Goal: Task Accomplishment & Management: Use online tool/utility

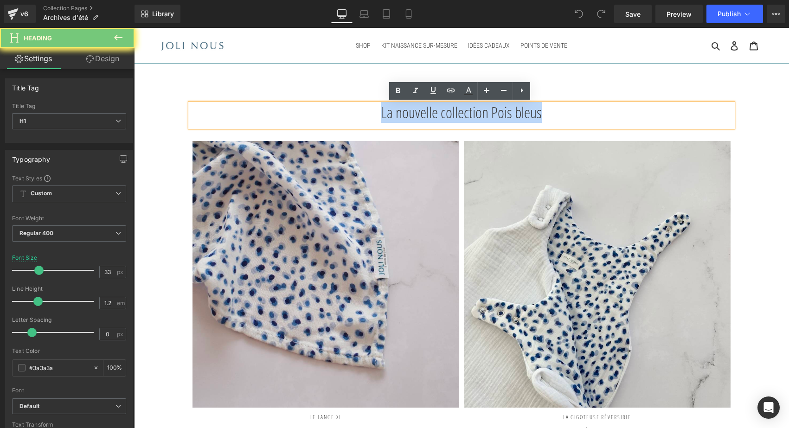
click at [415, 114] on h1 "La nouvelle collection Pois bleus" at bounding box center [461, 112] width 542 height 19
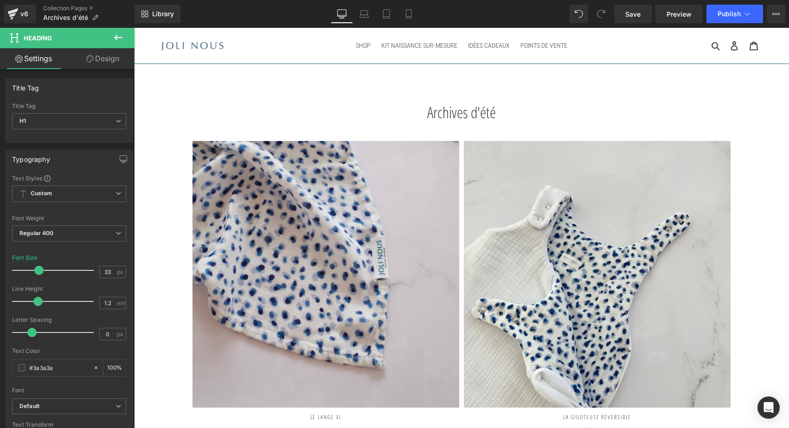
click at [124, 32] on button at bounding box center [118, 38] width 32 height 20
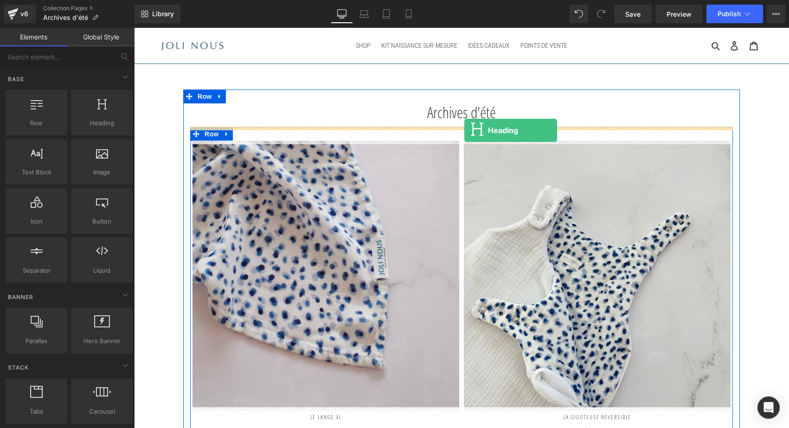
drag, startPoint x: 237, startPoint y: 143, endPoint x: 464, endPoint y: 130, distance: 227.1
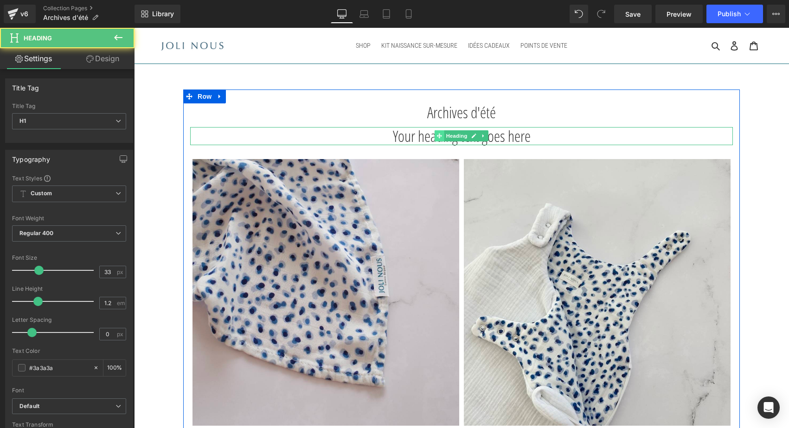
click at [441, 135] on span at bounding box center [439, 135] width 10 height 11
click at [400, 134] on h1 "Your heading text goes here" at bounding box center [461, 136] width 542 height 19
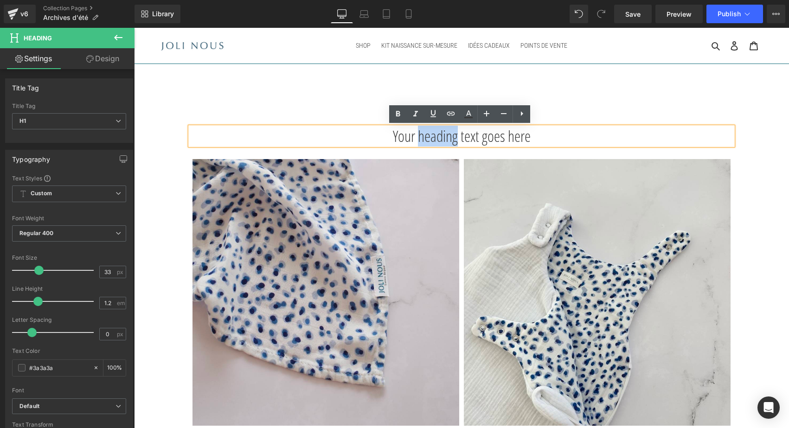
click at [400, 134] on h1 "Your heading text goes here" at bounding box center [461, 136] width 542 height 19
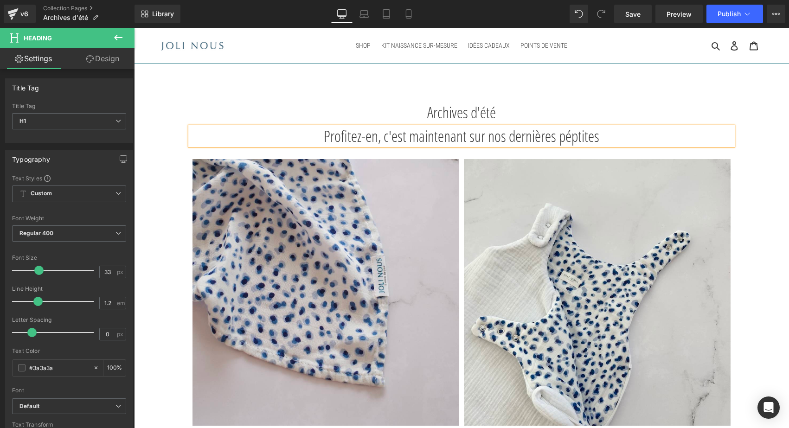
click at [408, 122] on div "Archives d'été" at bounding box center [461, 115] width 542 height 24
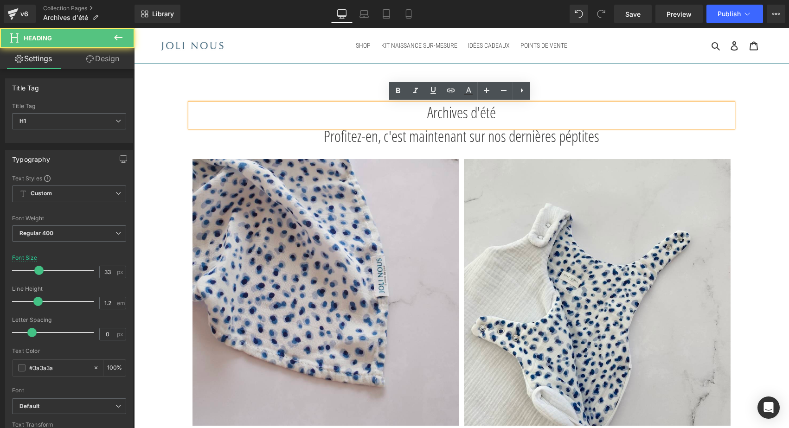
click at [392, 137] on h1 "Profitez-en, c'est maintenant sur nos dernières péptites" at bounding box center [461, 136] width 542 height 19
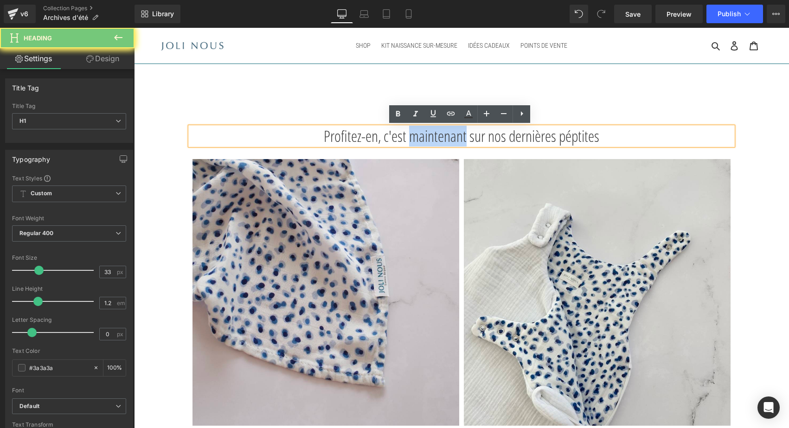
click at [392, 137] on h1 "Profitez-en, c'est maintenant sur nos dernières péptites" at bounding box center [461, 136] width 542 height 19
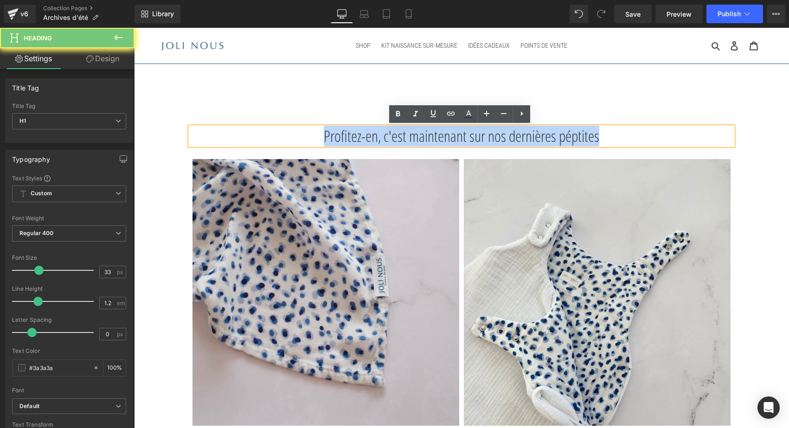
click at [392, 137] on h1 "Profitez-en, c'est maintenant sur nos dernières péptites" at bounding box center [461, 136] width 542 height 19
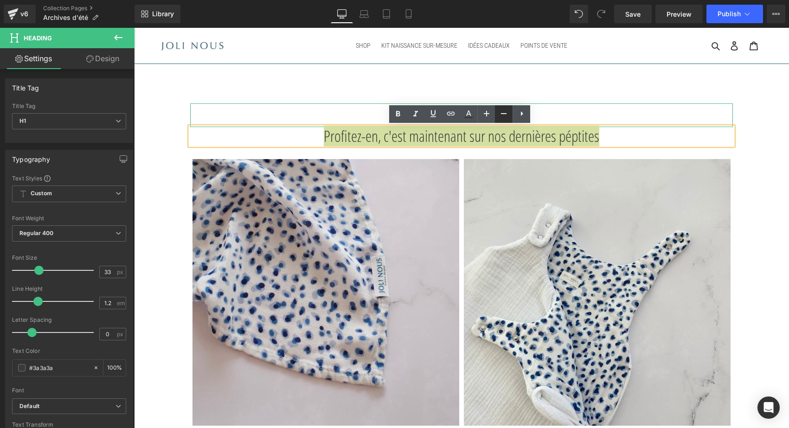
click at [505, 115] on icon at bounding box center [503, 113] width 11 height 11
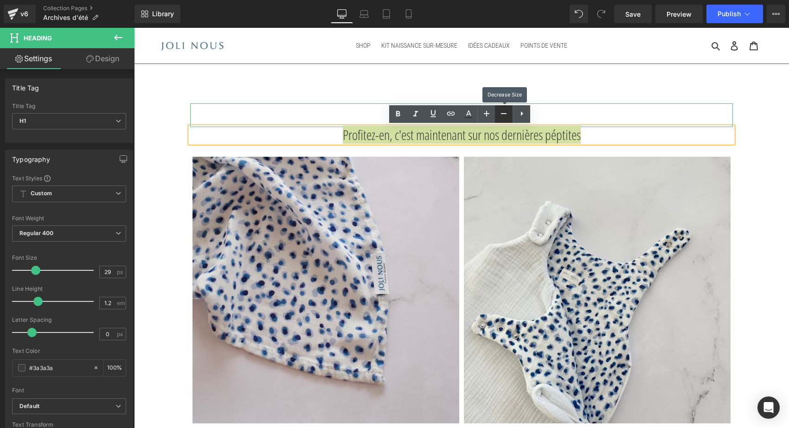
click at [505, 115] on icon at bounding box center [503, 113] width 11 height 11
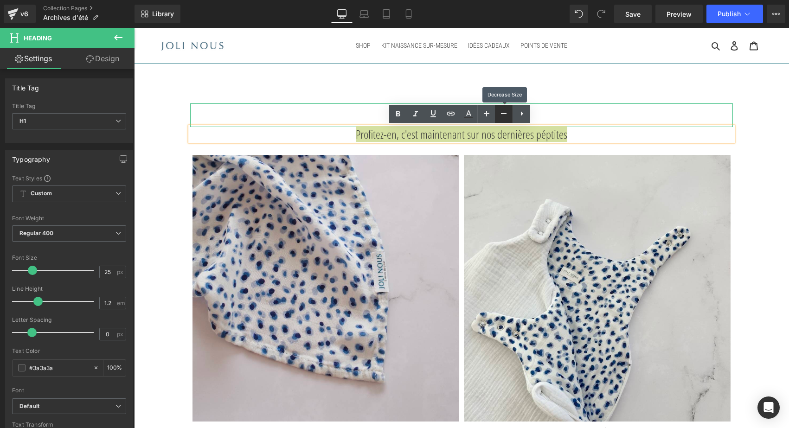
click at [505, 115] on icon at bounding box center [503, 113] width 11 height 11
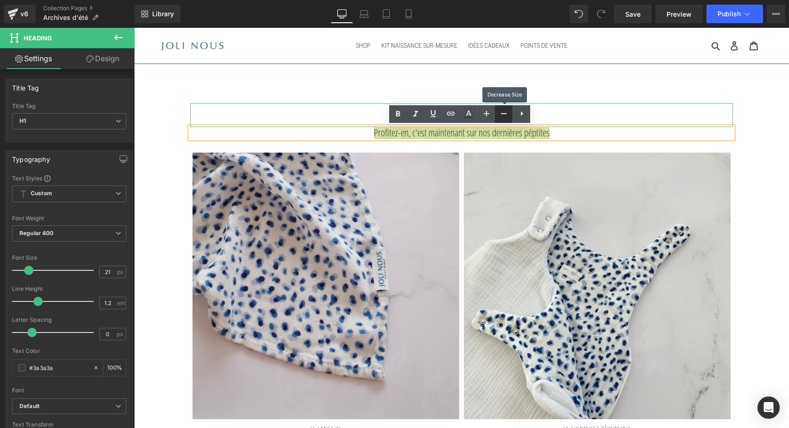
click at [505, 115] on icon at bounding box center [503, 113] width 11 height 11
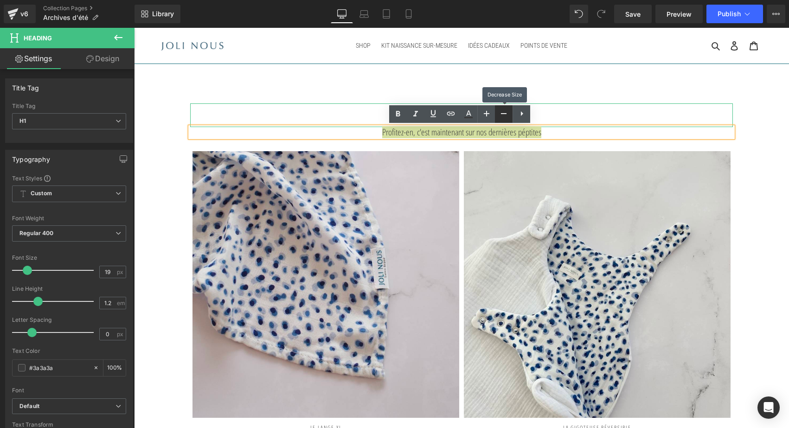
click at [505, 115] on icon at bounding box center [503, 113] width 11 height 11
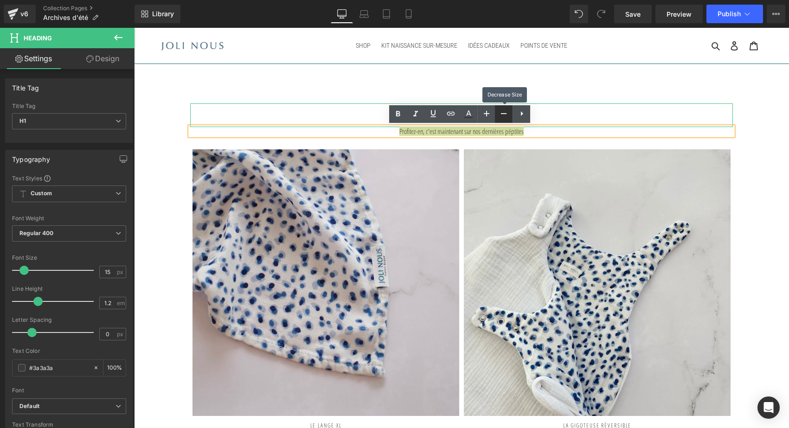
click at [505, 115] on icon at bounding box center [503, 113] width 11 height 11
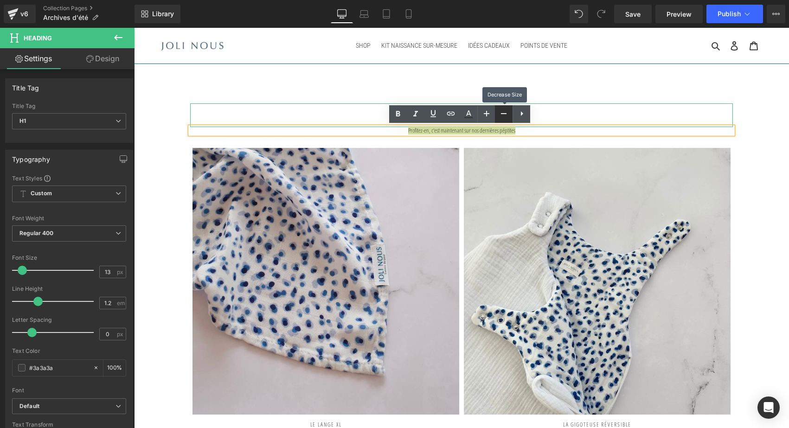
drag, startPoint x: 505, startPoint y: 115, endPoint x: 410, endPoint y: 86, distance: 99.3
click at [505, 115] on icon at bounding box center [503, 113] width 11 height 11
type input "11"
click at [556, 108] on h1 "Archives d'été" at bounding box center [461, 112] width 542 height 19
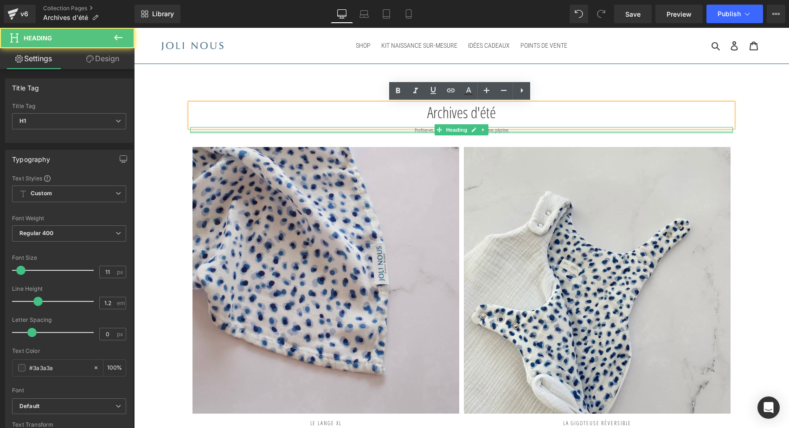
click at [505, 131] on div at bounding box center [461, 132] width 542 height 2
click at [505, 130] on h1 "Profitez-en, c'est maintenant sur nos dernières péptites" at bounding box center [461, 130] width 542 height 6
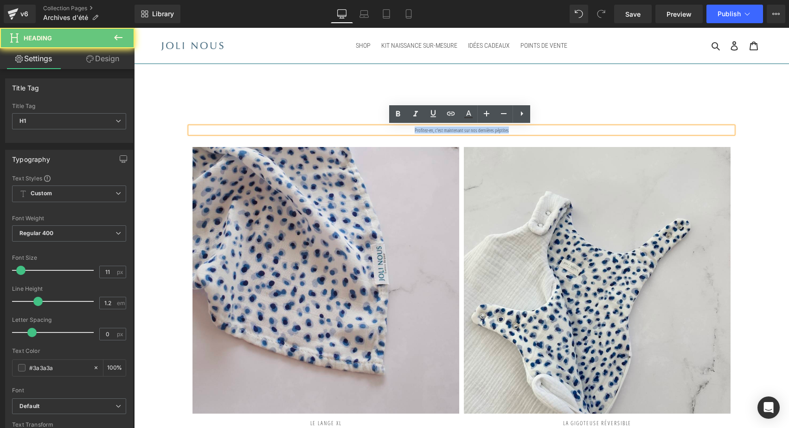
click at [505, 130] on h1 "Profitez-en, c'est maintenant sur nos dernières péptites" at bounding box center [461, 130] width 542 height 6
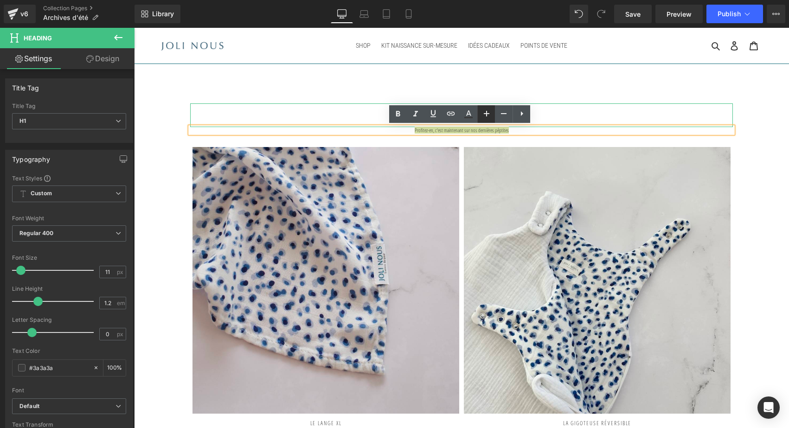
click at [491, 117] on icon at bounding box center [486, 113] width 11 height 11
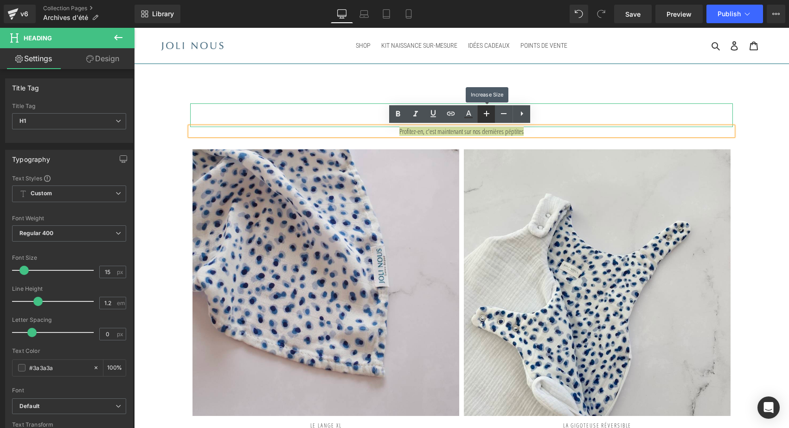
click at [491, 117] on icon at bounding box center [486, 113] width 11 height 11
type input "19"
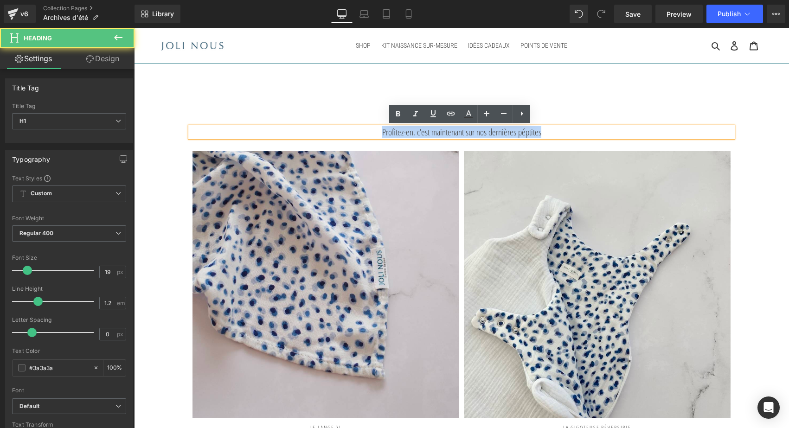
click at [223, 136] on h1 "Profitez-en, c'est maintenant sur nos dernières péptites" at bounding box center [461, 132] width 542 height 11
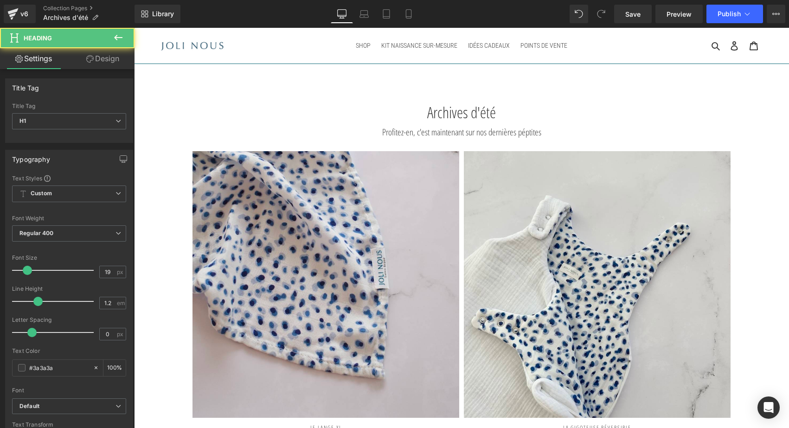
click at [116, 32] on icon at bounding box center [118, 37] width 11 height 11
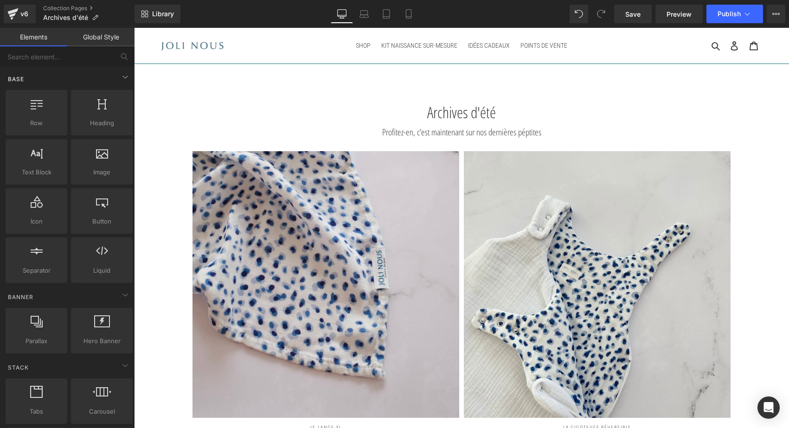
click at [54, 76] on div "Base" at bounding box center [69, 79] width 131 height 19
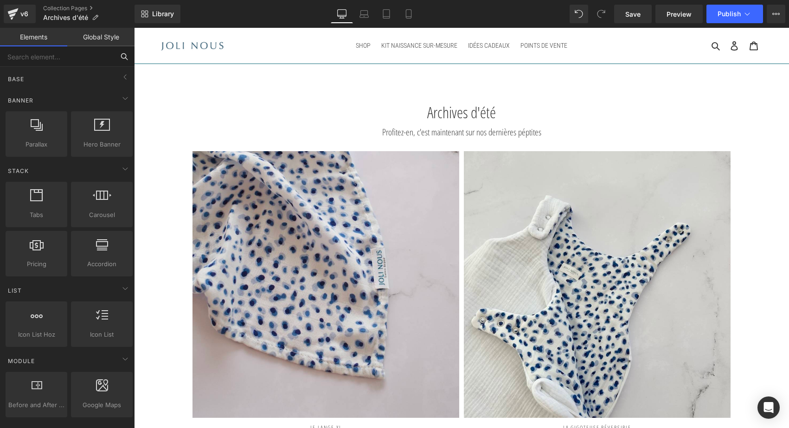
click at [51, 52] on input "text" at bounding box center [57, 56] width 114 height 20
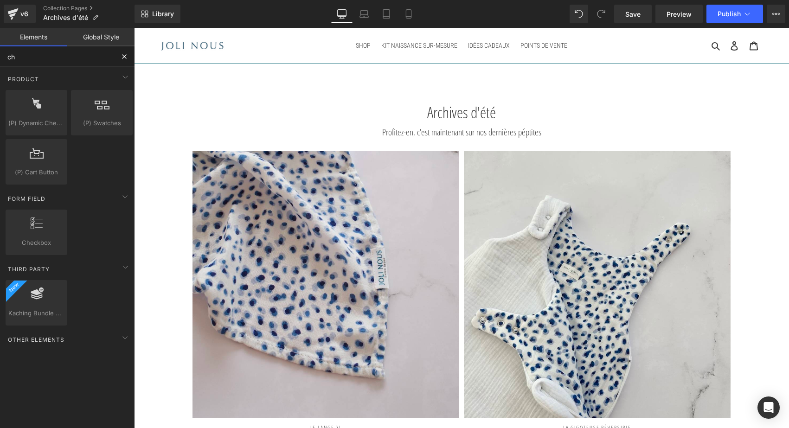
type input "c"
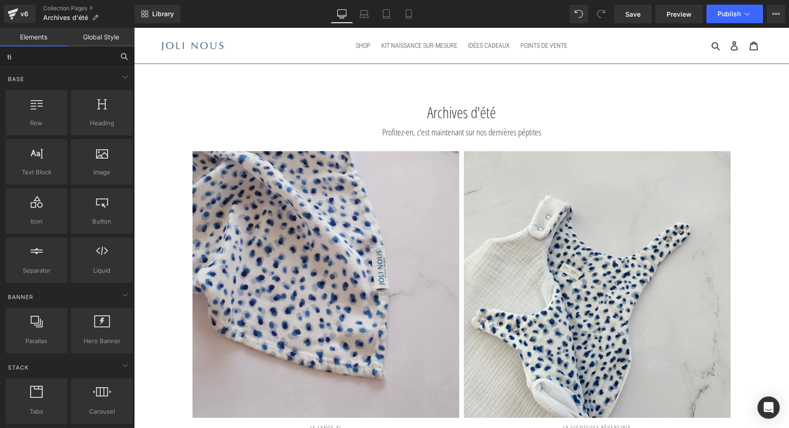
type input "tim"
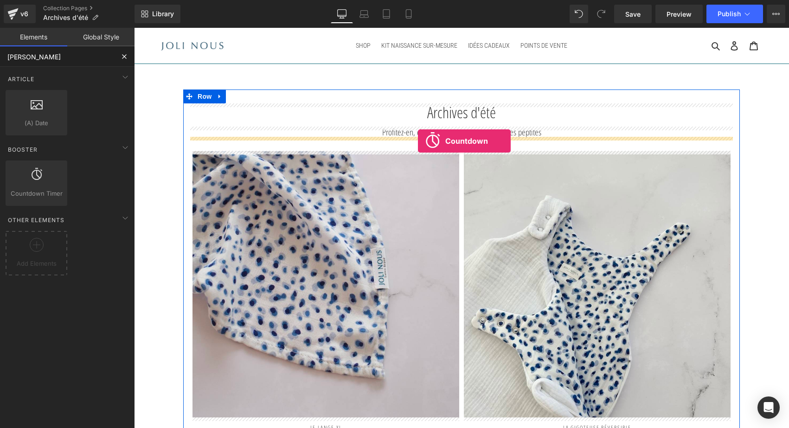
drag, startPoint x: 170, startPoint y: 205, endPoint x: 418, endPoint y: 141, distance: 256.2
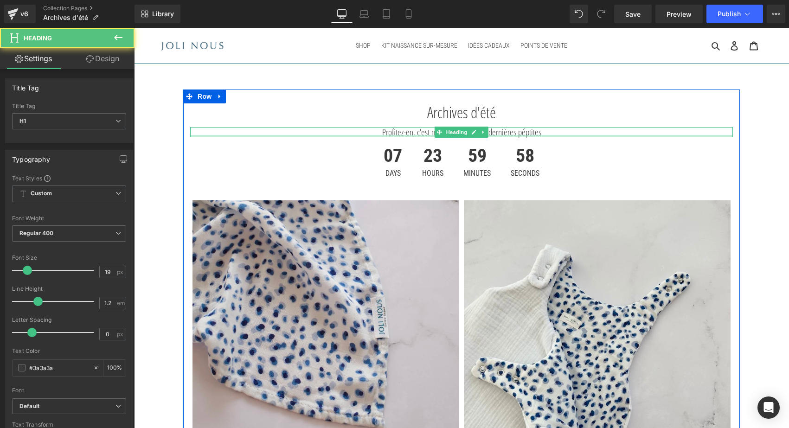
click at [402, 136] on div at bounding box center [461, 136] width 542 height 2
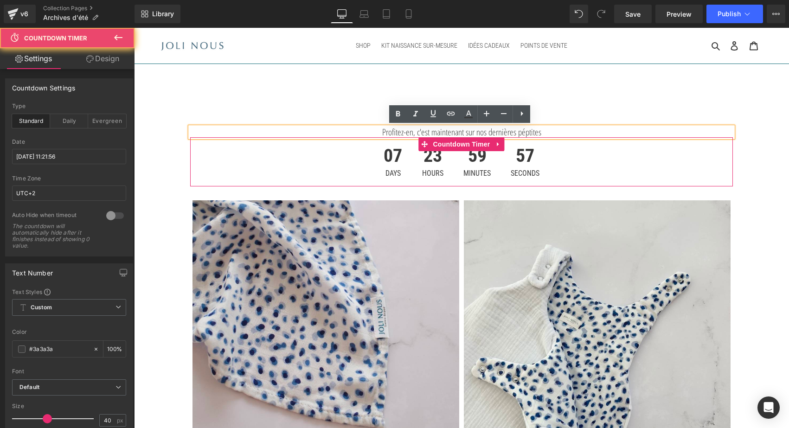
click at [391, 153] on div "07 Days" at bounding box center [392, 161] width 37 height 49
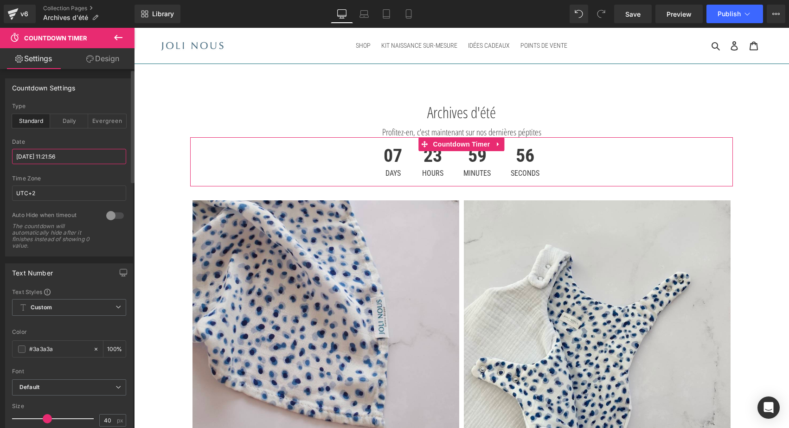
click at [34, 159] on input "2025/9/19 11:21:56" at bounding box center [69, 156] width 114 height 15
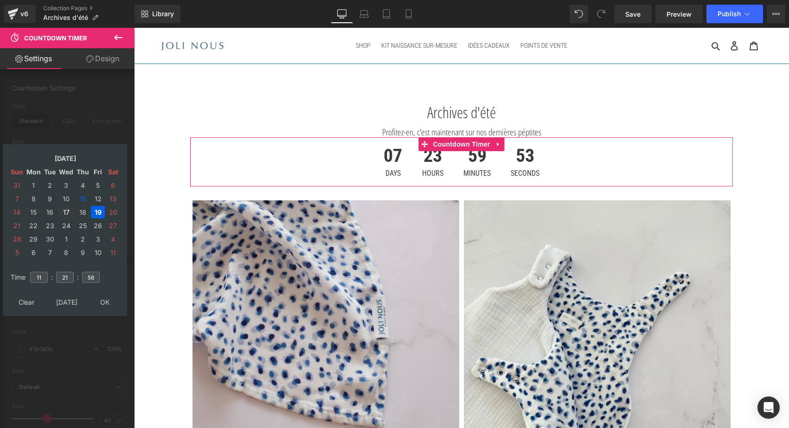
click at [65, 210] on td "17" at bounding box center [66, 212] width 16 height 13
click at [50, 207] on td "16" at bounding box center [50, 212] width 14 height 13
drag, startPoint x: 45, startPoint y: 277, endPoint x: 26, endPoint y: 276, distance: 18.6
click at [26, 276] on tr "Time 11 : 21 : 56" at bounding box center [64, 272] width 113 height 10
type input "23"
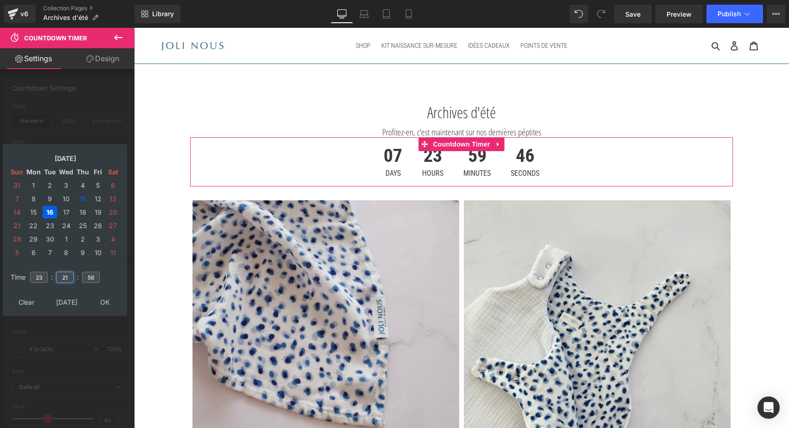
drag, startPoint x: 70, startPoint y: 276, endPoint x: 30, endPoint y: 273, distance: 40.0
click at [30, 274] on tr "Time 23 : 21 : 56" at bounding box center [64, 272] width 113 height 10
type input "59"
drag, startPoint x: 93, startPoint y: 276, endPoint x: 67, endPoint y: 275, distance: 25.5
click at [67, 275] on tr "Time 23 : 59 : 56" at bounding box center [64, 272] width 113 height 10
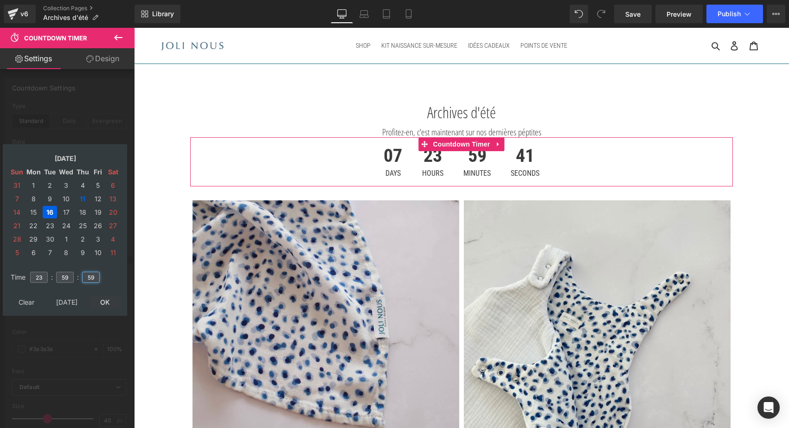
type input "59"
type input "2025/09/16 23:59:59"
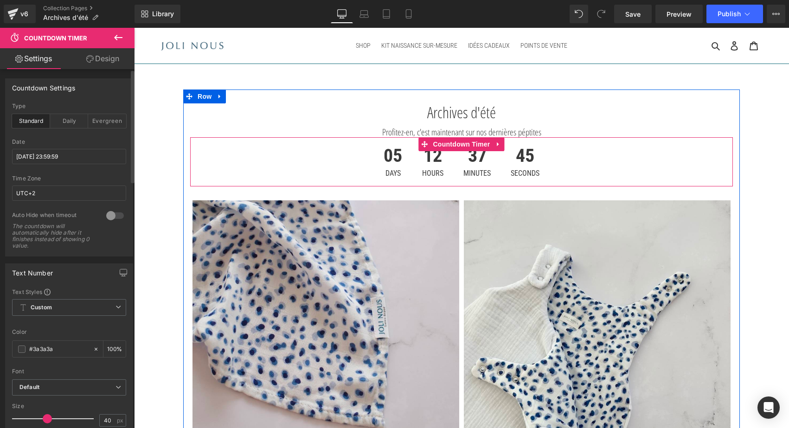
click at [394, 169] on div "05 Days" at bounding box center [392, 161] width 37 height 49
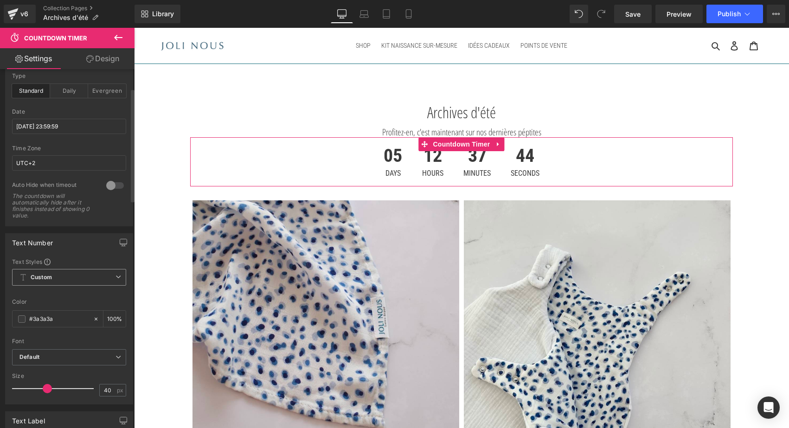
scroll to position [97, 0]
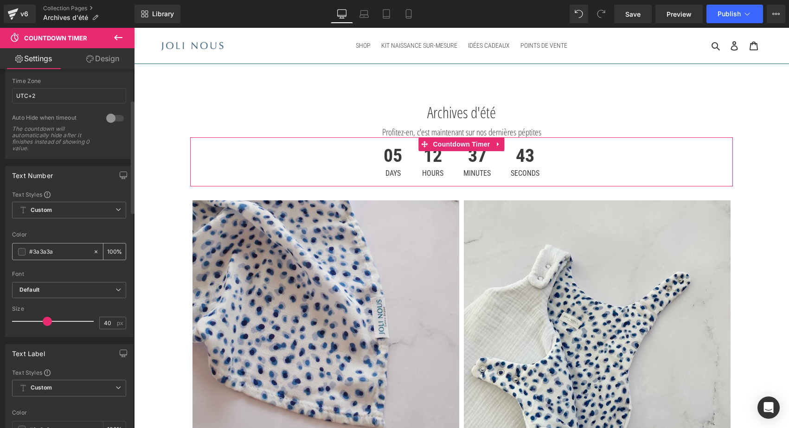
click at [19, 254] on span at bounding box center [21, 251] width 7 height 7
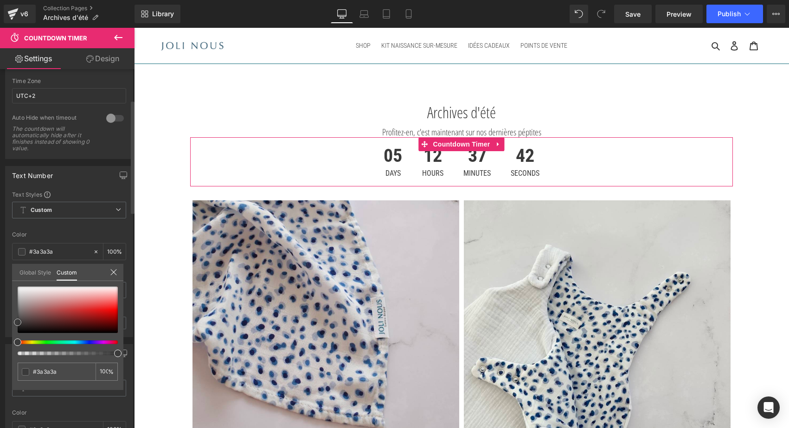
type input "#716464"
type input "#746767"
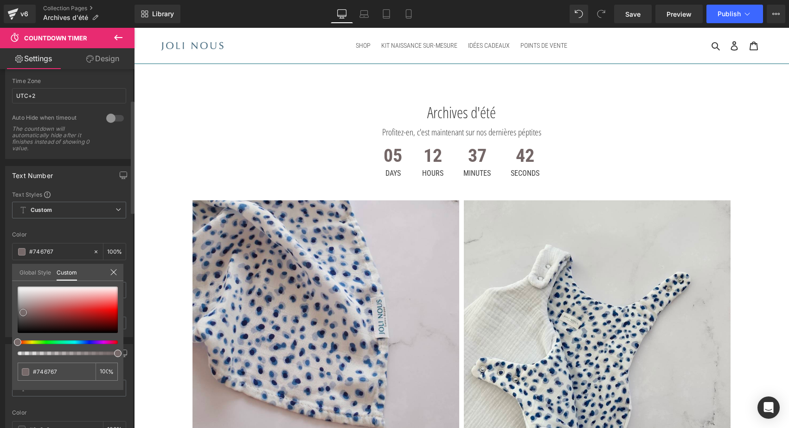
type input "#7d7171"
type input "#847a7a"
type input "#897f7f"
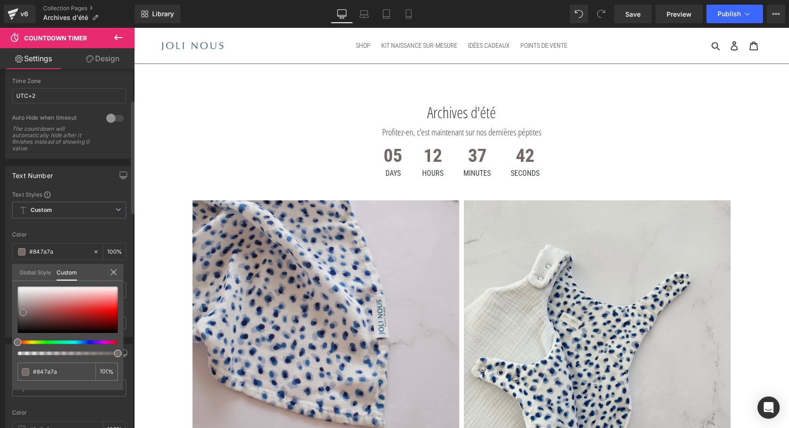
type input "#897f7f"
type input "#8b8282"
type input "#8f8888"
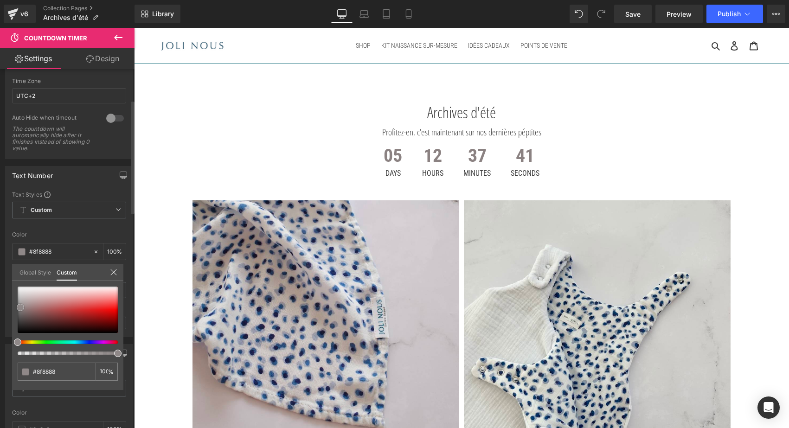
type input "#918c8c"
type input "#938f8f"
type input "#929090"
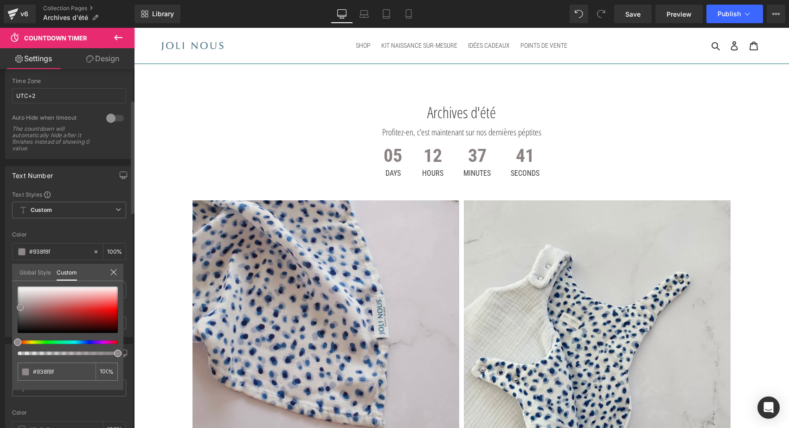
type input "#929090"
type input "#919191"
type input "#939393"
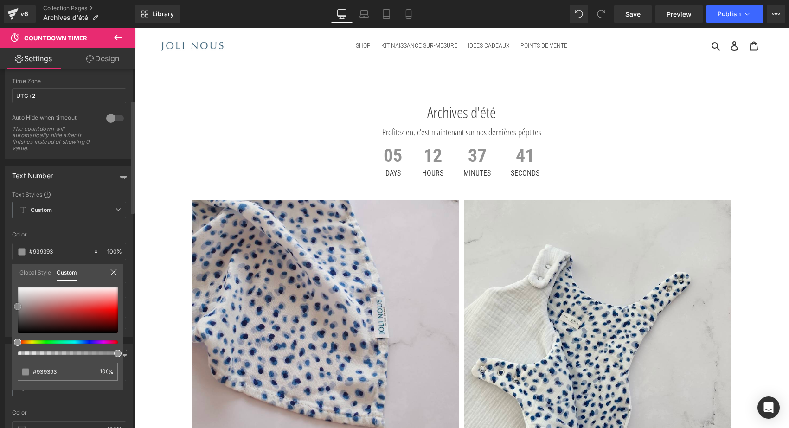
type input "#898989"
type input "#828282"
drag, startPoint x: 23, startPoint y: 313, endPoint x: 15, endPoint y: 309, distance: 8.9
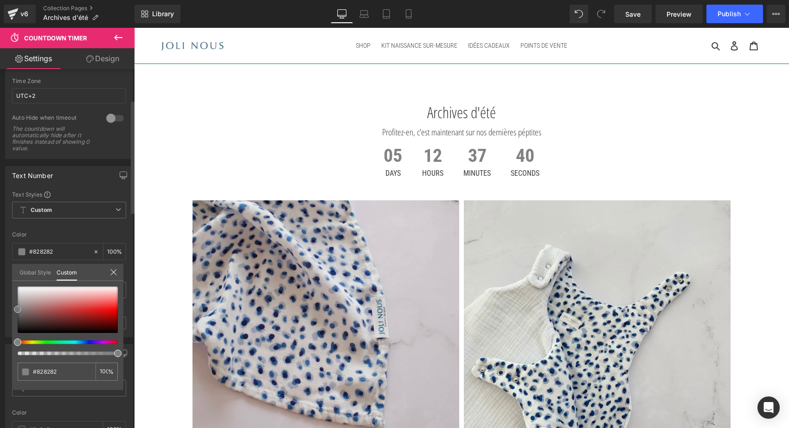
click at [18, 309] on div at bounding box center [68, 310] width 100 height 46
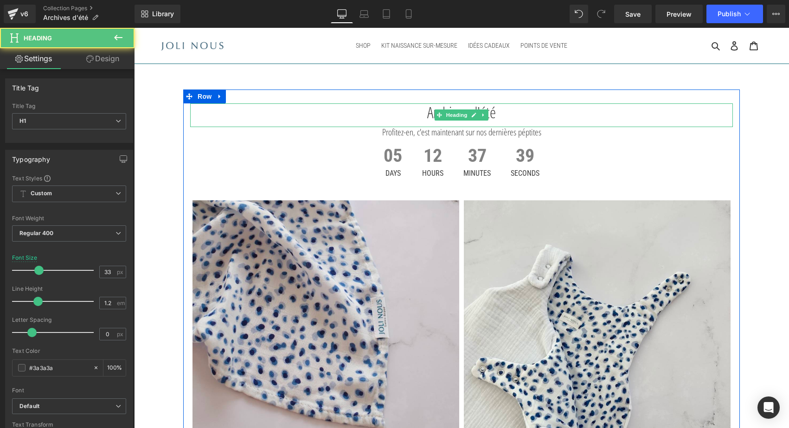
click at [433, 112] on div "Archives d'été Heading" at bounding box center [461, 115] width 542 height 24
click at [433, 112] on h1 "Archives d'été" at bounding box center [461, 112] width 542 height 19
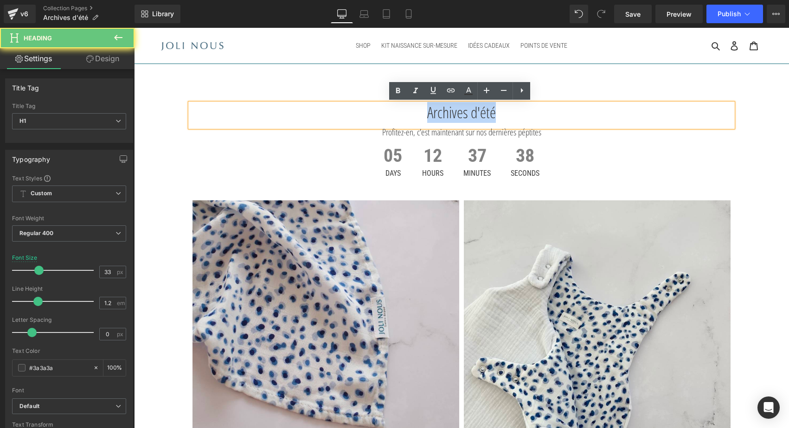
click at [433, 112] on h1 "Archives d'été" at bounding box center [461, 112] width 542 height 19
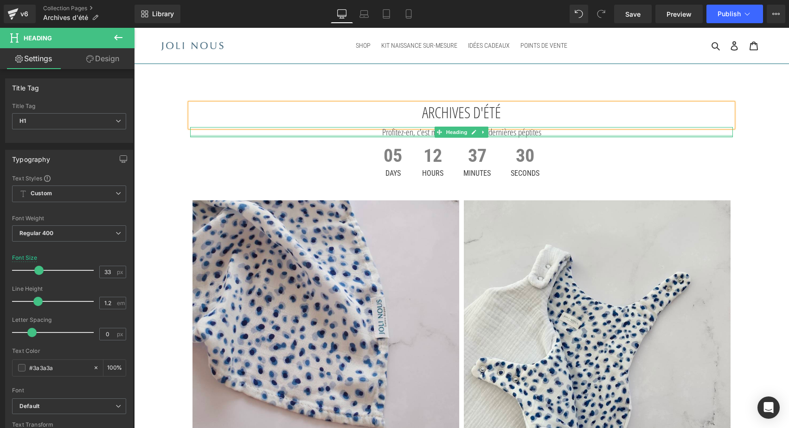
click at [425, 135] on div at bounding box center [461, 136] width 542 height 2
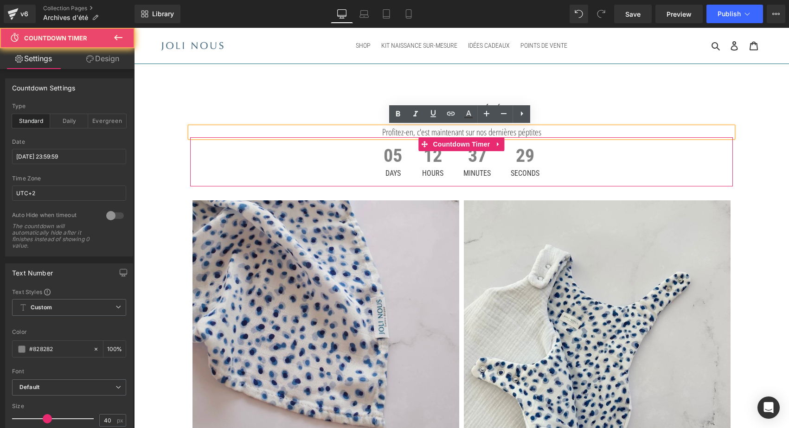
click at [413, 154] on div "12 Hours" at bounding box center [433, 161] width 40 height 49
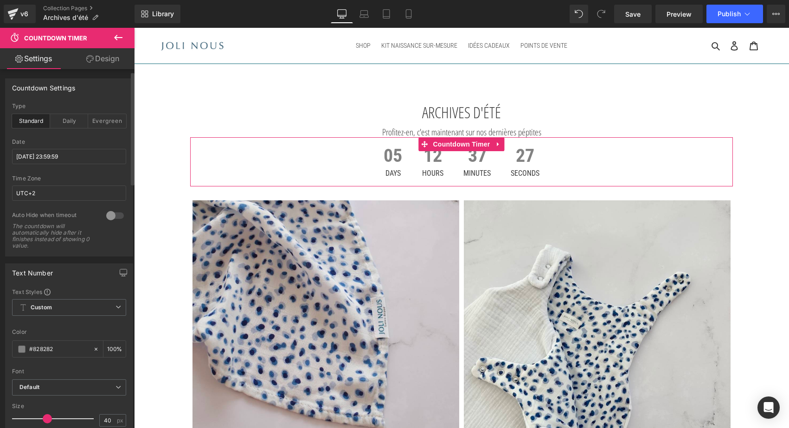
scroll to position [70, 0]
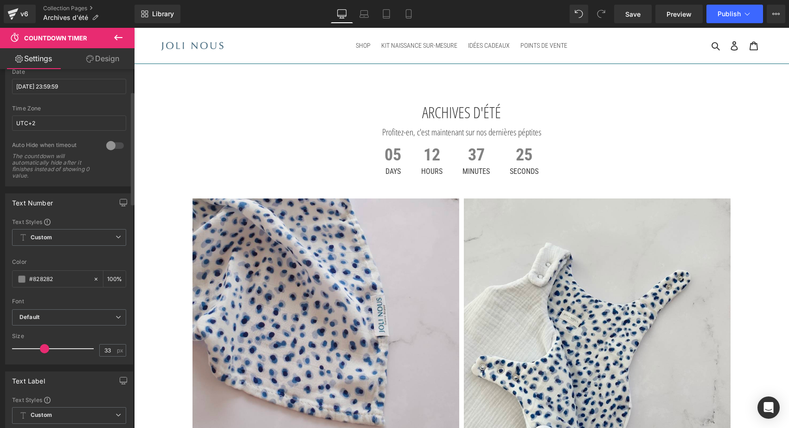
type input "32"
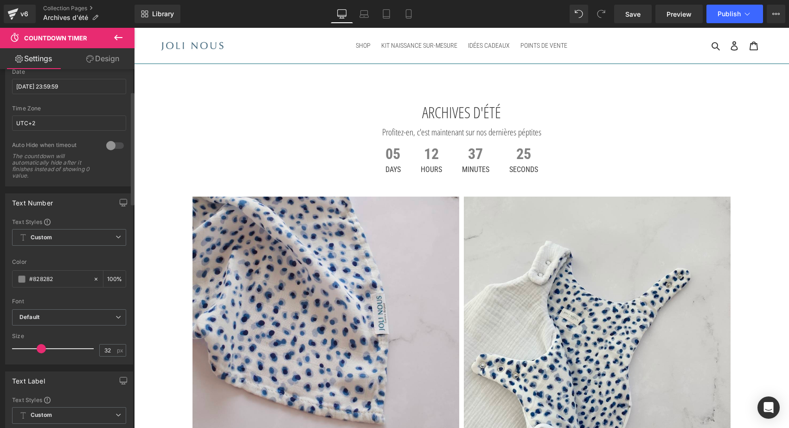
drag, startPoint x: 44, startPoint y: 349, endPoint x: 38, endPoint y: 348, distance: 6.1
click at [38, 348] on span at bounding box center [41, 348] width 9 height 9
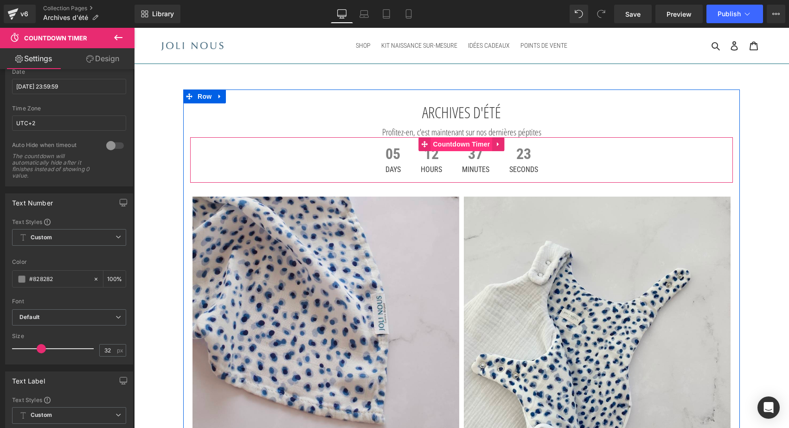
click at [458, 147] on span "Countdown Timer" at bounding box center [461, 144] width 62 height 14
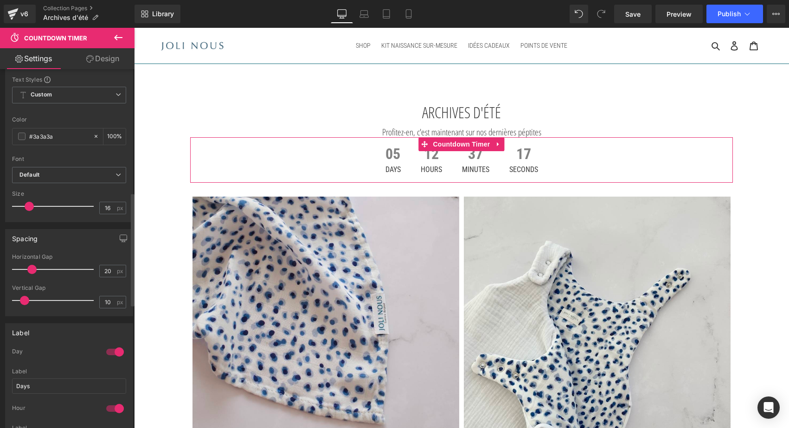
scroll to position [391, 0]
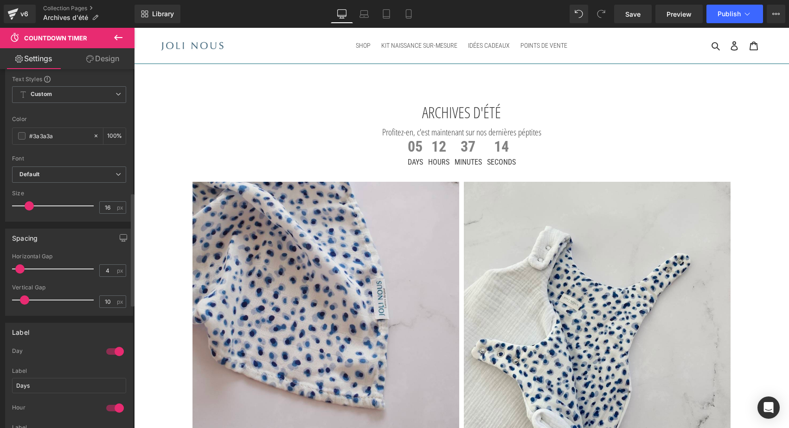
type input "5"
drag, startPoint x: 32, startPoint y: 271, endPoint x: 22, endPoint y: 269, distance: 10.8
click at [22, 269] on span at bounding box center [20, 268] width 9 height 9
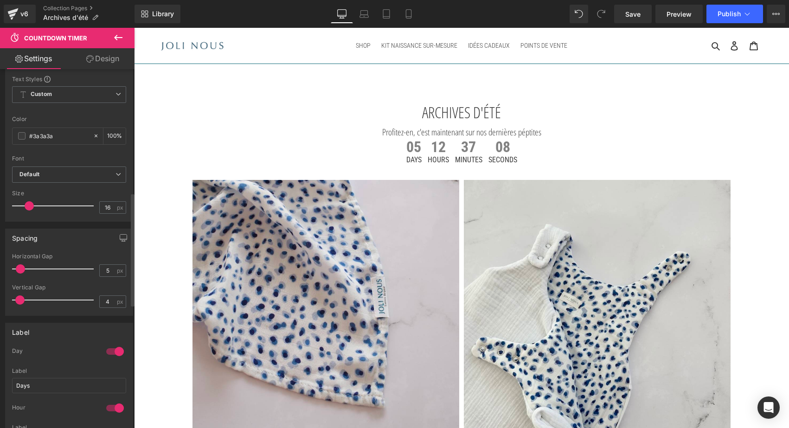
type input "5"
click at [24, 299] on span at bounding box center [20, 299] width 9 height 9
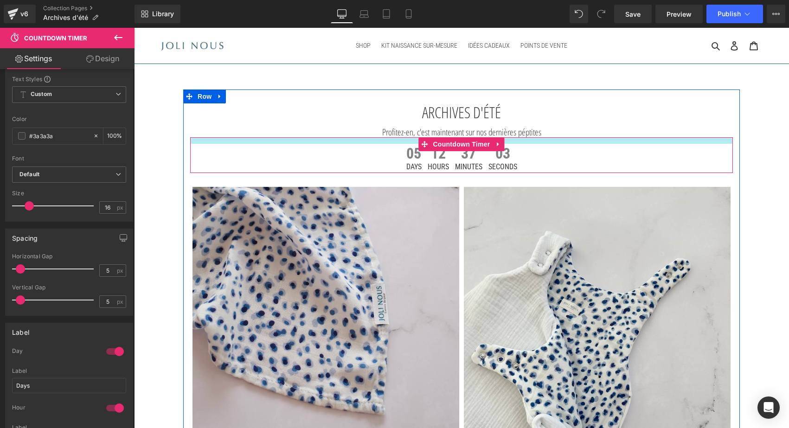
drag, startPoint x: 517, startPoint y: 137, endPoint x: 516, endPoint y: 143, distance: 6.6
click at [516, 143] on div "05 Days 12 Hours 37 Minutes 03 Seconds Countdown Timer" at bounding box center [461, 155] width 542 height 36
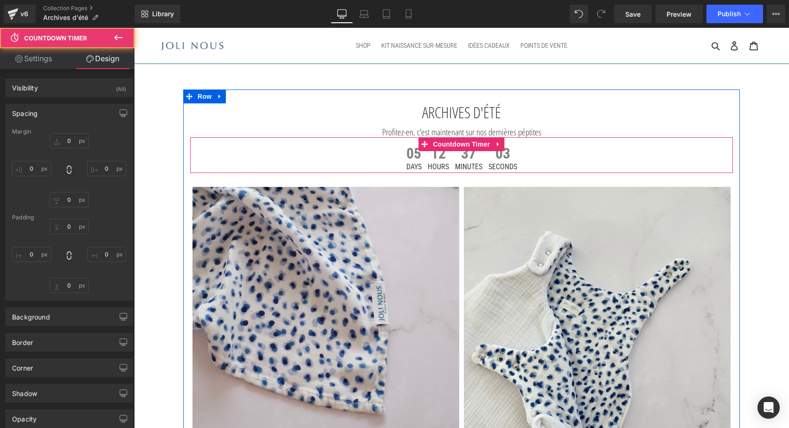
type input "0"
type input "14"
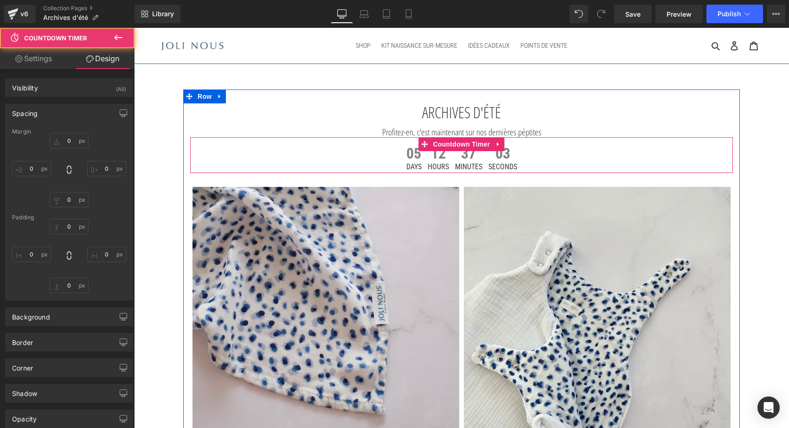
type input "0"
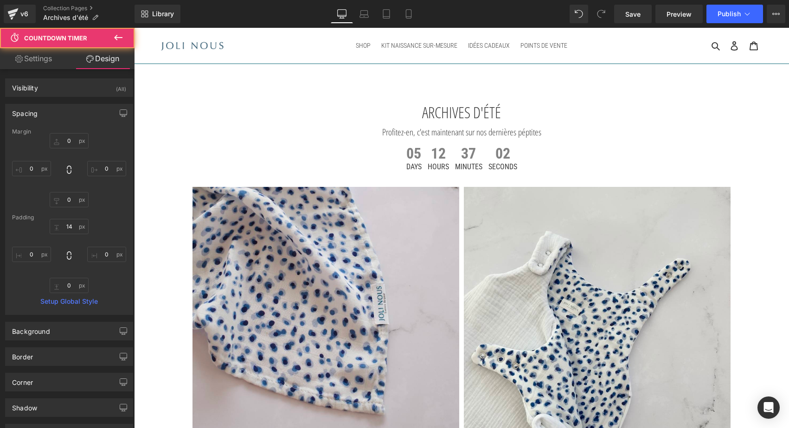
click at [349, 19] on link "Desktop" at bounding box center [342, 14] width 22 height 19
click at [369, 13] on link "Laptop" at bounding box center [364, 14] width 22 height 19
click at [386, 12] on icon at bounding box center [386, 13] width 9 height 9
click at [402, 13] on link "Mobile" at bounding box center [408, 14] width 22 height 19
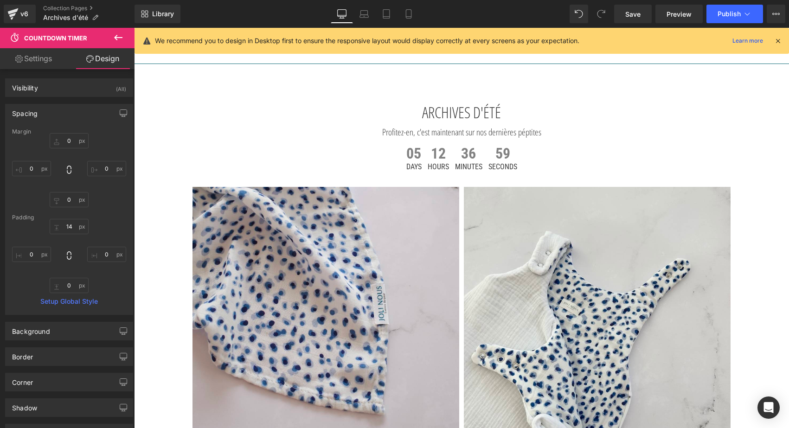
click at [349, 18] on link "Desktop" at bounding box center [342, 14] width 22 height 19
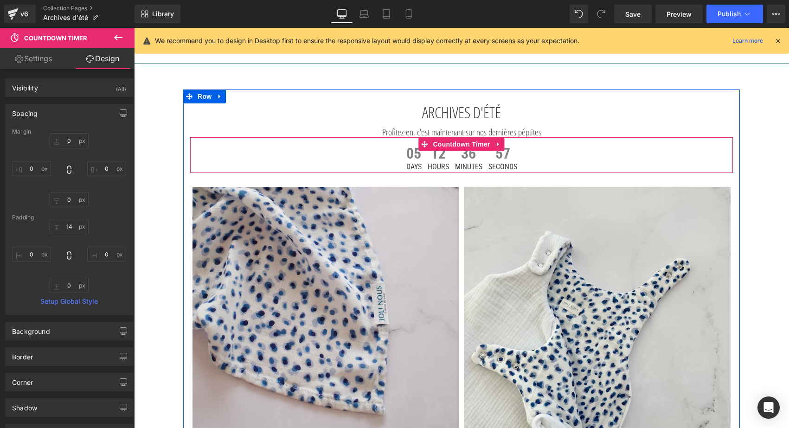
click at [406, 167] on span "Days" at bounding box center [413, 166] width 15 height 7
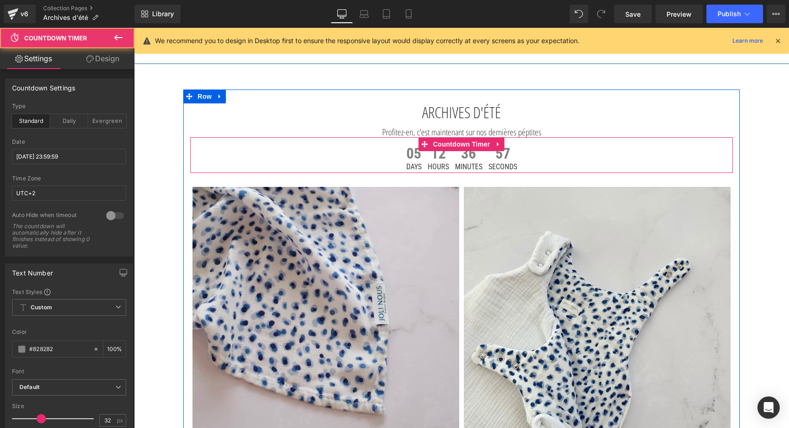
click at [406, 167] on span "Days" at bounding box center [413, 166] width 15 height 7
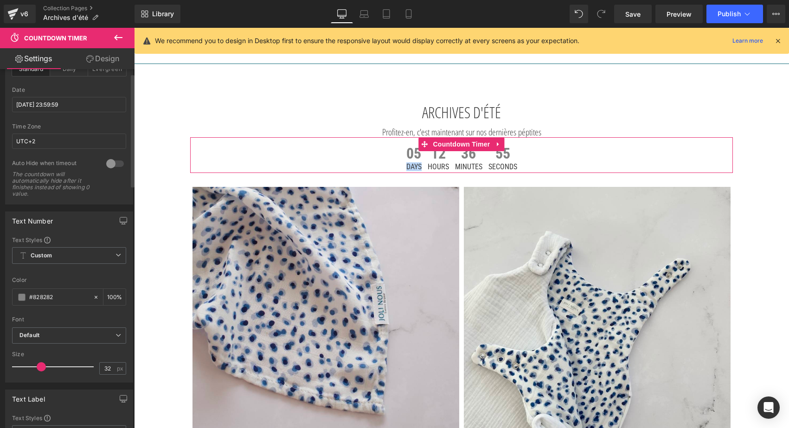
scroll to position [68, 0]
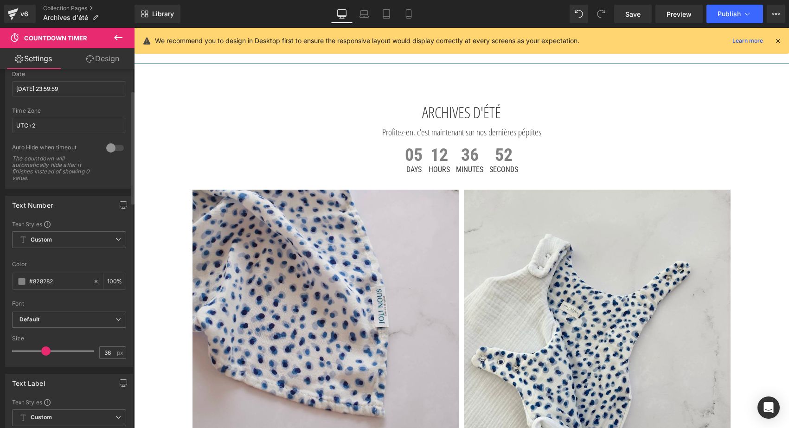
type input "35"
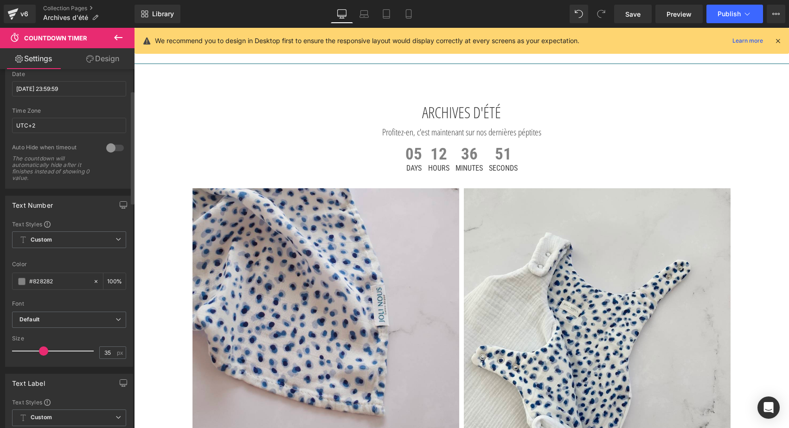
click at [44, 351] on span at bounding box center [43, 350] width 9 height 9
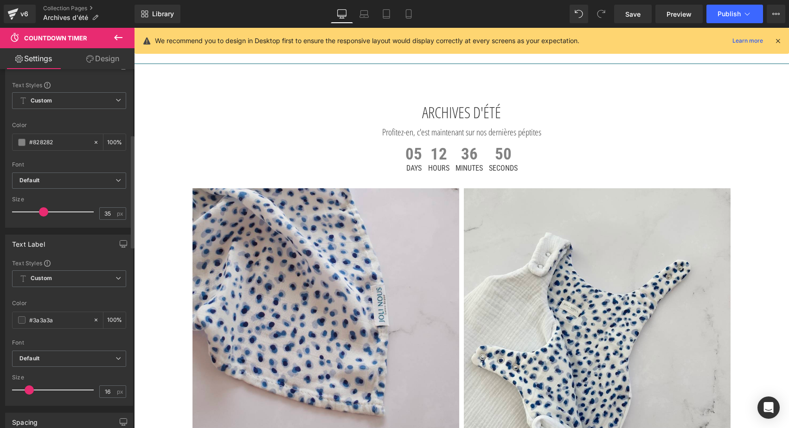
scroll to position [223, 0]
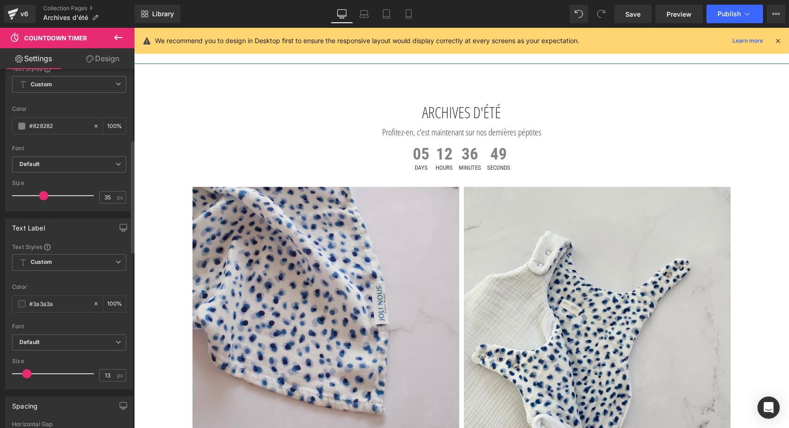
type input "14"
click at [25, 373] on span at bounding box center [27, 373] width 9 height 9
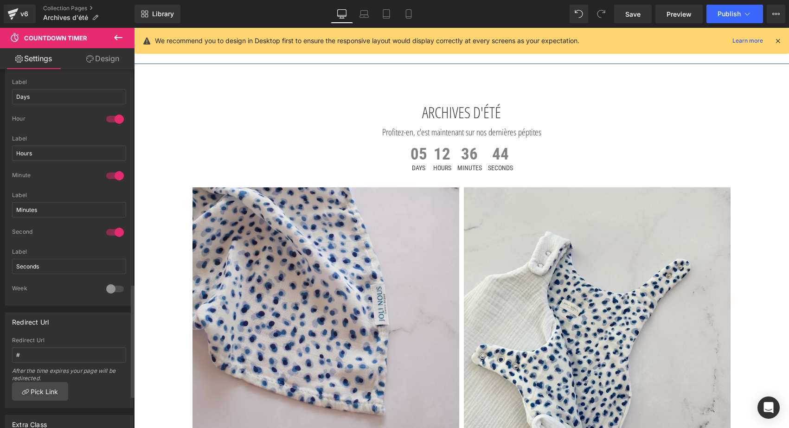
scroll to position [680, 0]
click at [117, 230] on div at bounding box center [115, 231] width 22 height 15
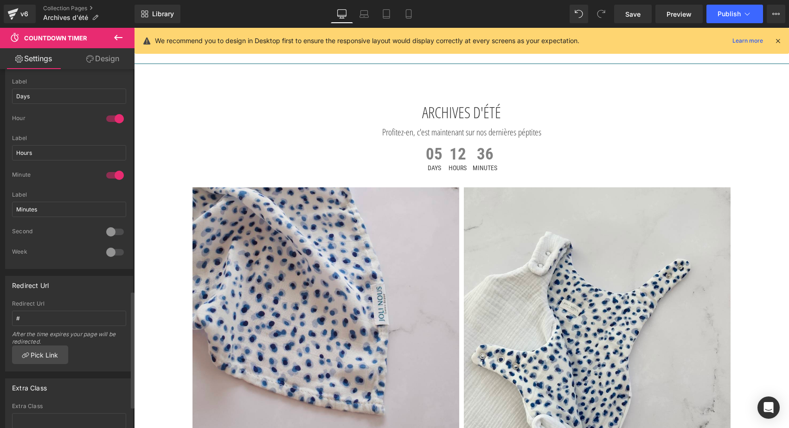
click at [117, 230] on div at bounding box center [115, 231] width 22 height 15
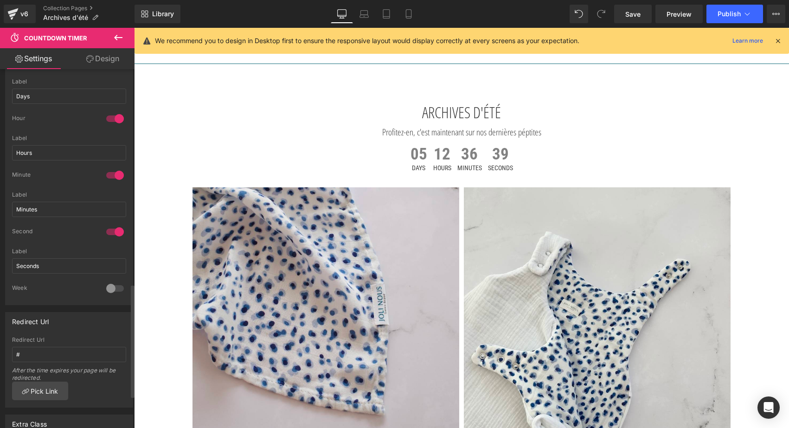
click at [112, 287] on div at bounding box center [115, 288] width 22 height 15
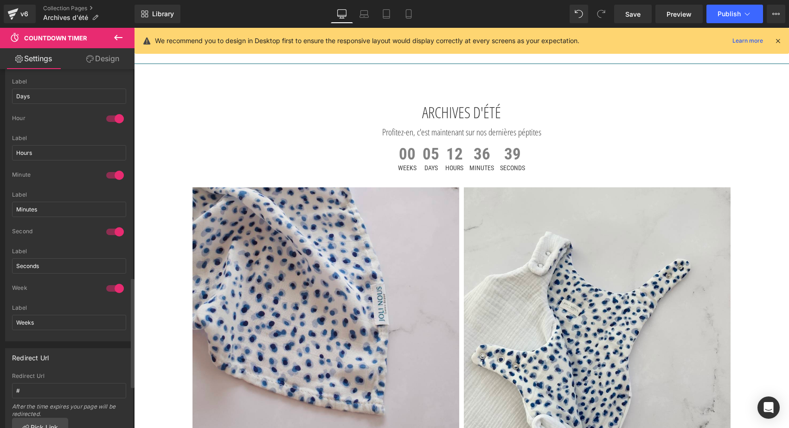
click at [112, 287] on div at bounding box center [115, 288] width 22 height 15
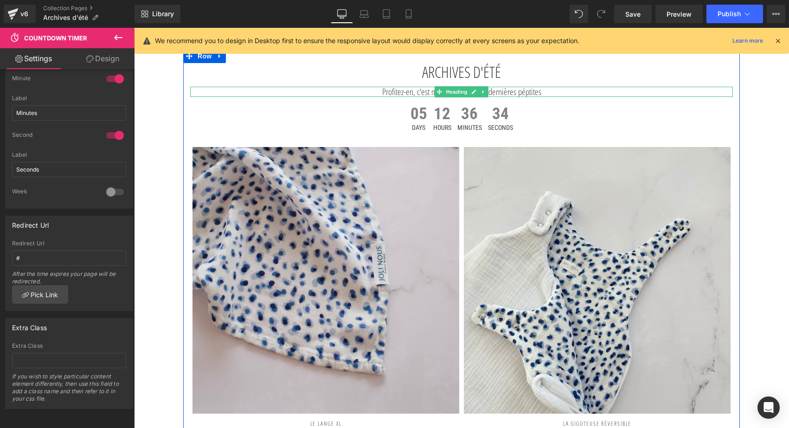
scroll to position [42, 0]
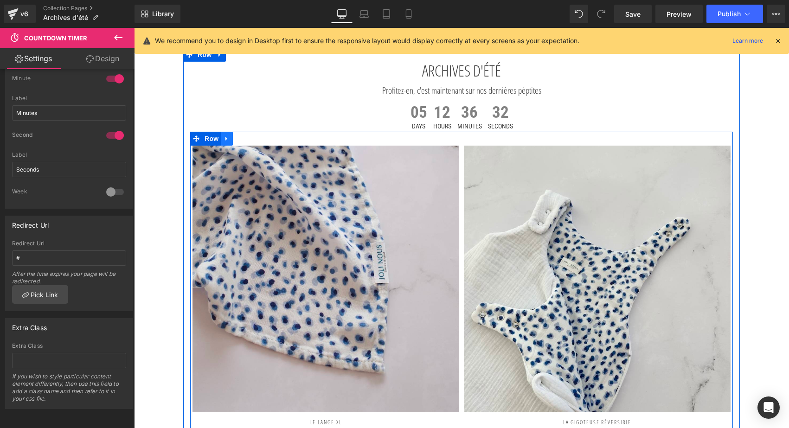
click at [229, 138] on link at bounding box center [227, 139] width 12 height 14
click at [249, 138] on icon at bounding box center [251, 138] width 6 height 7
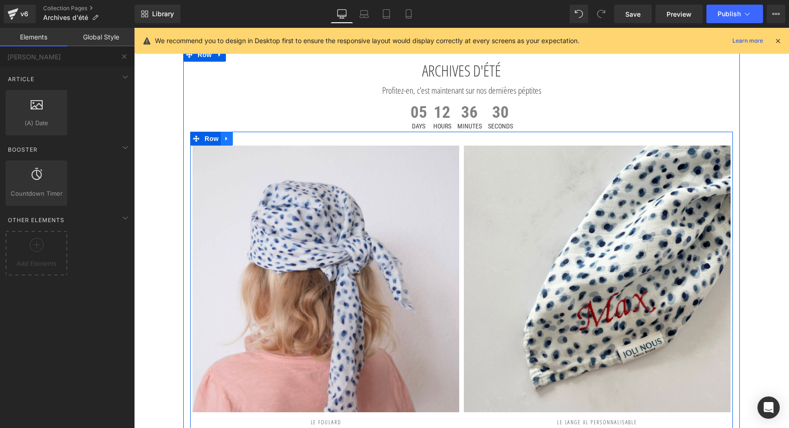
click at [223, 138] on icon at bounding box center [226, 138] width 6 height 7
click at [248, 136] on icon at bounding box center [251, 138] width 6 height 6
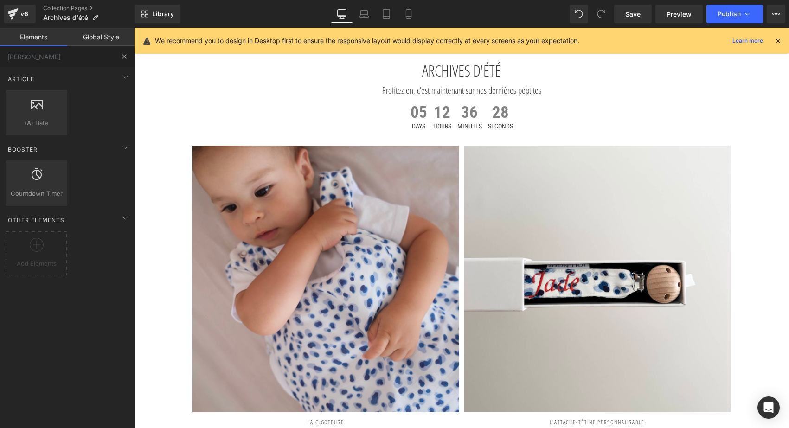
click at [129, 59] on button at bounding box center [124, 56] width 20 height 20
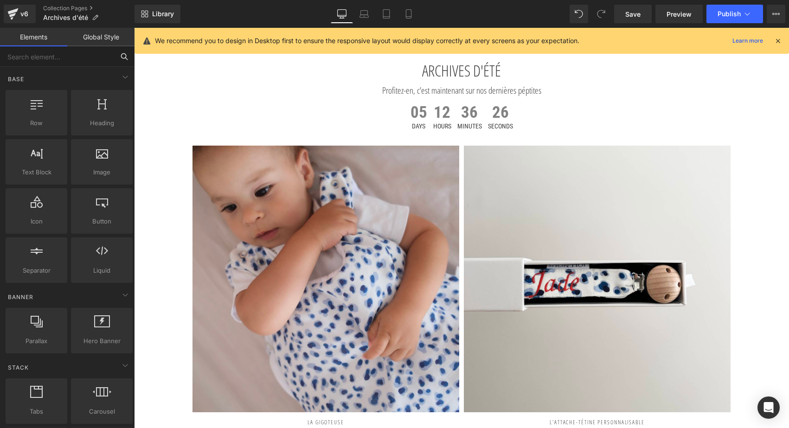
click at [73, 58] on input "text" at bounding box center [57, 56] width 114 height 20
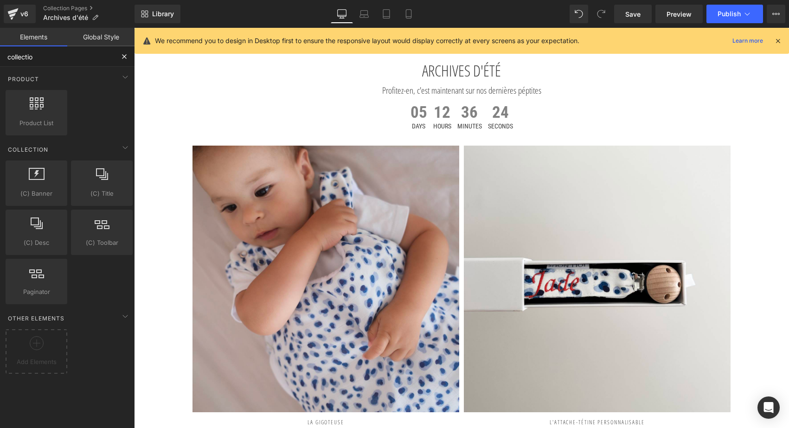
type input "collection"
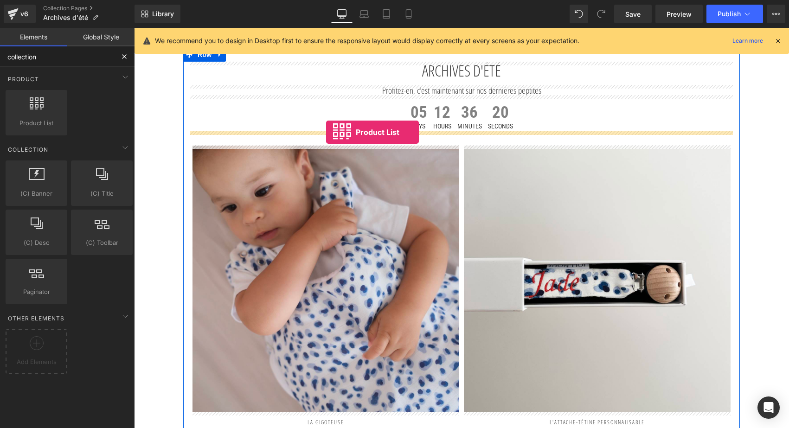
drag, startPoint x: 179, startPoint y: 162, endPoint x: 326, endPoint y: 132, distance: 149.6
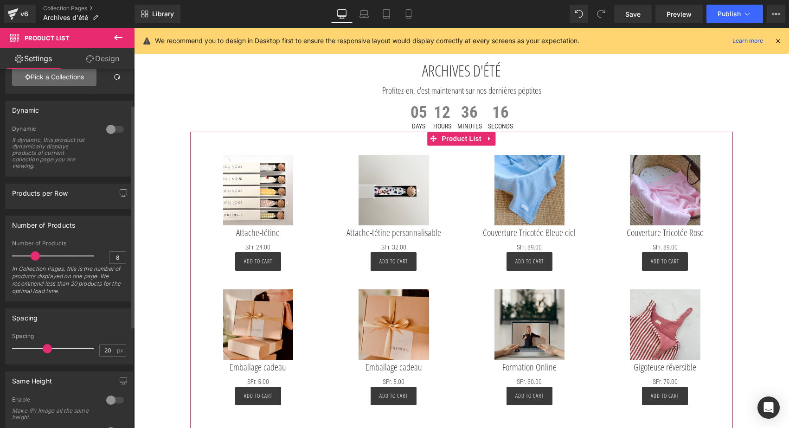
scroll to position [89, 0]
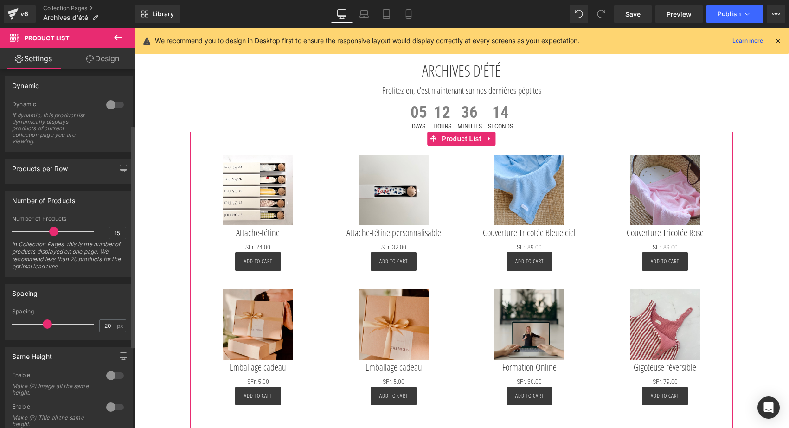
type input "16"
drag, startPoint x: 37, startPoint y: 229, endPoint x: 57, endPoint y: 229, distance: 20.4
click at [57, 229] on span at bounding box center [56, 231] width 9 height 9
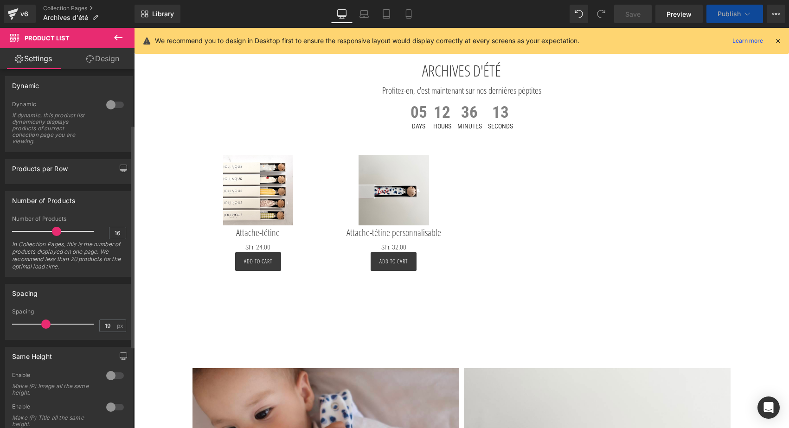
click at [45, 325] on span at bounding box center [45, 323] width 9 height 9
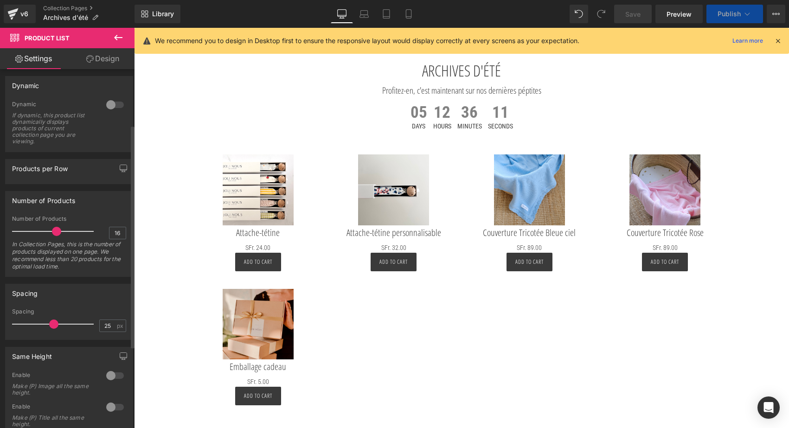
drag, startPoint x: 45, startPoint y: 325, endPoint x: 54, endPoint y: 324, distance: 8.9
click at [54, 324] on span at bounding box center [53, 323] width 9 height 9
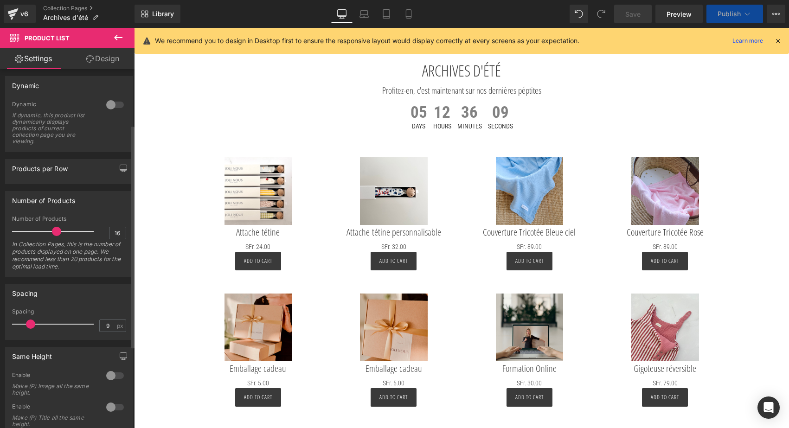
drag, startPoint x: 54, startPoint y: 324, endPoint x: 30, endPoint y: 324, distance: 23.6
click at [30, 324] on span at bounding box center [30, 323] width 9 height 9
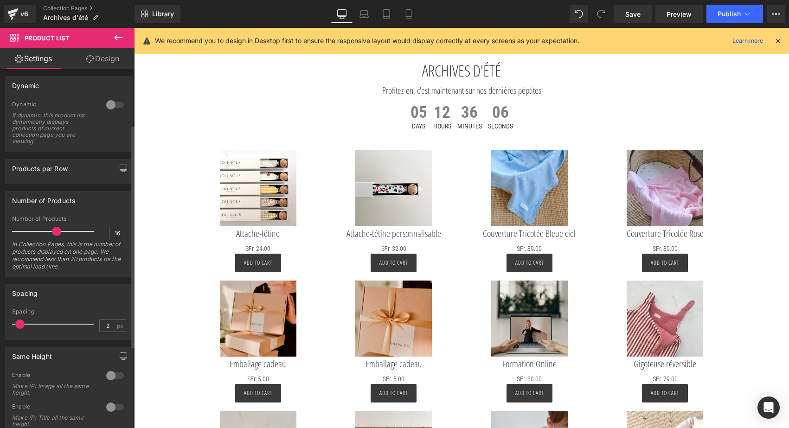
drag, startPoint x: 30, startPoint y: 324, endPoint x: 20, endPoint y: 324, distance: 10.2
click at [20, 324] on span at bounding box center [19, 323] width 9 height 9
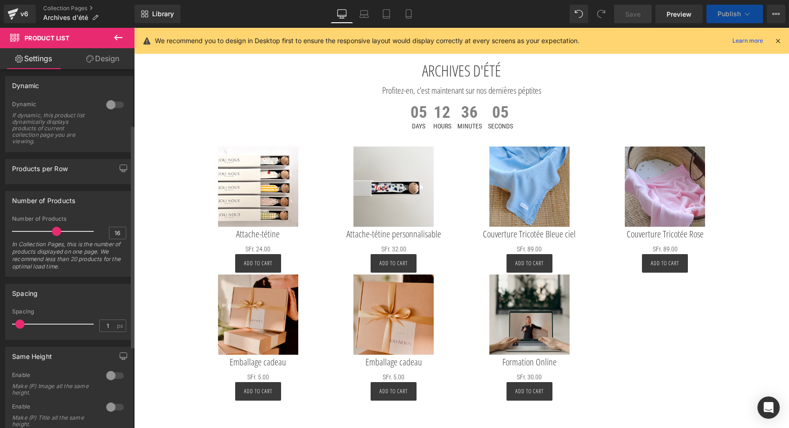
type input "0"
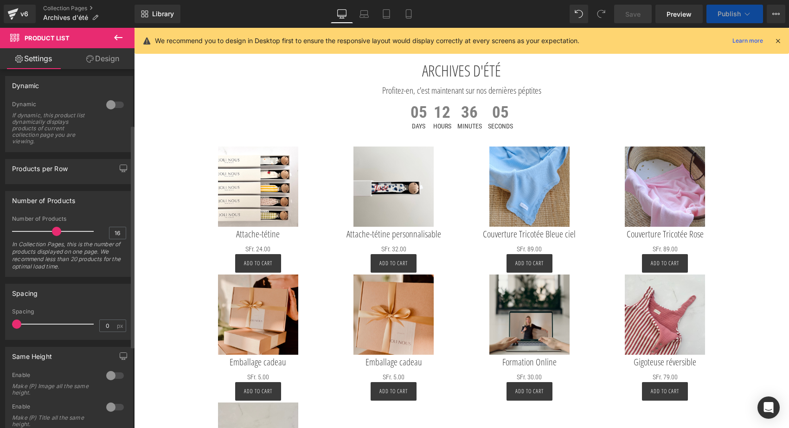
drag, startPoint x: 20, startPoint y: 324, endPoint x: 14, endPoint y: 324, distance: 5.6
click at [14, 324] on span at bounding box center [16, 323] width 9 height 9
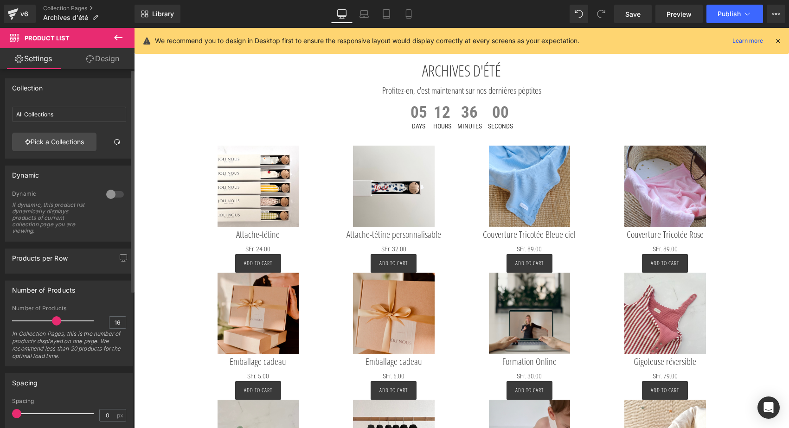
scroll to position [0, 0]
click at [55, 259] on div "Products per Row" at bounding box center [40, 255] width 56 height 13
click at [120, 254] on button "button" at bounding box center [123, 258] width 15 height 18
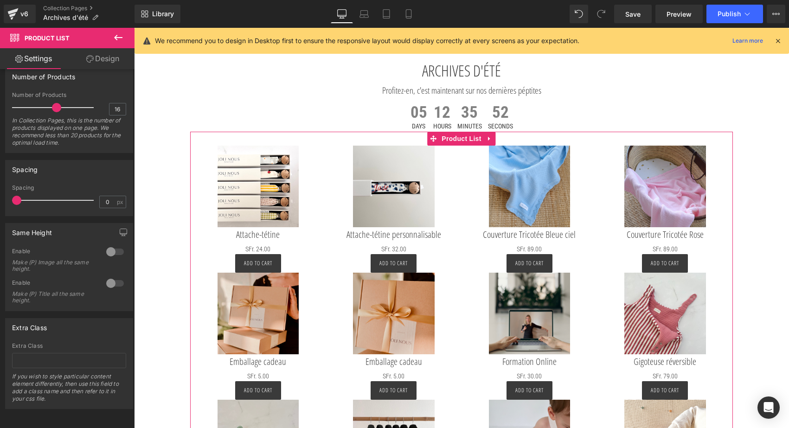
scroll to position [243, 0]
click at [454, 141] on span "Product List" at bounding box center [461, 139] width 44 height 14
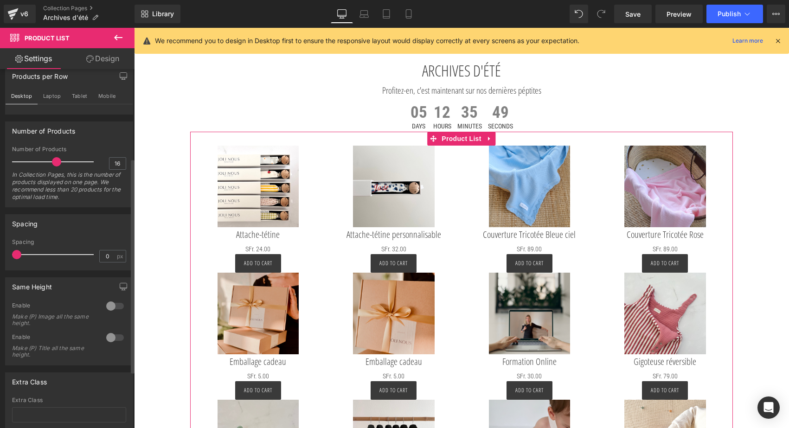
scroll to position [128, 0]
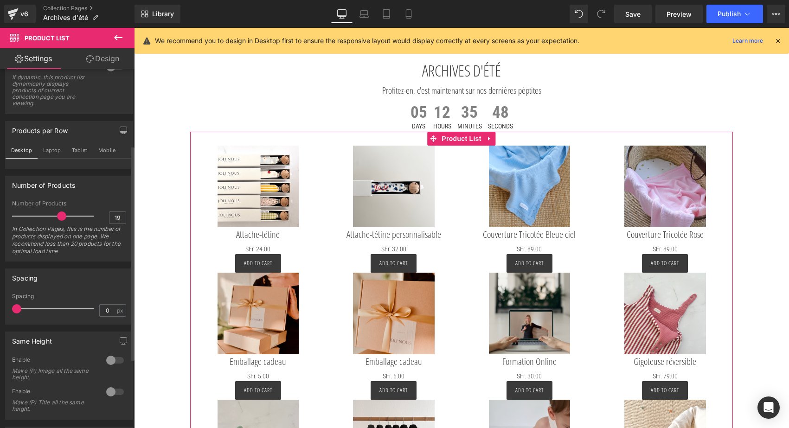
type input "20"
drag, startPoint x: 53, startPoint y: 216, endPoint x: 62, endPoint y: 216, distance: 9.3
click at [63, 216] on span at bounding box center [67, 215] width 9 height 9
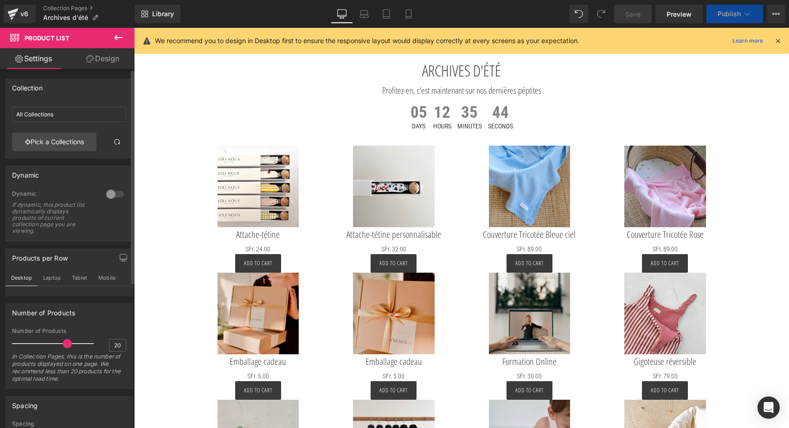
scroll to position [0, 0]
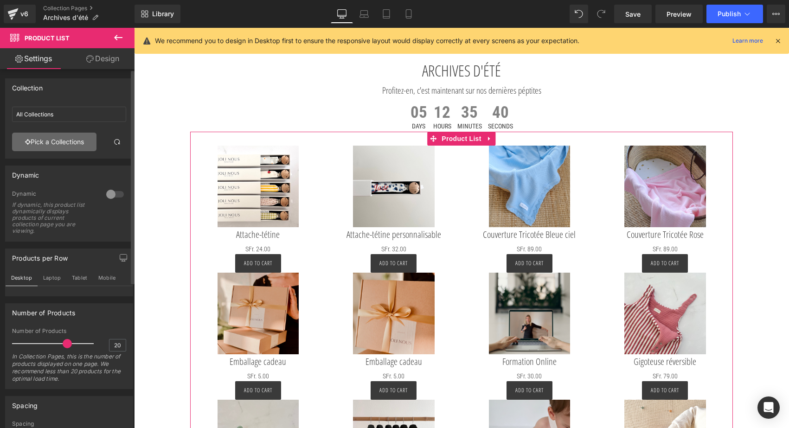
click at [65, 148] on link "Pick a Collections" at bounding box center [54, 142] width 84 height 19
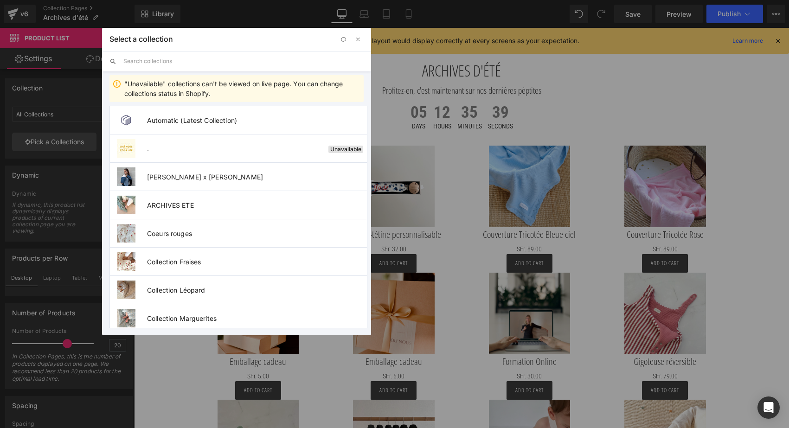
click at [179, 65] on input "text" at bounding box center [243, 61] width 240 height 20
click at [176, 204] on span "ARCHIVES ETE" at bounding box center [257, 205] width 220 height 8
type input "ARCHIVES ETE"
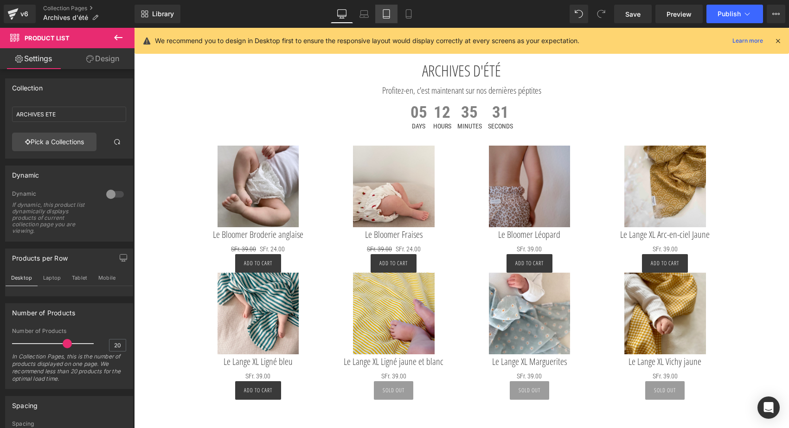
click at [391, 14] on icon at bounding box center [386, 13] width 9 height 9
click at [405, 13] on icon at bounding box center [408, 13] width 9 height 9
click at [390, 14] on icon at bounding box center [386, 13] width 9 height 9
click at [383, 16] on icon at bounding box center [386, 14] width 6 height 9
click at [781, 44] on icon at bounding box center [777, 41] width 8 height 8
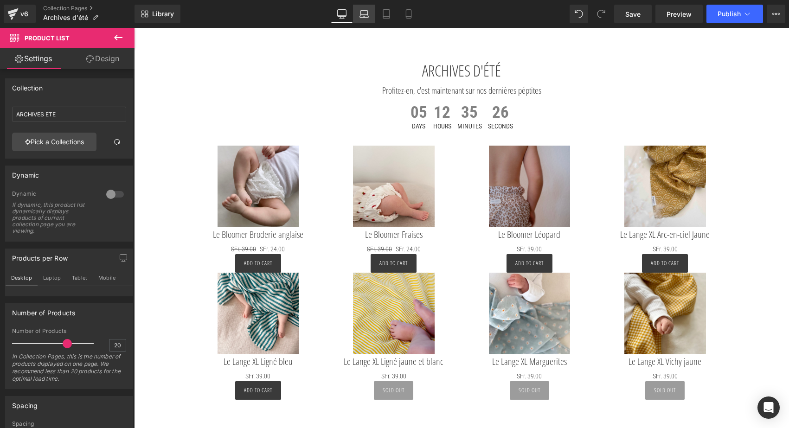
click at [363, 13] on icon at bounding box center [363, 13] width 9 height 9
click at [393, 13] on link "Tablet" at bounding box center [386, 14] width 22 height 19
click at [416, 14] on link "Mobile" at bounding box center [408, 14] width 22 height 19
click at [621, 14] on link "Save" at bounding box center [633, 14] width 38 height 19
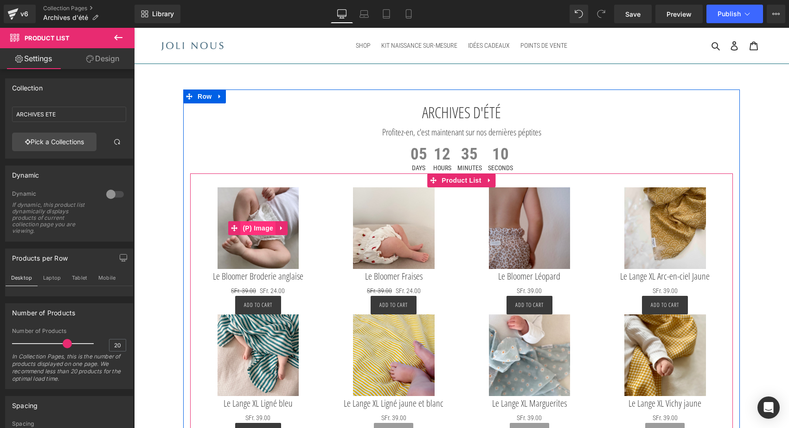
click at [256, 229] on span "(P) Image" at bounding box center [257, 228] width 35 height 14
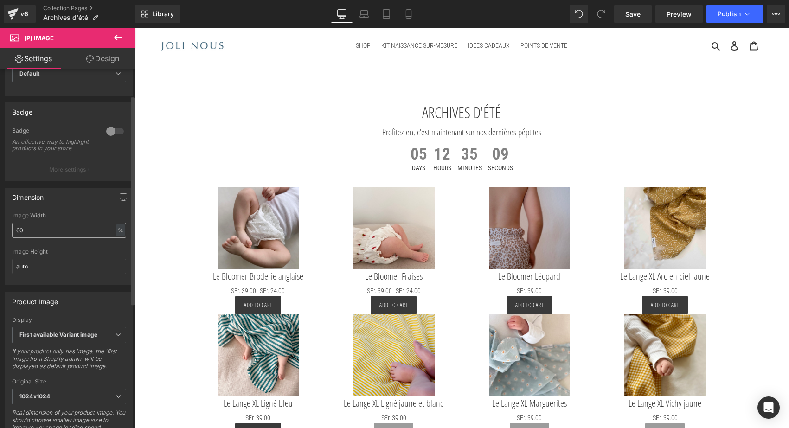
scroll to position [51, 0]
drag, startPoint x: 32, startPoint y: 232, endPoint x: -4, endPoint y: 231, distance: 36.2
click at [0, 231] on html "(P) Image You are previewing how the will restyle your page. You can not edit E…" at bounding box center [394, 214] width 789 height 428
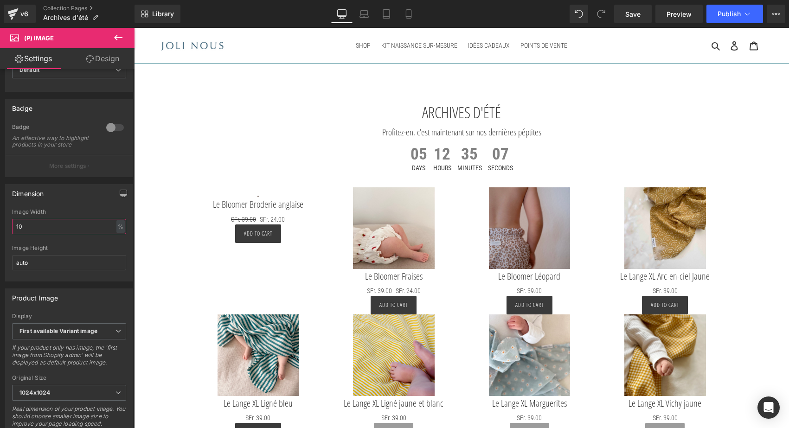
type input "100"
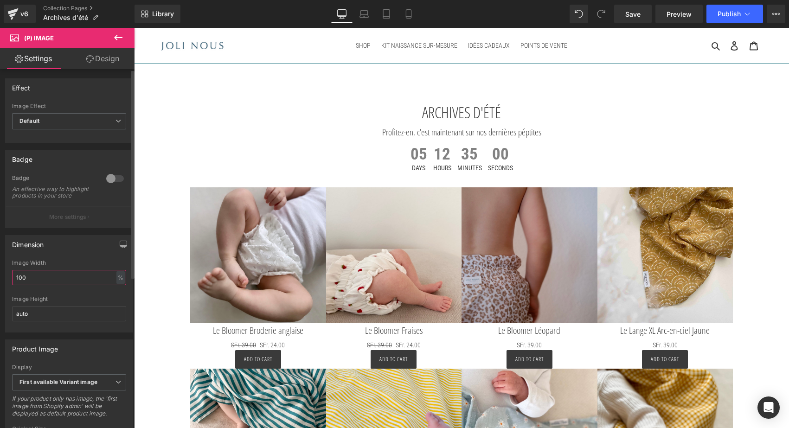
scroll to position [0, 0]
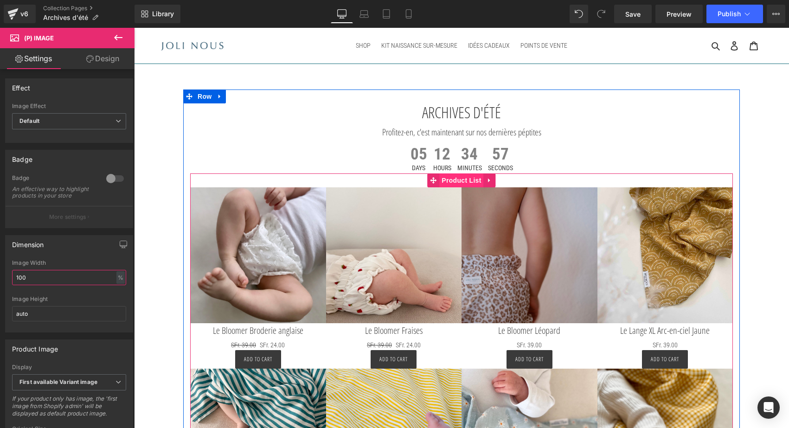
click at [454, 175] on span "Product List" at bounding box center [461, 180] width 44 height 14
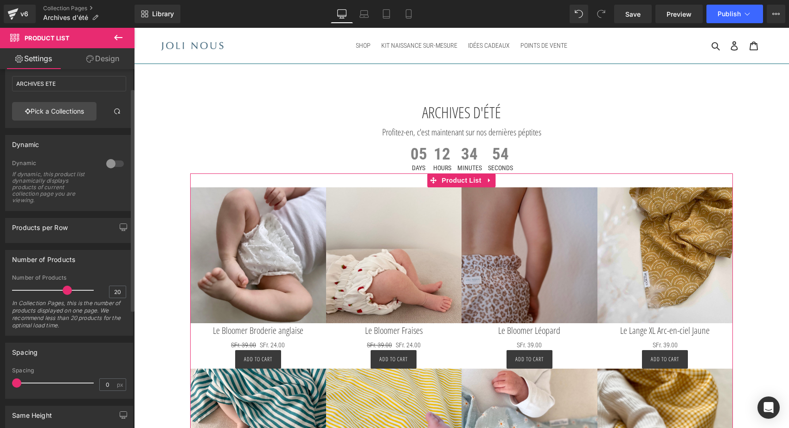
scroll to position [31, 0]
click at [120, 227] on icon "button" at bounding box center [123, 226] width 7 height 7
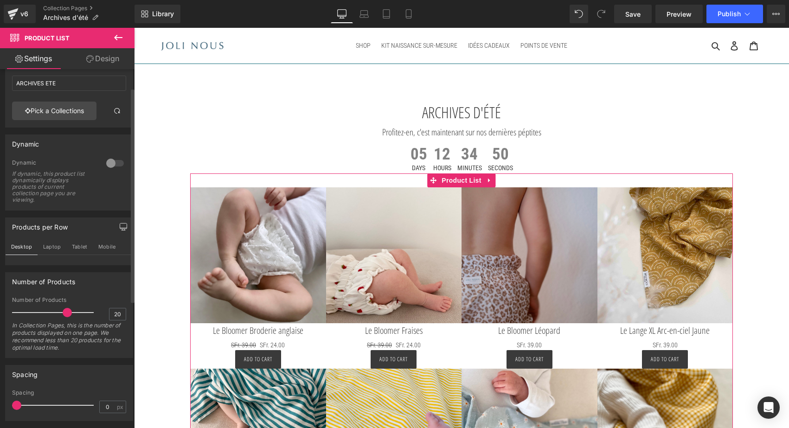
click at [120, 227] on icon "button" at bounding box center [123, 226] width 7 height 7
click at [119, 227] on button "button" at bounding box center [123, 227] width 15 height 18
click at [42, 248] on button "Laptop" at bounding box center [52, 247] width 29 height 16
click at [17, 248] on button "Desktop" at bounding box center [22, 247] width 32 height 16
click at [53, 250] on button "Laptop" at bounding box center [52, 247] width 29 height 16
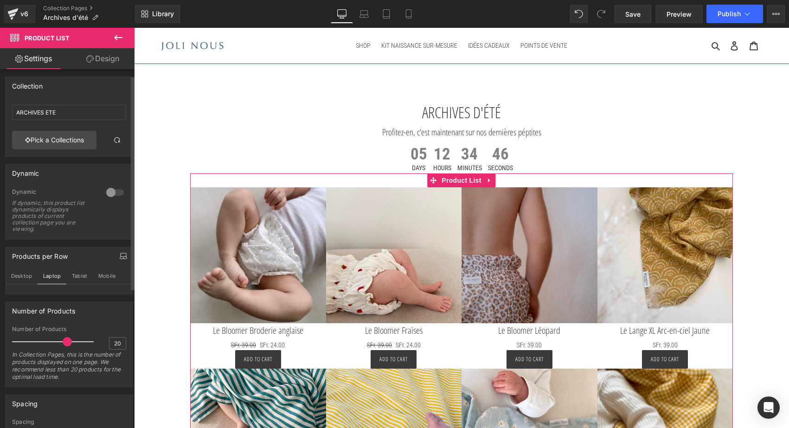
scroll to position [32, 0]
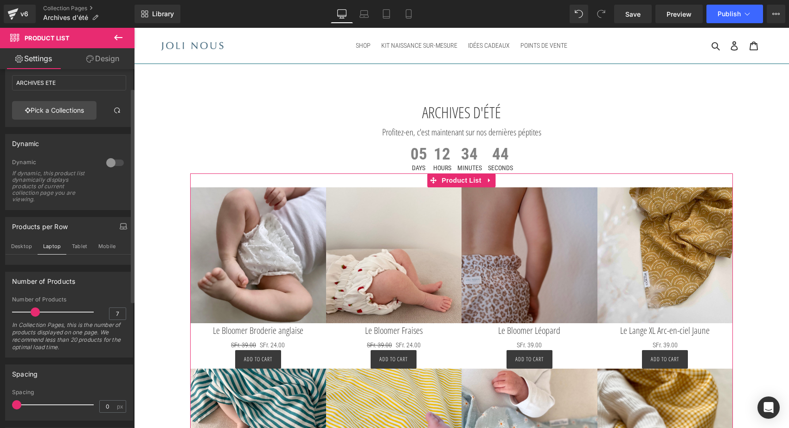
drag, startPoint x: 65, startPoint y: 312, endPoint x: 33, endPoint y: 312, distance: 32.0
click at [33, 312] on span at bounding box center [35, 311] width 9 height 9
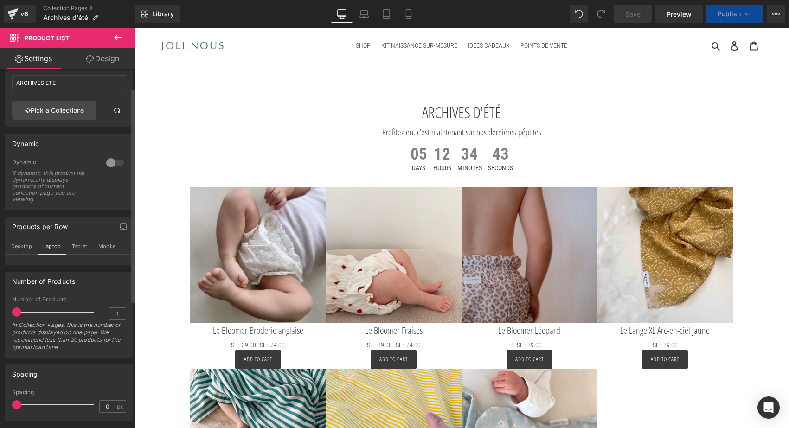
drag, startPoint x: 33, startPoint y: 312, endPoint x: 17, endPoint y: 312, distance: 15.8
click at [17, 312] on span at bounding box center [16, 311] width 9 height 9
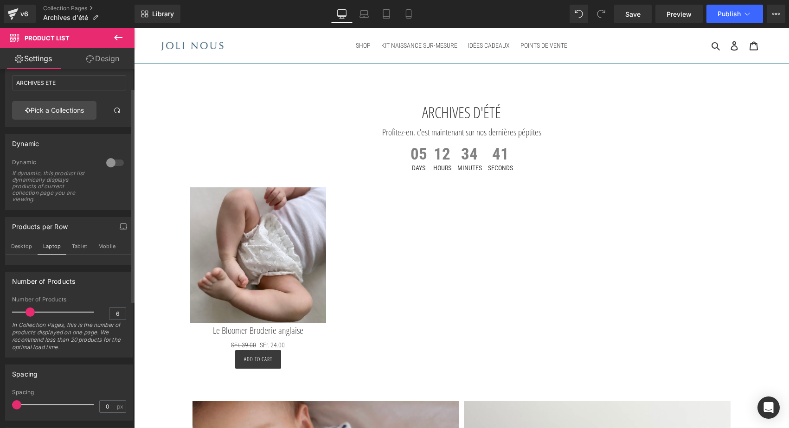
drag, startPoint x: 18, startPoint y: 312, endPoint x: 30, endPoint y: 312, distance: 12.6
click at [30, 312] on span at bounding box center [30, 311] width 9 height 9
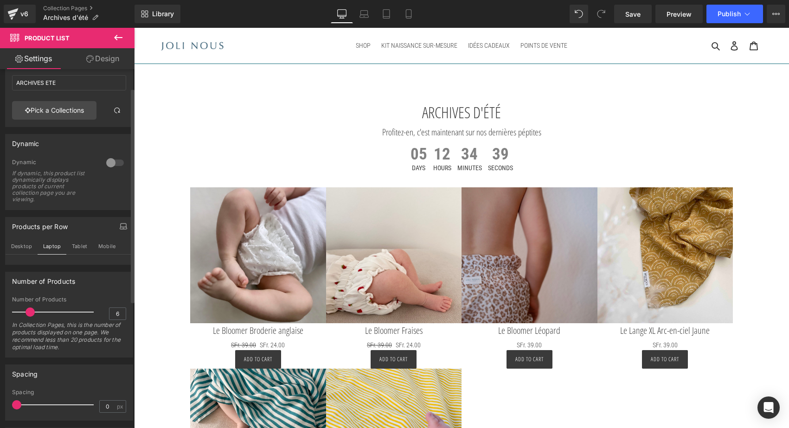
click at [30, 312] on span at bounding box center [30, 311] width 9 height 9
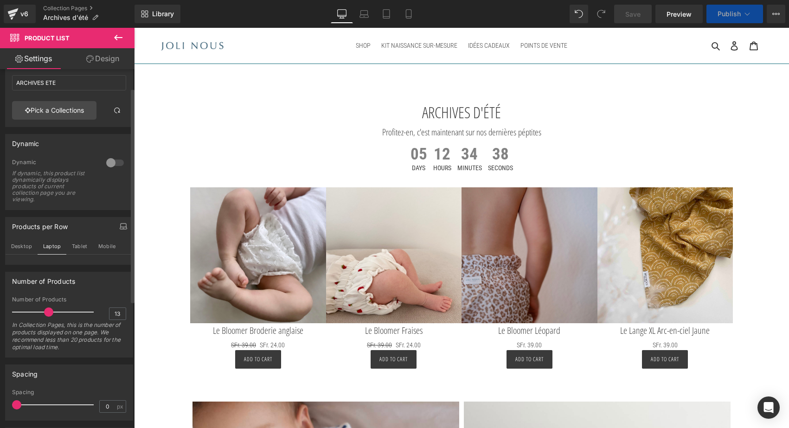
drag, startPoint x: 30, startPoint y: 312, endPoint x: 49, endPoint y: 312, distance: 18.6
click at [49, 312] on span at bounding box center [48, 311] width 9 height 9
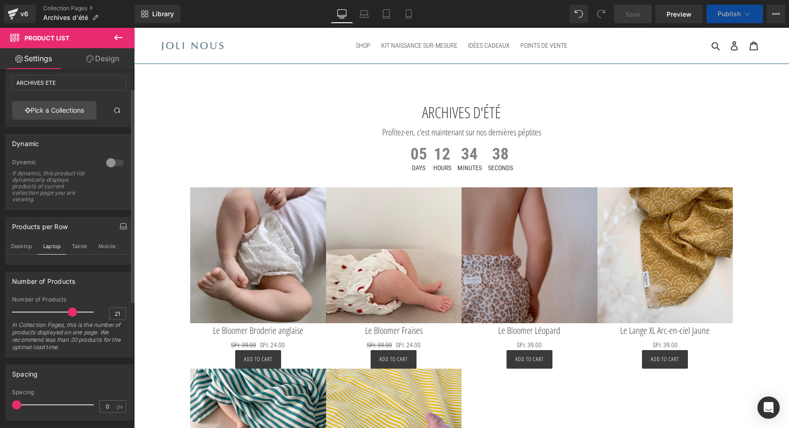
type input "22"
drag, startPoint x: 49, startPoint y: 312, endPoint x: 70, endPoint y: 312, distance: 21.3
click at [70, 312] on span at bounding box center [72, 311] width 9 height 9
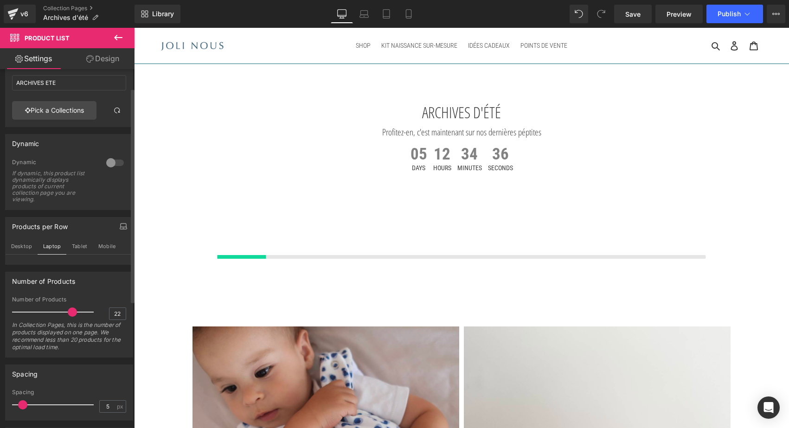
type input "7"
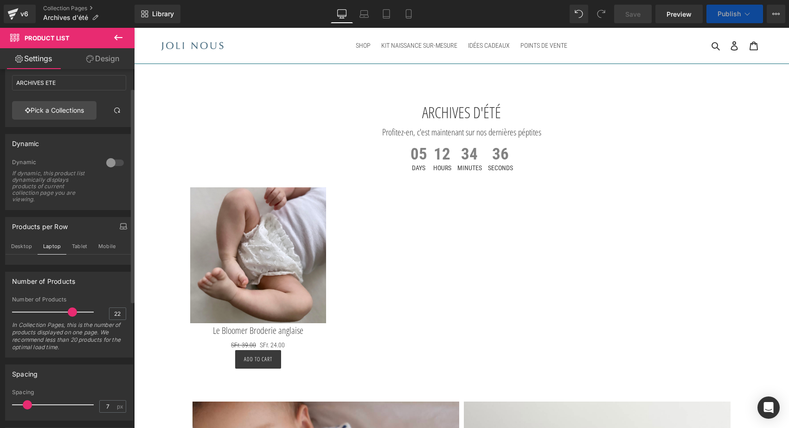
drag, startPoint x: 18, startPoint y: 404, endPoint x: 28, endPoint y: 404, distance: 9.7
click at [28, 404] on span at bounding box center [27, 404] width 9 height 9
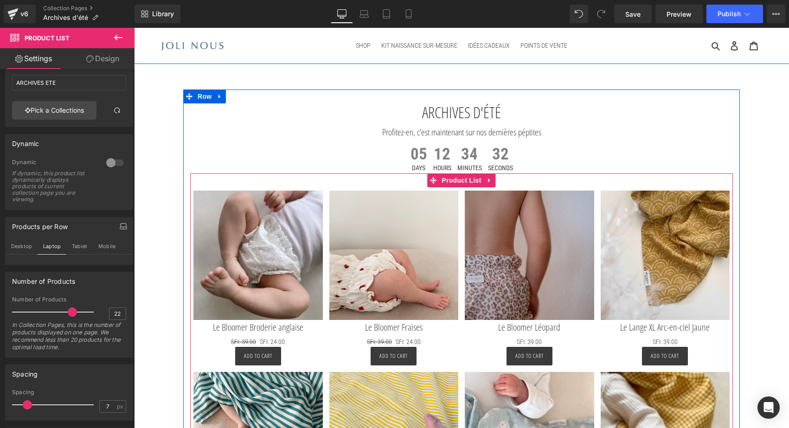
click at [300, 181] on div "Sale Off (P) Image Le Bloomer Broderie anglaise (P) Title SFr. 39.00 SFr. 24.00…" at bounding box center [461, 363] width 542 height 381
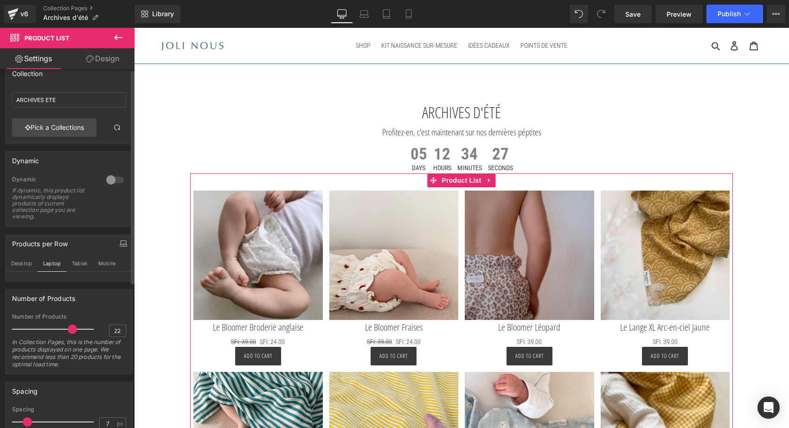
scroll to position [0, 0]
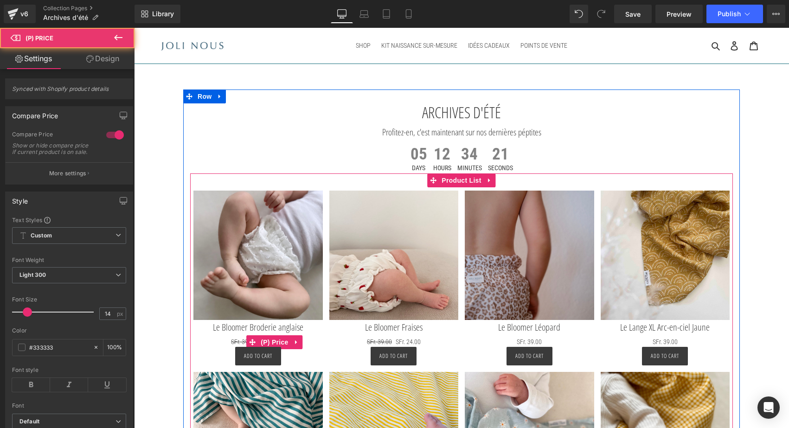
click at [238, 339] on span "SFr. 39.00" at bounding box center [243, 341] width 25 height 7
click at [238, 340] on span "SFr. 39.00" at bounding box center [243, 341] width 25 height 7
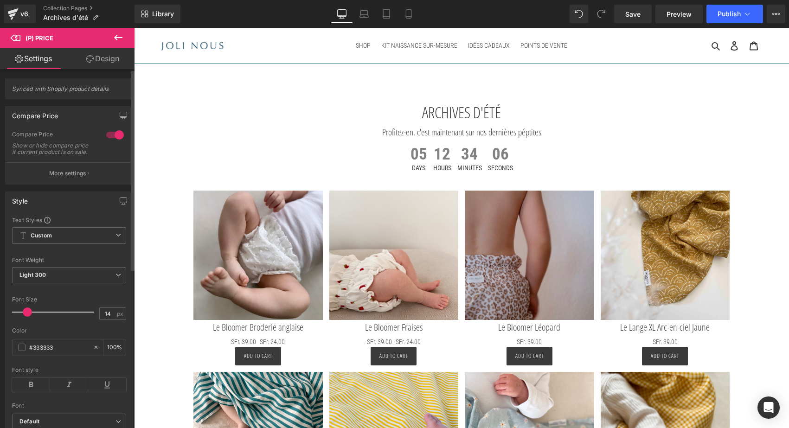
click at [116, 137] on div at bounding box center [115, 135] width 22 height 15
click at [78, 184] on button "More settings" at bounding box center [69, 173] width 127 height 22
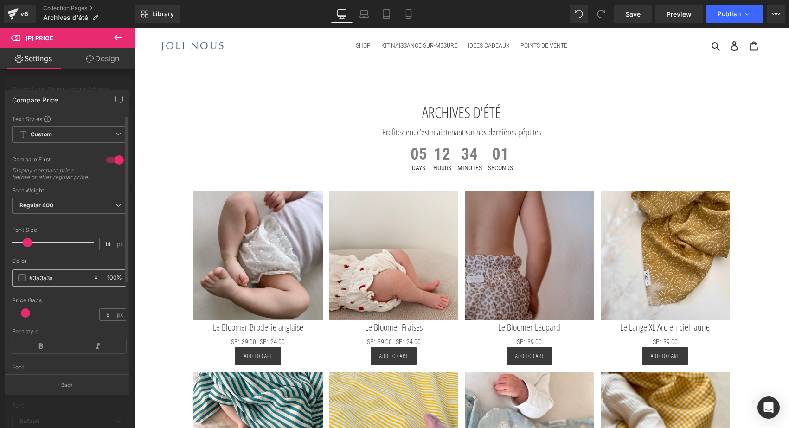
click at [23, 281] on span at bounding box center [21, 277] width 7 height 7
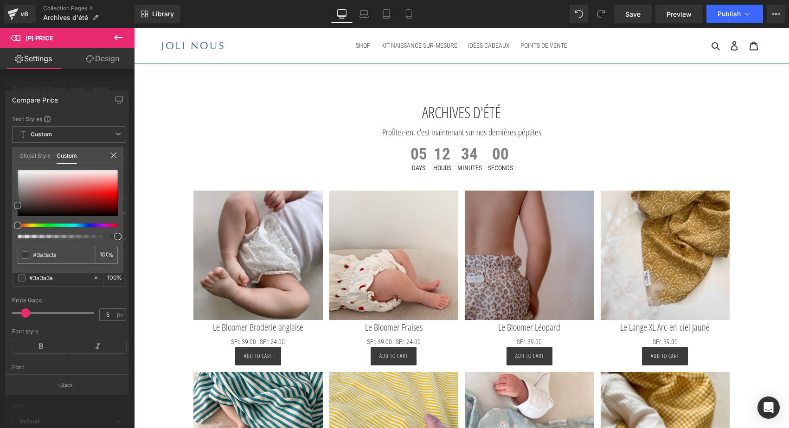
type input "#bb1f1f"
type input "#bc1e1e"
type input "#b91c1c"
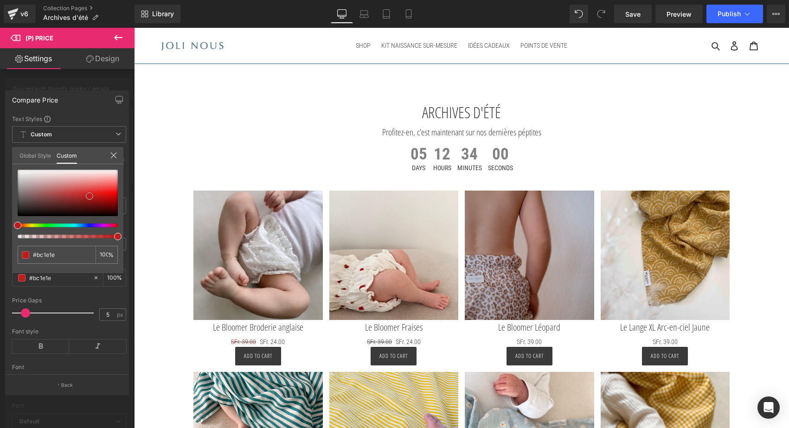
type input "#b91c1c"
type input "#bd1818"
type input "#cb1a1a"
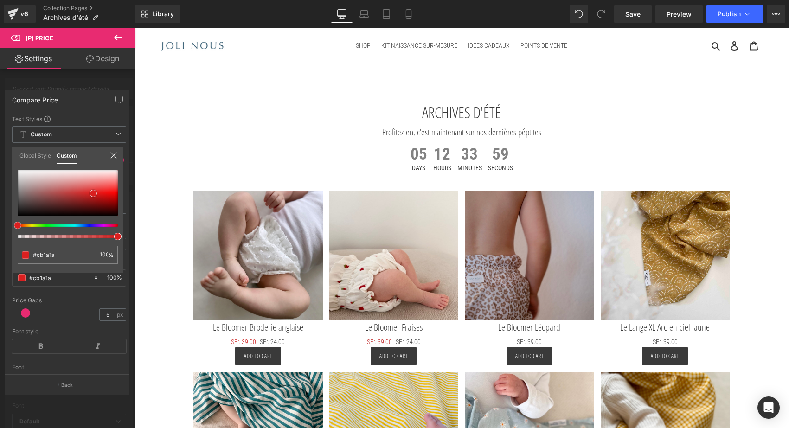
type input "#da1f1f"
type input "#e01e1e"
type input "#da1f1f"
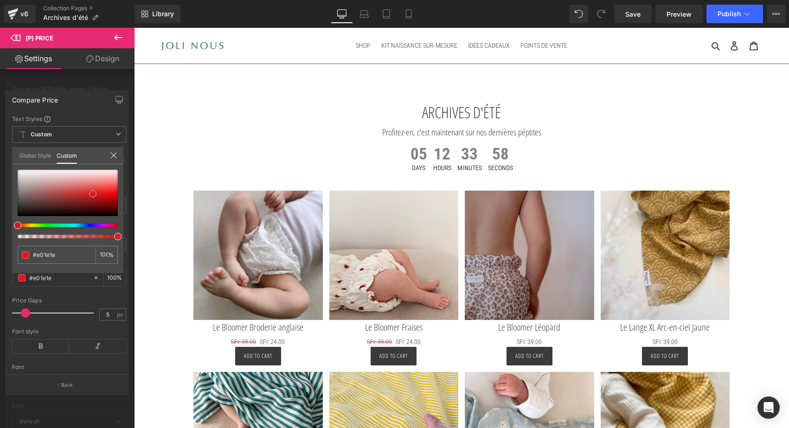
type input "#da1f1f"
drag, startPoint x: 88, startPoint y: 196, endPoint x: 93, endPoint y: 194, distance: 5.2
click at [93, 194] on div at bounding box center [68, 193] width 100 height 46
type input "#d61e1e"
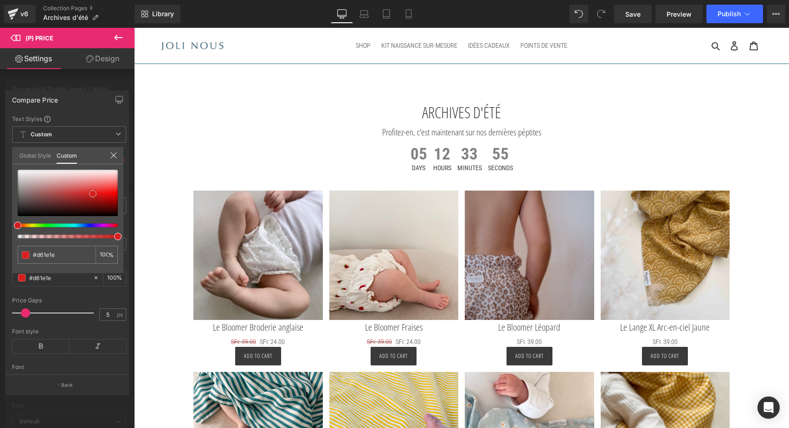
scroll to position [4, 0]
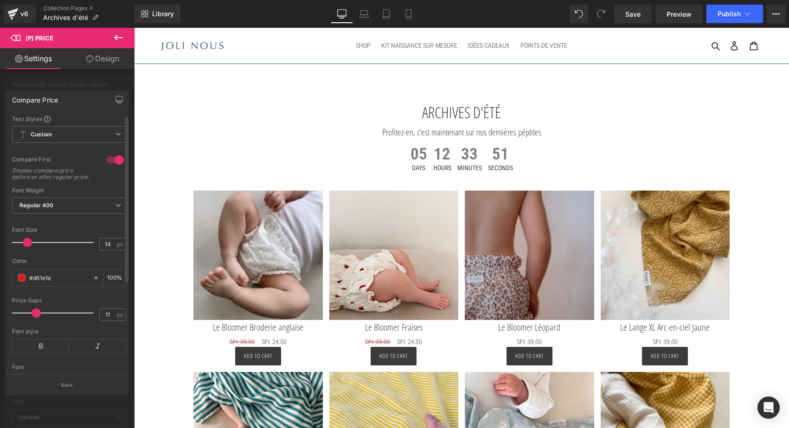
type input "9"
drag, startPoint x: 26, startPoint y: 320, endPoint x: 32, endPoint y: 321, distance: 6.5
click at [32, 318] on span at bounding box center [32, 312] width 9 height 9
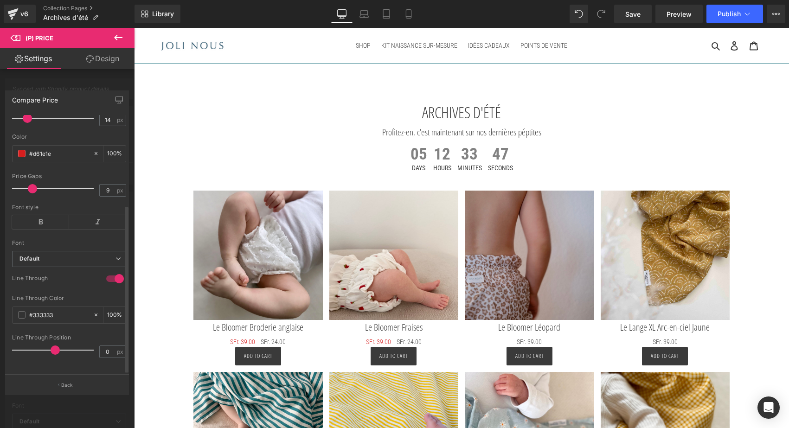
scroll to position [137, 0]
drag, startPoint x: 54, startPoint y: 340, endPoint x: 32, endPoint y: 342, distance: 22.3
click at [32, 345] on span at bounding box center [31, 349] width 9 height 9
type input "0"
click at [22, 311] on span at bounding box center [21, 314] width 7 height 7
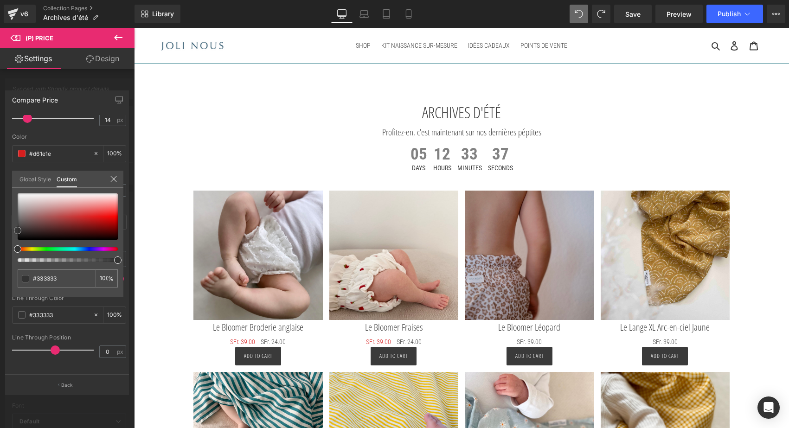
type input "#a41d1d"
type input "#a31e1e"
type input "#ba1b1b"
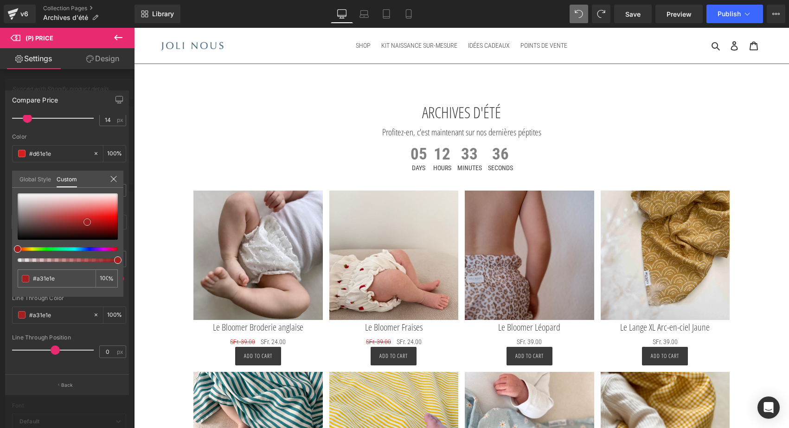
type input "#ba1b1b"
type input "#c01a1a"
type input "#d11d1d"
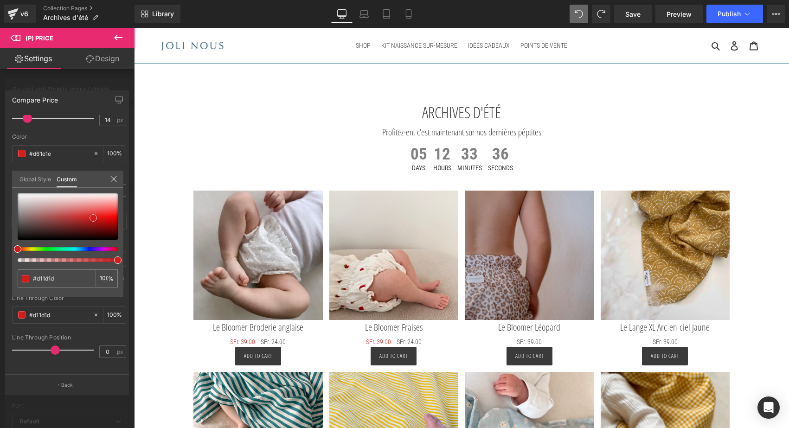
type input "#d41b1b"
type input "#d81c1c"
drag, startPoint x: 87, startPoint y: 222, endPoint x: 99, endPoint y: 217, distance: 12.9
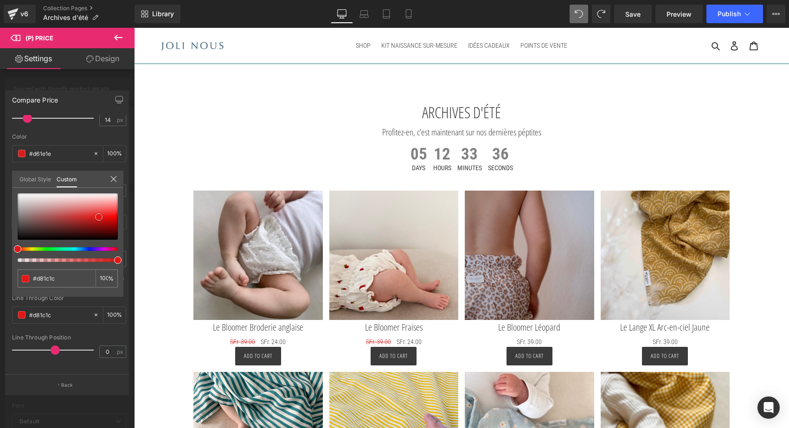
click at [99, 217] on div at bounding box center [68, 216] width 100 height 46
type input "#e22121"
type input "#e31616"
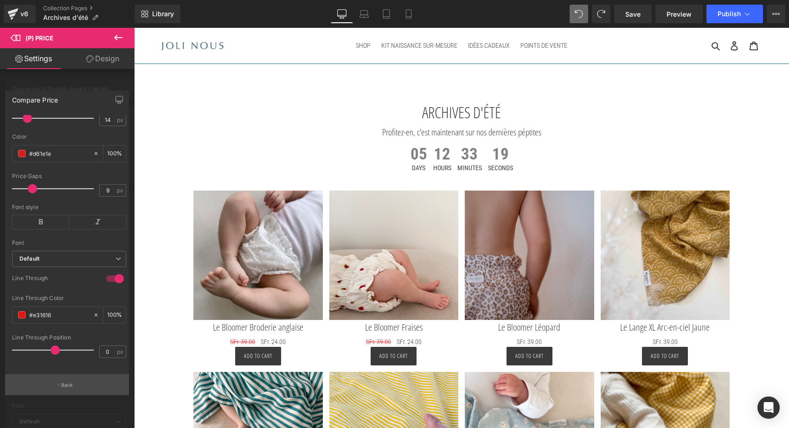
click at [66, 386] on p "Back" at bounding box center [67, 385] width 12 height 7
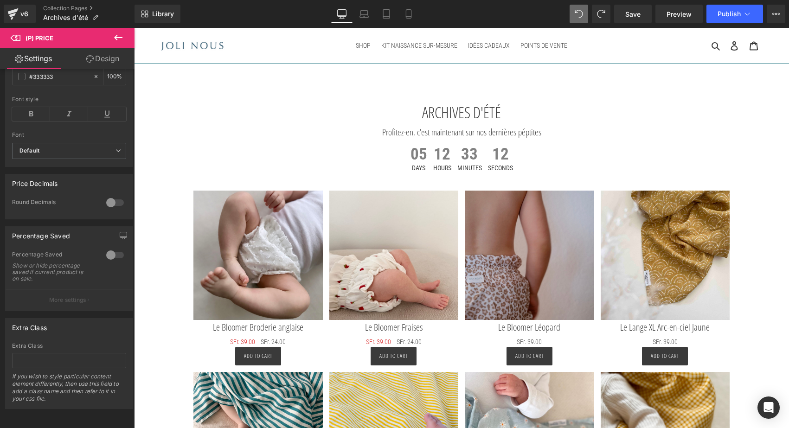
scroll to position [284, 0]
click at [369, 12] on icon at bounding box center [363, 13] width 9 height 9
click at [344, 17] on icon at bounding box center [341, 13] width 9 height 7
click at [735, 7] on button "Publish" at bounding box center [734, 14] width 57 height 19
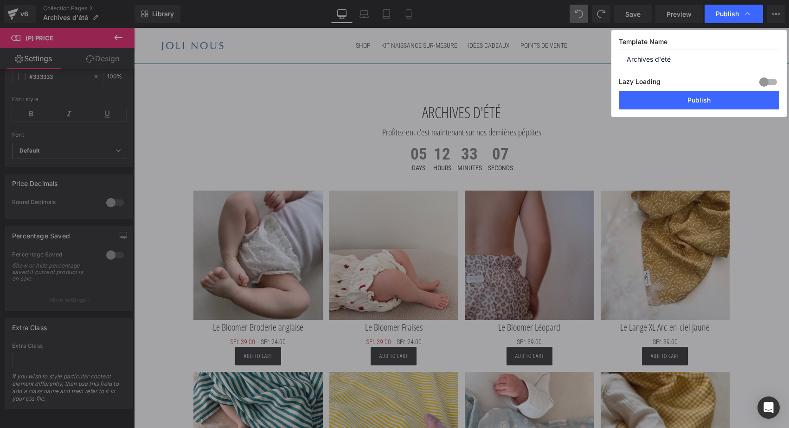
click at [735, 7] on div "Publish" at bounding box center [733, 14] width 58 height 19
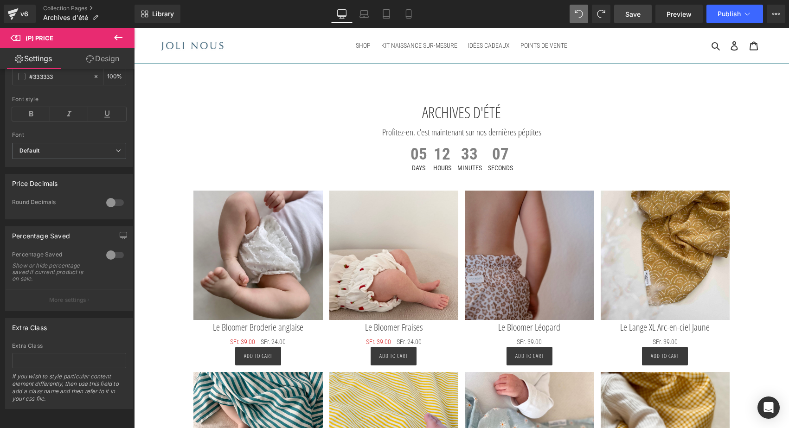
click at [644, 12] on link "Save" at bounding box center [633, 14] width 38 height 19
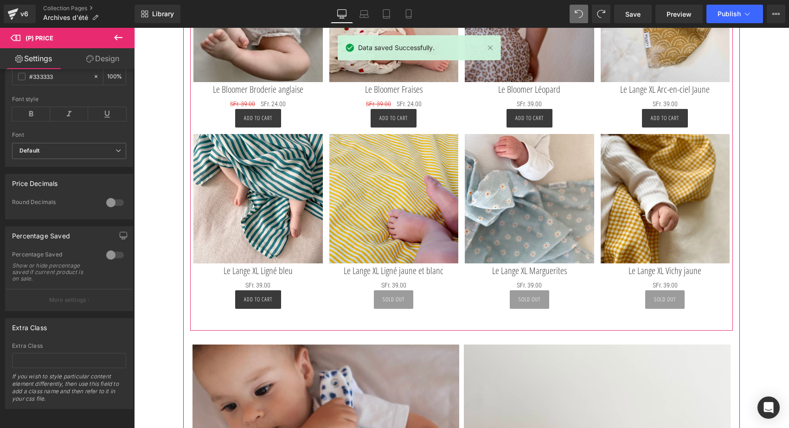
scroll to position [239, 0]
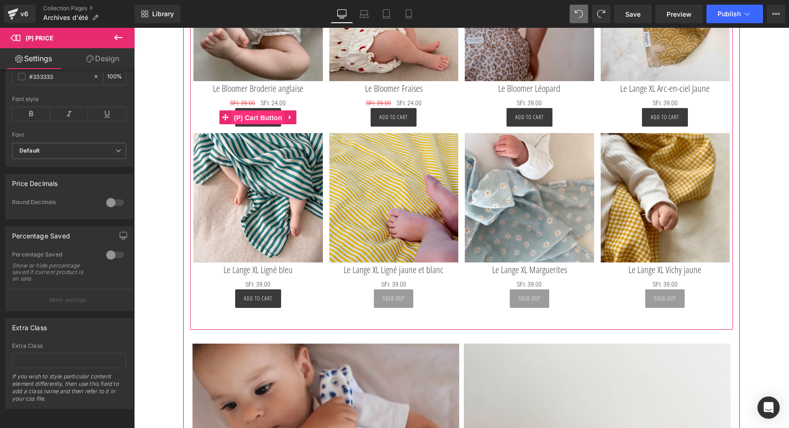
click at [255, 117] on span "(P) Cart Button" at bounding box center [257, 118] width 53 height 14
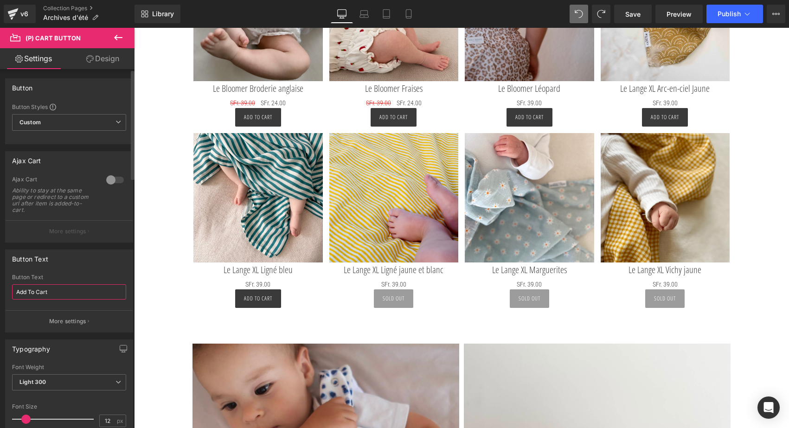
click at [55, 294] on input "Add To Cart" at bounding box center [69, 291] width 114 height 15
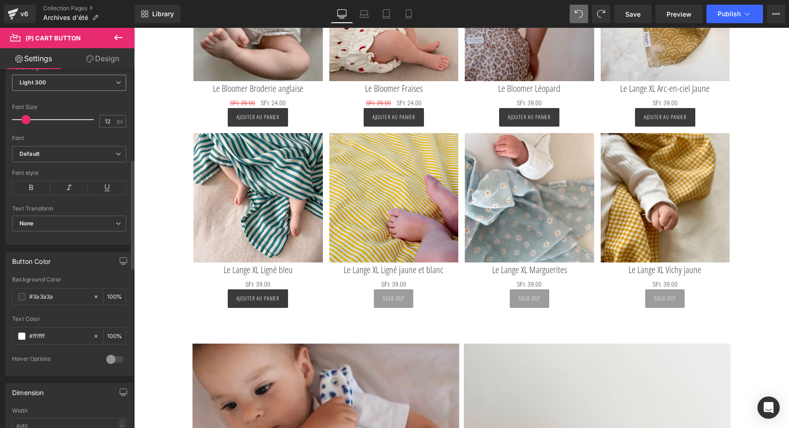
scroll to position [333, 0]
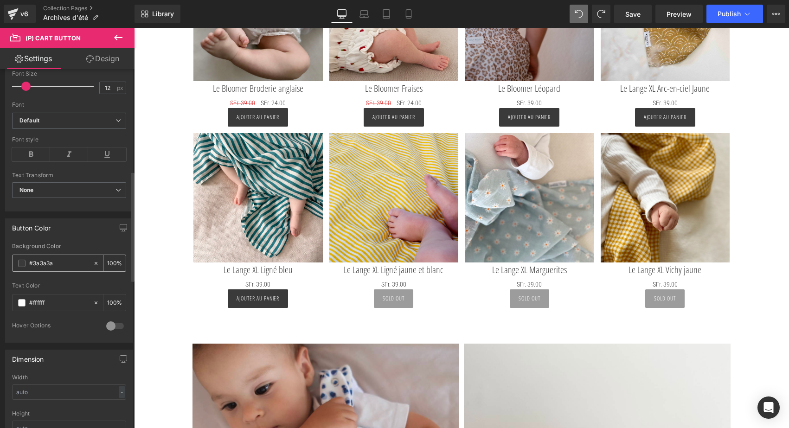
type input "Ajouter au panier"
drag, startPoint x: 60, startPoint y: 257, endPoint x: -4, endPoint y: 257, distance: 64.4
click at [0, 257] on html "(P) Cart Button You are previewing how the will restyle your page. You can not …" at bounding box center [394, 214] width 789 height 428
click at [93, 262] on icon at bounding box center [96, 263] width 6 height 6
type input "none"
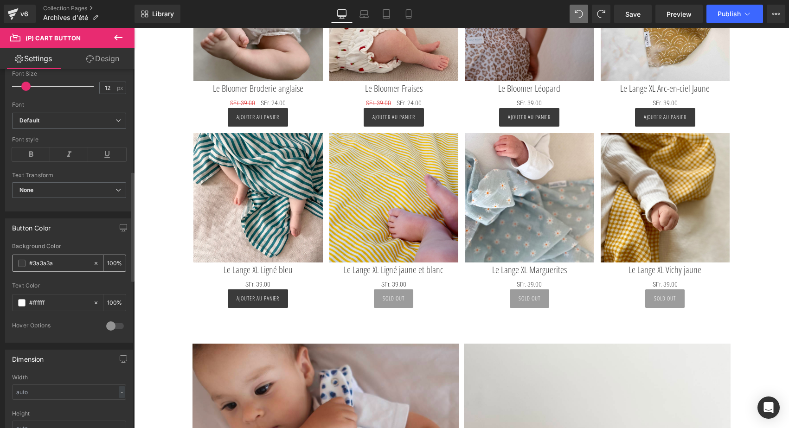
type input "0"
click at [56, 266] on input "none" at bounding box center [58, 263] width 59 height 10
type input "n"
paste input "#097988"
type input "#097988"
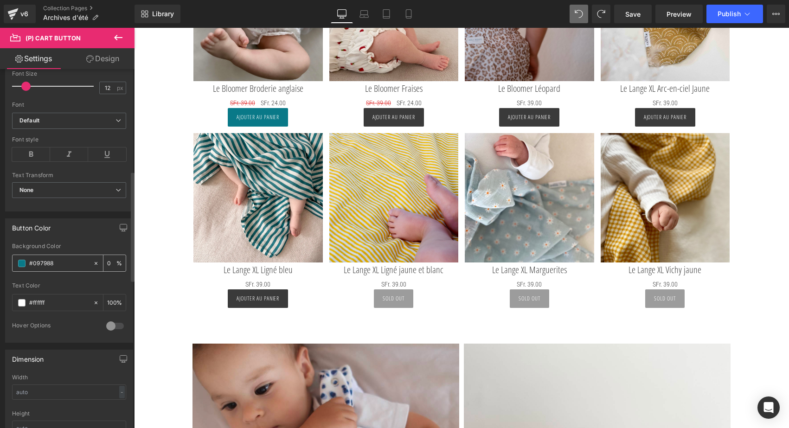
type input "100"
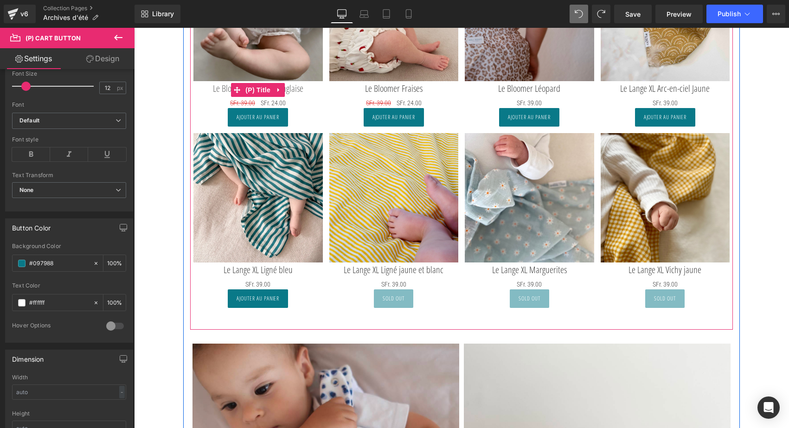
click at [218, 89] on link "Le Bloomer Broderie anglaise" at bounding box center [258, 88] width 90 height 11
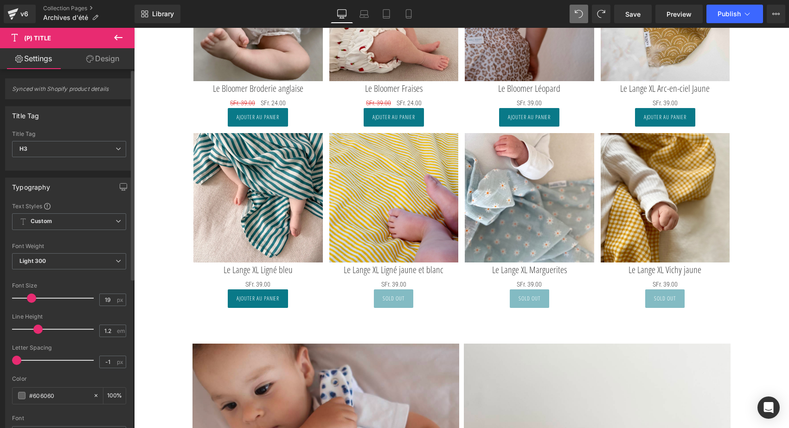
type input "18"
click at [29, 297] on span at bounding box center [30, 297] width 9 height 9
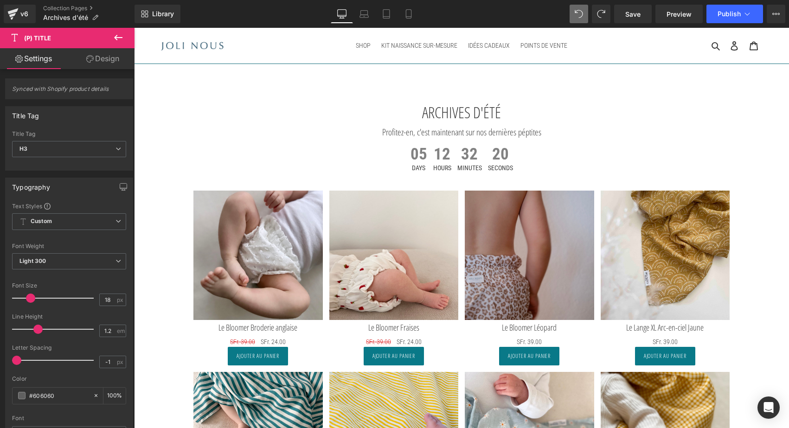
scroll to position [0, 0]
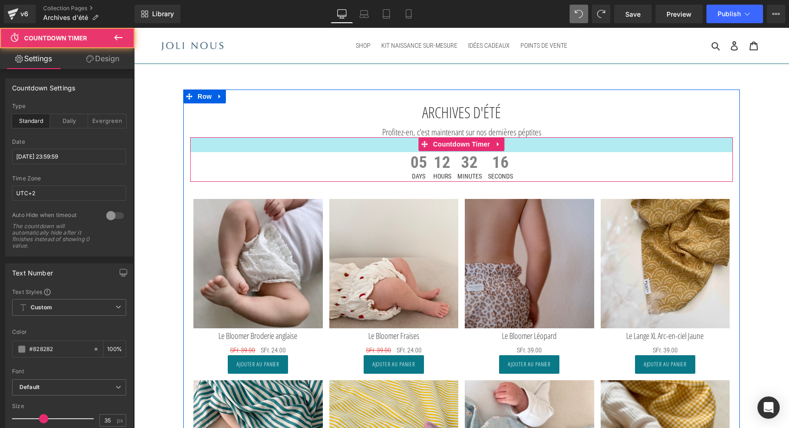
drag, startPoint x: 386, startPoint y: 137, endPoint x: 386, endPoint y: 146, distance: 8.3
click at [386, 146] on div "32px" at bounding box center [461, 144] width 542 height 15
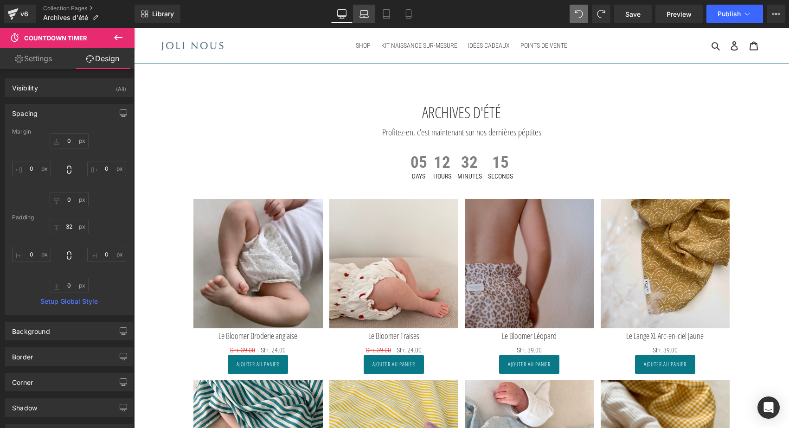
click at [367, 13] on icon at bounding box center [363, 13] width 7 height 4
click at [391, 14] on link "Tablet" at bounding box center [386, 14] width 22 height 19
click at [343, 17] on icon at bounding box center [341, 13] width 9 height 9
click at [622, 19] on link "Save" at bounding box center [633, 14] width 38 height 19
click at [115, 37] on icon at bounding box center [118, 38] width 8 height 6
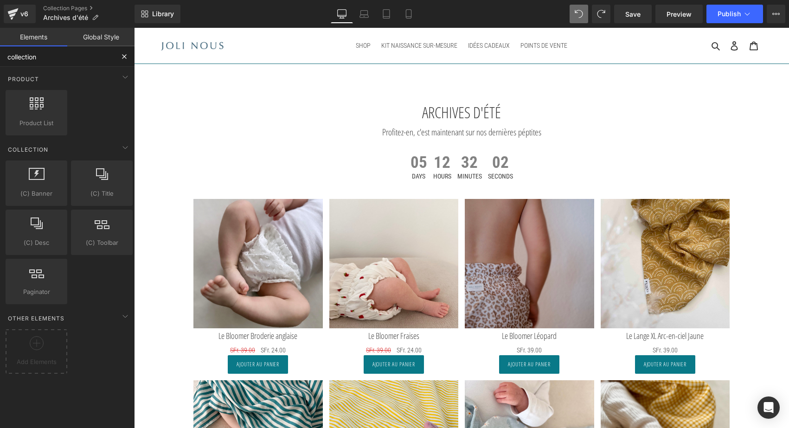
drag, startPoint x: 53, startPoint y: 58, endPoint x: -4, endPoint y: 58, distance: 56.6
click at [0, 58] on html "(P) Cart Button You are previewing how the will restyle your page. You can not …" at bounding box center [394, 214] width 789 height 428
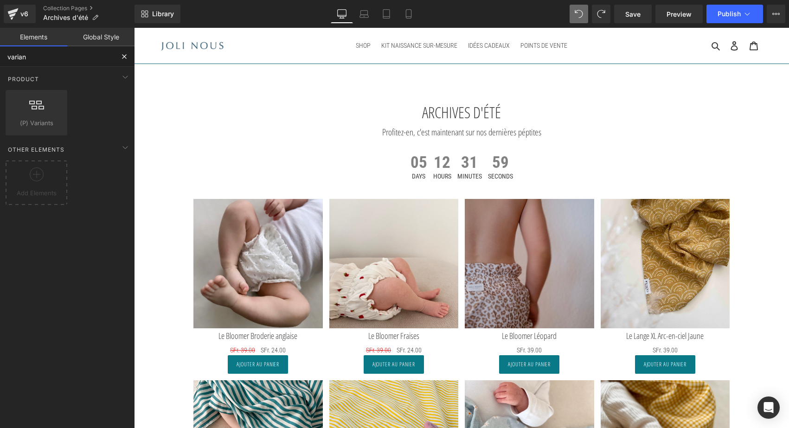
type input "variant"
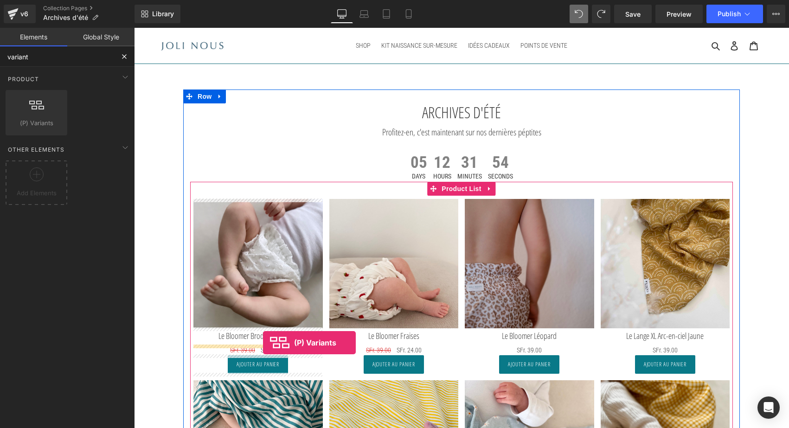
drag, startPoint x: 172, startPoint y: 124, endPoint x: 263, endPoint y: 343, distance: 236.7
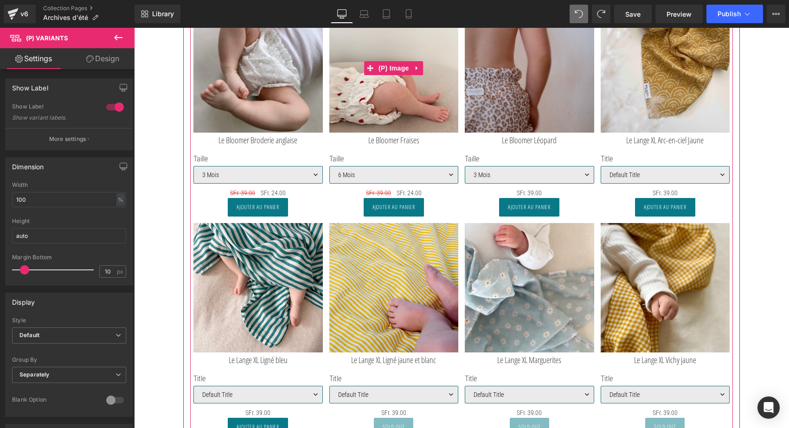
scroll to position [200, 0]
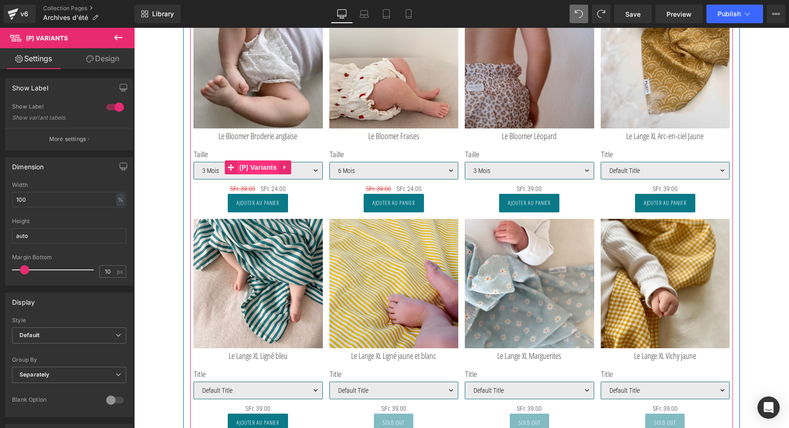
click at [259, 168] on span "(P) Variants" at bounding box center [258, 167] width 42 height 14
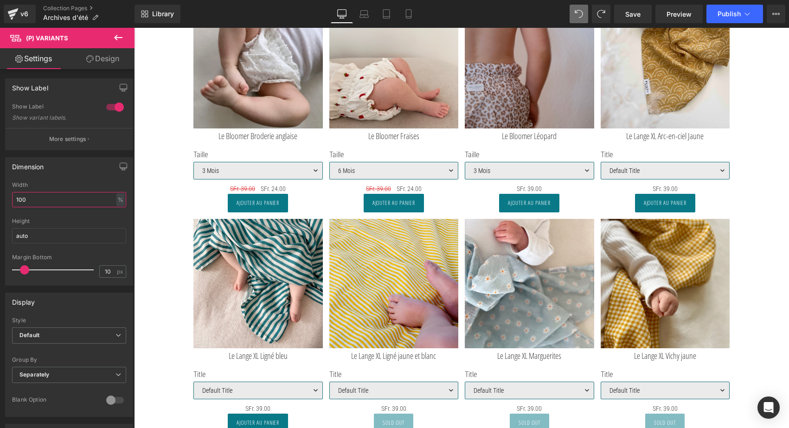
drag, startPoint x: 56, startPoint y: 200, endPoint x: -4, endPoint y: 198, distance: 60.3
click at [0, 198] on html "(P) Variants You are previewing how the will restyle your page. You can not edi…" at bounding box center [394, 214] width 789 height 428
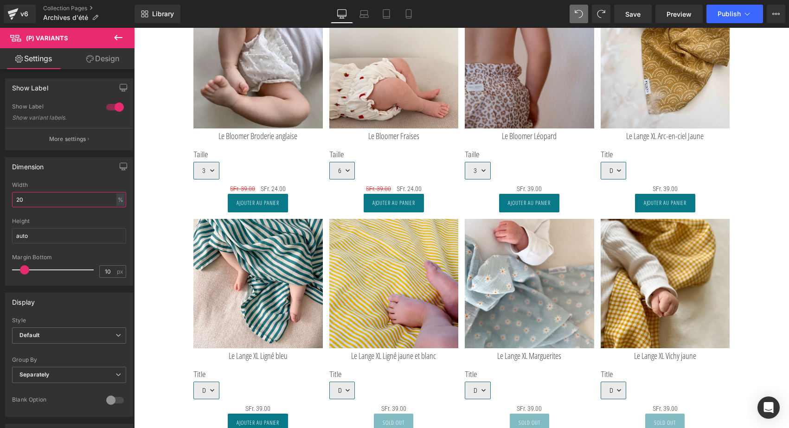
type input "2"
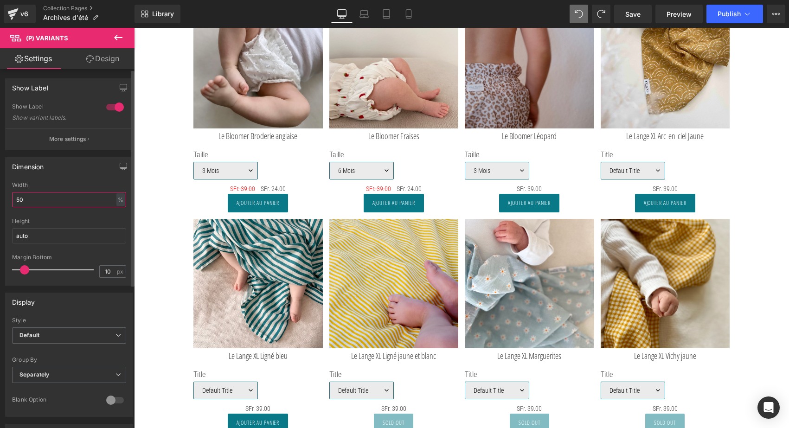
scroll to position [0, 0]
type input "50"
click at [71, 144] on button "More settings" at bounding box center [69, 139] width 127 height 22
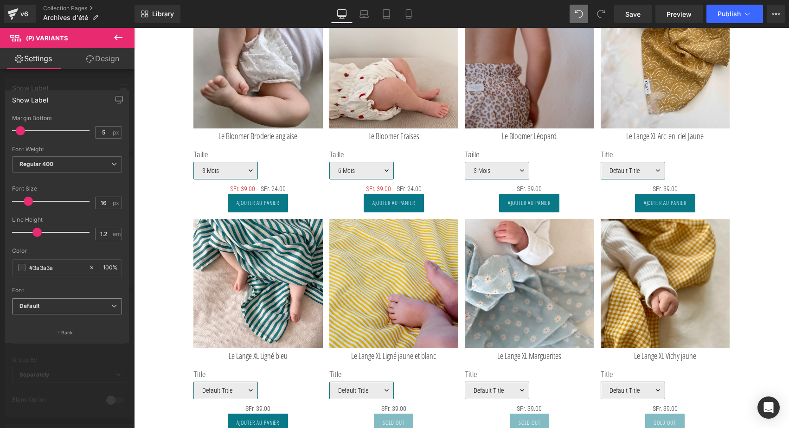
click at [54, 303] on b "Default" at bounding box center [65, 306] width 92 height 8
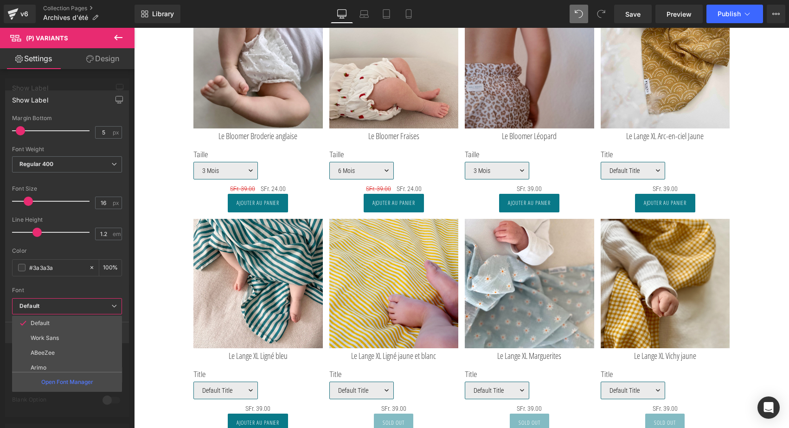
click at [54, 303] on b "Default" at bounding box center [65, 306] width 92 height 8
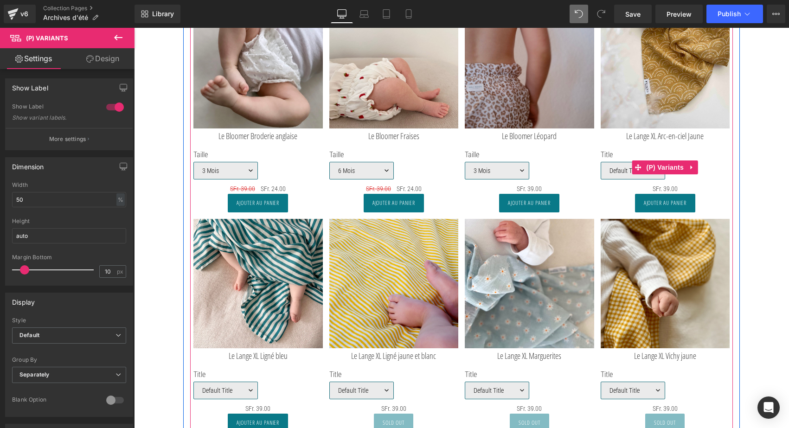
click at [614, 154] on label "Title" at bounding box center [664, 155] width 129 height 11
click at [691, 166] on icon at bounding box center [692, 167] width 6 height 7
click at [695, 165] on icon at bounding box center [698, 167] width 6 height 6
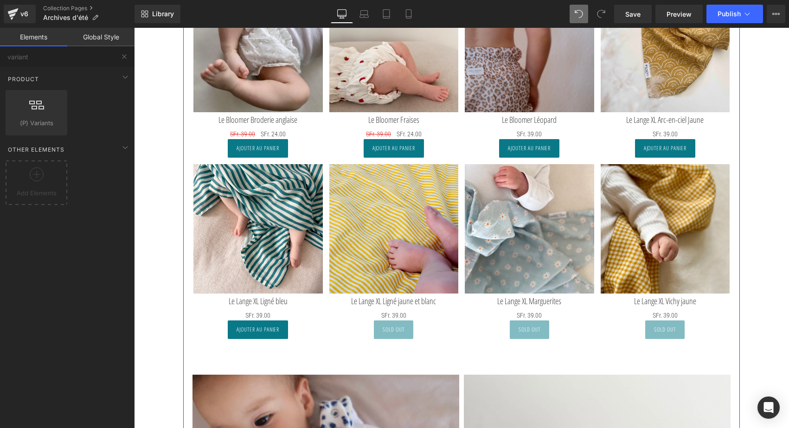
scroll to position [82, 0]
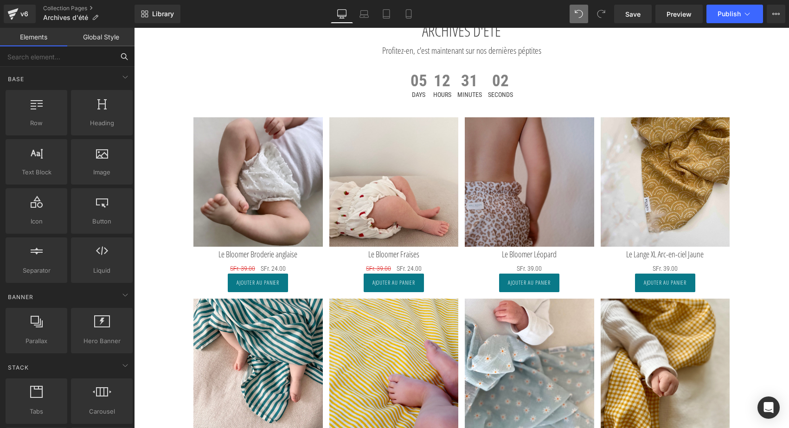
click at [50, 59] on input "text" at bounding box center [57, 56] width 114 height 20
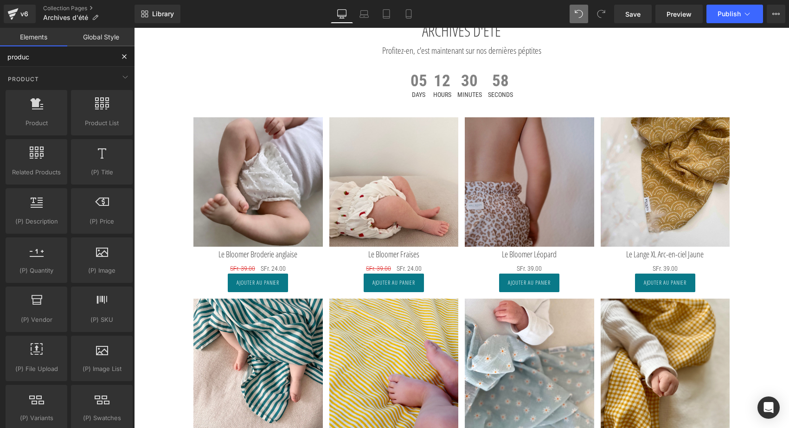
type input "product"
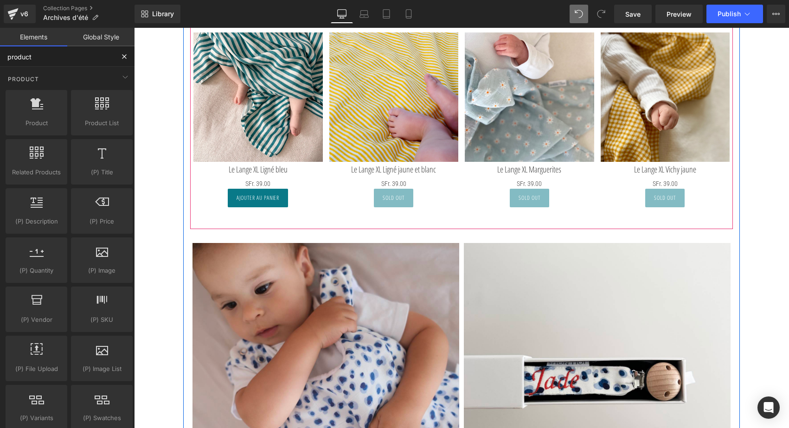
scroll to position [352, 0]
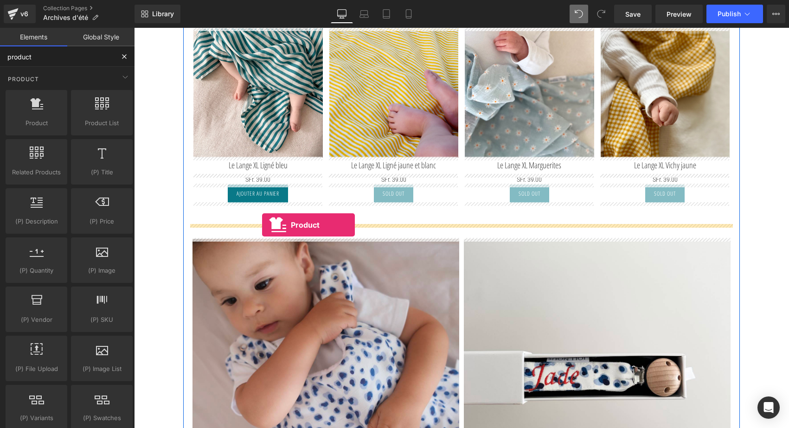
drag, startPoint x: 177, startPoint y: 144, endPoint x: 262, endPoint y: 224, distance: 116.8
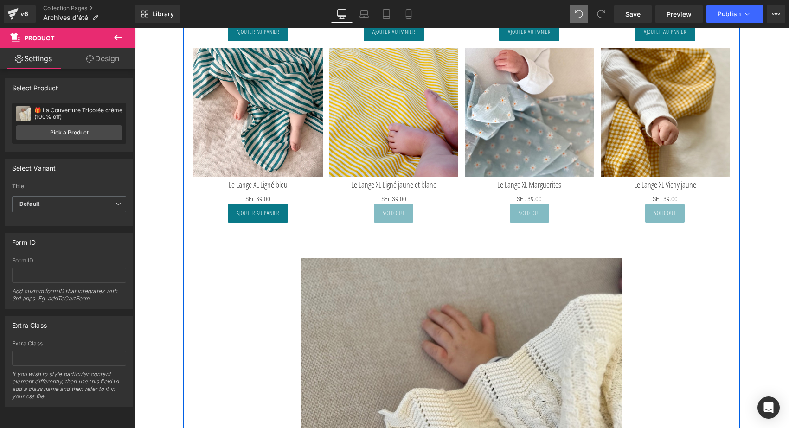
scroll to position [370, 0]
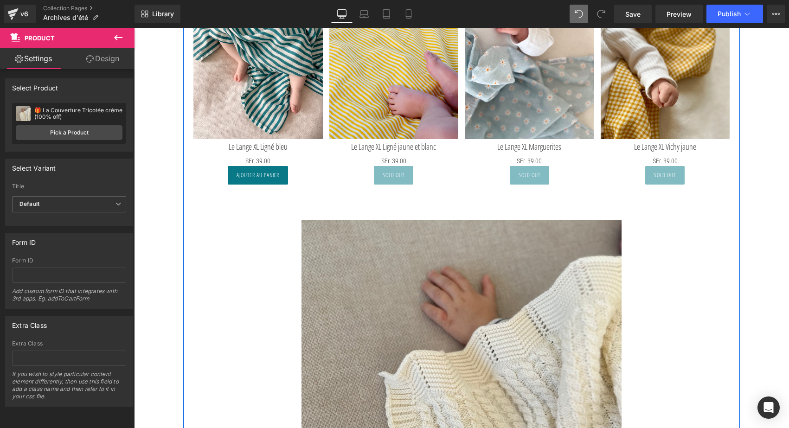
click at [461, 281] on img at bounding box center [461, 380] width 320 height 320
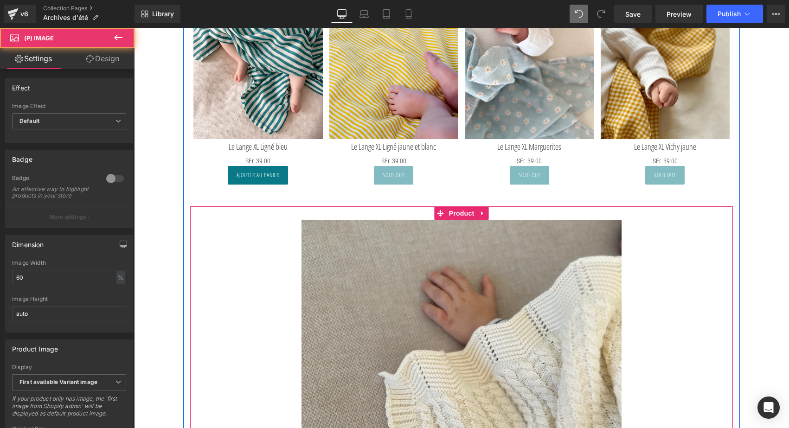
click at [481, 213] on icon at bounding box center [482, 213] width 2 height 4
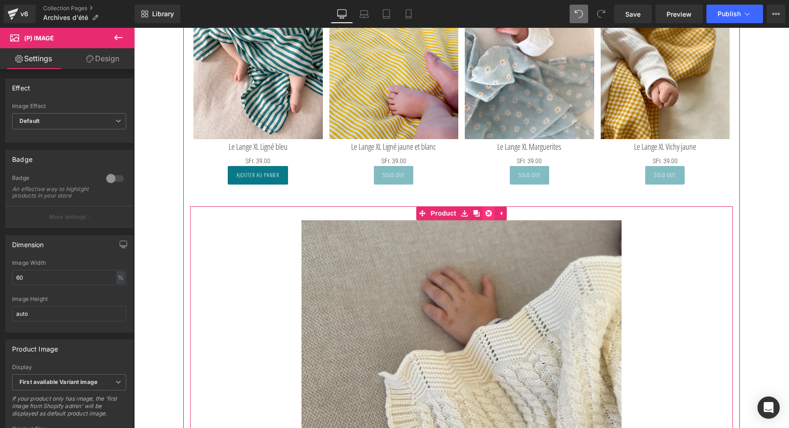
click at [490, 213] on link at bounding box center [489, 213] width 12 height 14
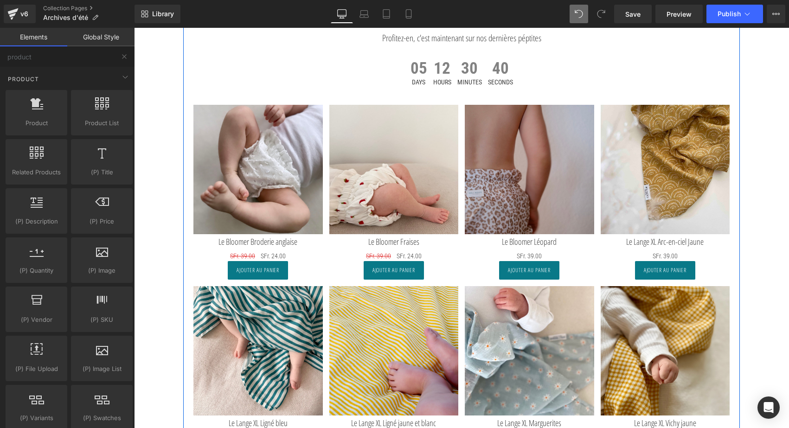
scroll to position [0, 0]
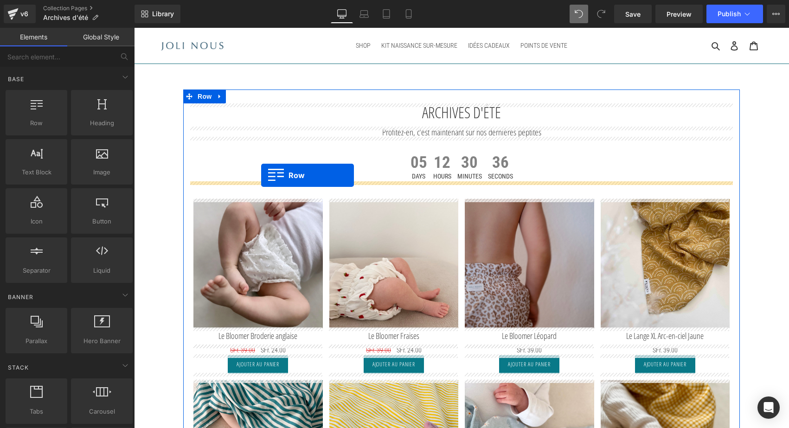
drag, startPoint x: 179, startPoint y: 137, endPoint x: 261, endPoint y: 175, distance: 90.2
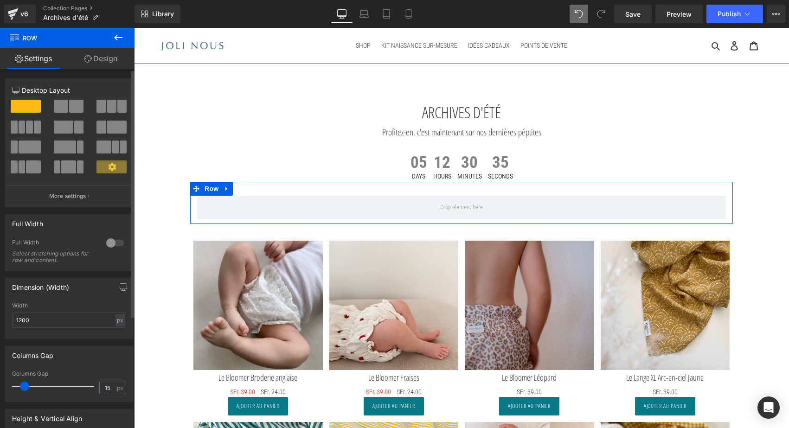
click at [73, 104] on span at bounding box center [76, 106] width 14 height 13
click at [65, 108] on span at bounding box center [61, 106] width 14 height 13
click at [119, 106] on span at bounding box center [121, 106] width 9 height 13
click at [64, 105] on span at bounding box center [61, 106] width 14 height 13
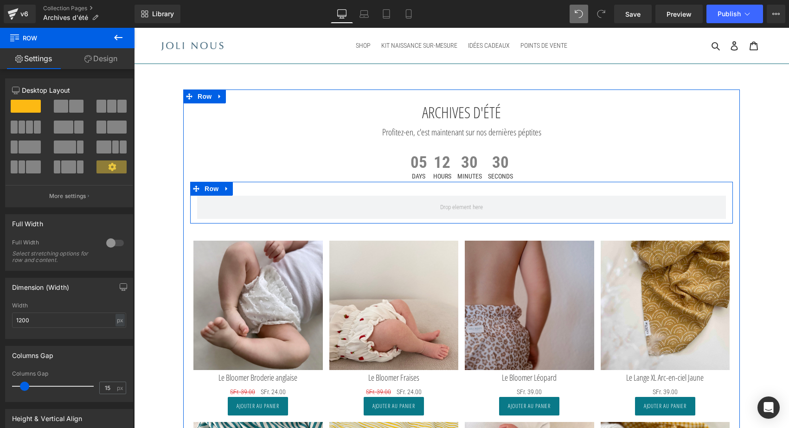
click at [301, 184] on div "Row" at bounding box center [461, 203] width 542 height 42
click at [225, 189] on icon at bounding box center [226, 189] width 2 height 4
click at [248, 190] on icon at bounding box center [251, 188] width 6 height 6
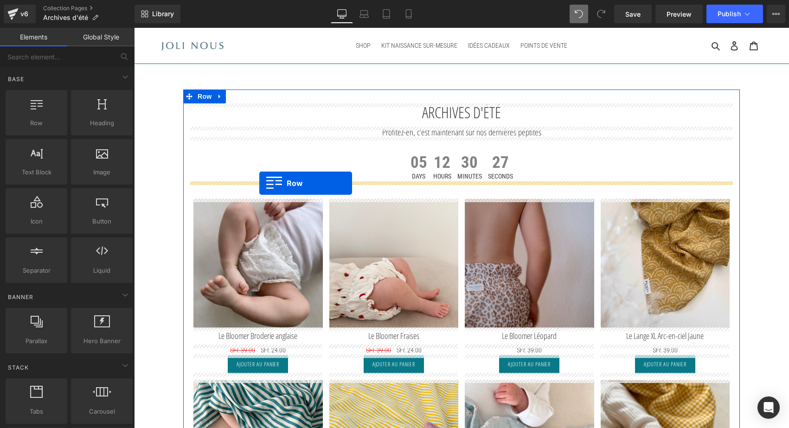
drag, startPoint x: 174, startPoint y: 149, endPoint x: 259, endPoint y: 183, distance: 91.8
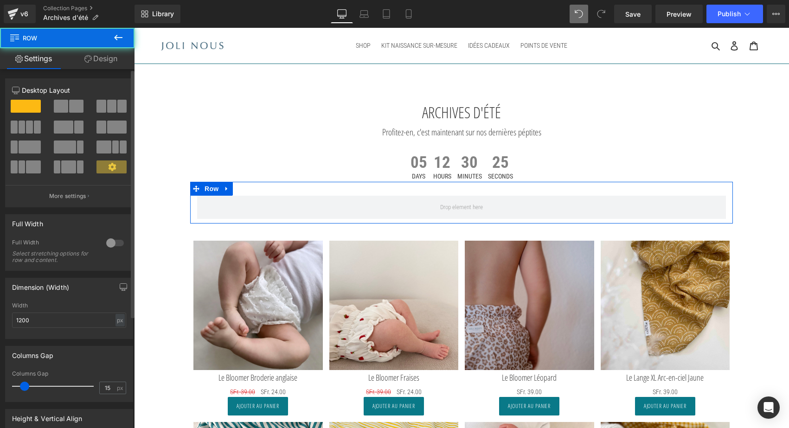
click at [57, 103] on span at bounding box center [61, 106] width 14 height 13
click at [67, 131] on span at bounding box center [63, 127] width 19 height 13
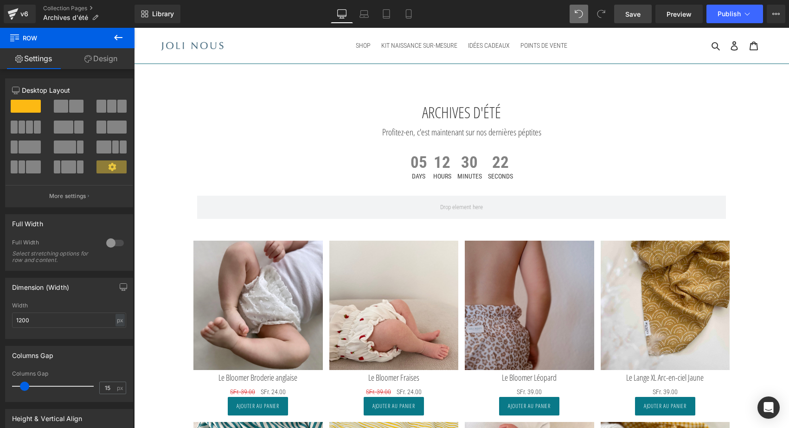
click at [623, 19] on link "Save" at bounding box center [633, 14] width 38 height 19
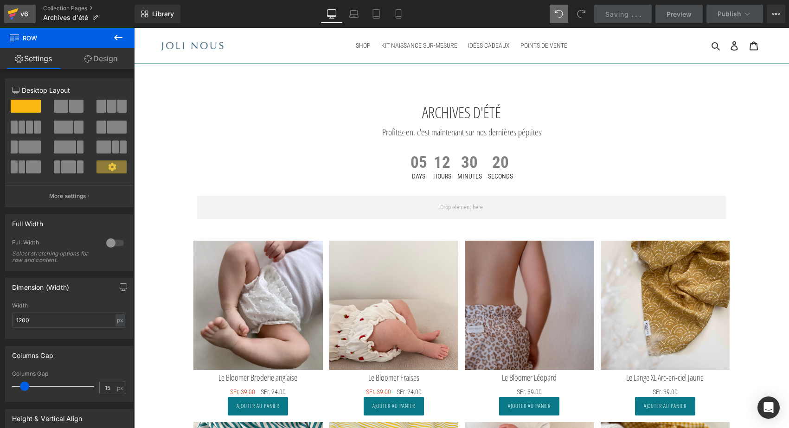
click at [20, 12] on div "v6" at bounding box center [25, 14] width 12 height 12
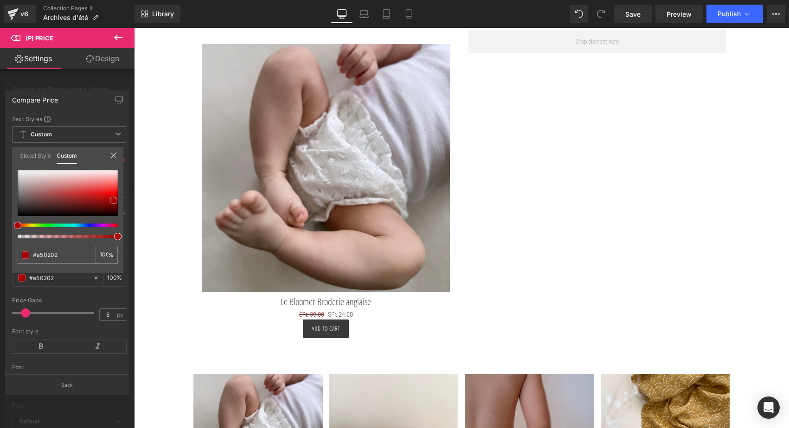
type input "#a40303"
type input "#ad0505"
type input "#ab0707"
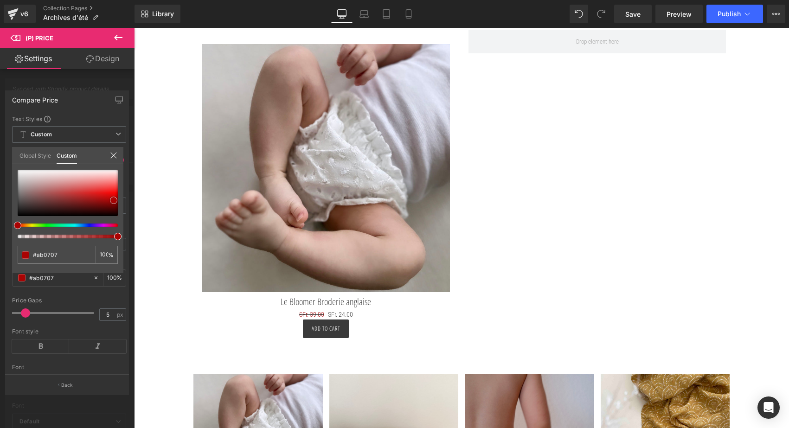
type input "#af0808"
drag, startPoint x: 92, startPoint y: 196, endPoint x: 108, endPoint y: 199, distance: 17.1
click at [108, 199] on div at bounding box center [68, 193] width 100 height 46
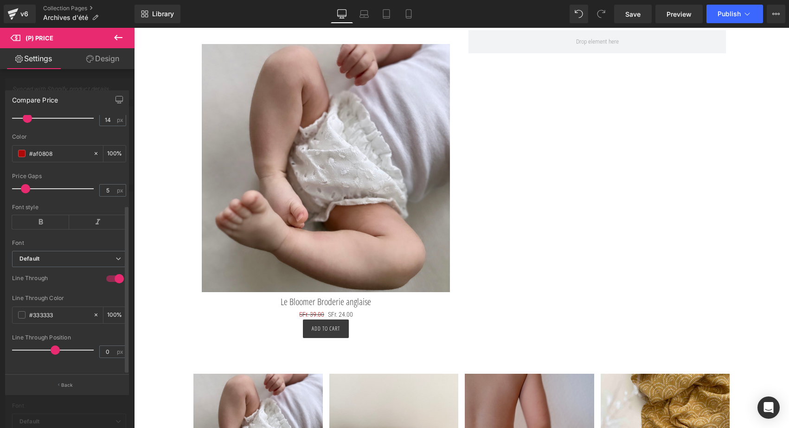
scroll to position [137, 0]
click at [39, 313] on div "#333333" at bounding box center [53, 315] width 80 height 16
click at [38, 310] on input "#333333" at bounding box center [58, 315] width 59 height 10
click at [23, 311] on span at bounding box center [21, 314] width 7 height 7
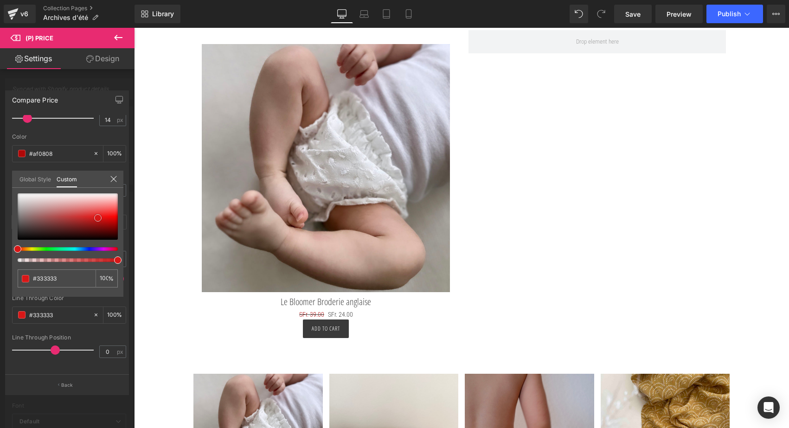
type input "#d71717"
type input "#cf1515"
type input "#d20808"
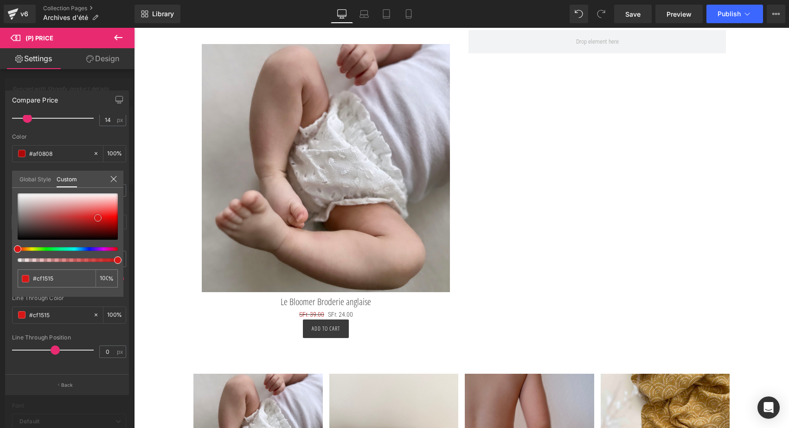
type input "#d20808"
type input "#bb0505"
type input "#b30404"
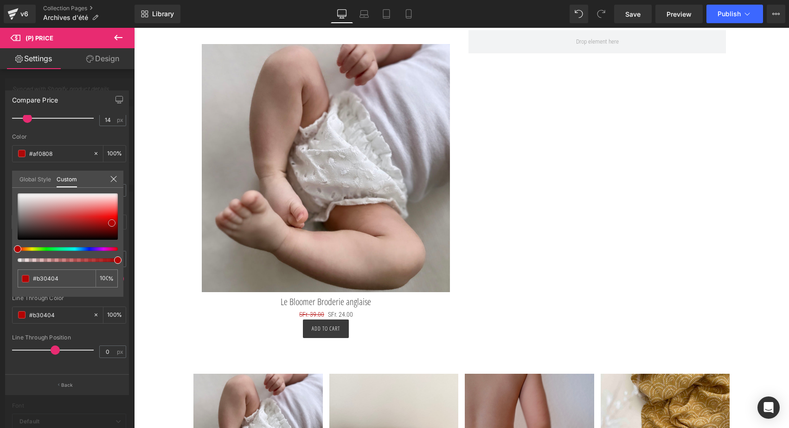
drag, startPoint x: 98, startPoint y: 218, endPoint x: 112, endPoint y: 223, distance: 14.8
click at [112, 223] on div at bounding box center [68, 216] width 100 height 46
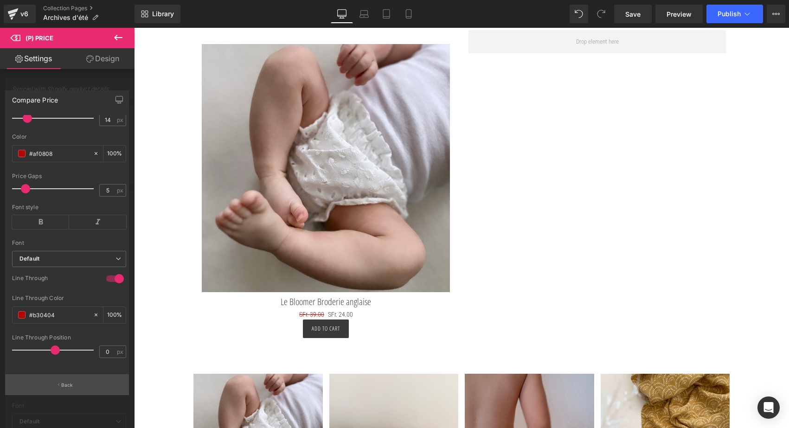
click at [72, 388] on p "Back" at bounding box center [67, 385] width 12 height 7
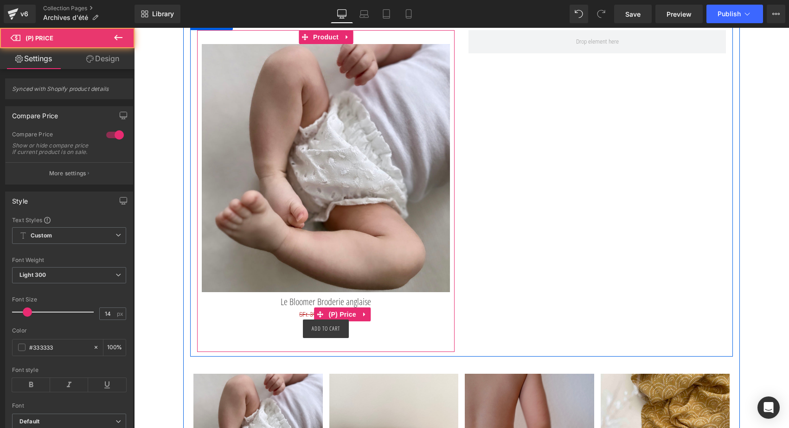
click at [306, 313] on span "SFr. 39.00" at bounding box center [311, 314] width 25 height 7
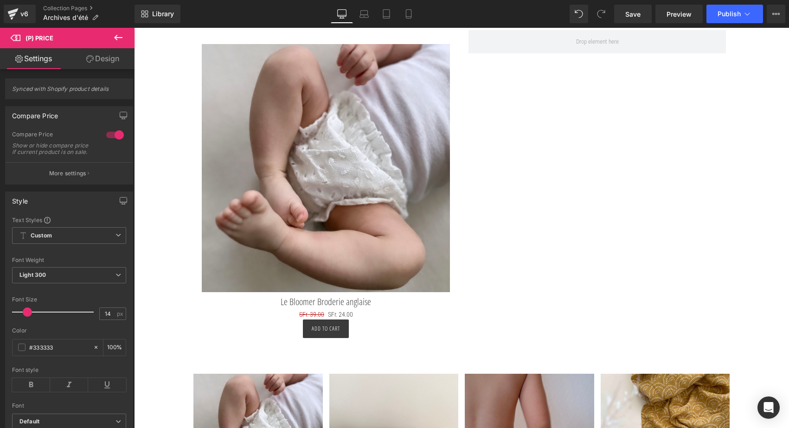
click at [108, 59] on link "Design" at bounding box center [102, 58] width 67 height 21
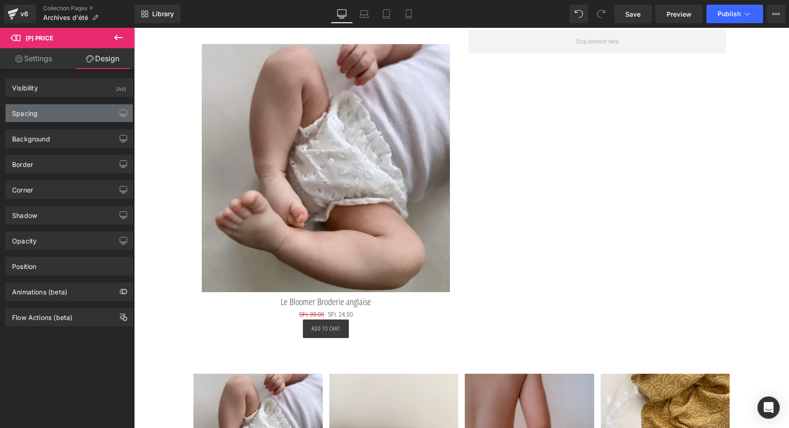
click at [55, 118] on div "Spacing" at bounding box center [69, 113] width 127 height 18
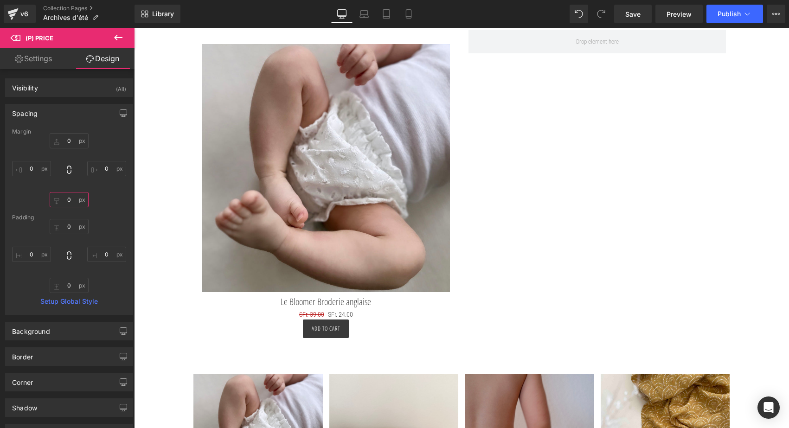
click at [62, 201] on input "0" at bounding box center [69, 199] width 39 height 15
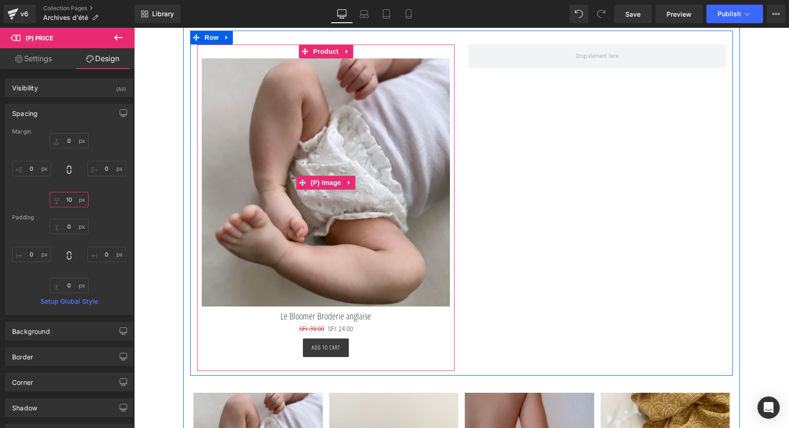
scroll to position [144, 0]
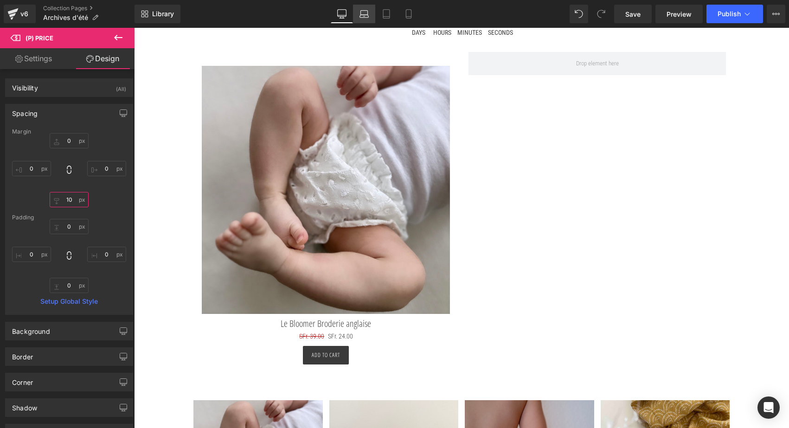
type input "10"
click at [364, 11] on icon at bounding box center [363, 13] width 7 height 4
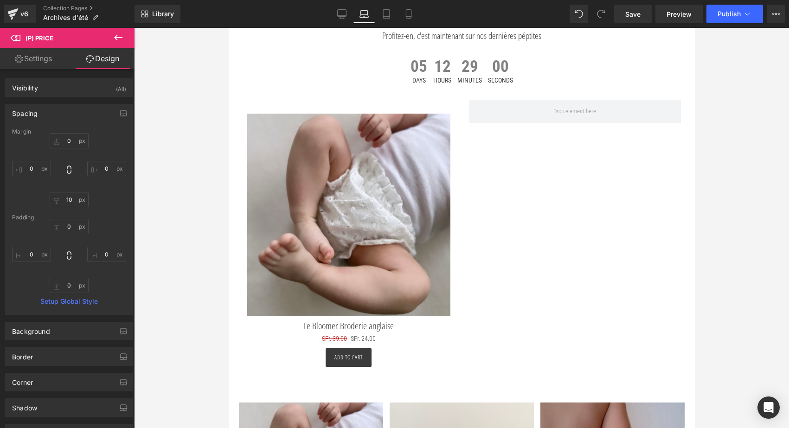
type input "0"
type input "10"
type input "0"
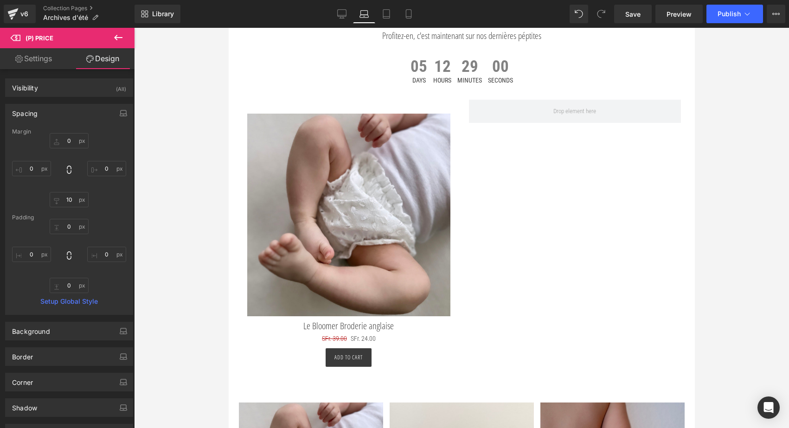
type input "0"
click at [383, 13] on icon at bounding box center [386, 13] width 9 height 9
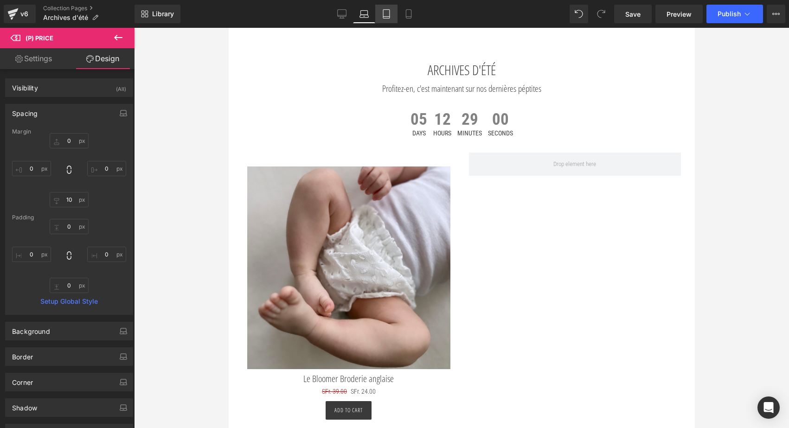
type input "0"
type input "10"
type input "0"
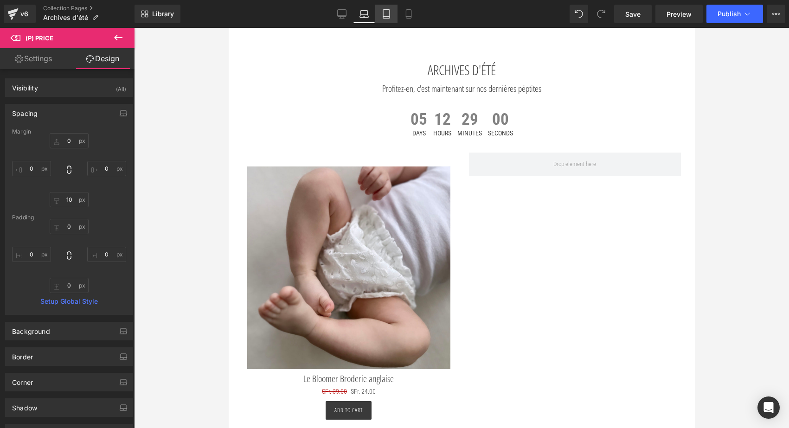
type input "0"
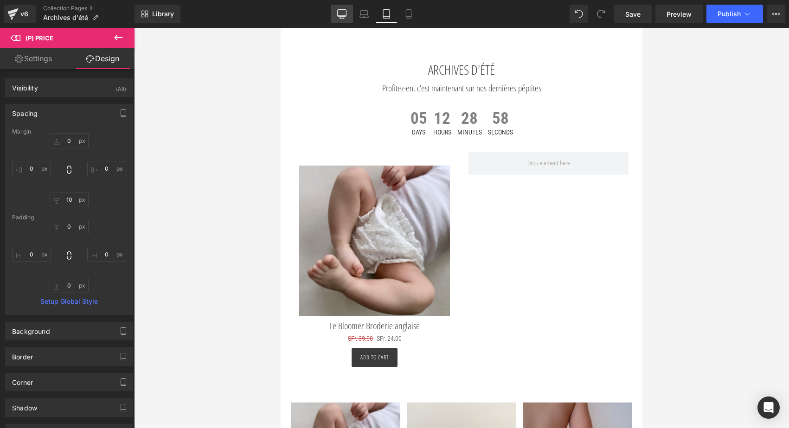
drag, startPoint x: 341, startPoint y: 16, endPoint x: 180, endPoint y: 181, distance: 230.8
click at [341, 16] on icon at bounding box center [341, 13] width 9 height 9
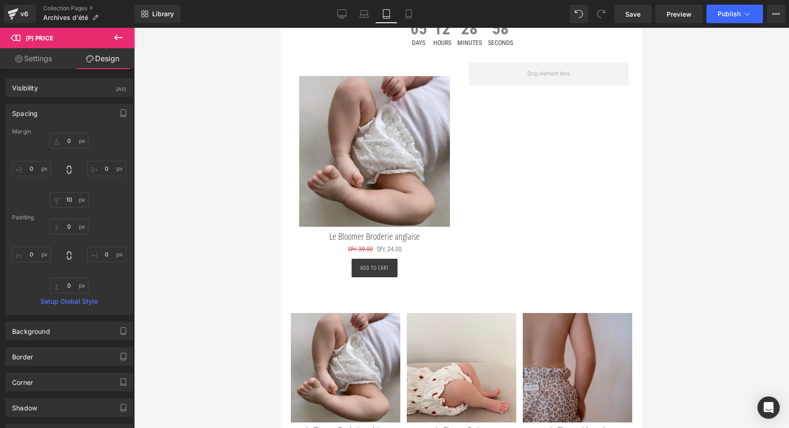
type input "0"
type input "10"
type input "0"
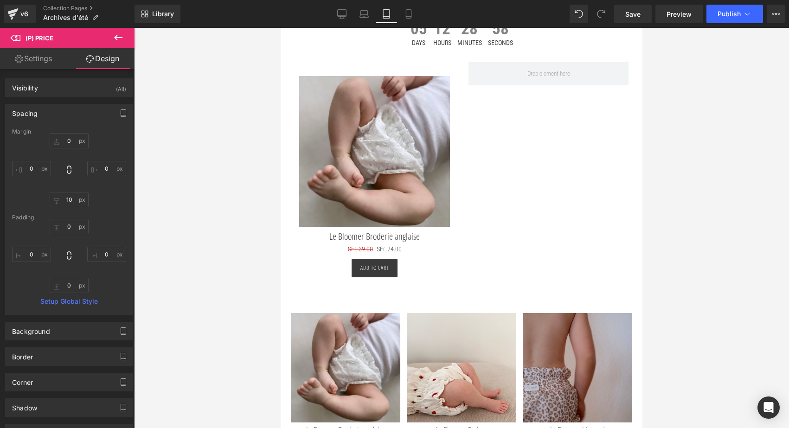
type input "0"
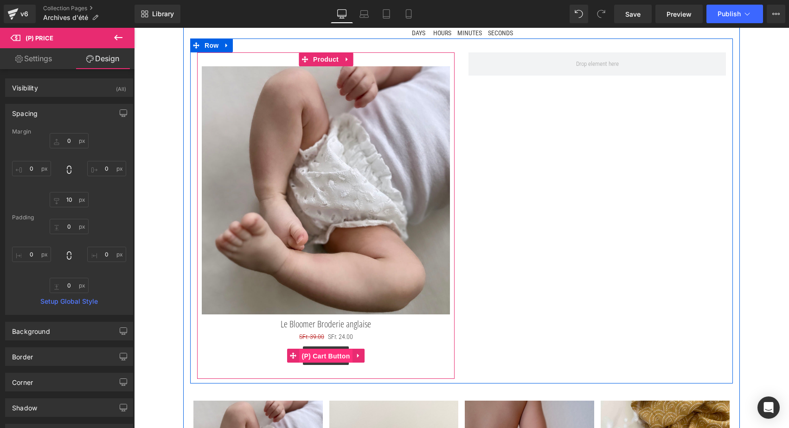
click at [325, 351] on span "(P) Cart Button" at bounding box center [325, 356] width 53 height 14
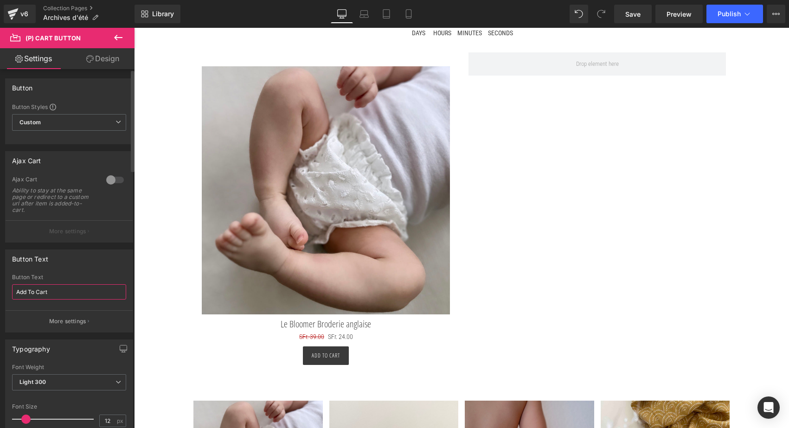
click at [52, 293] on input "Add To Cart" at bounding box center [69, 291] width 114 height 15
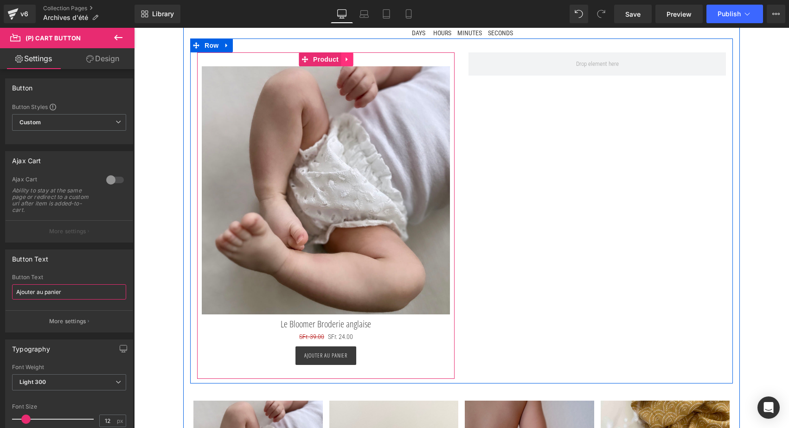
type input "Ajouter au panier"
click at [348, 58] on icon at bounding box center [347, 59] width 6 height 7
click at [340, 58] on icon at bounding box center [341, 59] width 6 height 6
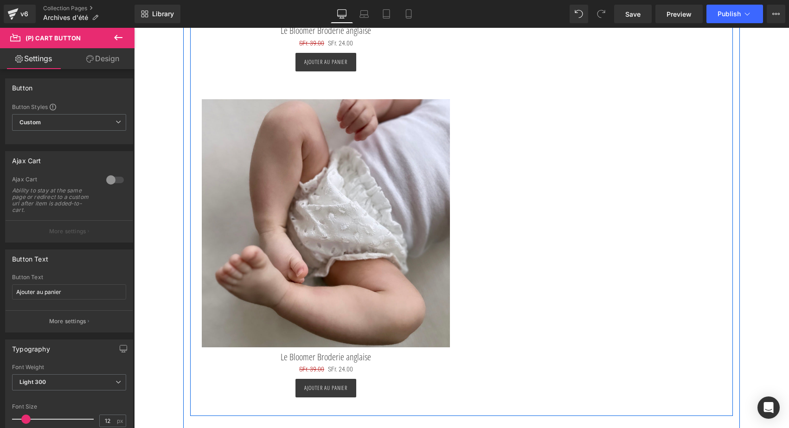
scroll to position [456, 0]
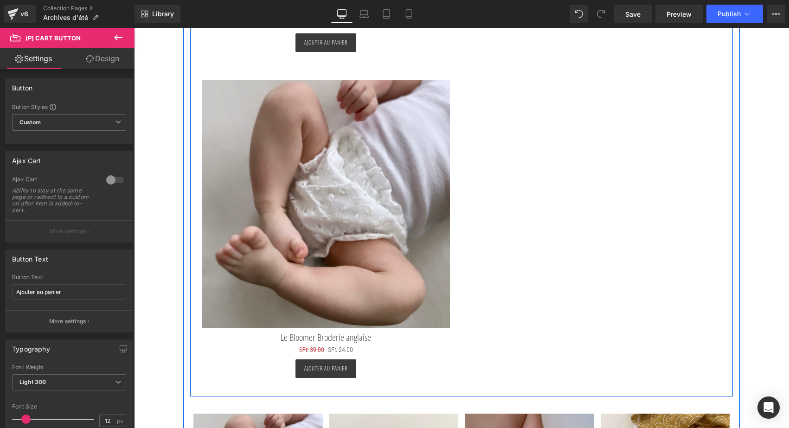
click at [191, 86] on div "Sale Off (P) Image Le Bloomer Broderie anglaise (P) Title SFr. 39.00 SFr. 24.00…" at bounding box center [325, 65] width 271 height 652
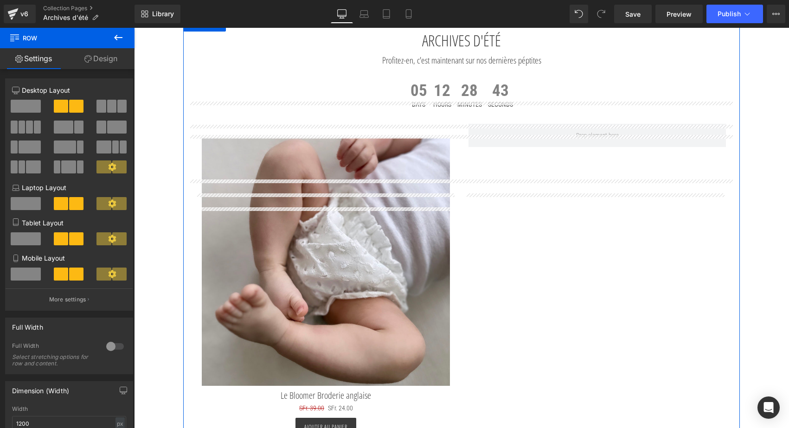
scroll to position [0, 0]
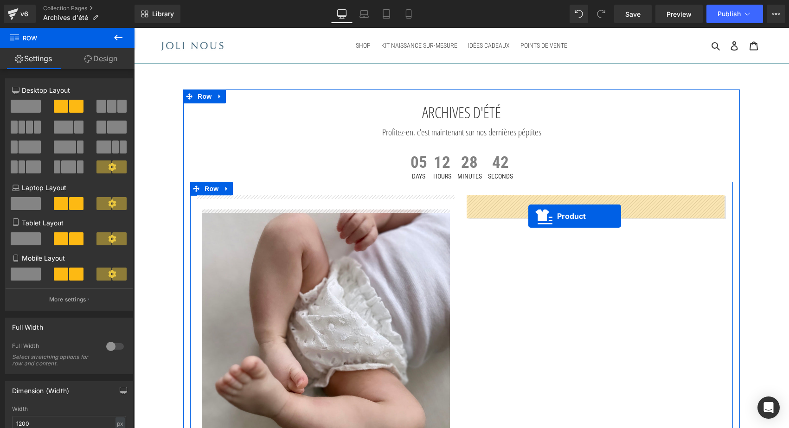
drag, startPoint x: 303, startPoint y: 71, endPoint x: 528, endPoint y: 216, distance: 268.0
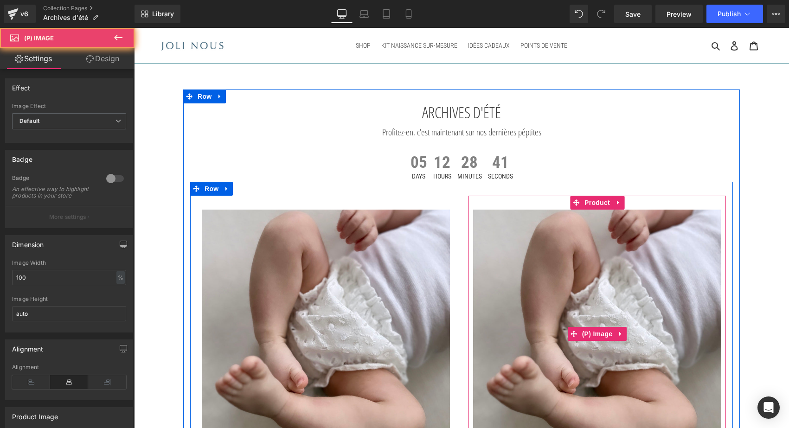
click at [533, 277] on img at bounding box center [597, 334] width 248 height 248
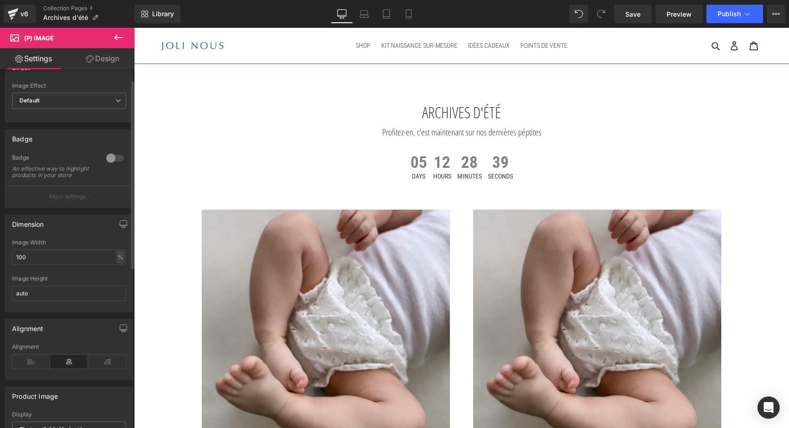
click at [61, 179] on div "An effective way to highlight products in your store" at bounding box center [53, 172] width 83 height 13
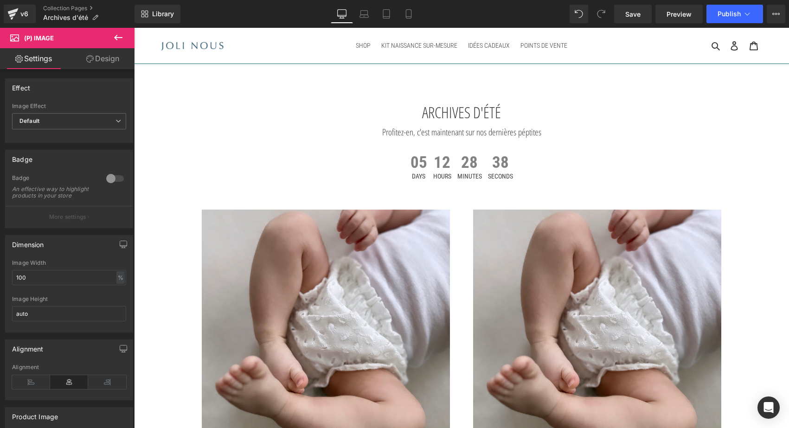
click at [116, 38] on icon at bounding box center [118, 38] width 8 height 6
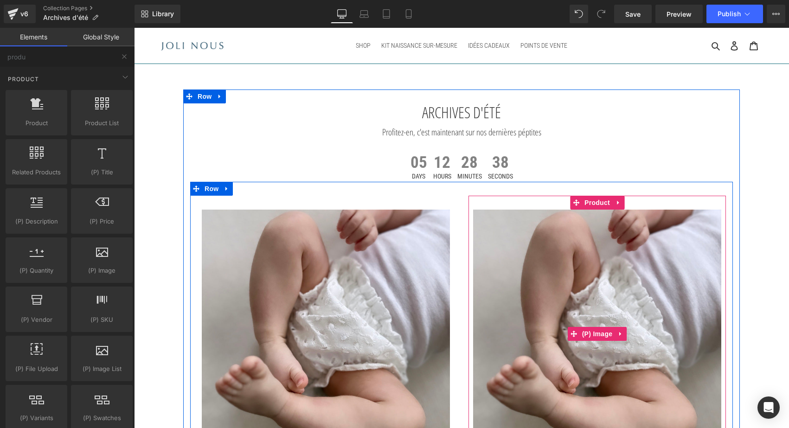
click at [555, 289] on img at bounding box center [597, 334] width 248 height 248
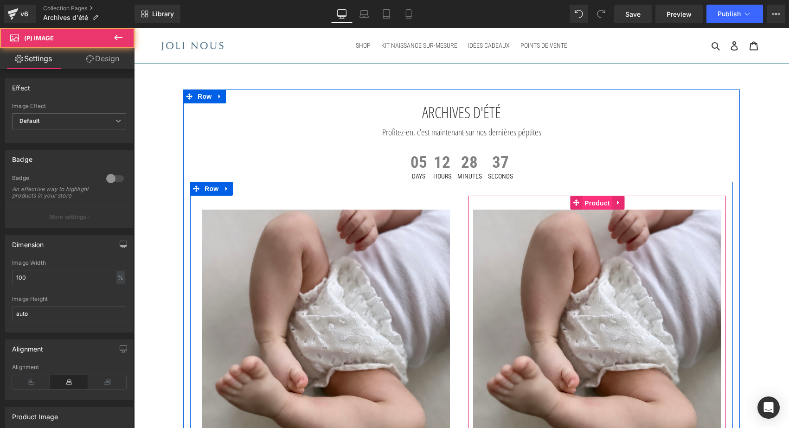
click at [597, 204] on span "Product" at bounding box center [597, 203] width 30 height 14
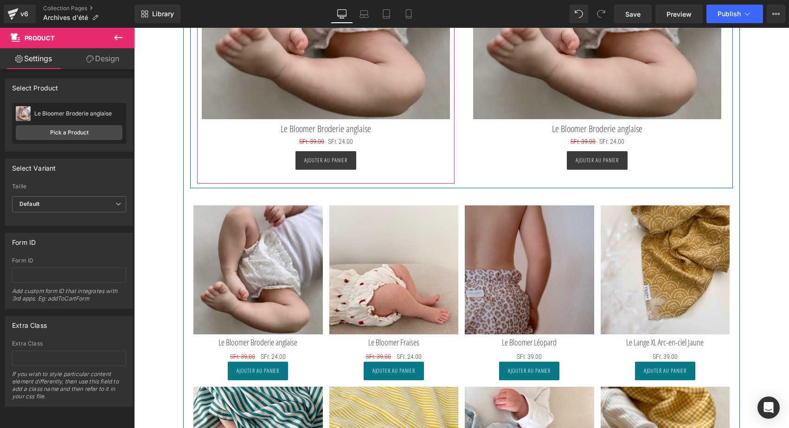
scroll to position [347, 0]
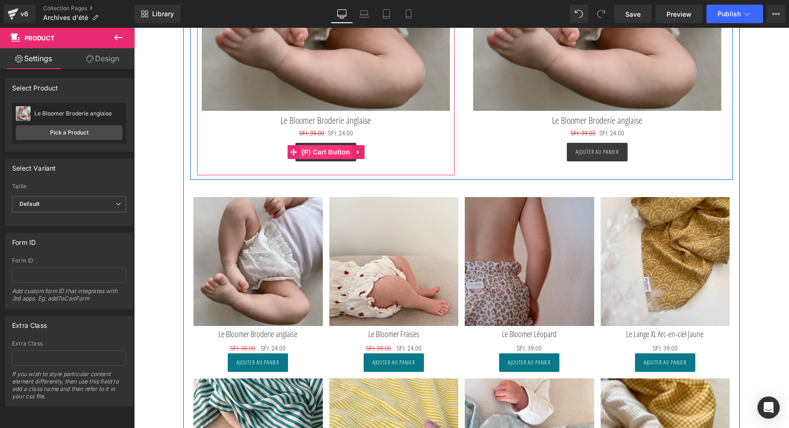
click at [325, 148] on span "(P) Cart Button" at bounding box center [325, 152] width 53 height 14
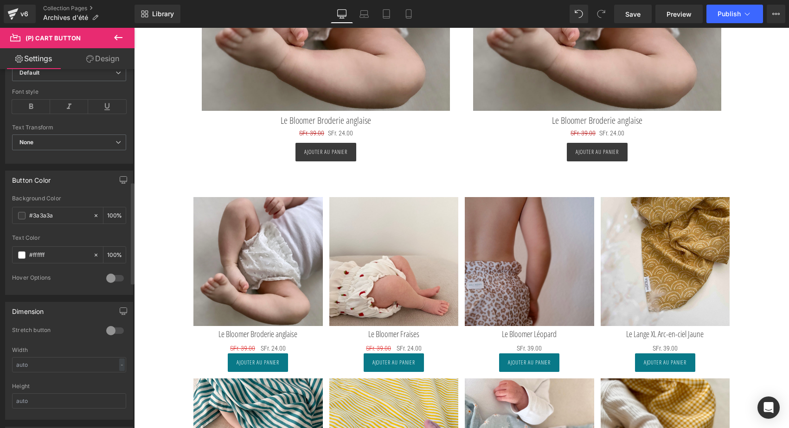
scroll to position [395, 0]
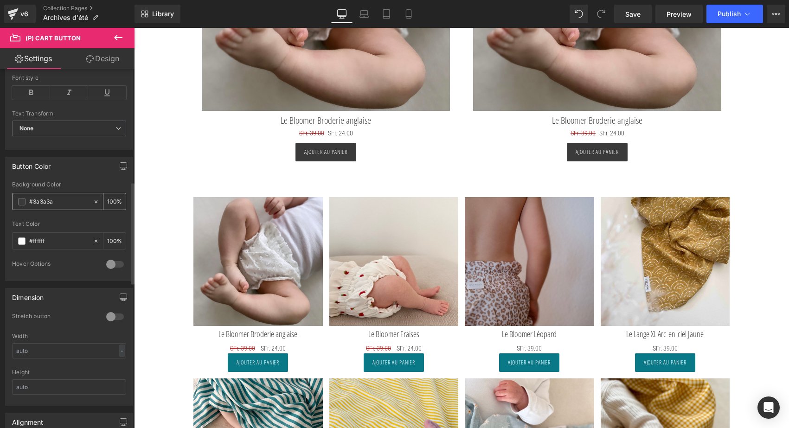
click at [62, 197] on input "#3a3a3a" at bounding box center [58, 202] width 59 height 10
paste input "097988"
type input "#097988"
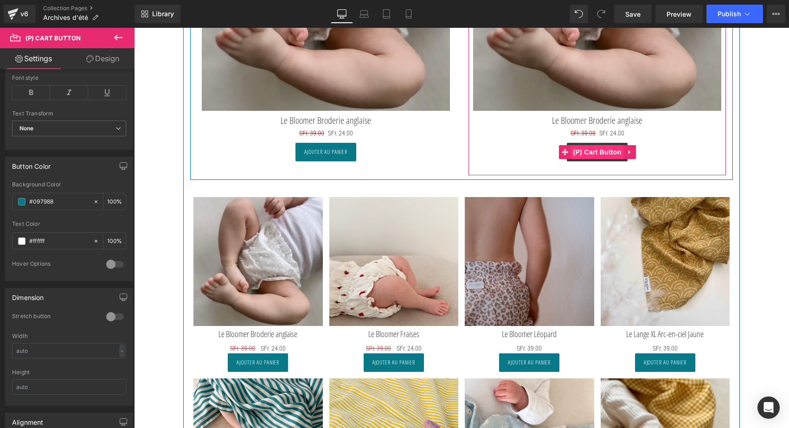
click at [592, 154] on span "(P) Cart Button" at bounding box center [596, 152] width 53 height 14
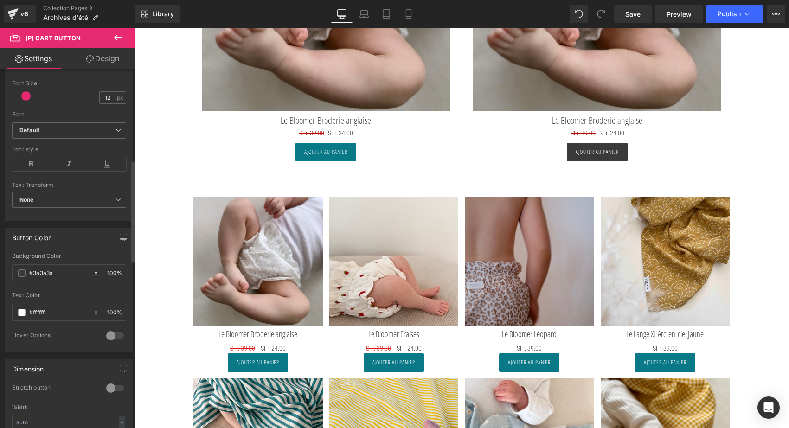
scroll to position [355, 0]
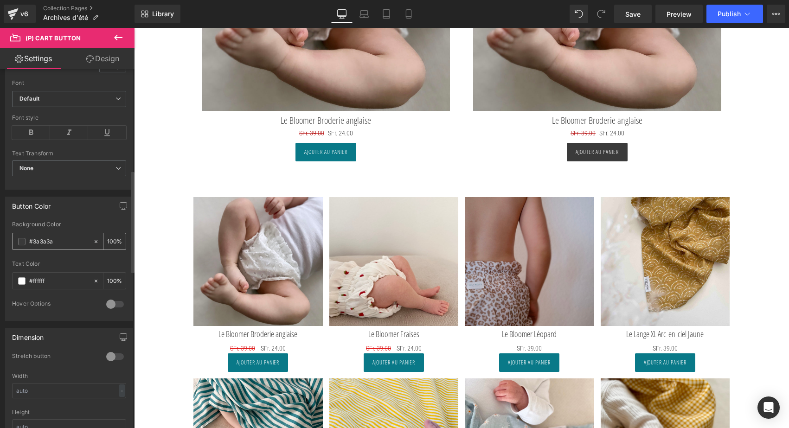
click at [57, 242] on input "#3a3a3a" at bounding box center [58, 241] width 59 height 10
paste input "097988"
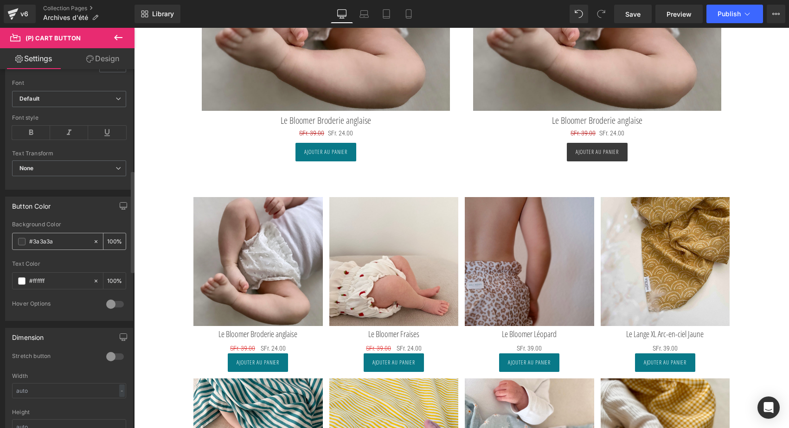
type input "#097988"
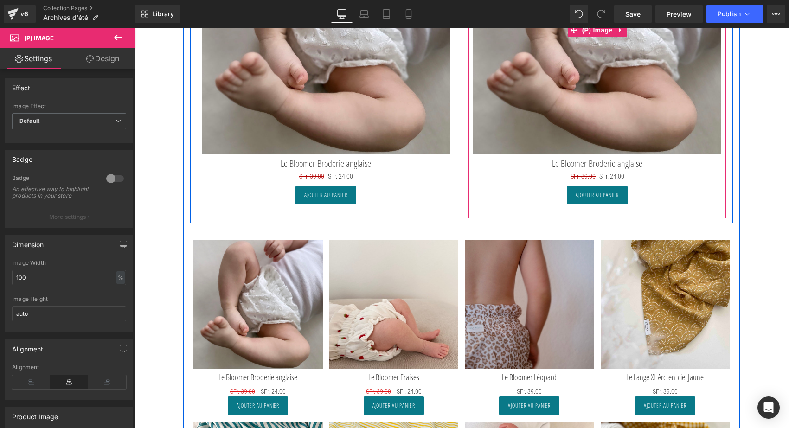
scroll to position [255, 0]
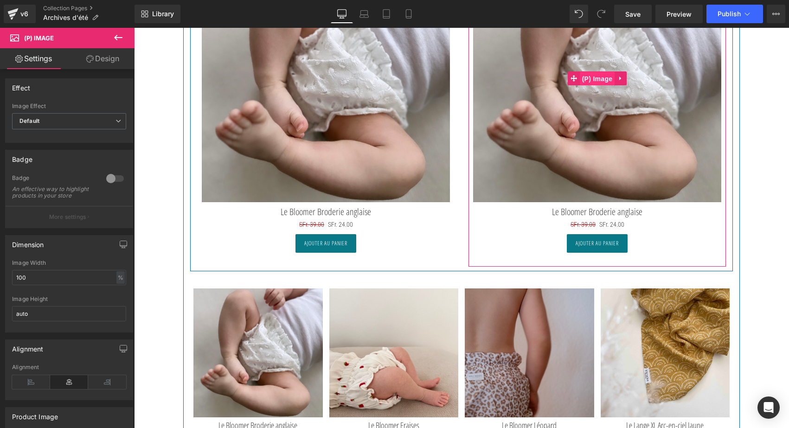
click at [600, 77] on span "(P) Image" at bounding box center [597, 79] width 35 height 14
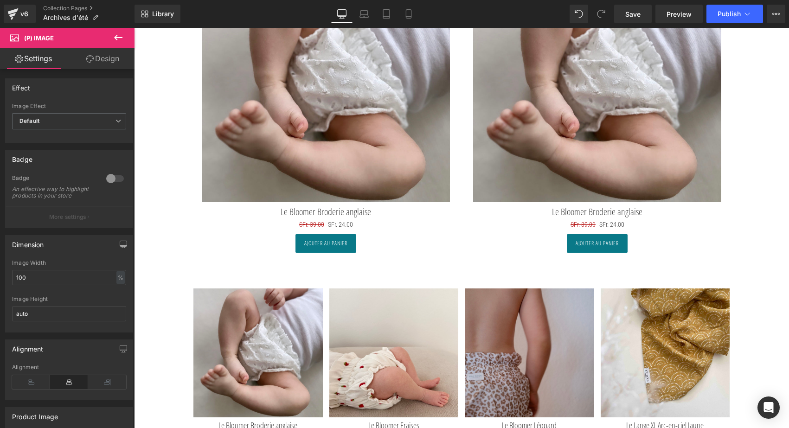
click at [121, 35] on icon at bounding box center [118, 37] width 11 height 11
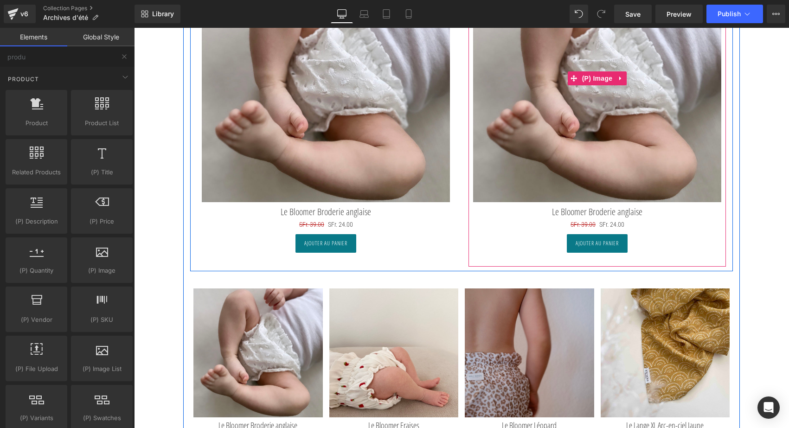
scroll to position [111, 0]
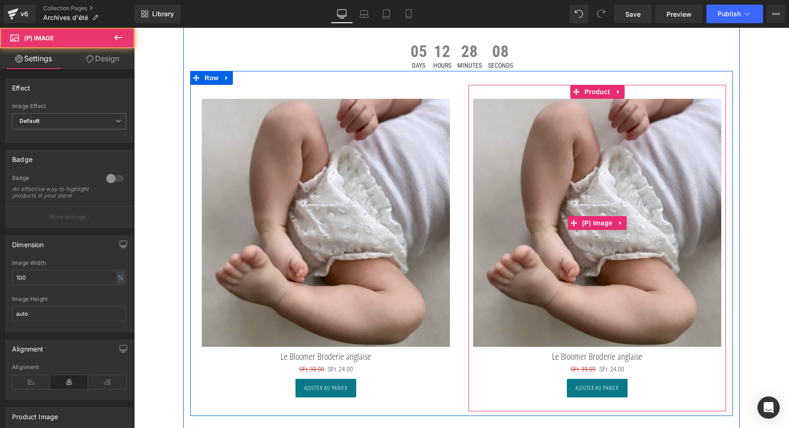
click at [594, 131] on img at bounding box center [597, 223] width 248 height 248
click at [592, 96] on span "Product" at bounding box center [597, 92] width 30 height 14
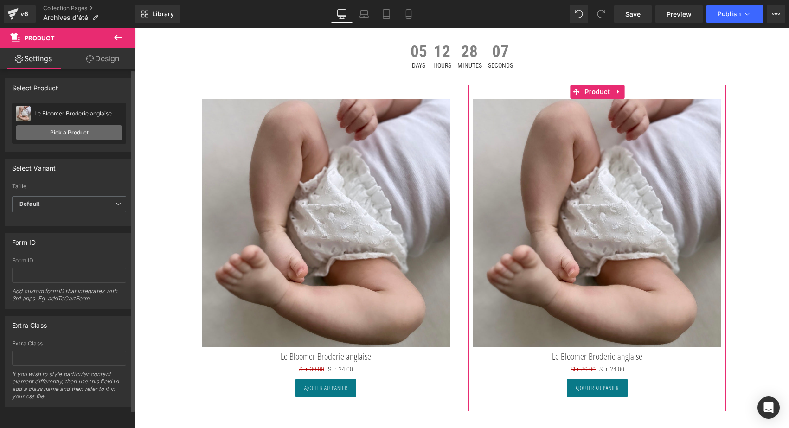
click at [72, 135] on link "Pick a Product" at bounding box center [69, 132] width 107 height 15
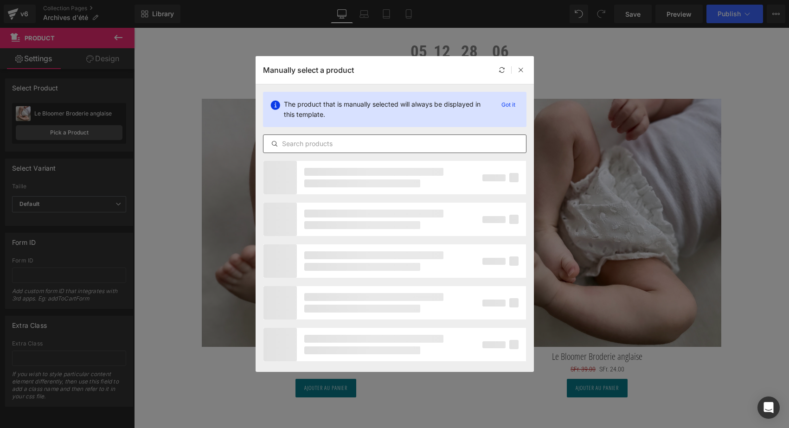
click at [310, 141] on input "text" at bounding box center [394, 143] width 262 height 11
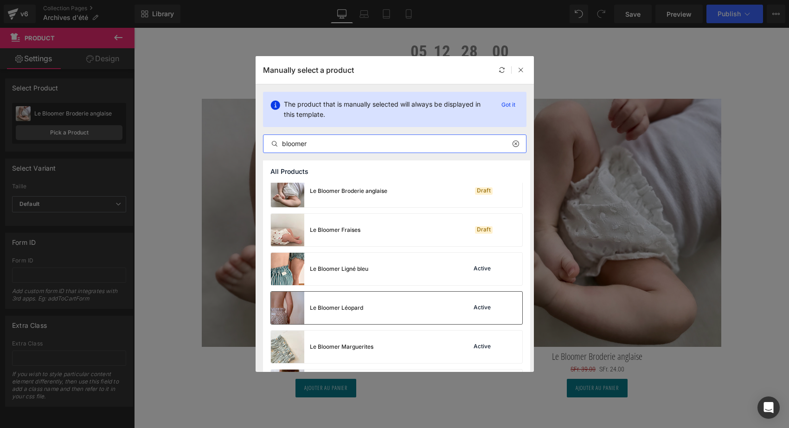
scroll to position [12, 0]
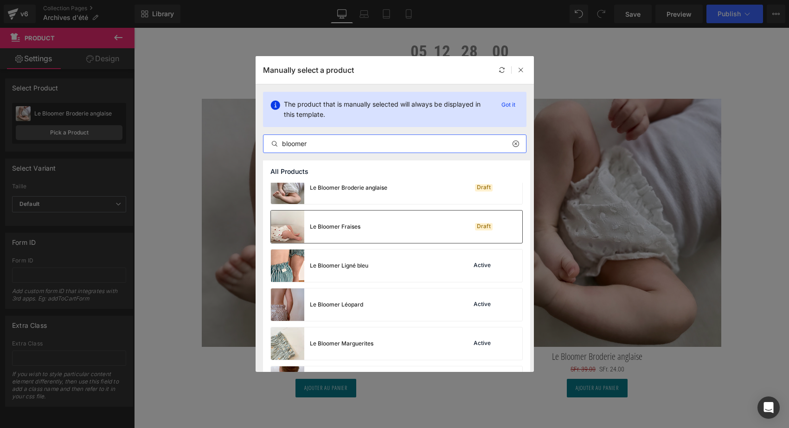
type input "bloomer"
click at [377, 228] on div "Le Bloomer Fraises Draft" at bounding box center [396, 226] width 251 height 32
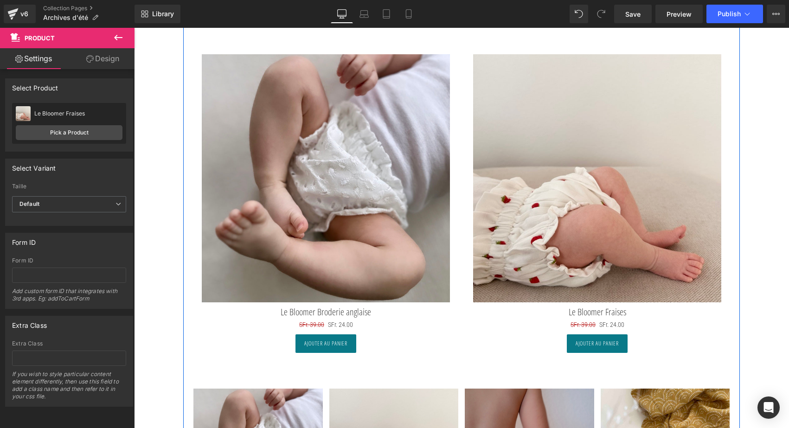
scroll to position [157, 0]
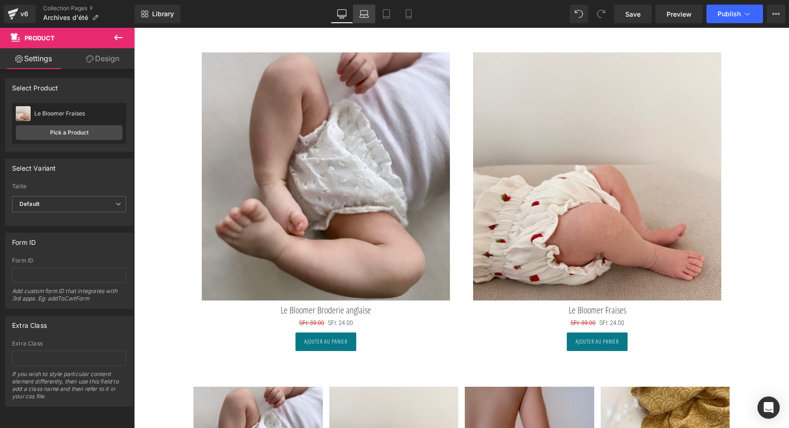
click at [374, 19] on link "Laptop" at bounding box center [364, 14] width 22 height 19
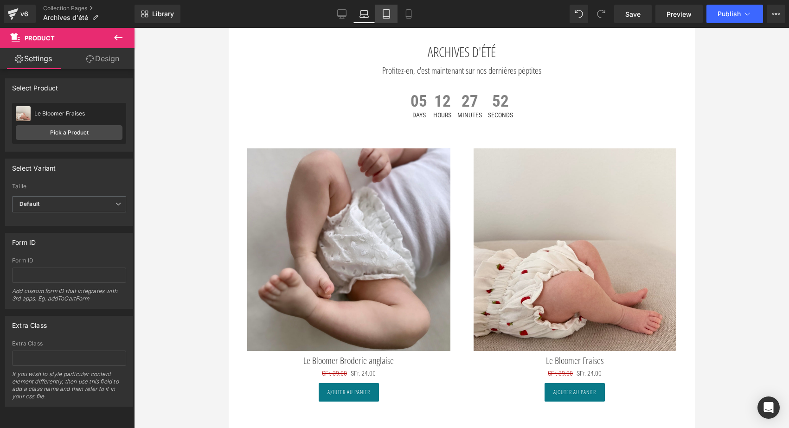
click at [387, 15] on icon at bounding box center [386, 13] width 9 height 9
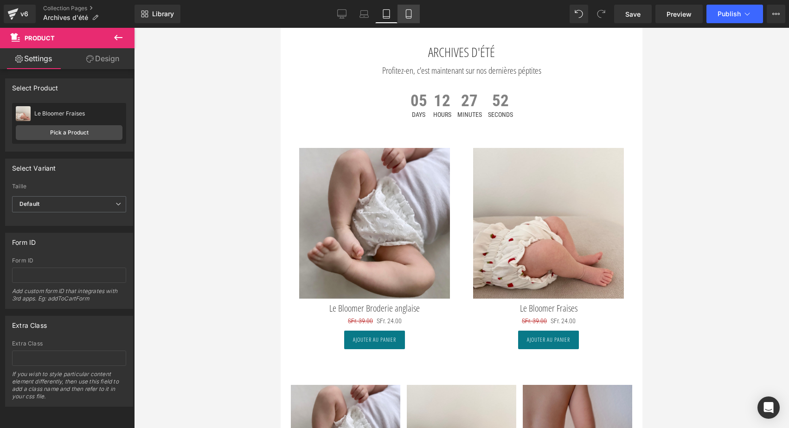
click at [407, 17] on icon at bounding box center [408, 17] width 5 height 0
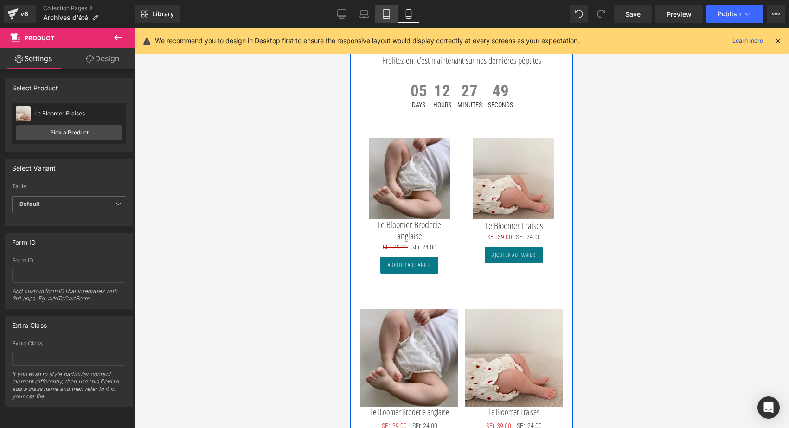
drag, startPoint x: 376, startPoint y: 13, endPoint x: 169, endPoint y: 9, distance: 207.3
click at [376, 13] on link "Tablet" at bounding box center [386, 14] width 22 height 19
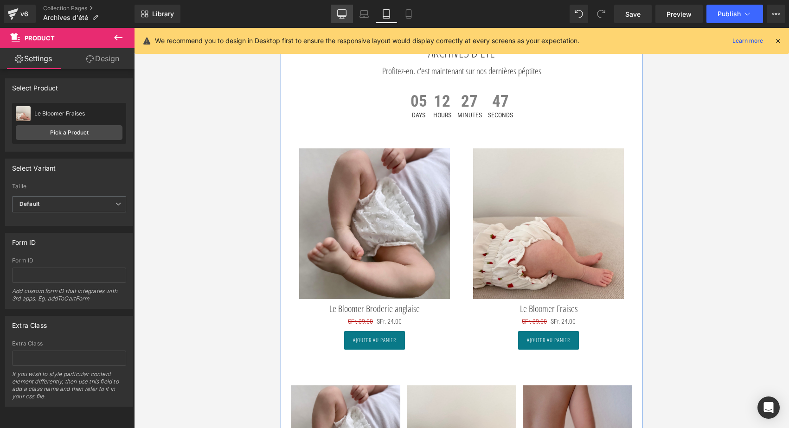
drag, startPoint x: 344, startPoint y: 13, endPoint x: 315, endPoint y: 9, distance: 29.4
click at [344, 13] on icon at bounding box center [341, 13] width 9 height 9
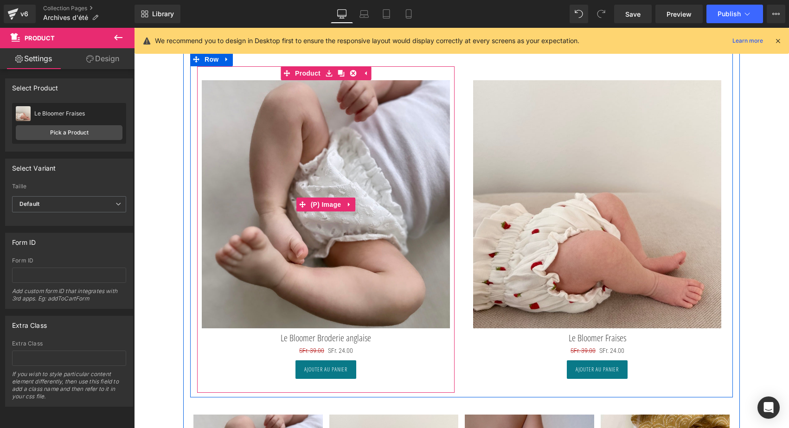
scroll to position [140, 0]
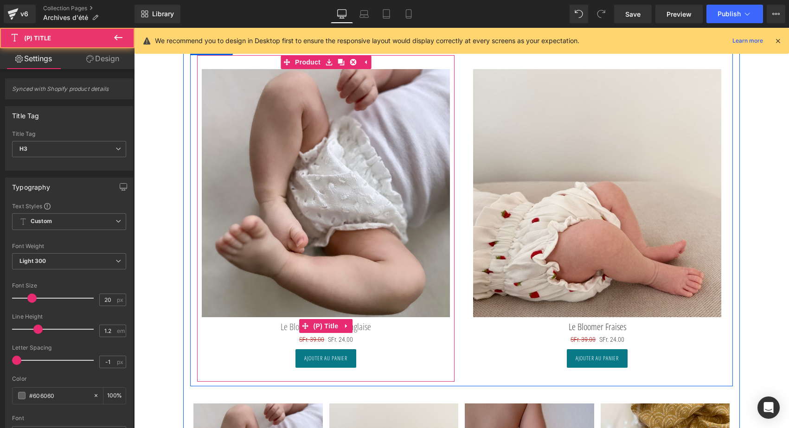
click at [354, 322] on link "Le Bloomer Broderie anglaise" at bounding box center [326, 326] width 90 height 11
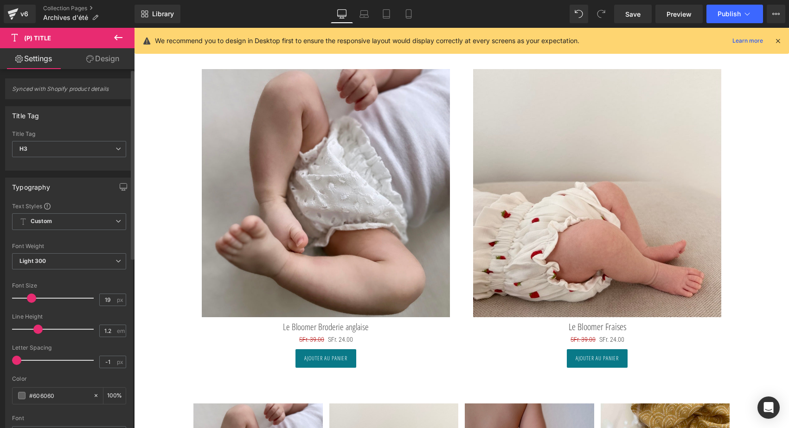
type input "17"
click at [30, 296] on span at bounding box center [29, 297] width 9 height 9
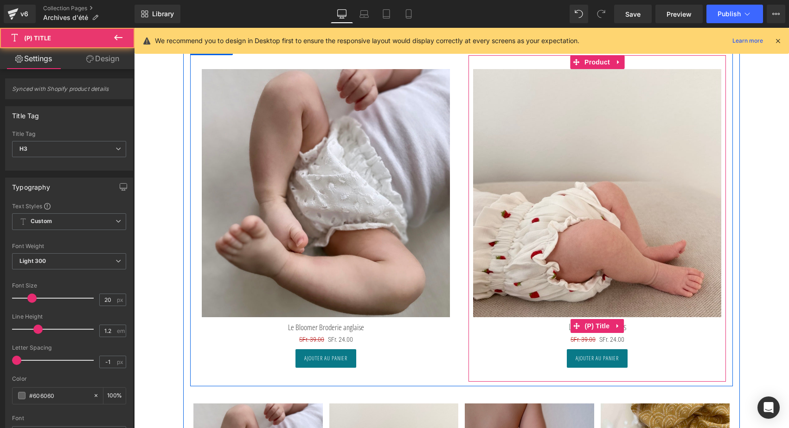
click at [568, 326] on link "Le Bloomer Fraises" at bounding box center [596, 326] width 57 height 11
click at [602, 326] on span "(P) Title" at bounding box center [597, 326] width 30 height 14
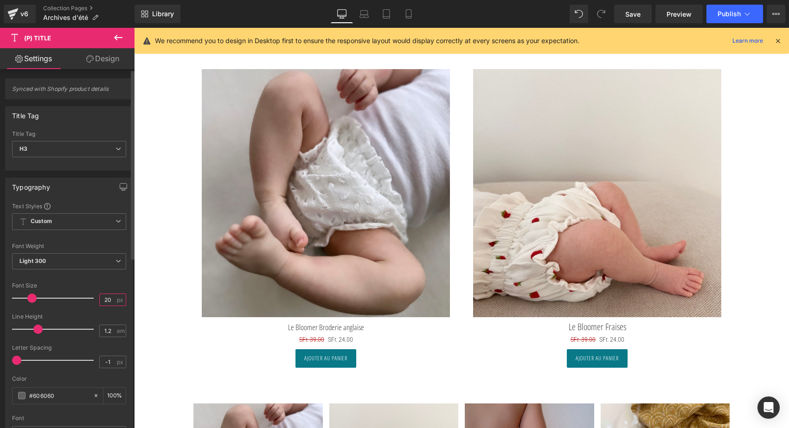
drag, startPoint x: 112, startPoint y: 300, endPoint x: 90, endPoint y: 300, distance: 21.8
click at [90, 300] on div "Font Size 20 px" at bounding box center [69, 297] width 114 height 31
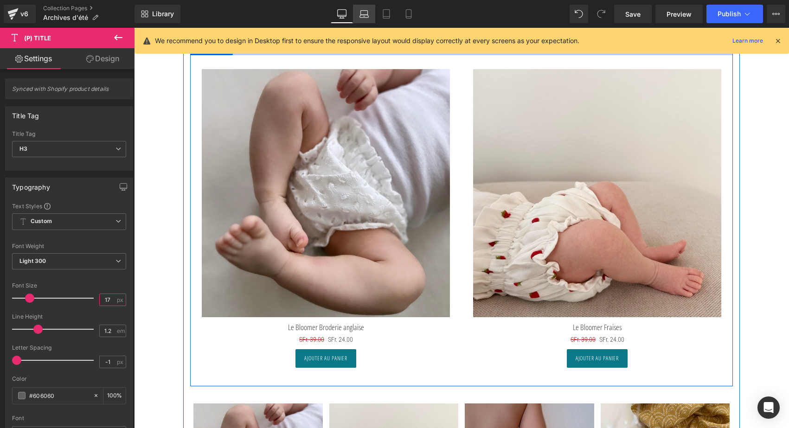
type input "17"
click at [361, 12] on icon at bounding box center [363, 13] width 7 height 4
type input "#3a3a3a"
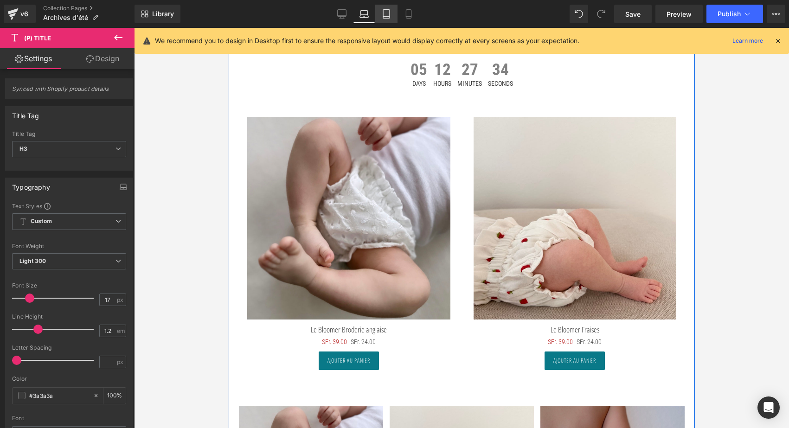
click at [388, 14] on icon at bounding box center [386, 13] width 9 height 9
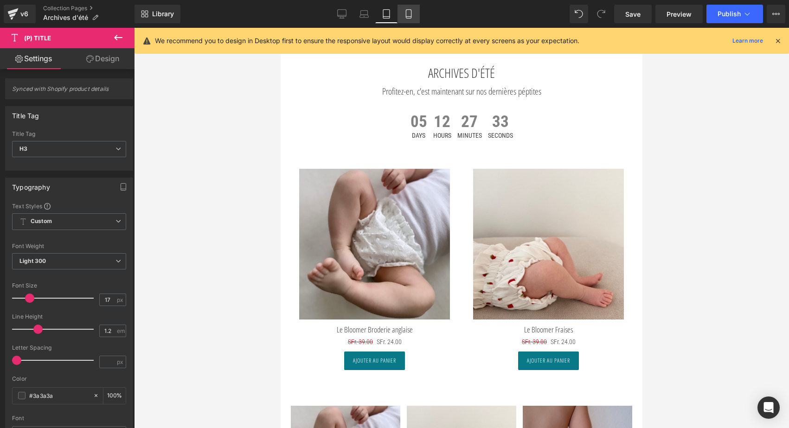
click at [405, 16] on icon at bounding box center [408, 13] width 9 height 9
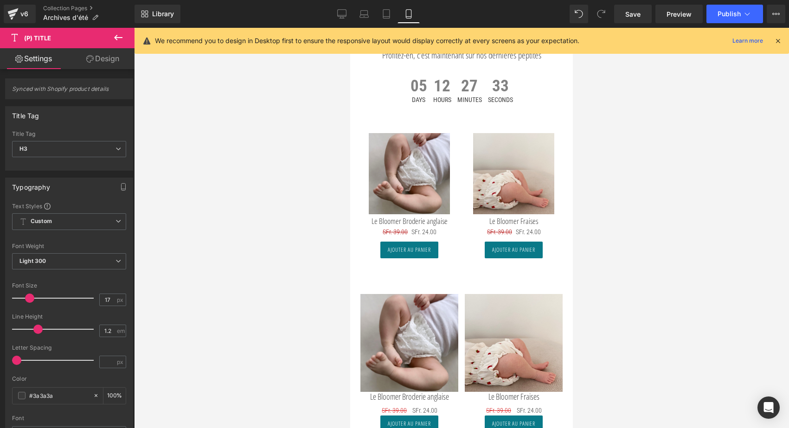
type input "100"
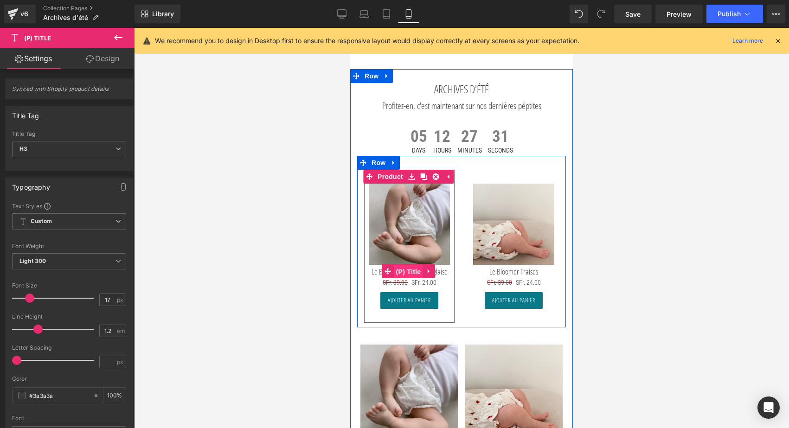
click at [413, 279] on span "(P) Title" at bounding box center [409, 272] width 30 height 14
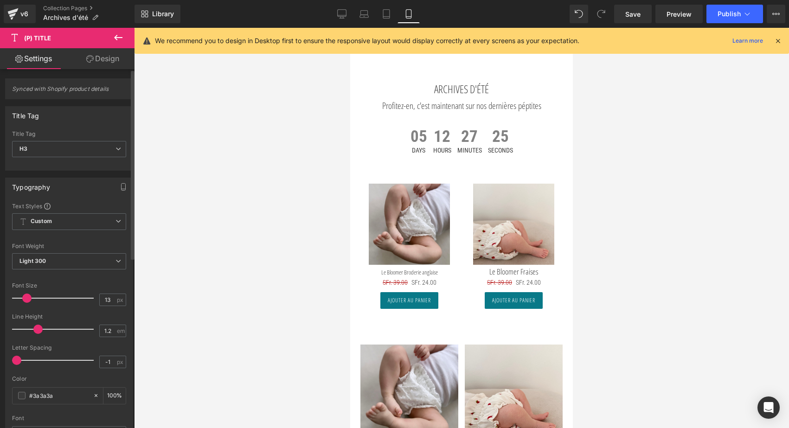
type input "12"
click at [27, 299] on span at bounding box center [25, 297] width 9 height 9
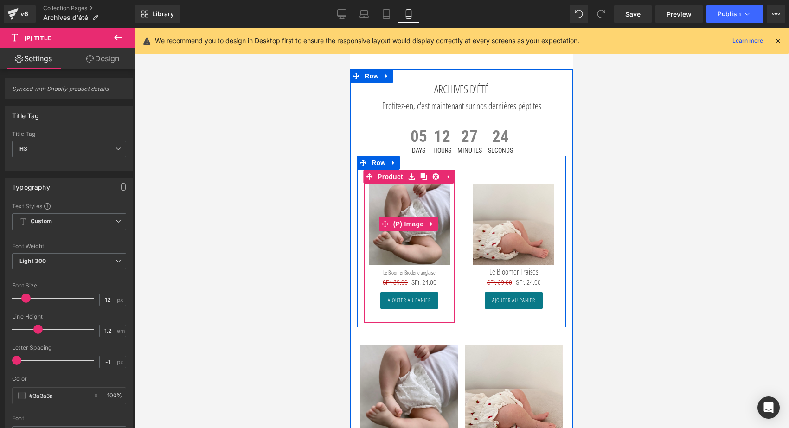
click at [397, 216] on img at bounding box center [409, 224] width 81 height 81
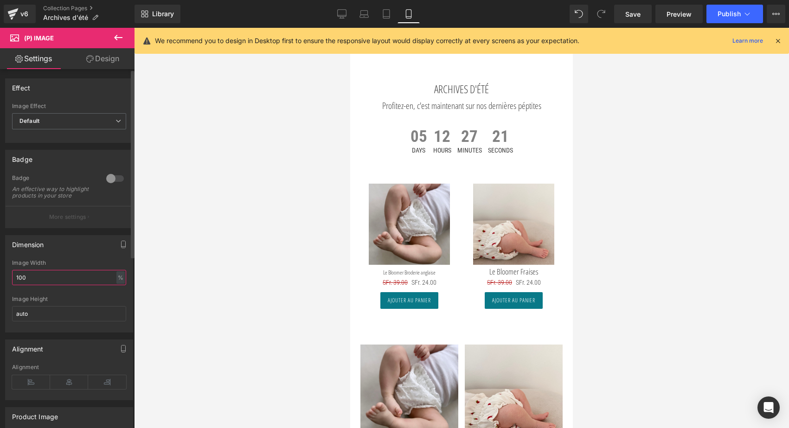
drag, startPoint x: 41, startPoint y: 281, endPoint x: 7, endPoint y: 277, distance: 34.5
click at [7, 277] on div "100% Image Width 100 % % px auto Image Height auto" at bounding box center [69, 296] width 127 height 72
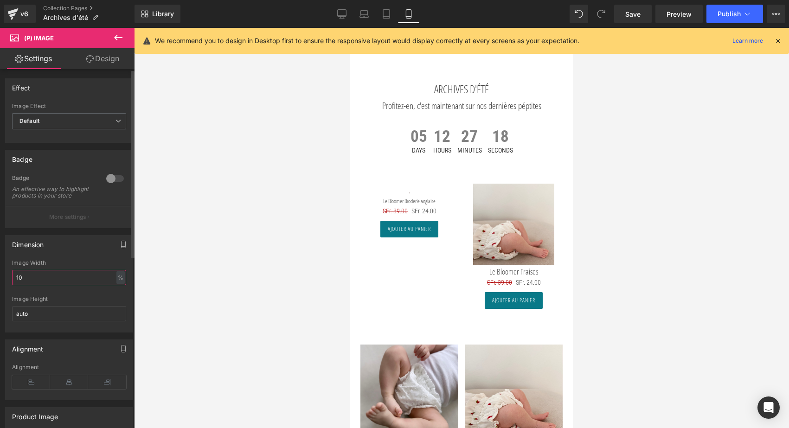
type input "100"
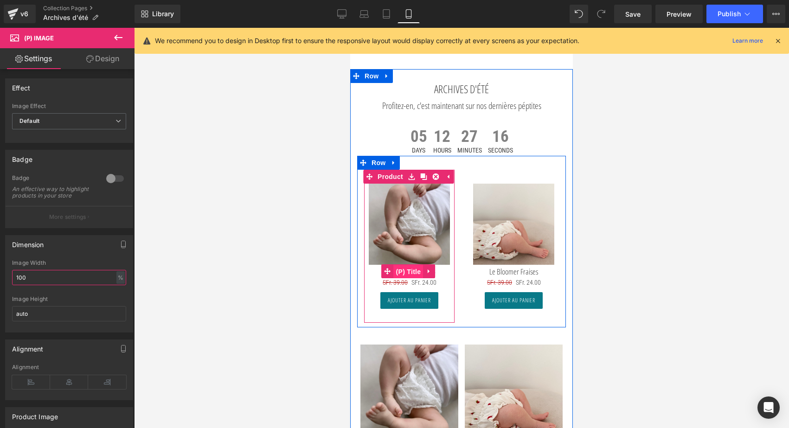
click at [407, 279] on span "(P) Title" at bounding box center [409, 272] width 30 height 14
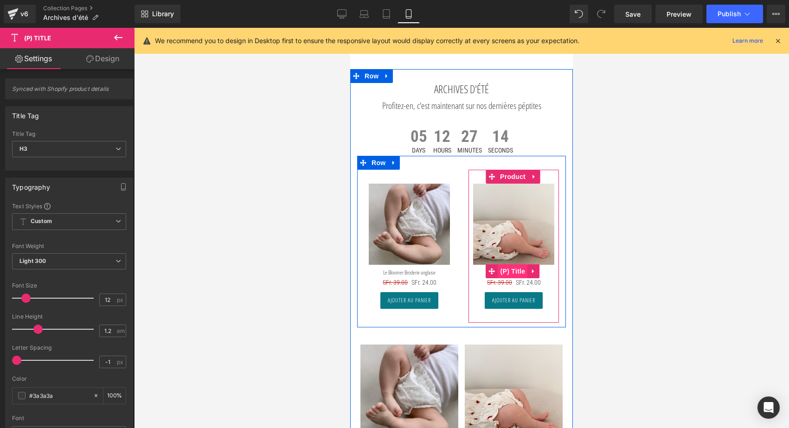
click at [514, 278] on span "(P) Title" at bounding box center [513, 271] width 30 height 14
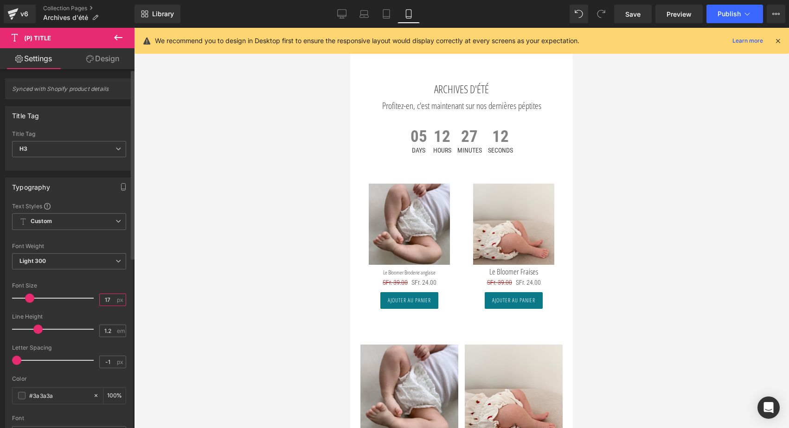
drag, startPoint x: 109, startPoint y: 296, endPoint x: 69, endPoint y: 296, distance: 40.3
click at [69, 296] on div "Font Size 17 px" at bounding box center [69, 297] width 114 height 31
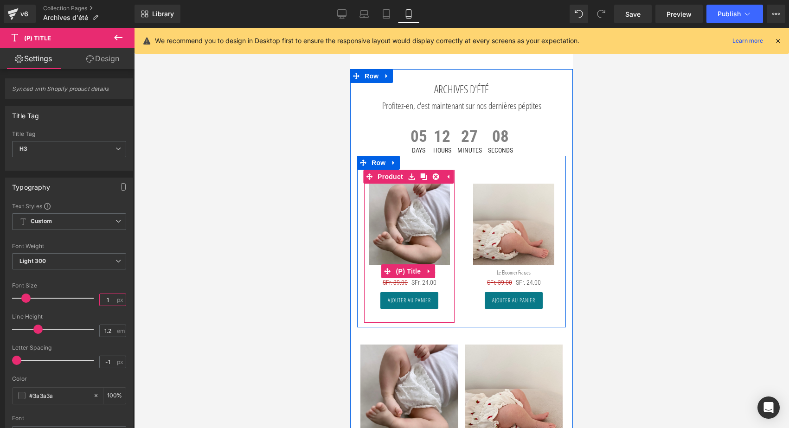
type input "13"
click at [408, 279] on span "(P) Title" at bounding box center [409, 272] width 30 height 14
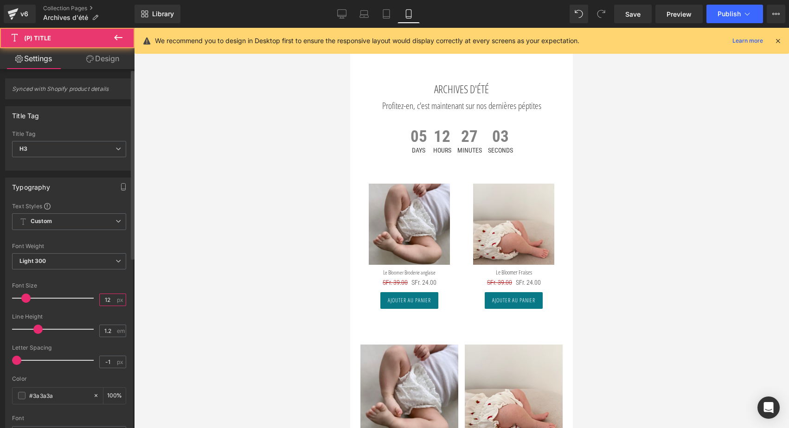
click at [110, 299] on input "12" at bounding box center [108, 300] width 16 height 12
type input "13"
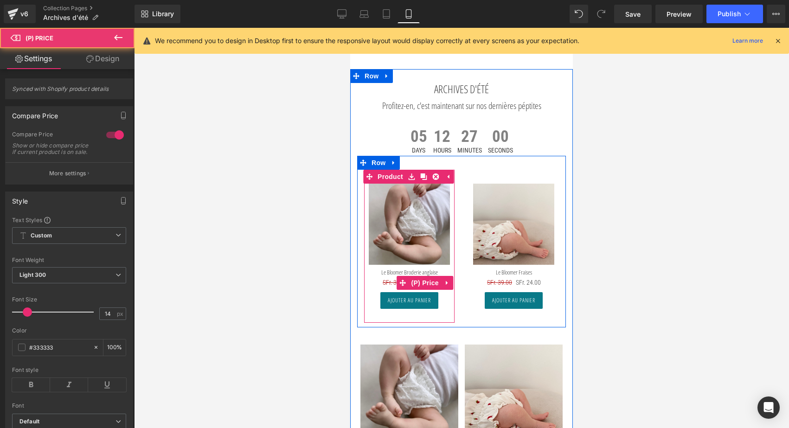
click at [389, 286] on span "SFr. 39.00" at bounding box center [395, 282] width 25 height 7
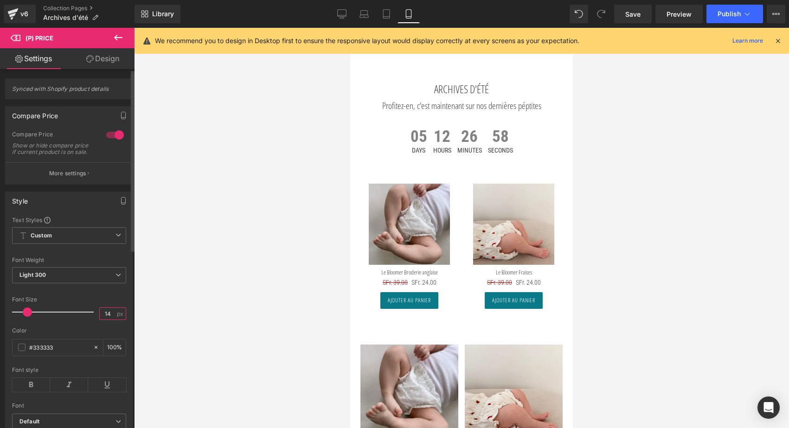
click at [112, 319] on input "14" at bounding box center [108, 314] width 16 height 12
type input "13"
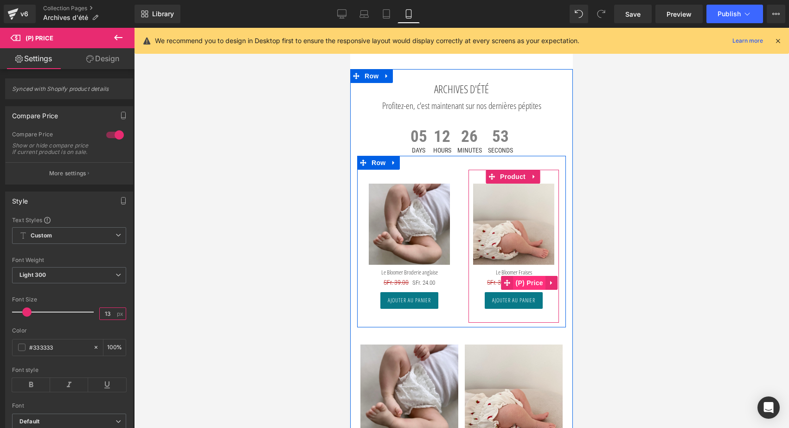
click at [522, 287] on span "(P) Price" at bounding box center [529, 283] width 32 height 14
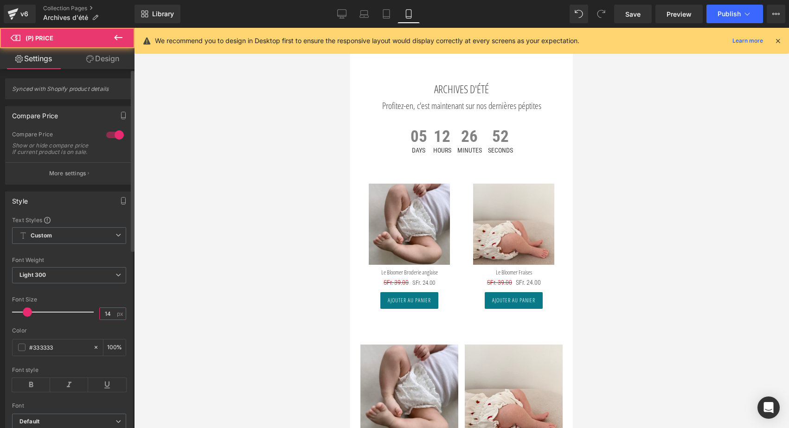
click at [108, 319] on input "14" at bounding box center [108, 314] width 16 height 12
type input "13"
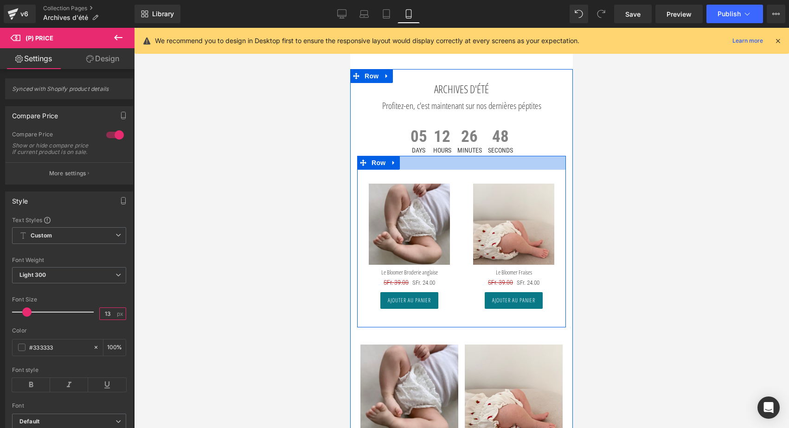
click at [541, 170] on div at bounding box center [461, 163] width 209 height 14
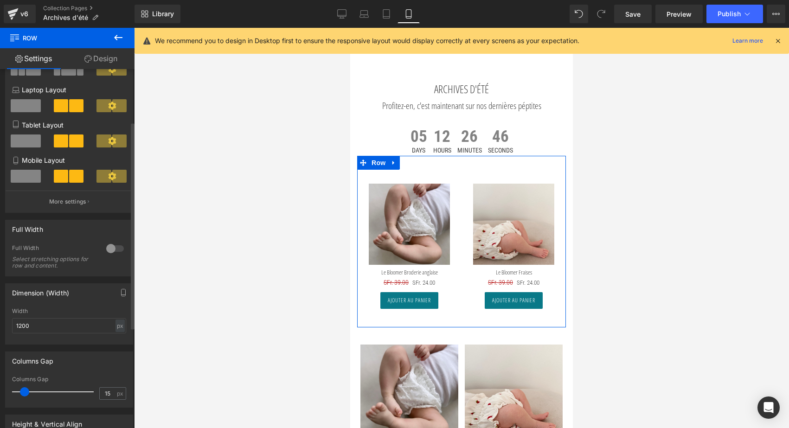
scroll to position [133, 0]
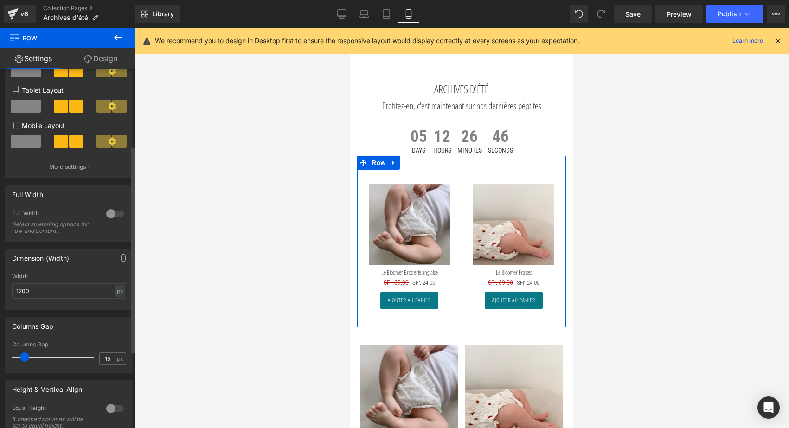
click at [115, 211] on div at bounding box center [115, 213] width 22 height 15
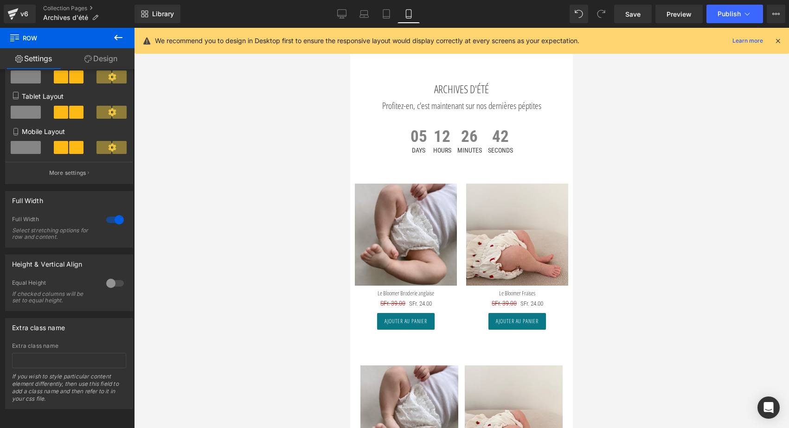
click at [398, 7] on link "Mobile" at bounding box center [408, 14] width 22 height 19
click at [344, 12] on icon at bounding box center [341, 13] width 9 height 9
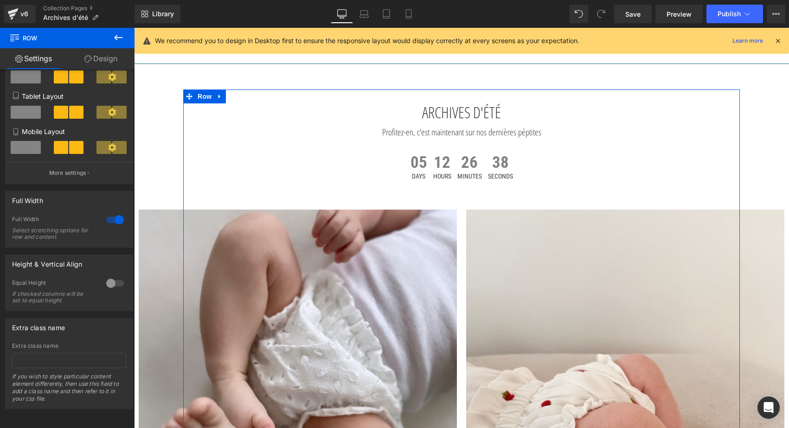
scroll to position [0, 0]
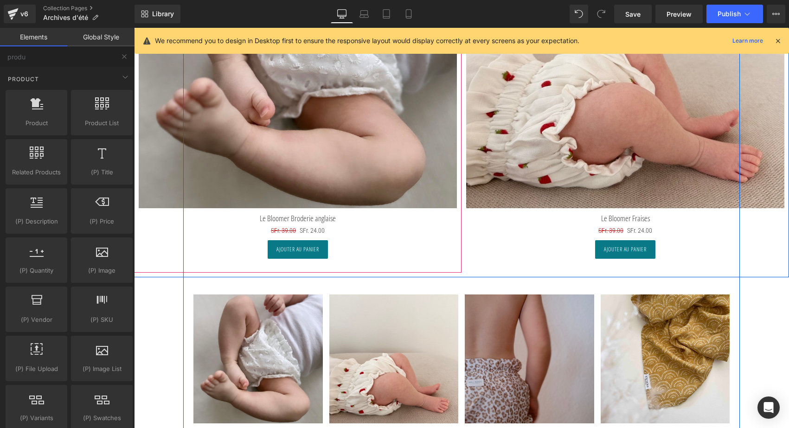
scroll to position [327, 0]
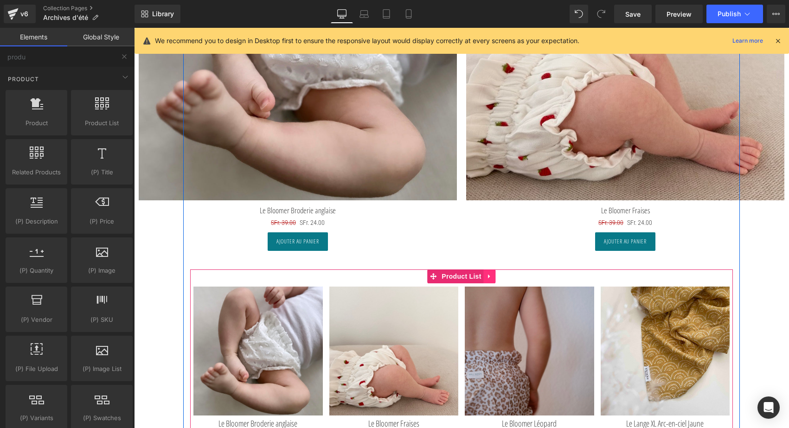
click at [488, 275] on icon at bounding box center [489, 276] width 2 height 4
click at [493, 276] on icon at bounding box center [495, 276] width 6 height 7
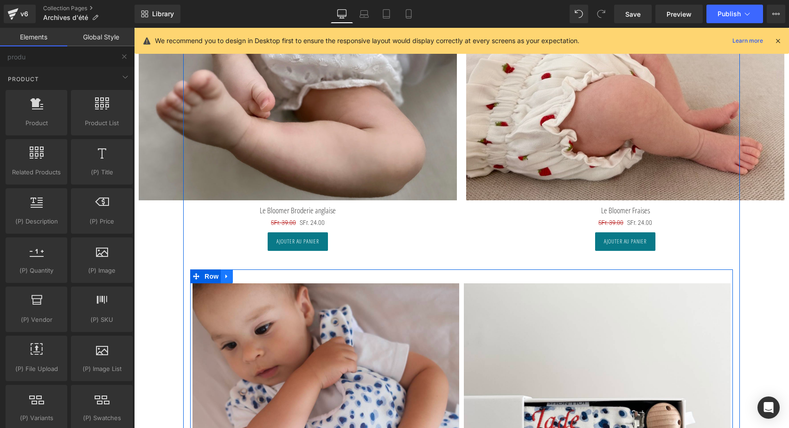
click at [225, 274] on icon at bounding box center [226, 276] width 6 height 7
click at [245, 277] on link at bounding box center [251, 276] width 12 height 14
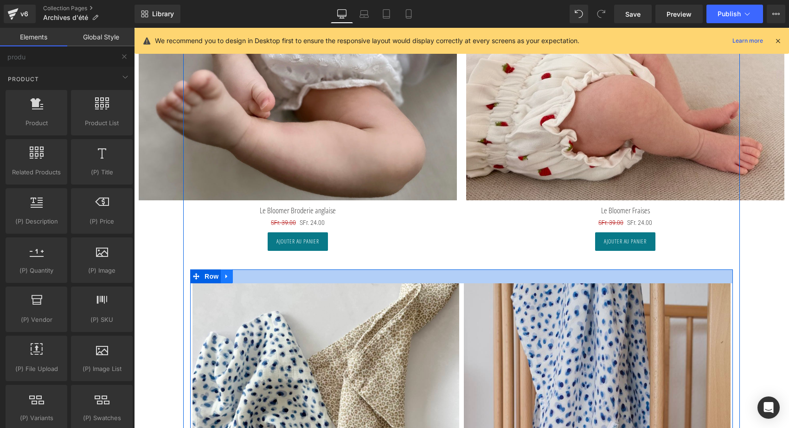
click at [230, 276] on link at bounding box center [227, 276] width 12 height 14
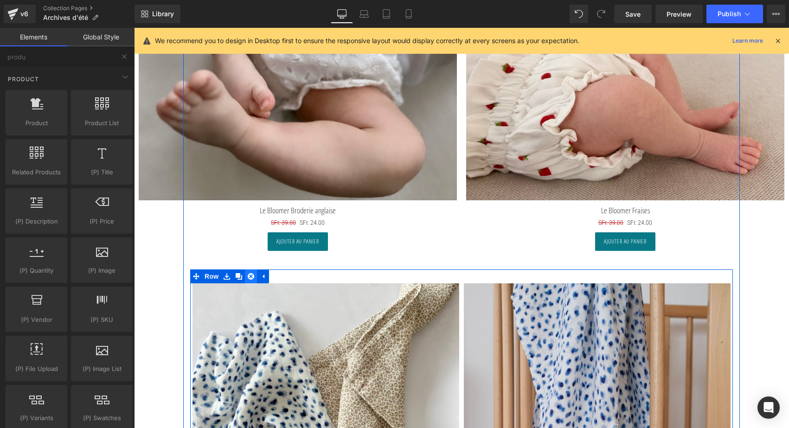
click at [251, 276] on icon at bounding box center [251, 276] width 6 height 6
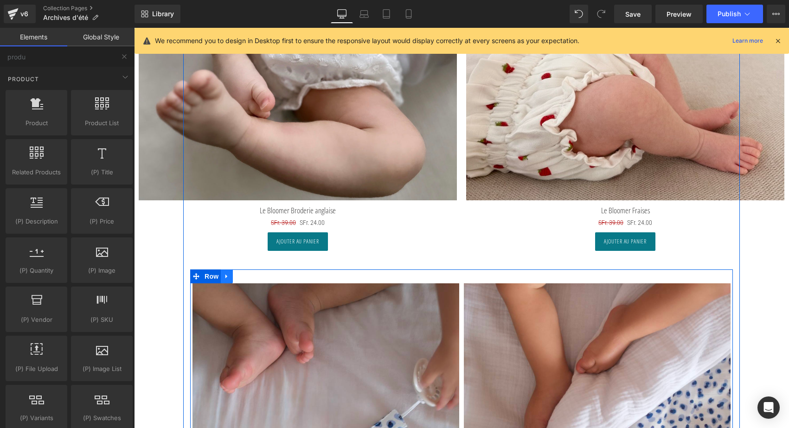
click at [223, 277] on icon at bounding box center [226, 276] width 6 height 7
click at [252, 277] on icon at bounding box center [251, 276] width 6 height 6
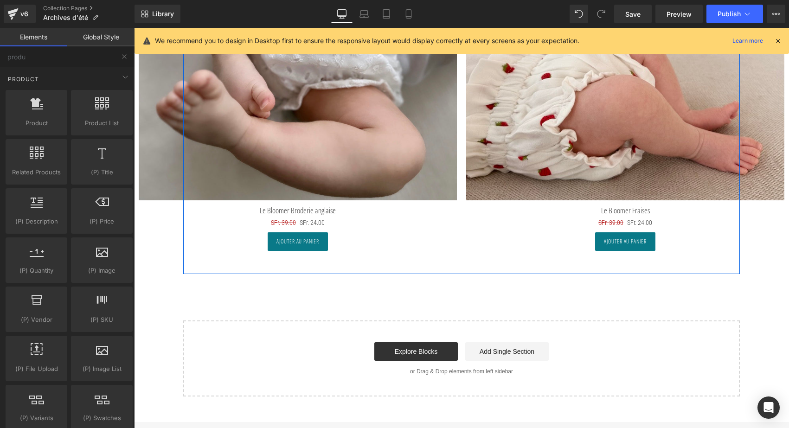
click at [252, 292] on div "ARCHIVES D'ÉTÉ Heading Profitez-en, c'est maintenant sur nos dernières péptites…" at bounding box center [461, 79] width 655 height 634
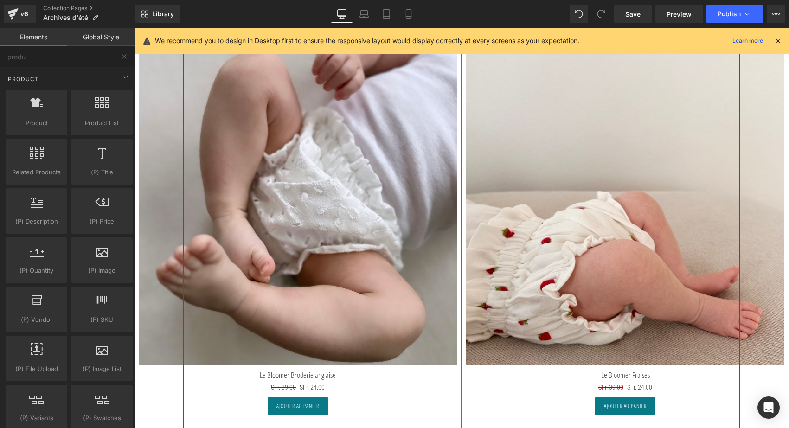
scroll to position [240, 0]
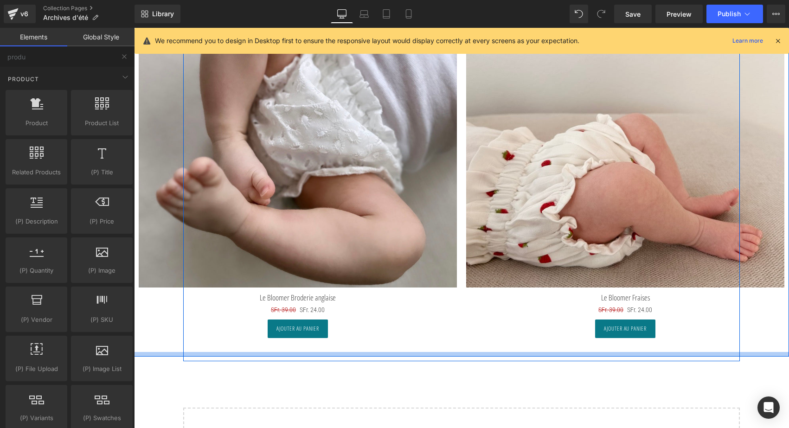
click at [159, 355] on div at bounding box center [461, 354] width 655 height 5
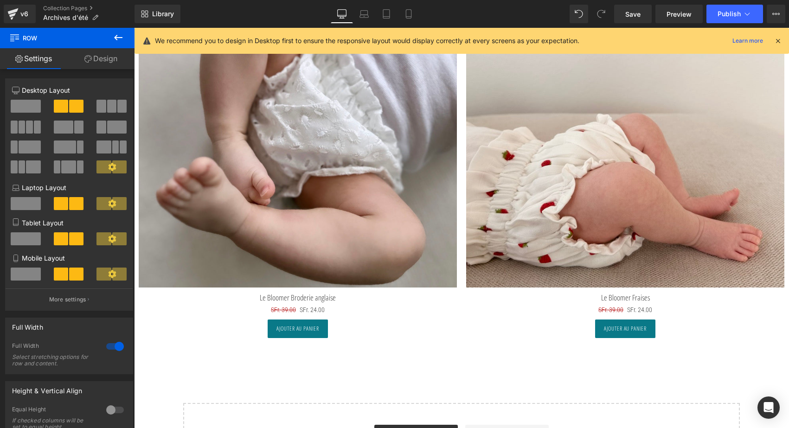
drag, startPoint x: 159, startPoint y: 355, endPoint x: 158, endPoint y: 382, distance: 26.9
click at [158, 382] on div "ARCHIVES D'ÉTÉ Heading Profitez-en, c'est maintenant sur nos dernières péptites…" at bounding box center [461, 164] width 655 height 630
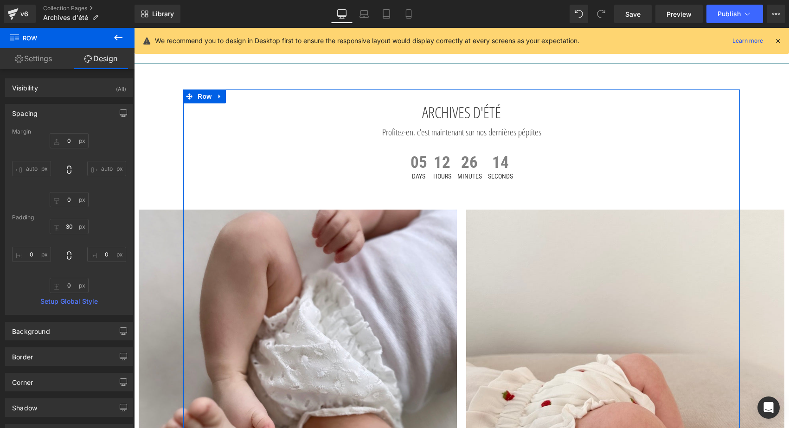
scroll to position [0, 0]
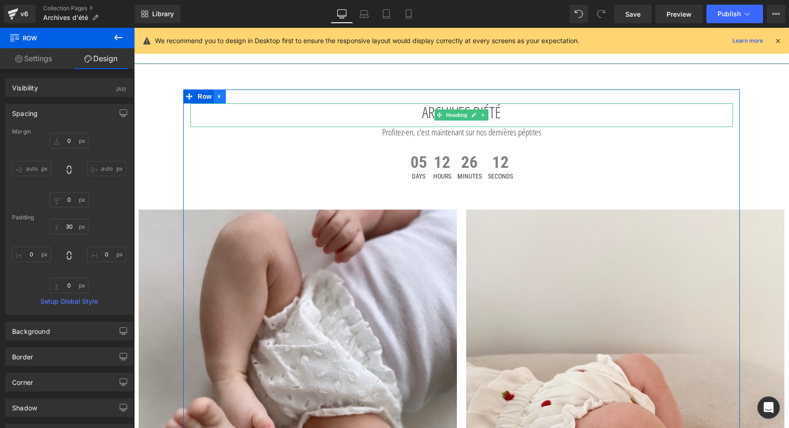
click at [219, 97] on icon at bounding box center [220, 96] width 6 height 7
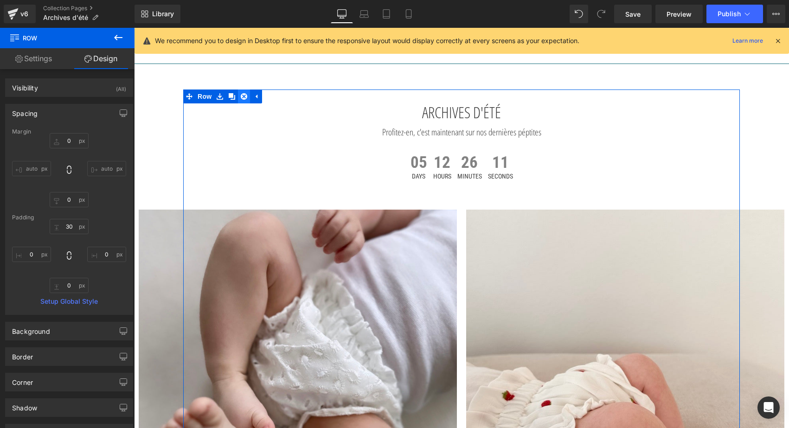
click at [243, 96] on icon at bounding box center [244, 96] width 6 height 6
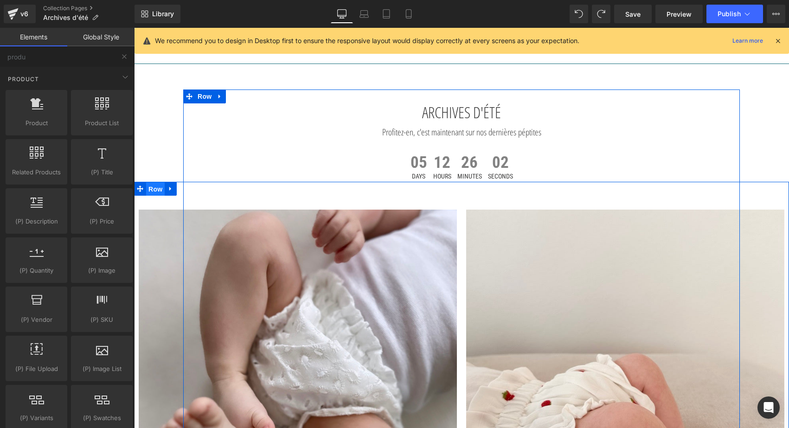
click at [146, 186] on span "Row" at bounding box center [155, 189] width 19 height 14
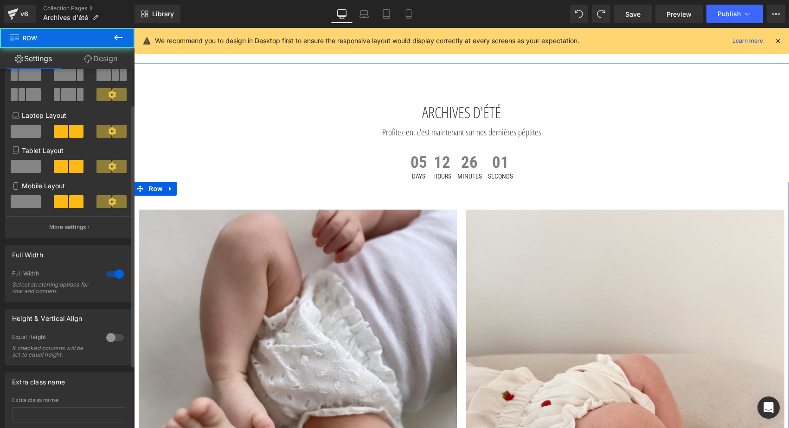
scroll to position [96, 0]
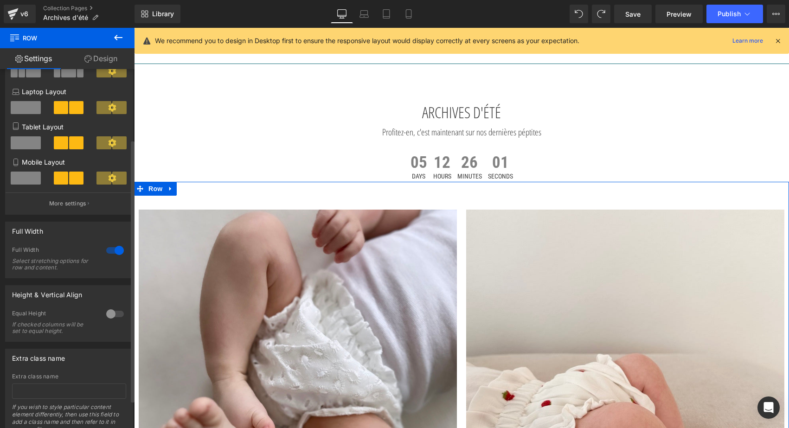
click at [110, 248] on div at bounding box center [115, 250] width 22 height 15
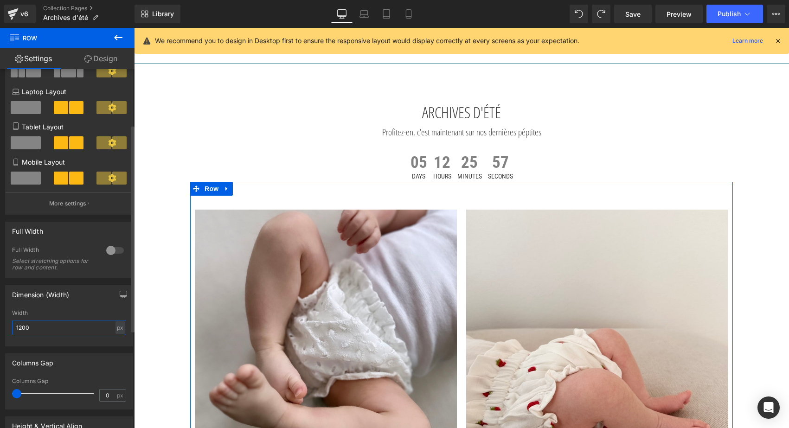
click at [22, 328] on input "1200" at bounding box center [69, 327] width 114 height 15
type input "0"
type input "2"
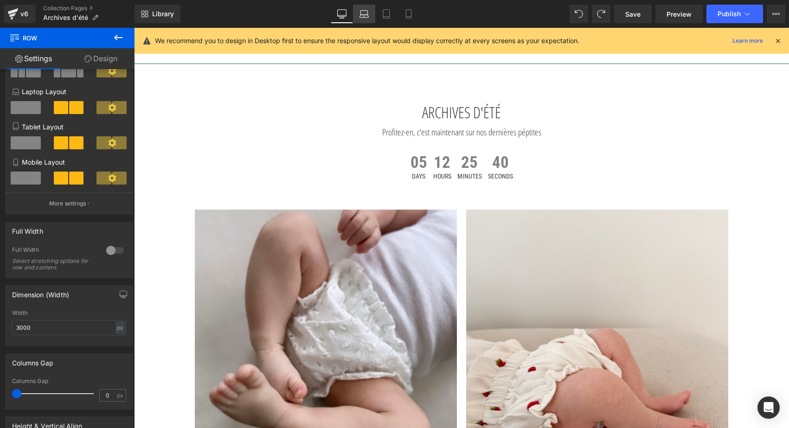
drag, startPoint x: 374, startPoint y: 21, endPoint x: 170, endPoint y: 22, distance: 204.0
click at [374, 21] on link "Laptop" at bounding box center [364, 14] width 22 height 19
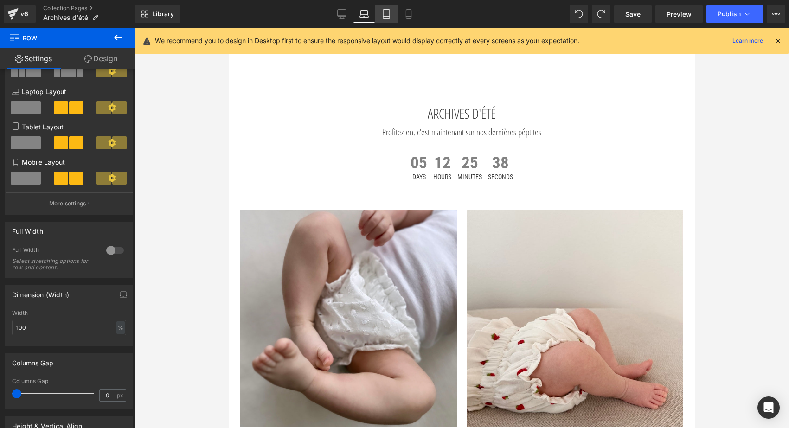
drag, startPoint x: 393, startPoint y: 21, endPoint x: 117, endPoint y: 22, distance: 275.4
click at [393, 21] on link "Tablet" at bounding box center [386, 14] width 22 height 19
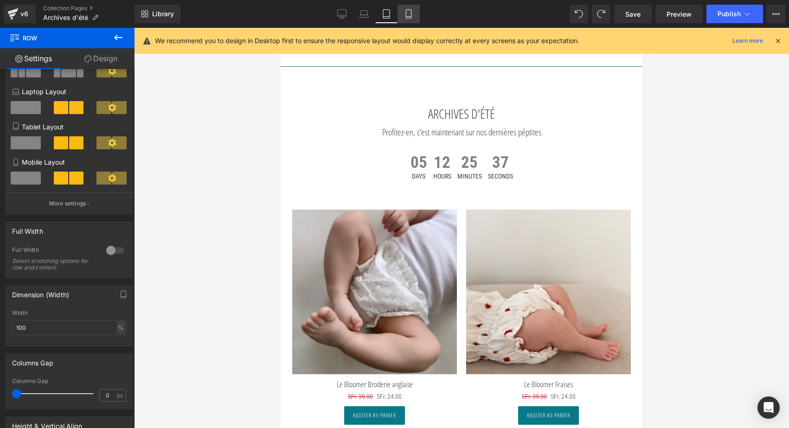
click at [403, 22] on link "Mobile" at bounding box center [408, 14] width 22 height 19
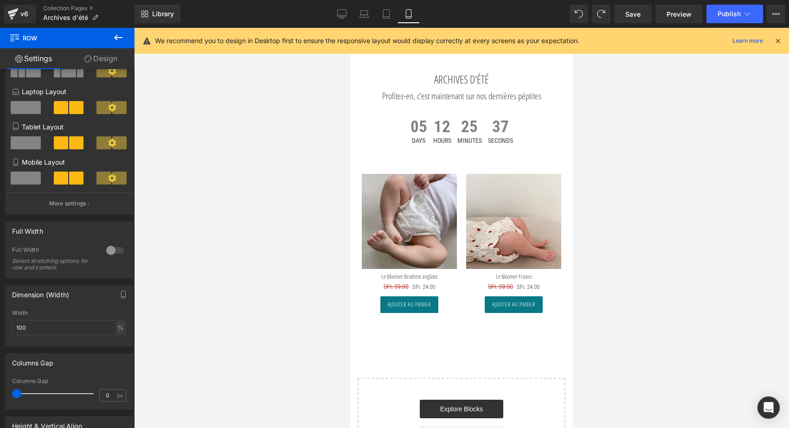
scroll to position [0, 0]
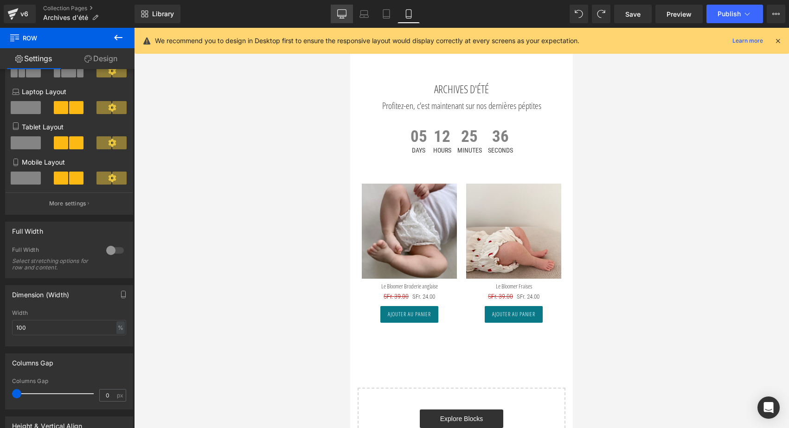
click at [346, 15] on icon at bounding box center [341, 13] width 9 height 7
type input "3000"
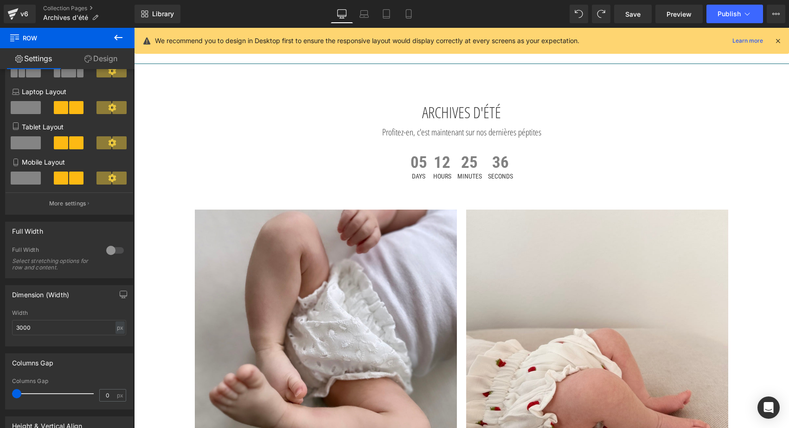
scroll to position [16, 0]
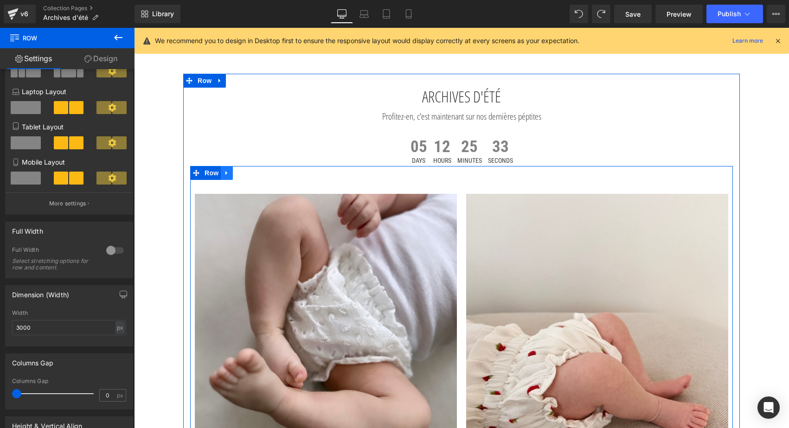
click at [228, 172] on icon at bounding box center [226, 173] width 6 height 7
click at [238, 172] on icon at bounding box center [239, 173] width 6 height 6
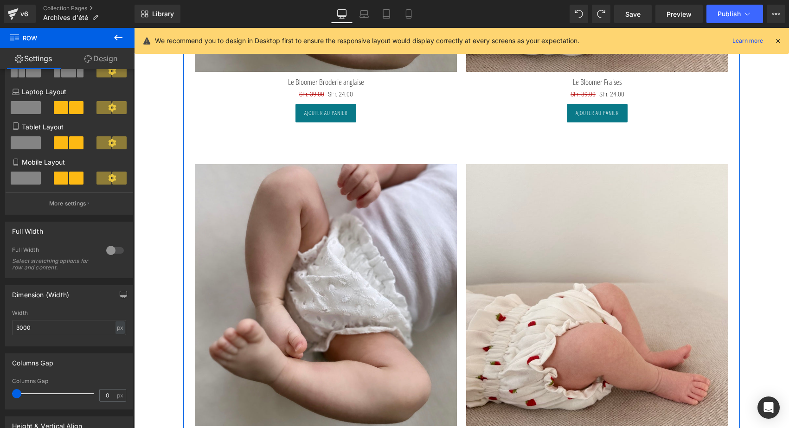
scroll to position [399, 0]
click at [327, 203] on img at bounding box center [326, 296] width 262 height 262
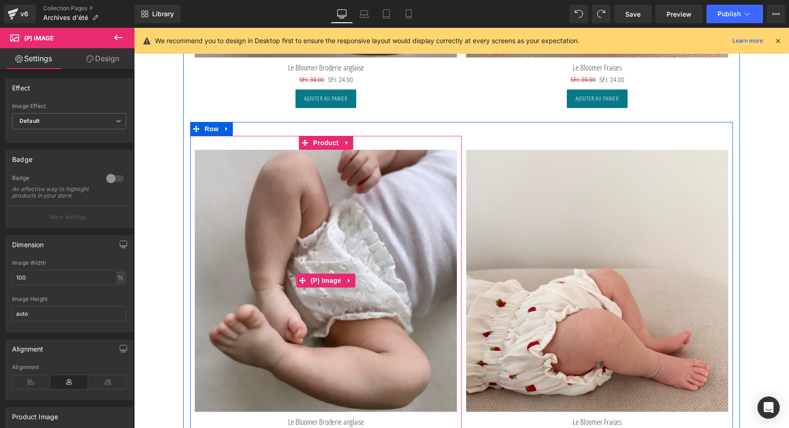
scroll to position [419, 0]
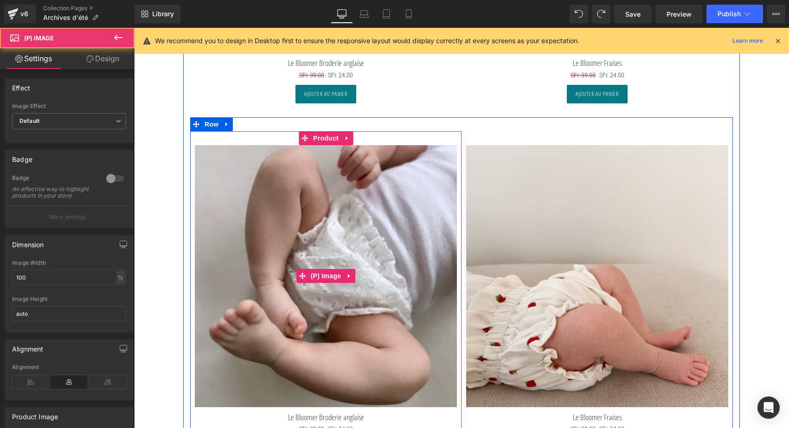
click at [279, 245] on img at bounding box center [326, 276] width 262 height 262
click at [321, 132] on div "Sale Off (P) Image Le Bloomer Broderie anglaise (P) Title SFr. 39.00 SFr. 24.00…" at bounding box center [325, 301] width 271 height 340
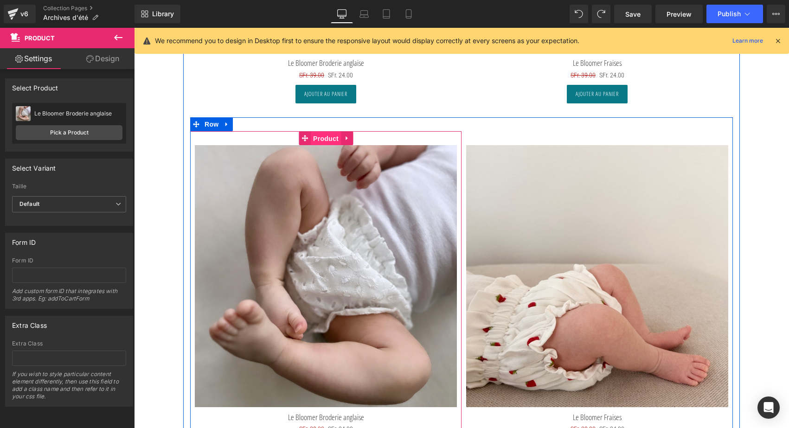
click at [321, 132] on span "Product" at bounding box center [326, 139] width 30 height 14
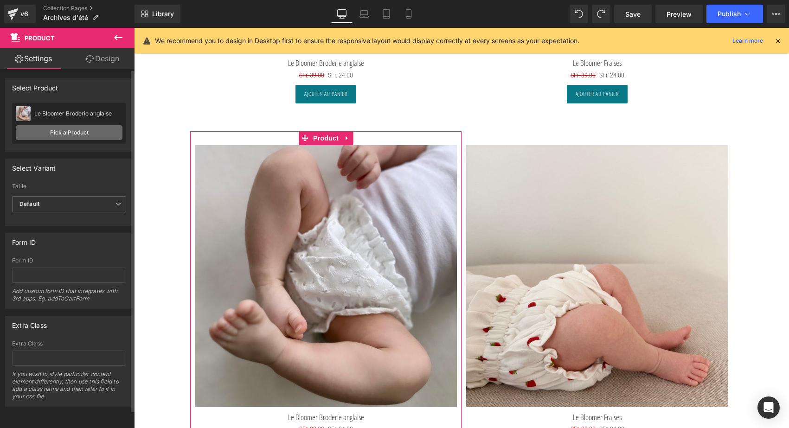
click at [61, 135] on link "Pick a Product" at bounding box center [69, 132] width 107 height 15
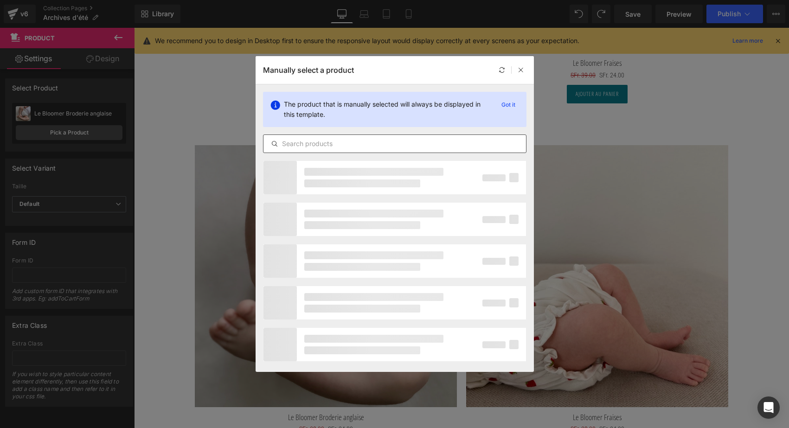
click at [329, 145] on input "text" at bounding box center [394, 143] width 262 height 11
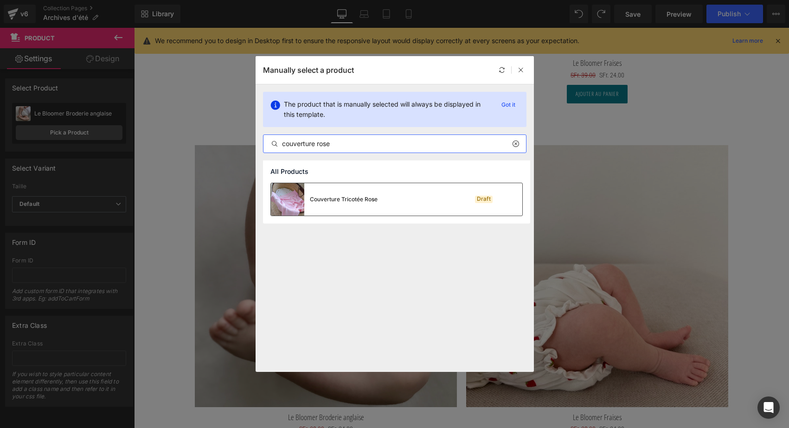
type input "couverture rose"
click at [379, 203] on div "Couverture Tricotée Rose Draft" at bounding box center [396, 199] width 251 height 32
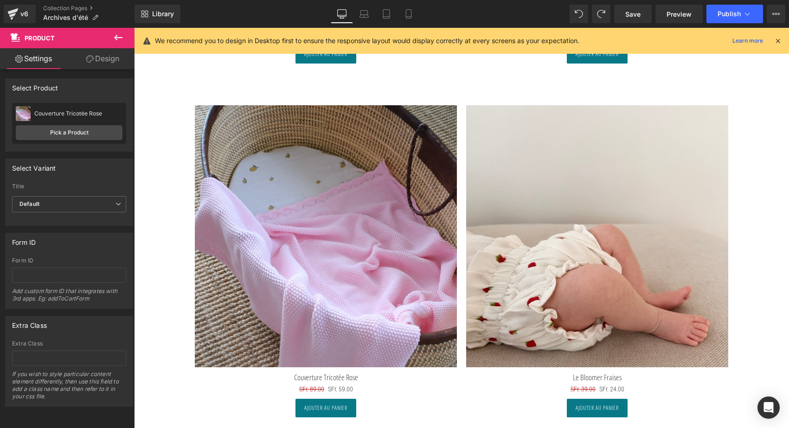
scroll to position [444, 0]
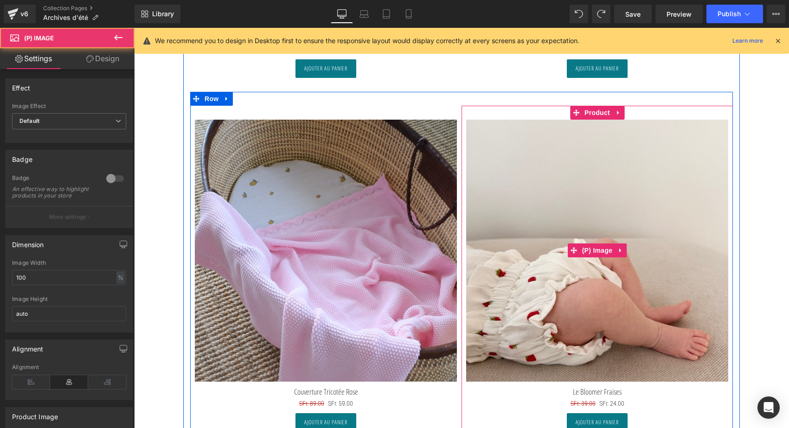
click at [551, 204] on img at bounding box center [597, 251] width 262 height 262
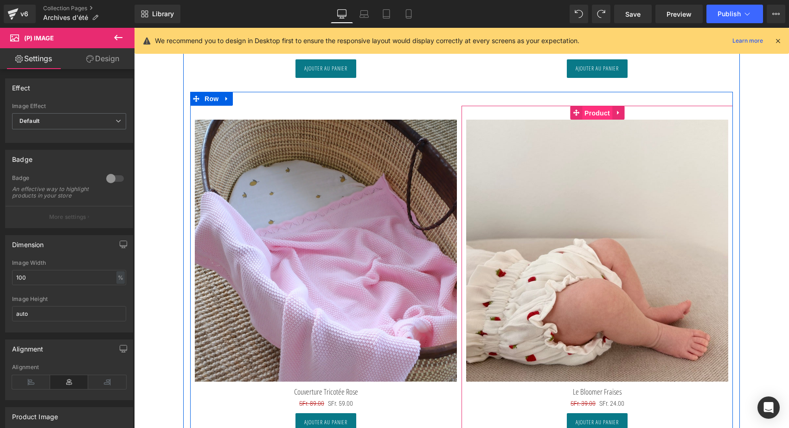
click at [599, 111] on span "Product" at bounding box center [597, 113] width 30 height 14
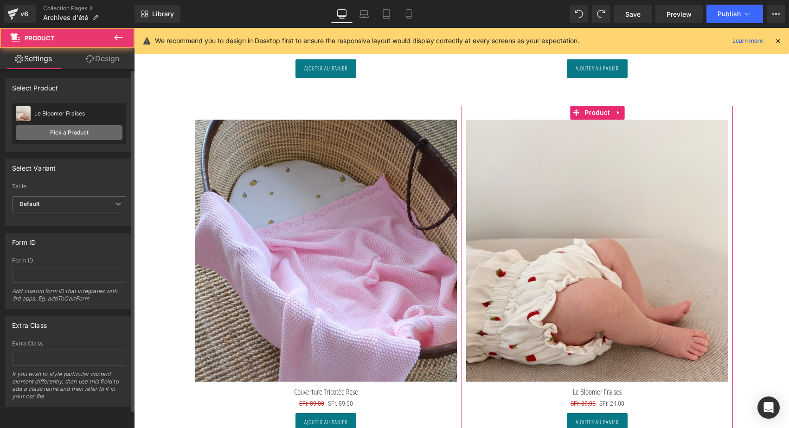
click at [71, 133] on link "Pick a Product" at bounding box center [69, 132] width 107 height 15
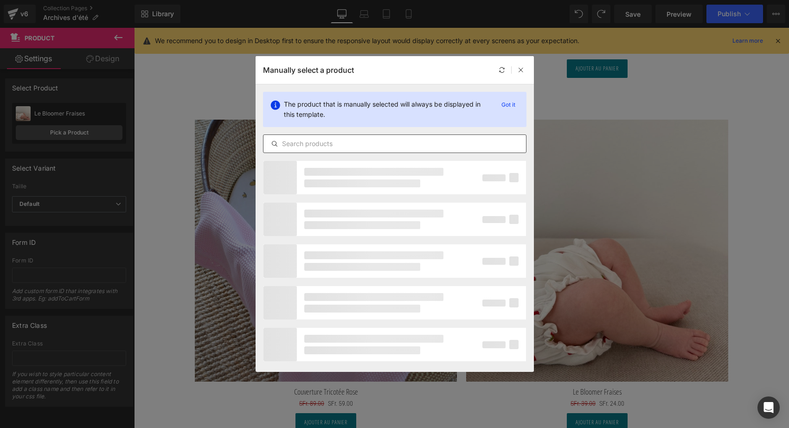
click at [298, 145] on input "text" at bounding box center [394, 143] width 262 height 11
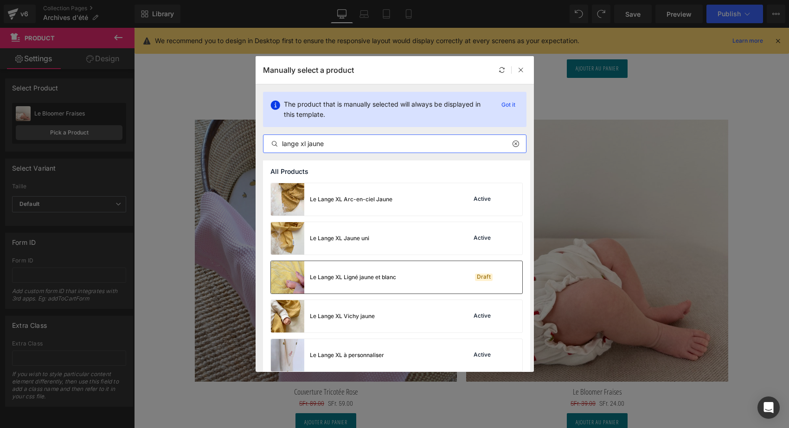
type input "lange xl jaune"
click at [348, 279] on div "Le Lange XL Ligné jaune et blanc" at bounding box center [353, 277] width 86 height 8
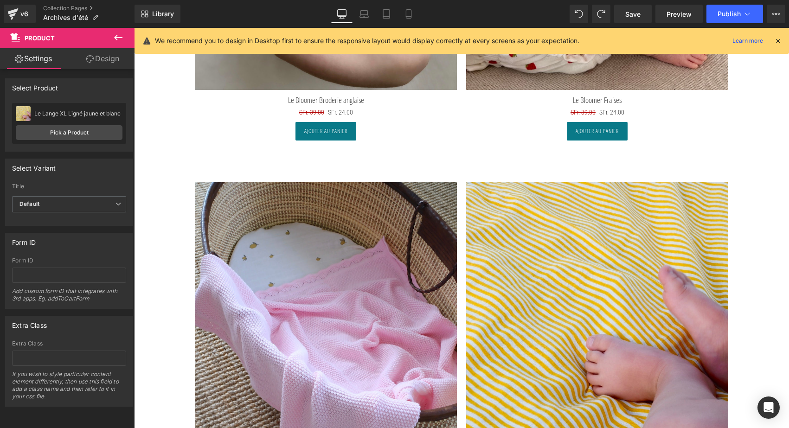
scroll to position [370, 0]
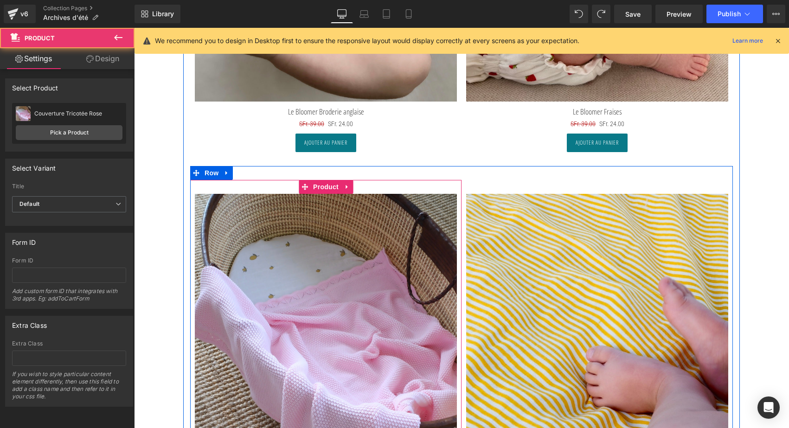
click at [266, 186] on div "Sale Off (P) Image Couverture Tricotée Rose (P) Title SFr. 89.00 SFr. 59.00 (P)…" at bounding box center [325, 350] width 271 height 340
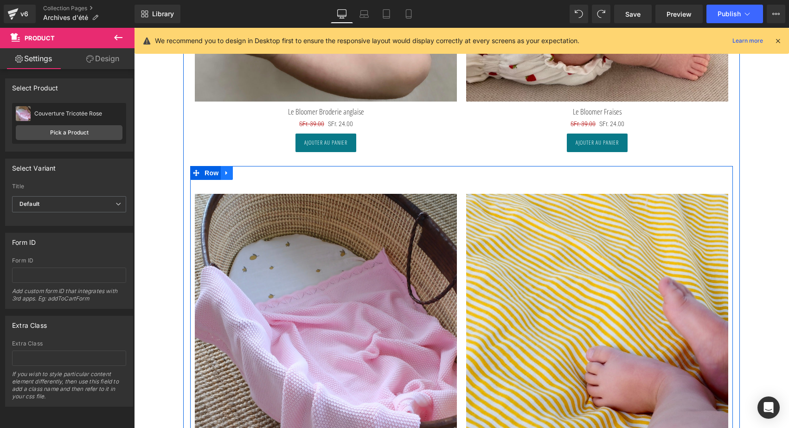
click at [227, 173] on icon at bounding box center [226, 172] width 6 height 7
click at [236, 173] on icon at bounding box center [239, 173] width 6 height 6
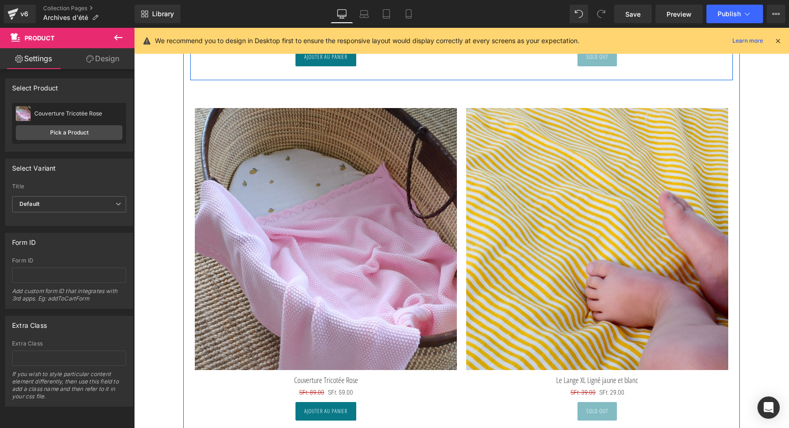
scroll to position [824, 0]
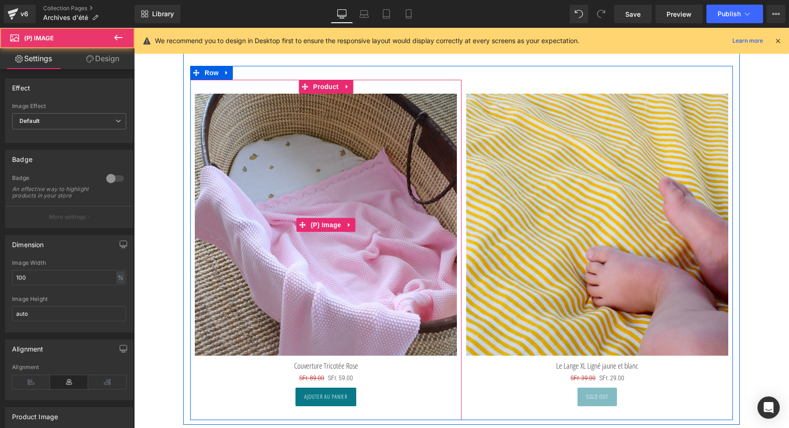
click at [330, 203] on img at bounding box center [326, 225] width 262 height 262
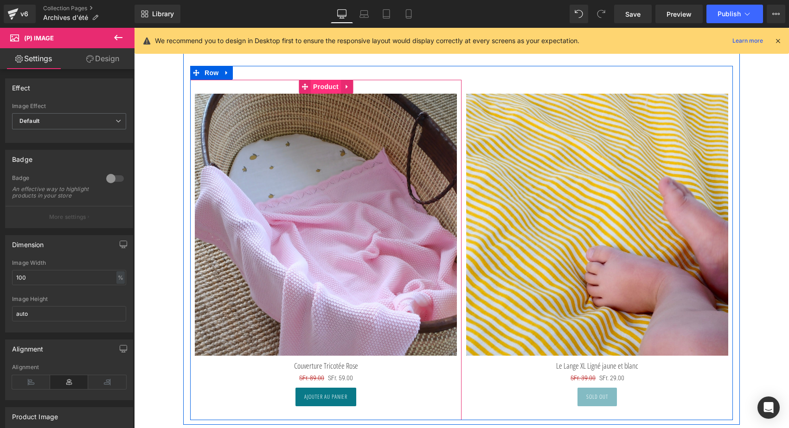
click at [316, 85] on span "Product" at bounding box center [326, 87] width 30 height 14
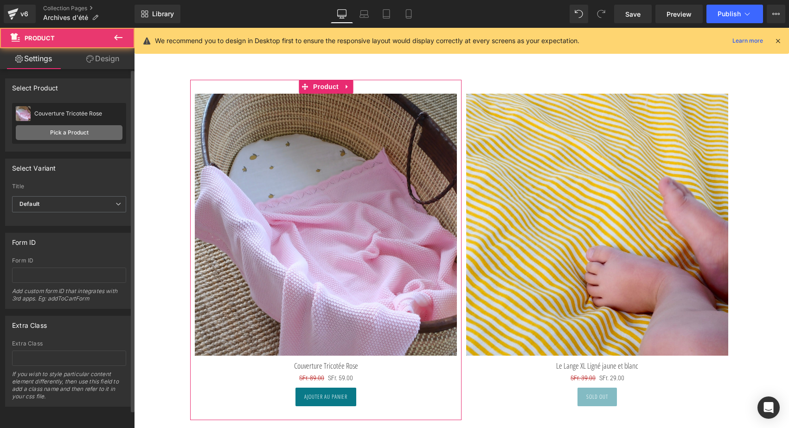
click at [65, 131] on link "Pick a Product" at bounding box center [69, 132] width 107 height 15
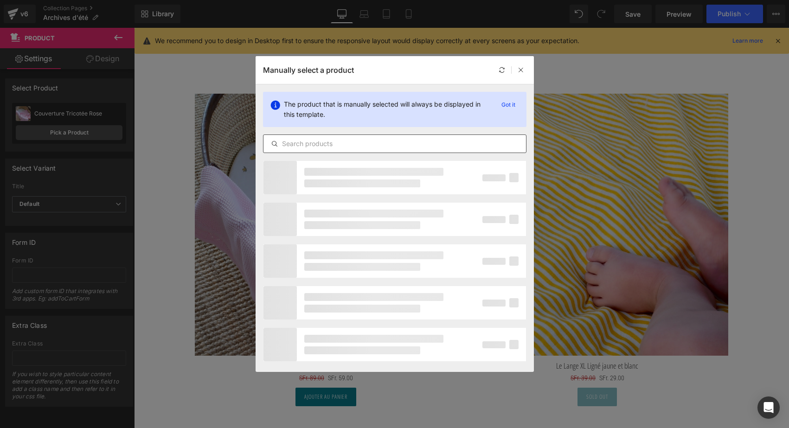
click at [307, 140] on input "text" at bounding box center [394, 143] width 262 height 11
type input "l"
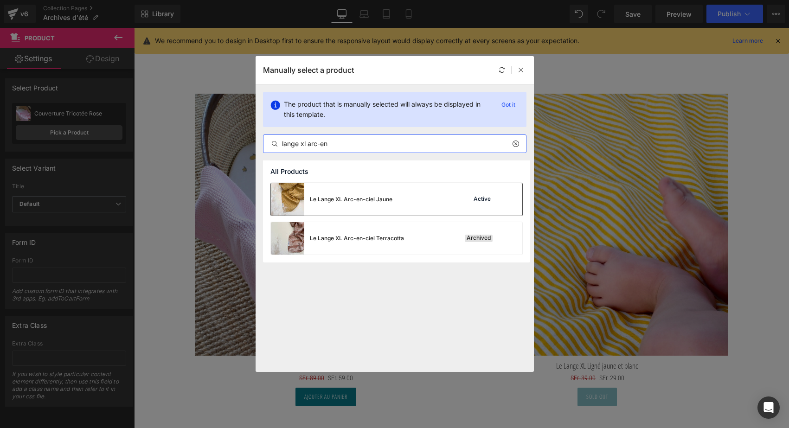
type input "lange xl arc-en"
click at [358, 206] on div "Le Lange XL Arc-en-ciel Jaune" at bounding box center [331, 199] width 121 height 32
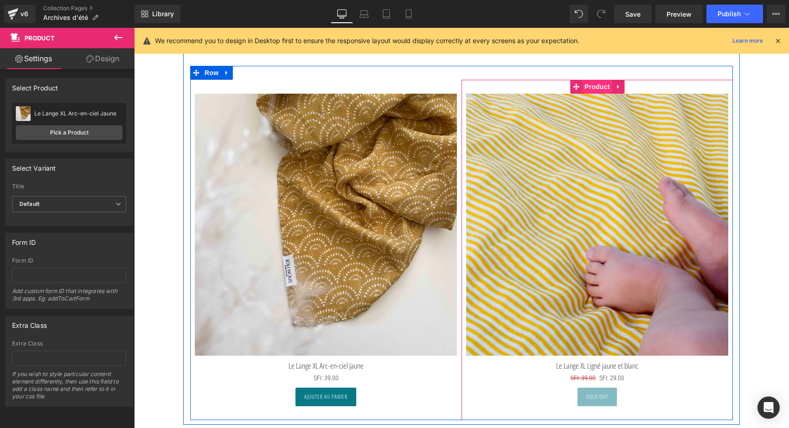
click at [585, 86] on span "Product" at bounding box center [597, 87] width 30 height 14
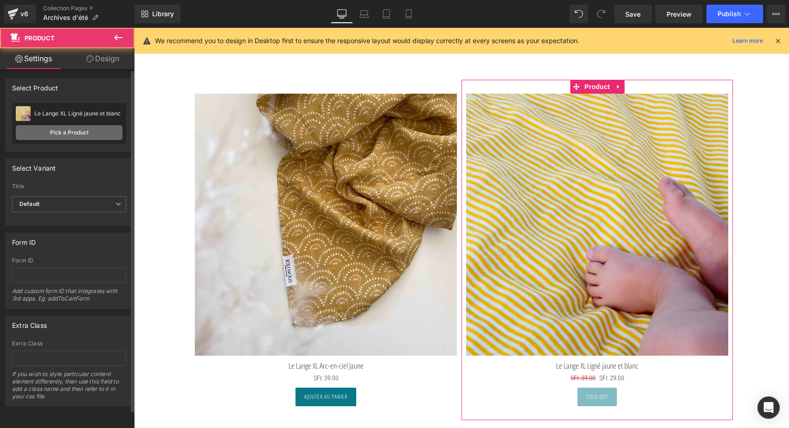
click at [93, 126] on link "Pick a Product" at bounding box center [69, 132] width 107 height 15
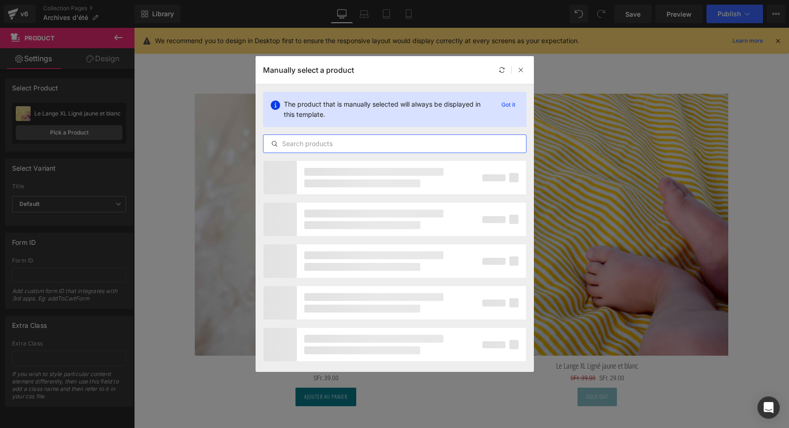
click at [294, 145] on input "text" at bounding box center [394, 143] width 262 height 11
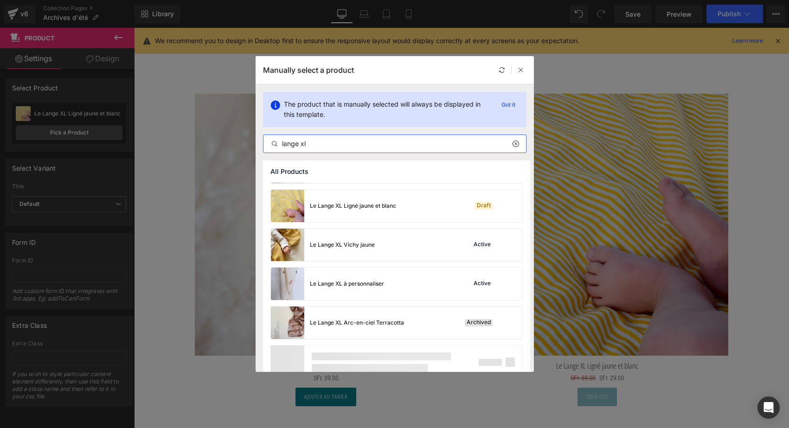
scroll to position [81, 0]
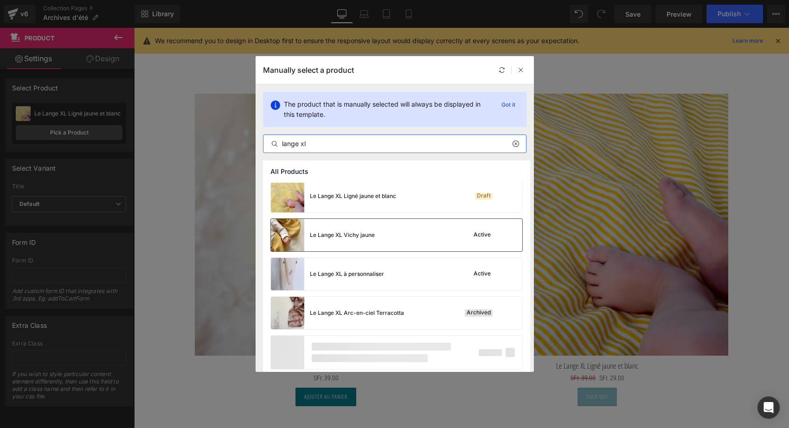
type input "lange xl"
click at [367, 236] on div "Le Lange XL Vichy jaune" at bounding box center [342, 235] width 65 height 8
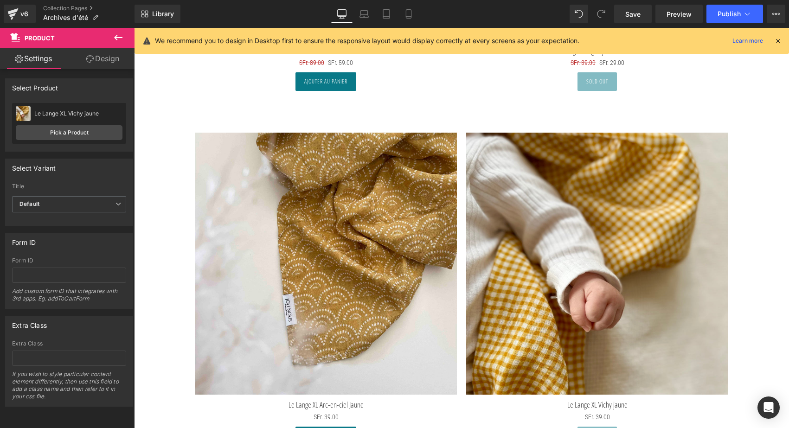
scroll to position [786, 0]
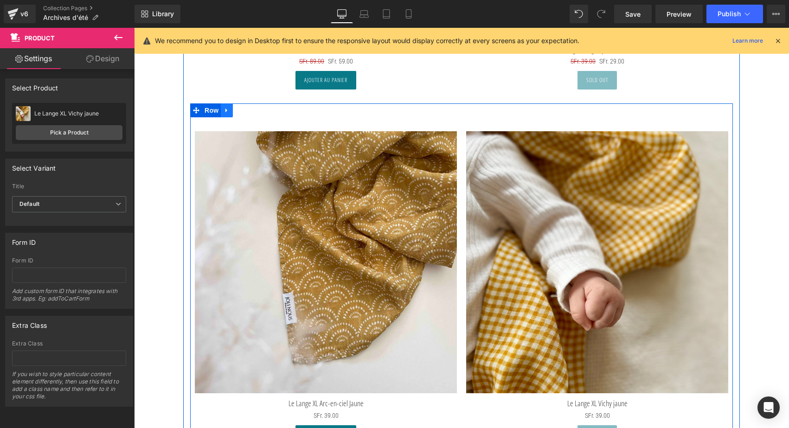
click at [227, 109] on icon at bounding box center [226, 110] width 6 height 7
click at [237, 109] on icon at bounding box center [239, 110] width 6 height 6
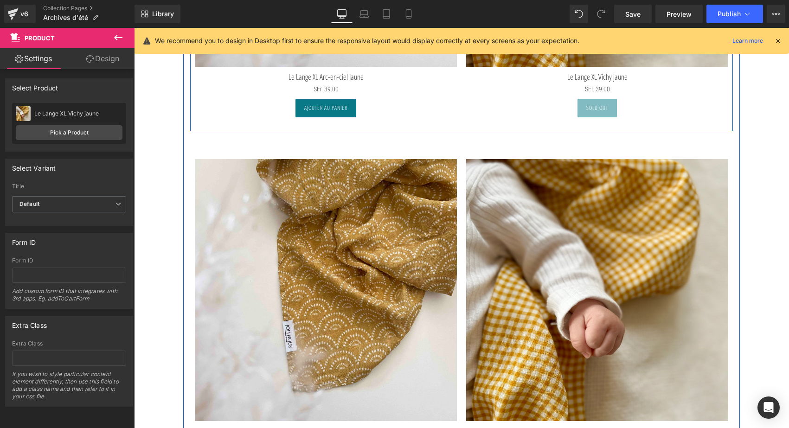
scroll to position [1178, 0]
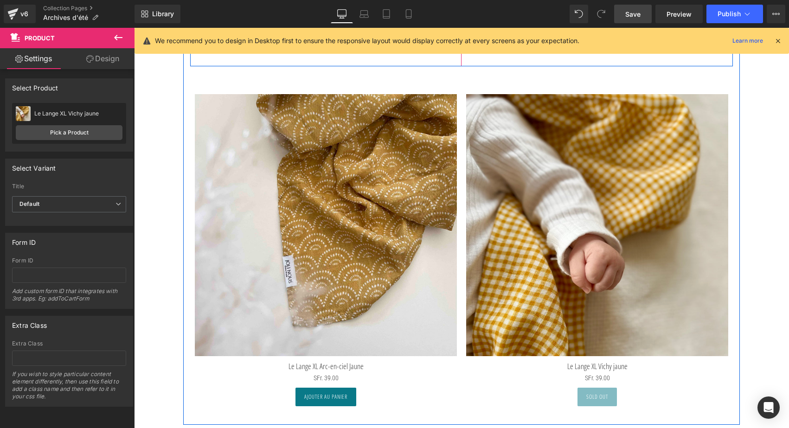
click at [635, 16] on span "Save" at bounding box center [632, 14] width 15 height 10
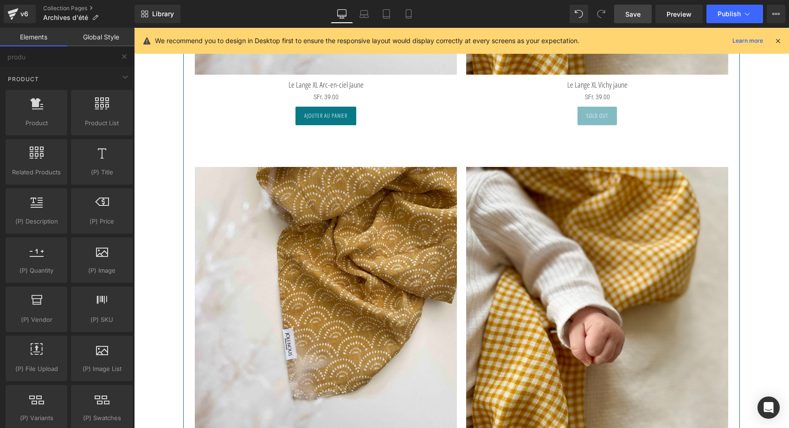
scroll to position [1117, 0]
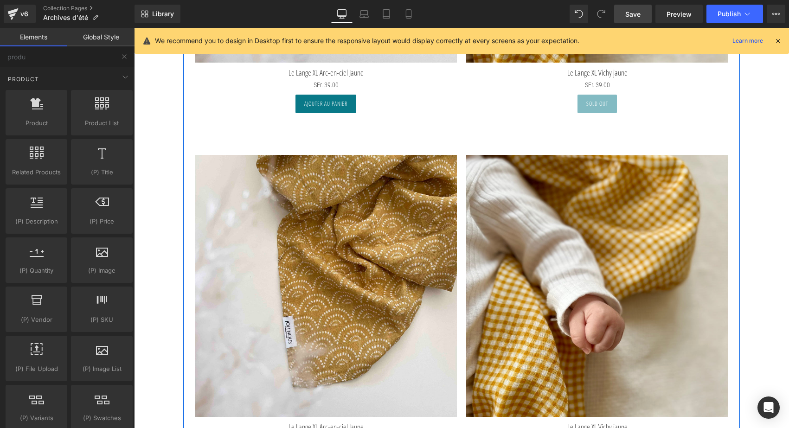
click at [327, 229] on img at bounding box center [326, 286] width 262 height 262
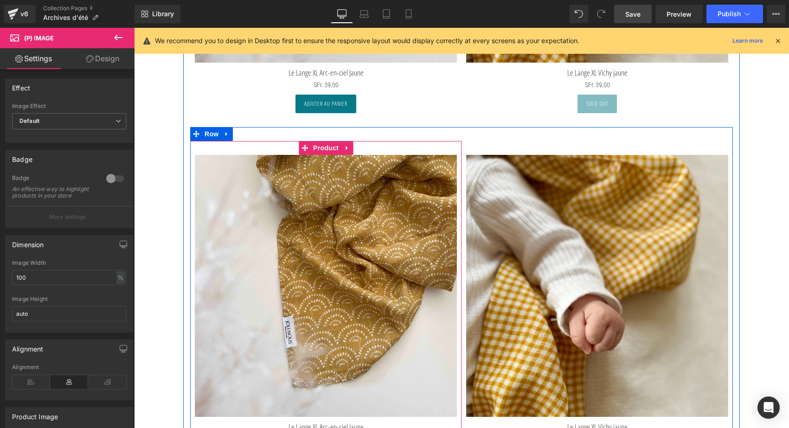
click at [319, 155] on img at bounding box center [326, 286] width 262 height 262
click at [319, 144] on span "Product" at bounding box center [326, 148] width 30 height 14
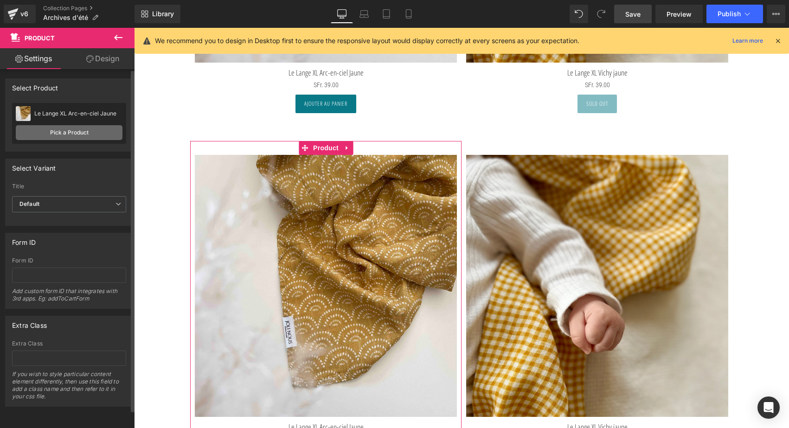
click at [78, 130] on link "Pick a Product" at bounding box center [69, 132] width 107 height 15
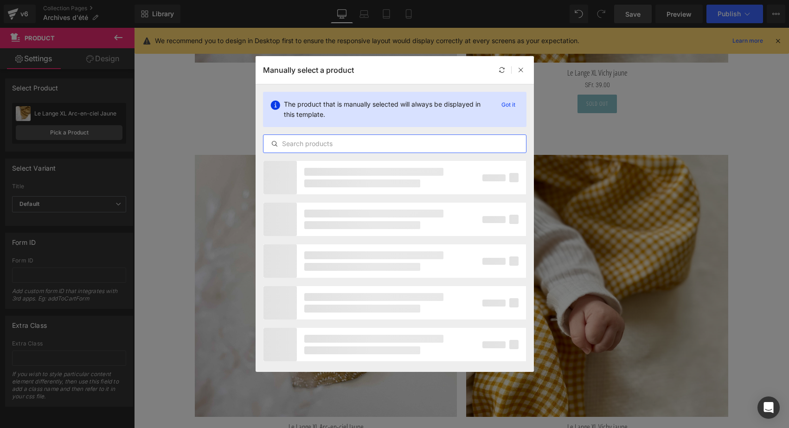
click at [297, 142] on input "text" at bounding box center [394, 143] width 262 height 11
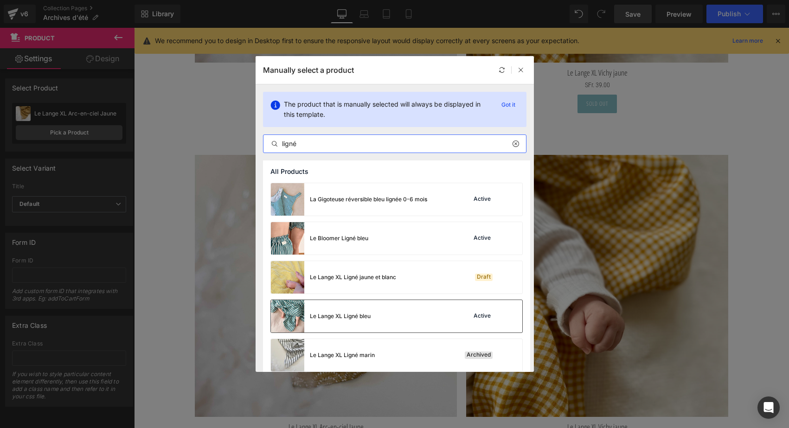
type input "ligné"
click at [336, 319] on div "Le Lange XL Ligné bleu" at bounding box center [340, 316] width 61 height 8
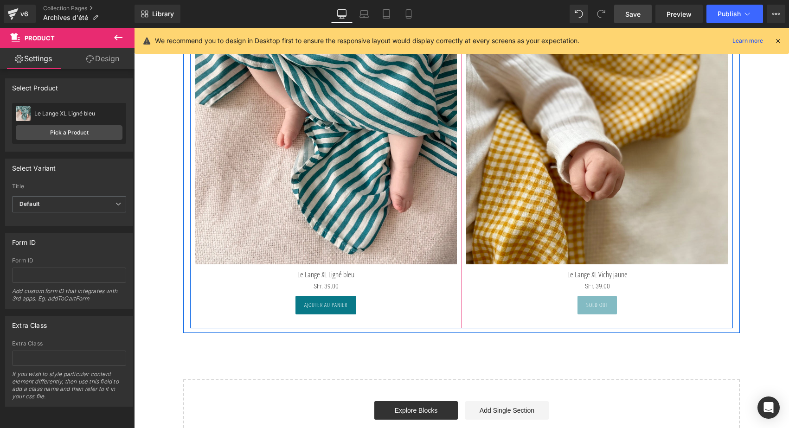
scroll to position [1298, 0]
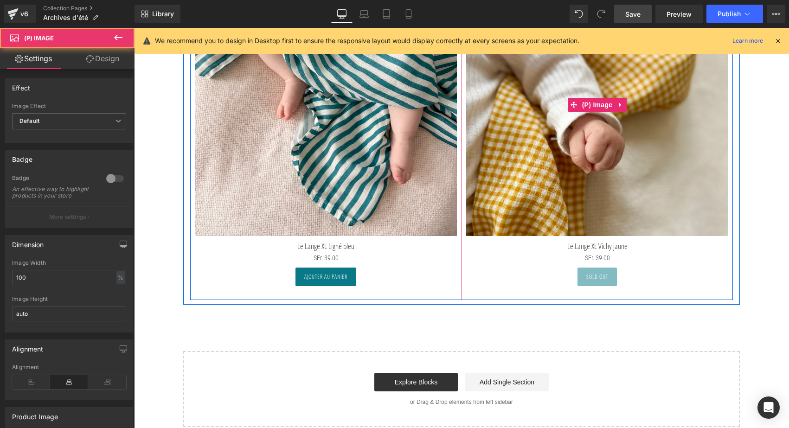
click at [517, 159] on img at bounding box center [597, 105] width 262 height 262
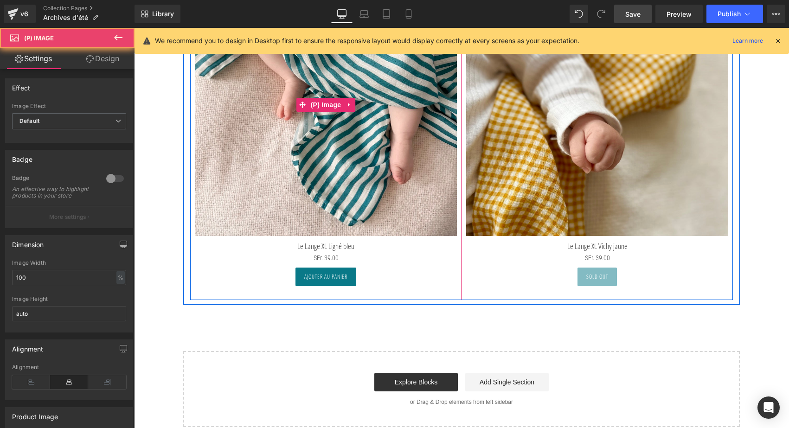
click at [358, 176] on img at bounding box center [326, 105] width 262 height 262
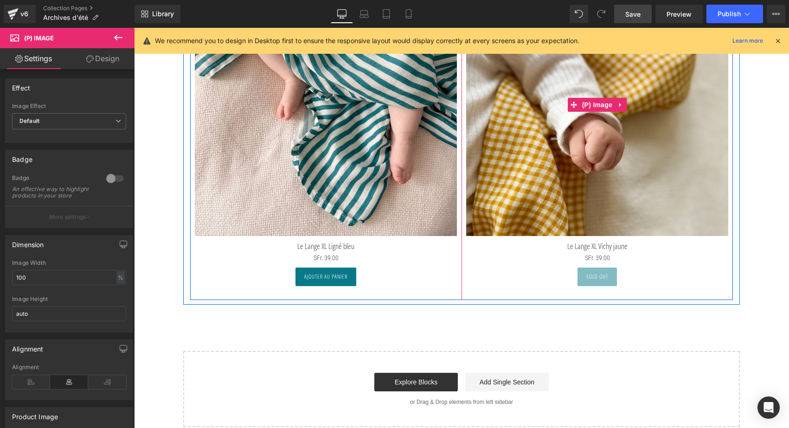
click at [572, 153] on img at bounding box center [597, 105] width 262 height 262
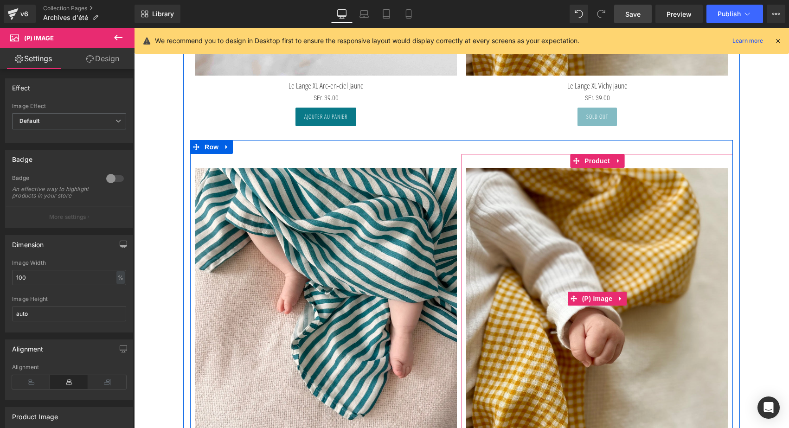
scroll to position [1111, 0]
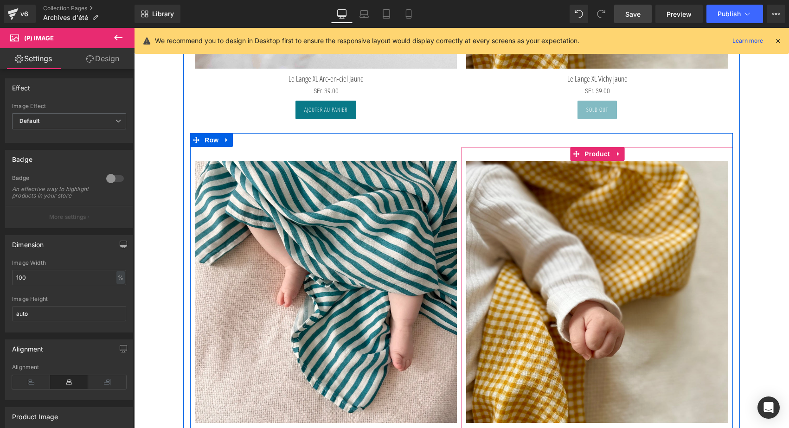
click at [547, 223] on img at bounding box center [597, 292] width 262 height 262
click at [599, 151] on span "Product" at bounding box center [597, 154] width 30 height 14
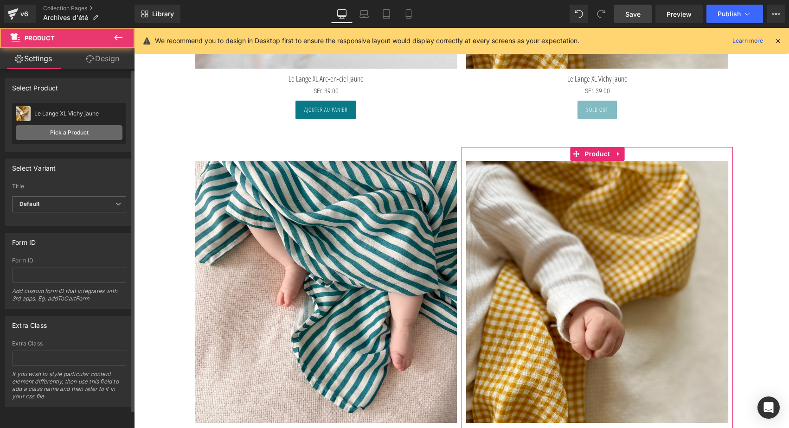
click at [73, 135] on link "Pick a Product" at bounding box center [69, 132] width 107 height 15
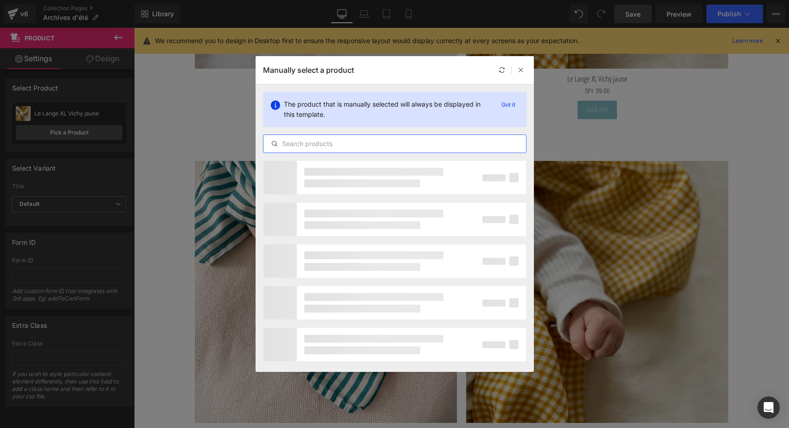
click at [283, 140] on input "text" at bounding box center [394, 143] width 262 height 11
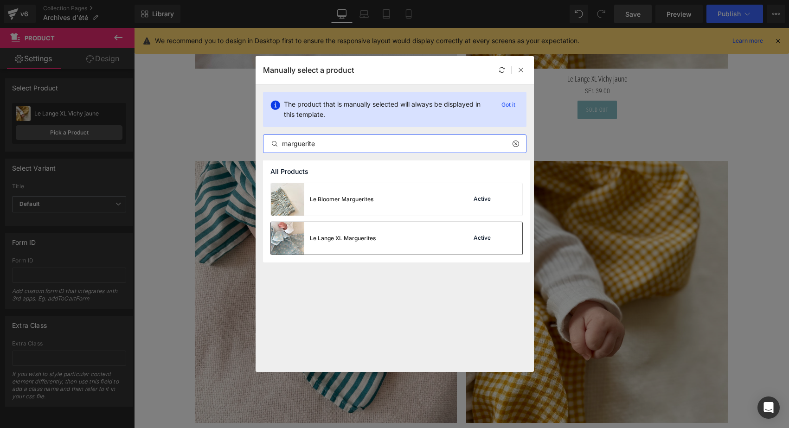
type input "marguerite"
click at [342, 236] on div "Le Lange XL Marguerites" at bounding box center [343, 238] width 66 height 8
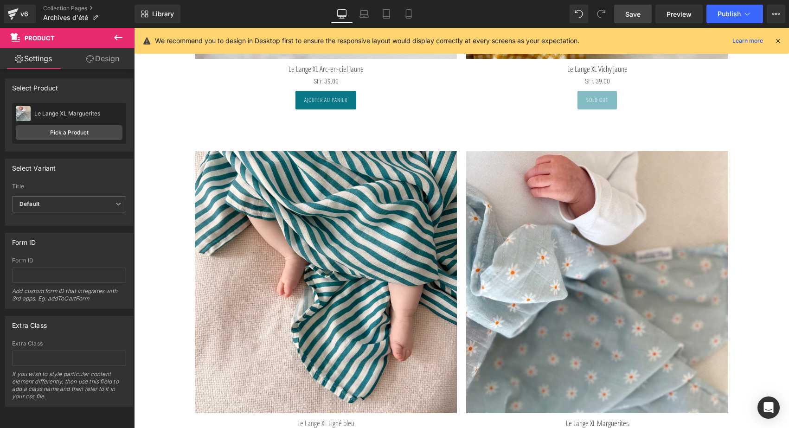
scroll to position [739, 0]
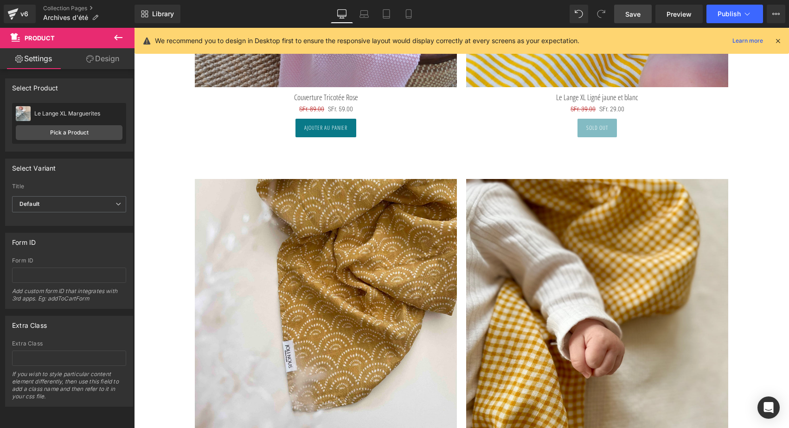
click at [632, 16] on span "Save" at bounding box center [632, 14] width 15 height 10
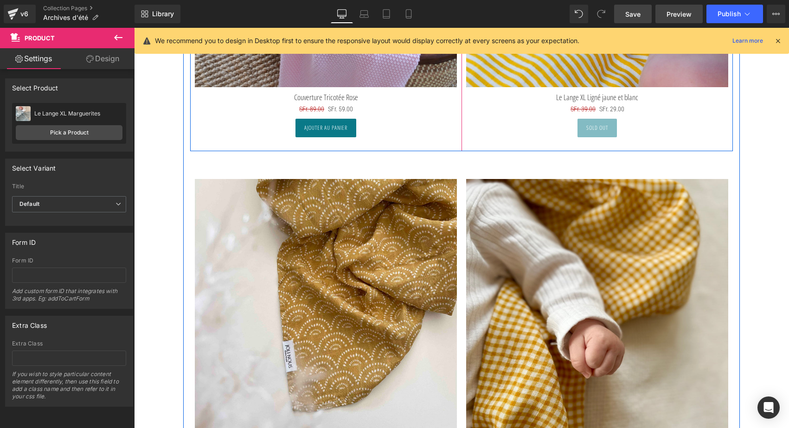
click at [666, 16] on link "Preview" at bounding box center [678, 14] width 47 height 19
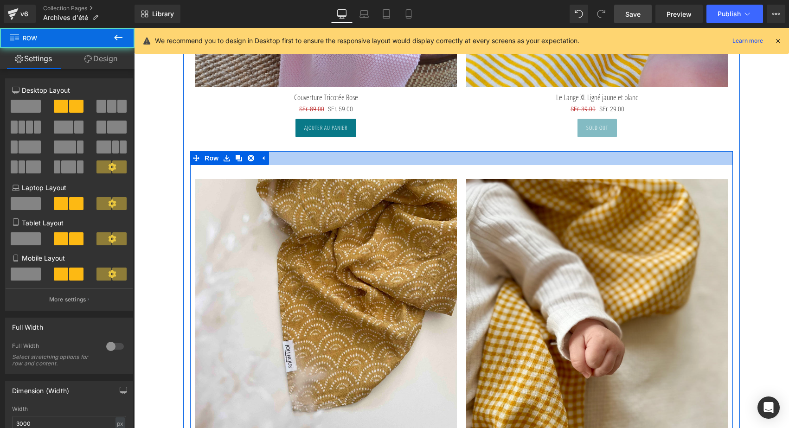
click at [300, 159] on div at bounding box center [461, 158] width 542 height 14
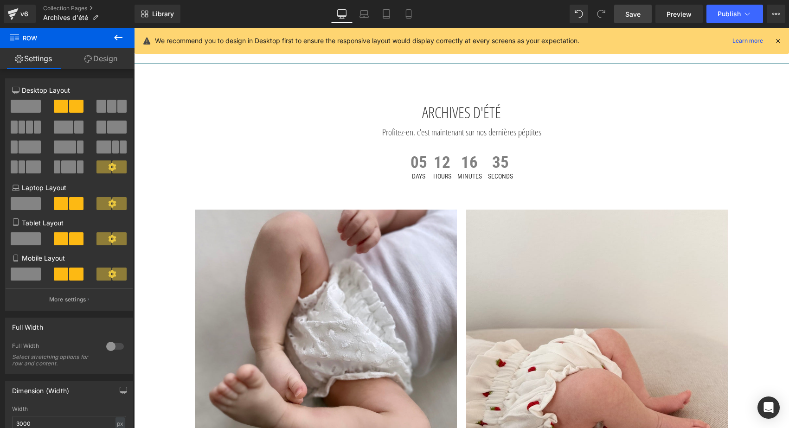
scroll to position [0, 0]
click at [729, 14] on span "Publish" at bounding box center [728, 13] width 23 height 7
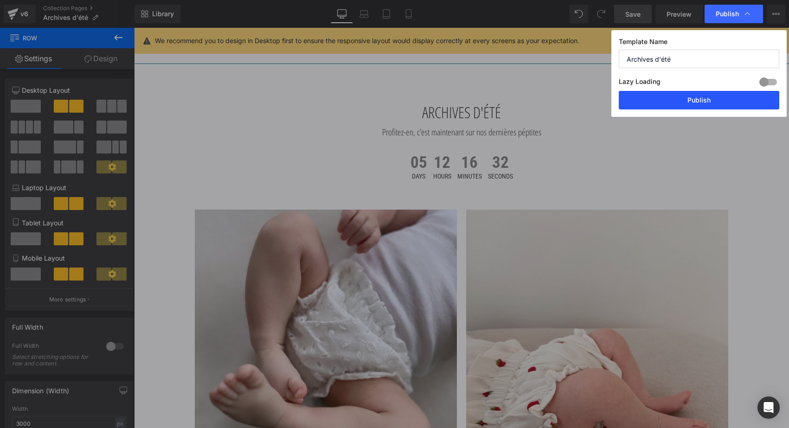
click at [686, 98] on button "Publish" at bounding box center [698, 100] width 160 height 19
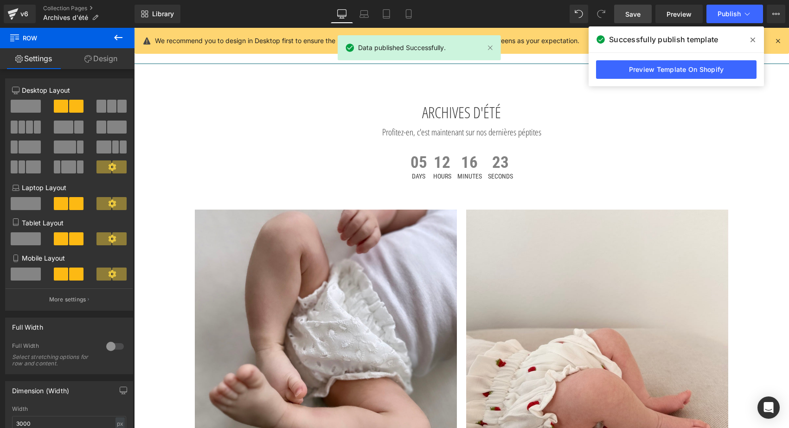
click at [782, 40] on div "We recommend you to design in Desktop first to ensure the responsive layout wou…" at bounding box center [461, 41] width 654 height 26
click at [777, 41] on icon at bounding box center [777, 41] width 8 height 8
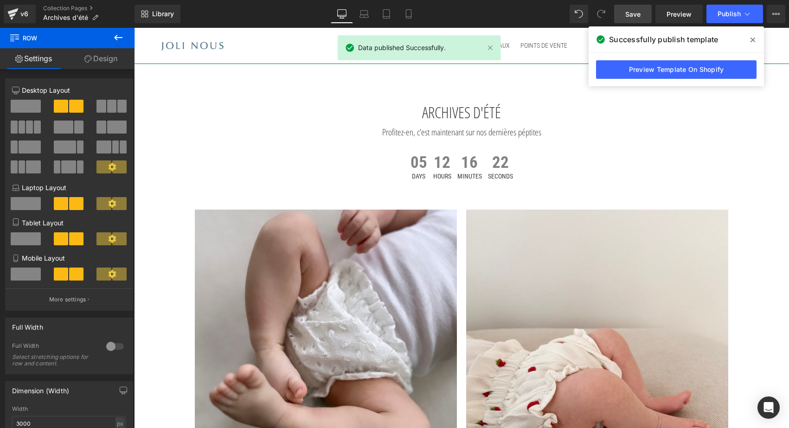
click at [751, 39] on icon at bounding box center [752, 39] width 5 height 7
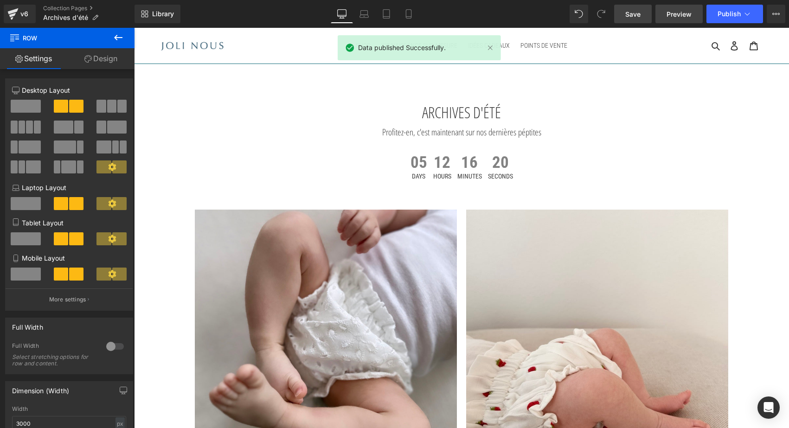
click at [691, 12] on span "Preview" at bounding box center [678, 14] width 25 height 10
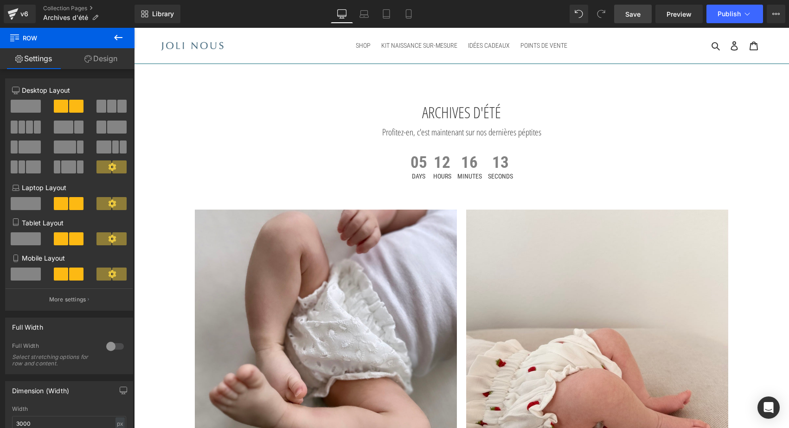
click at [122, 37] on icon at bounding box center [118, 37] width 11 height 11
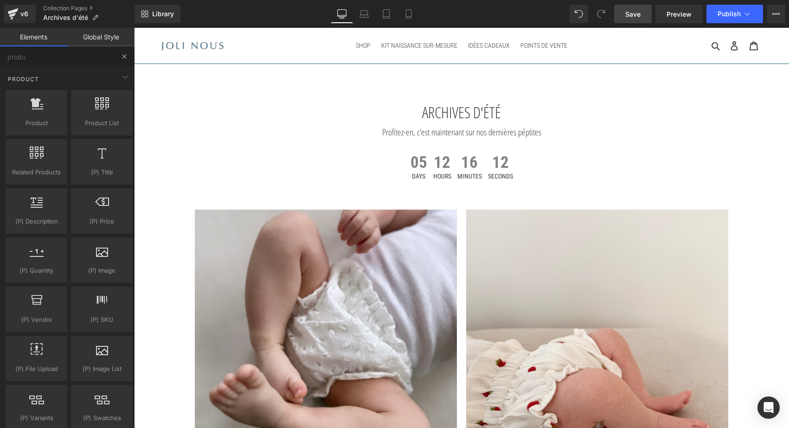
click at [120, 58] on button at bounding box center [124, 56] width 20 height 20
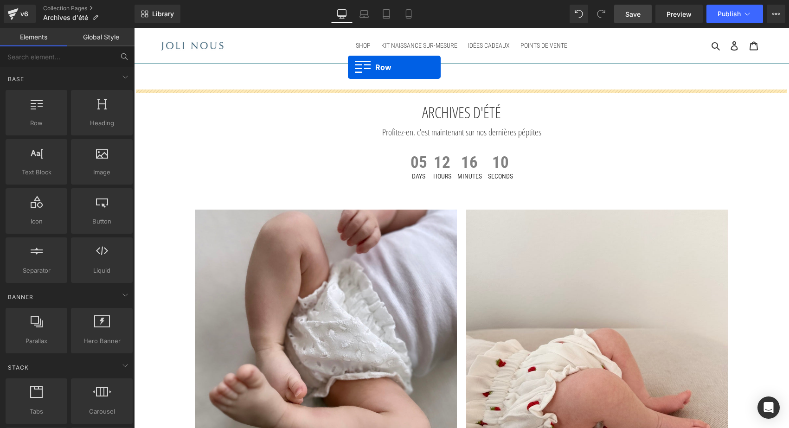
drag, startPoint x: 156, startPoint y: 150, endPoint x: 348, endPoint y: 67, distance: 208.5
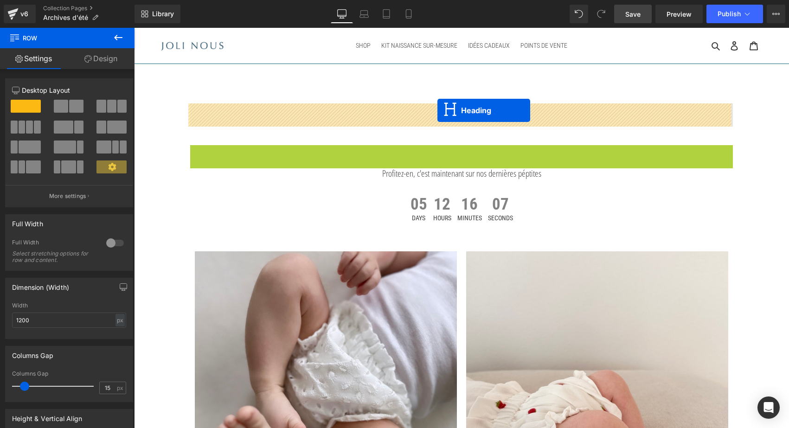
drag, startPoint x: 438, startPoint y: 156, endPoint x: 437, endPoint y: 110, distance: 45.9
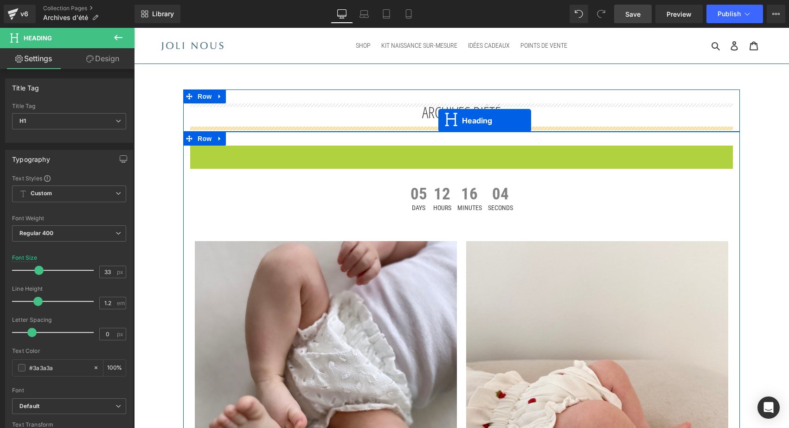
drag, startPoint x: 439, startPoint y: 151, endPoint x: 438, endPoint y: 121, distance: 30.2
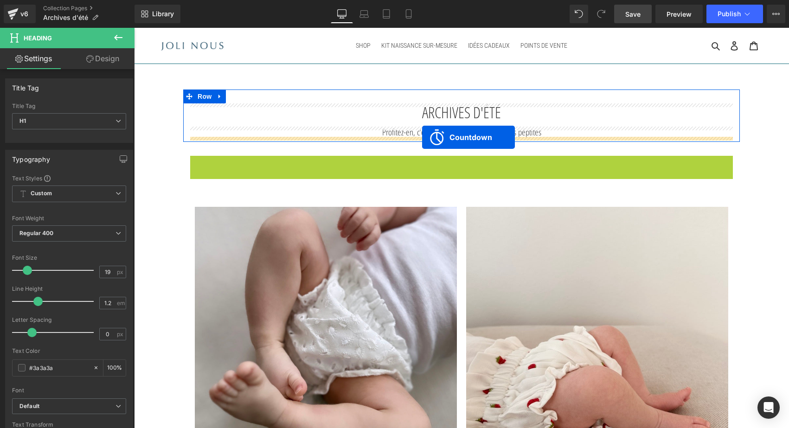
drag, startPoint x: 422, startPoint y: 161, endPoint x: 422, endPoint y: 137, distance: 24.1
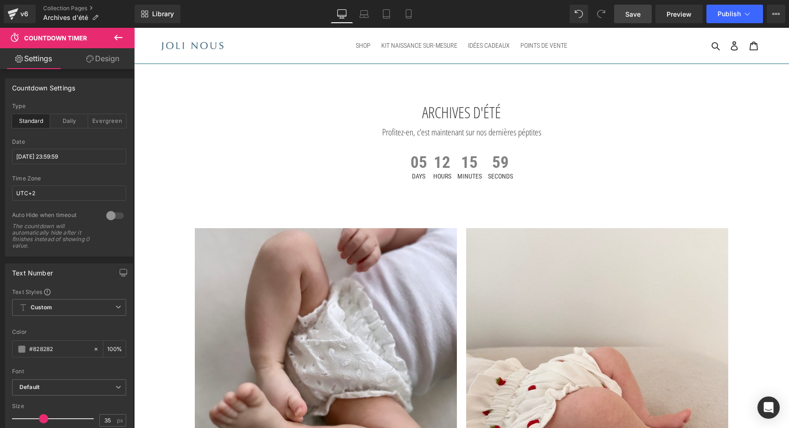
click at [121, 34] on icon at bounding box center [118, 37] width 11 height 11
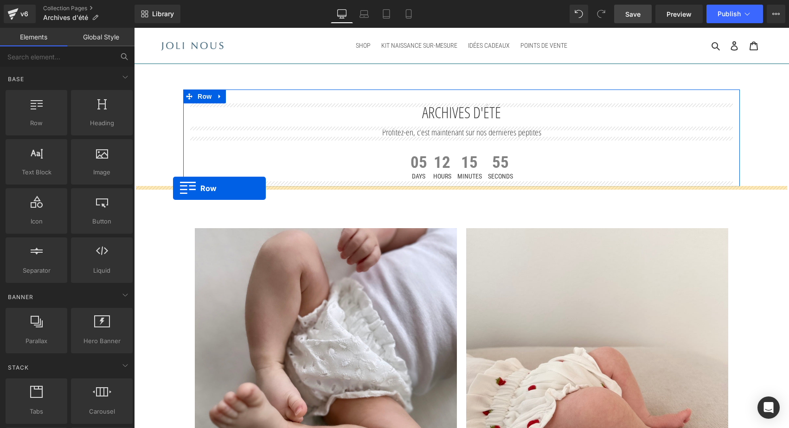
drag, startPoint x: 180, startPoint y: 138, endPoint x: 173, endPoint y: 187, distance: 49.6
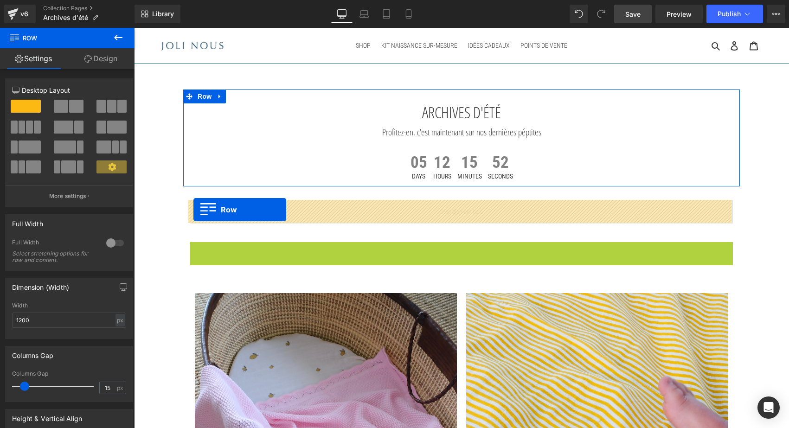
drag, startPoint x: 194, startPoint y: 248, endPoint x: 193, endPoint y: 210, distance: 38.5
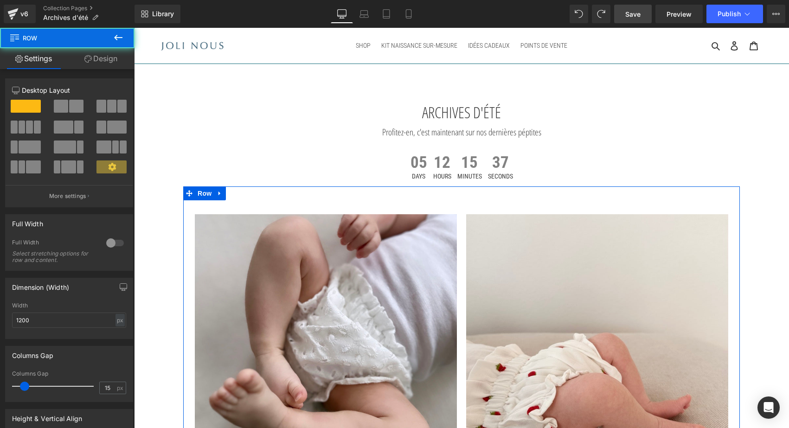
drag, startPoint x: 451, startPoint y: 198, endPoint x: 451, endPoint y: 184, distance: 13.9
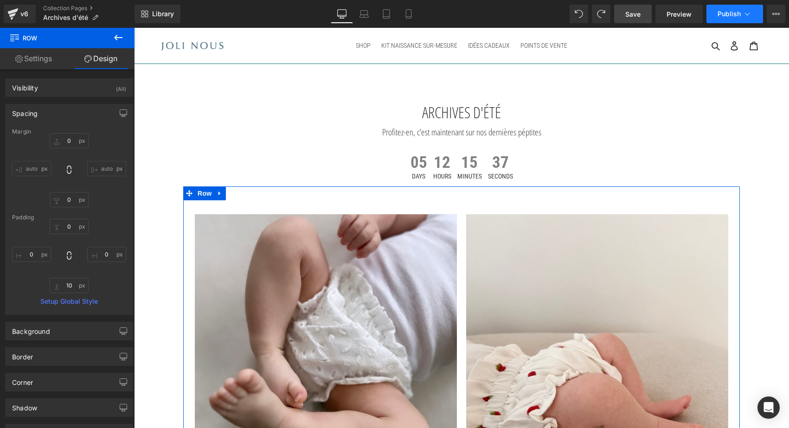
click at [728, 13] on span "Publish" at bounding box center [728, 13] width 23 height 7
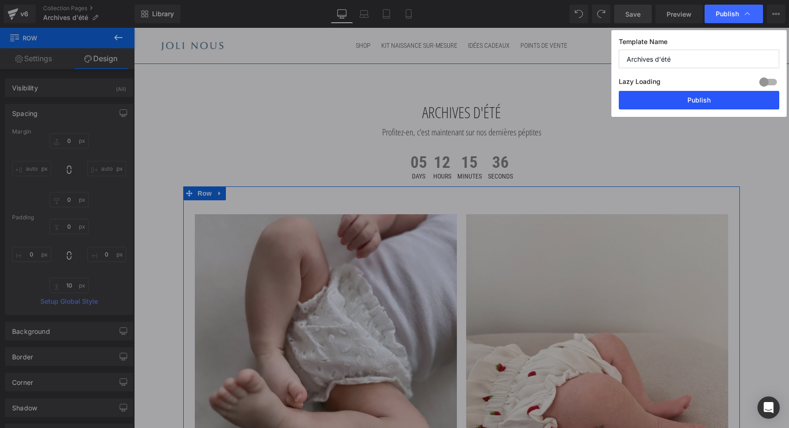
click at [681, 100] on button "Publish" at bounding box center [698, 100] width 160 height 19
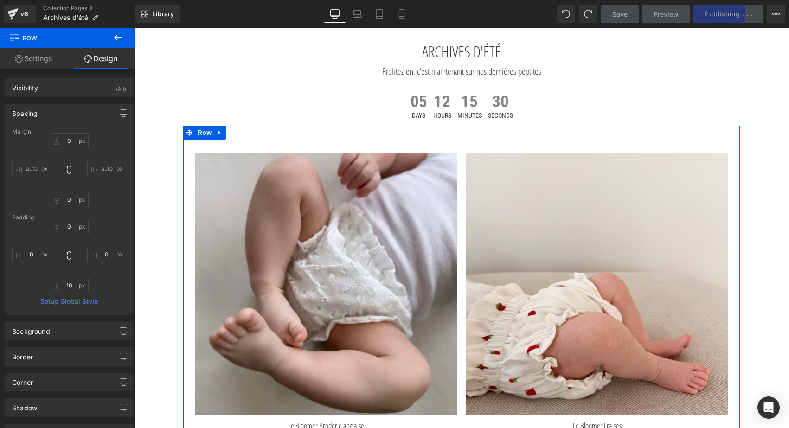
scroll to position [42, 0]
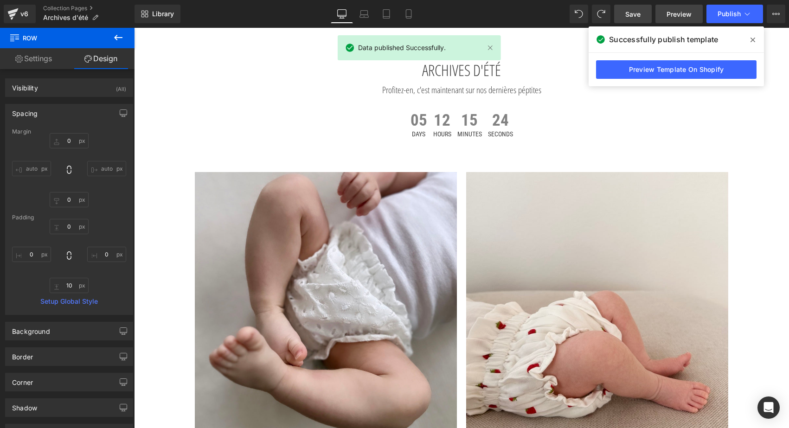
click at [677, 14] on span "Preview" at bounding box center [678, 14] width 25 height 10
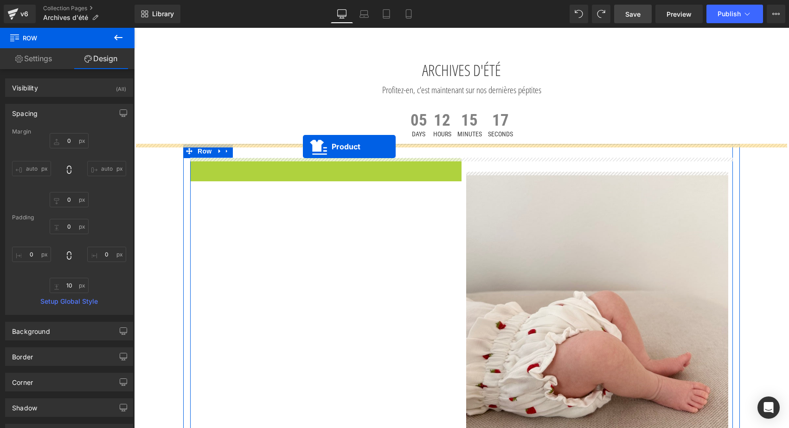
drag, startPoint x: 303, startPoint y: 165, endPoint x: 303, endPoint y: 147, distance: 18.1
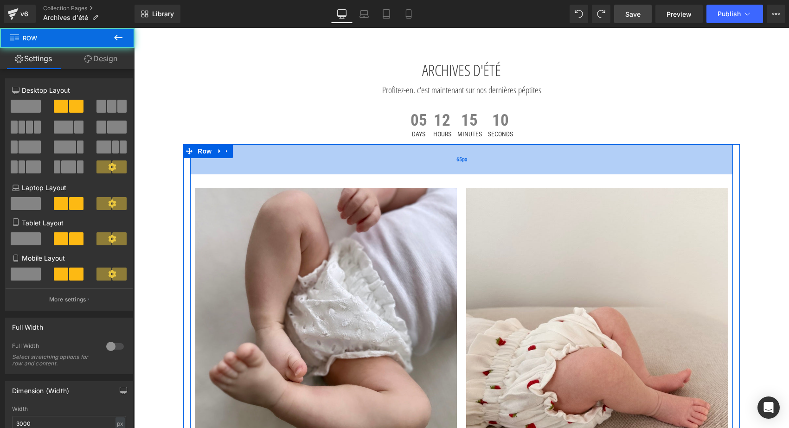
drag, startPoint x: 256, startPoint y: 144, endPoint x: 256, endPoint y: 160, distance: 16.2
click at [256, 160] on div "65px" at bounding box center [461, 159] width 542 height 30
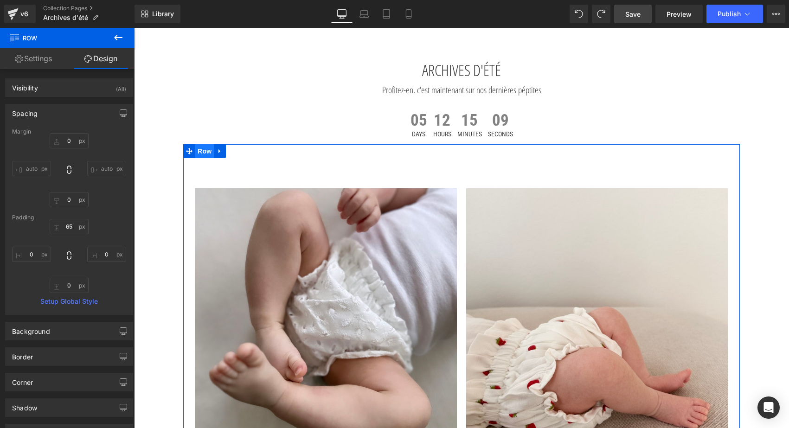
click at [199, 151] on span "Row" at bounding box center [204, 151] width 19 height 14
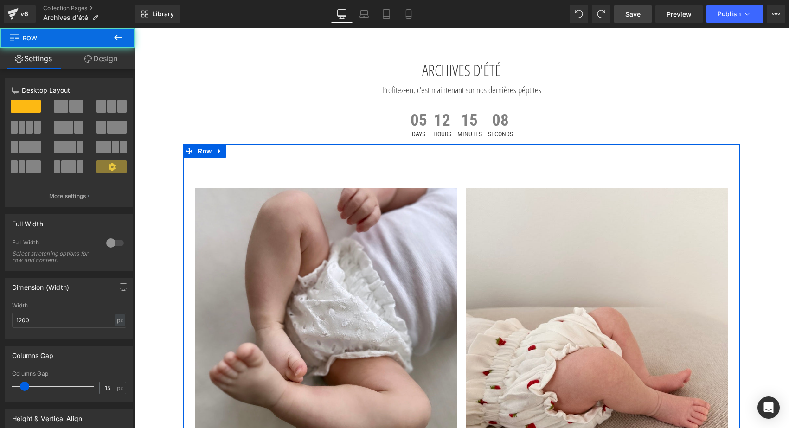
click at [111, 59] on link "Design" at bounding box center [100, 58] width 67 height 21
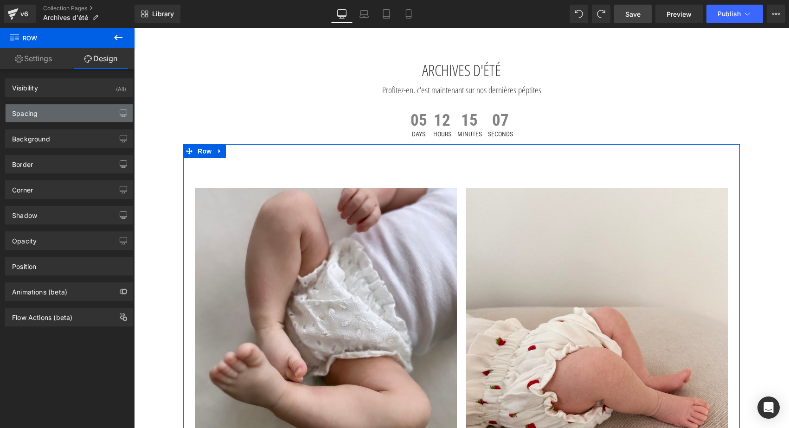
click at [62, 115] on div "Spacing" at bounding box center [69, 113] width 127 height 18
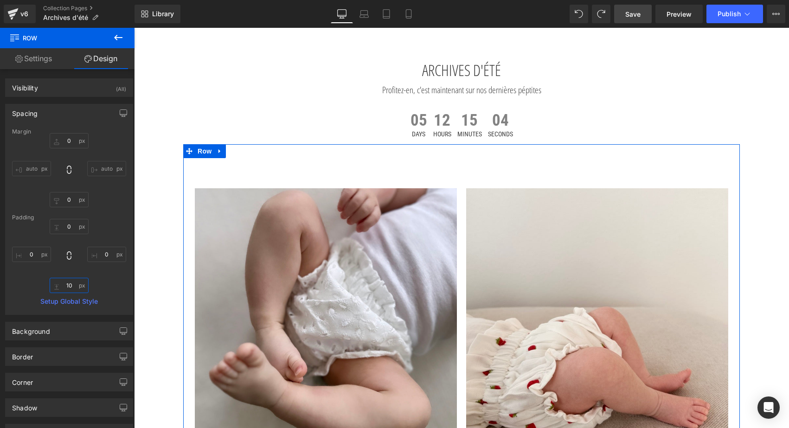
drag, startPoint x: 71, startPoint y: 287, endPoint x: 36, endPoint y: 285, distance: 34.8
click at [36, 285] on div "0px 0 0px 0 10px 10 0px 0" at bounding box center [69, 256] width 114 height 74
click at [66, 286] on input "10" at bounding box center [69, 285] width 39 height 15
type input "0"
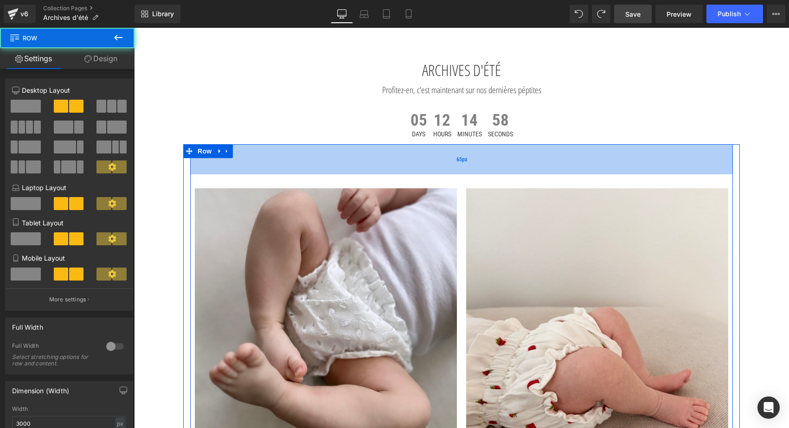
click at [242, 146] on div "65px" at bounding box center [461, 159] width 542 height 30
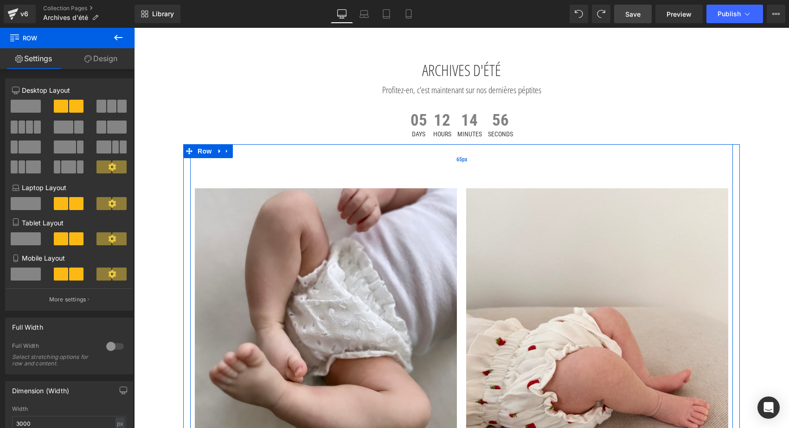
click at [242, 146] on div "65px" at bounding box center [461, 159] width 542 height 30
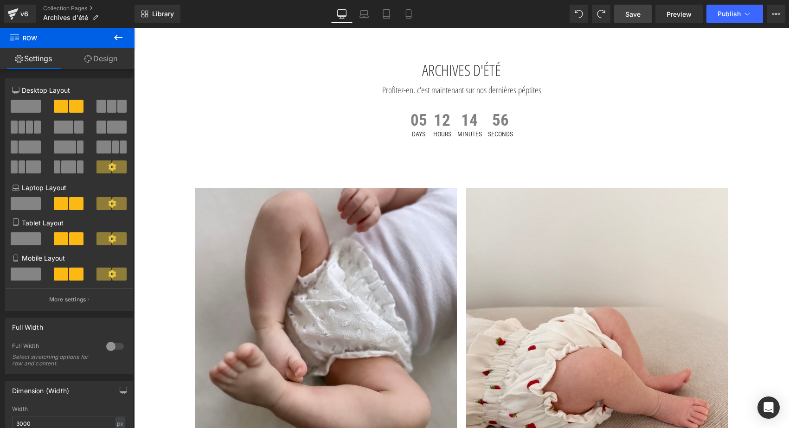
click at [134, 28] on div at bounding box center [134, 28] width 0 height 0
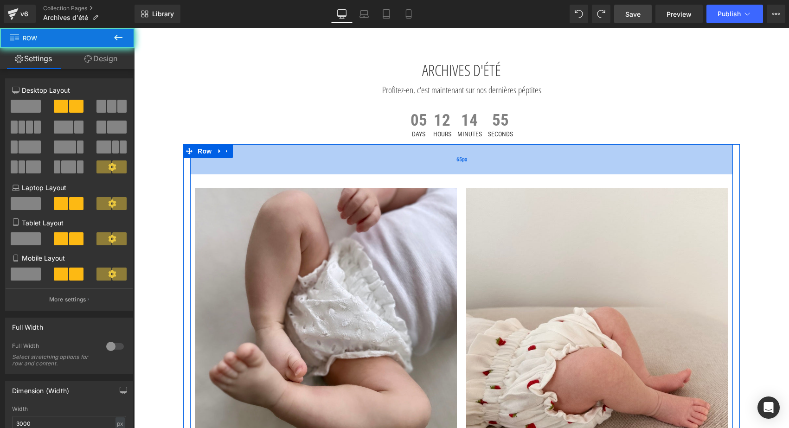
click at [233, 155] on div "65px" at bounding box center [461, 159] width 542 height 30
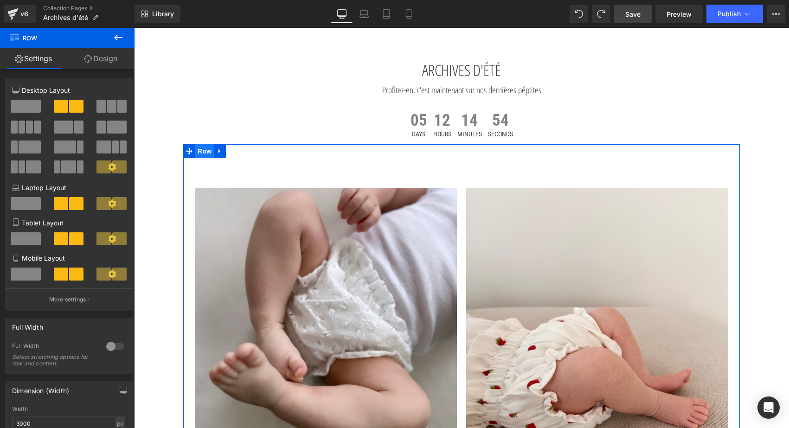
click at [203, 151] on span "Row" at bounding box center [204, 151] width 19 height 14
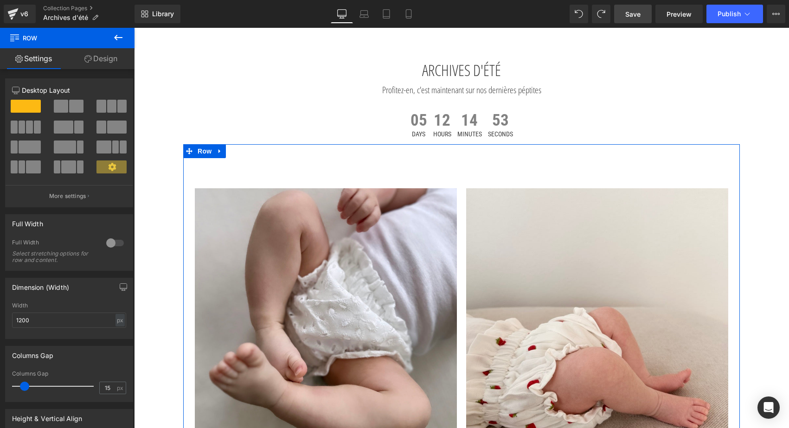
click at [116, 59] on link "Design" at bounding box center [100, 58] width 67 height 21
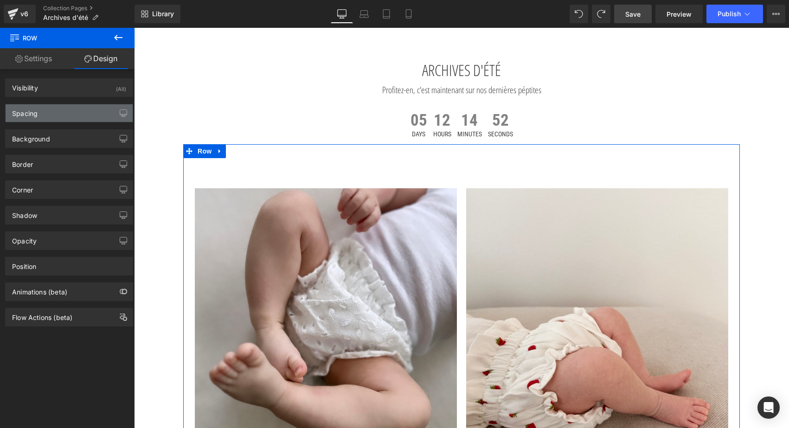
click at [56, 110] on div "Spacing" at bounding box center [69, 113] width 127 height 18
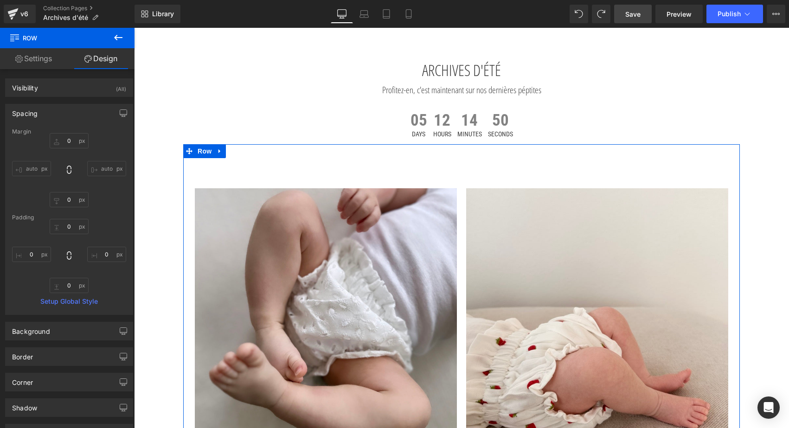
click at [122, 38] on icon at bounding box center [118, 37] width 11 height 11
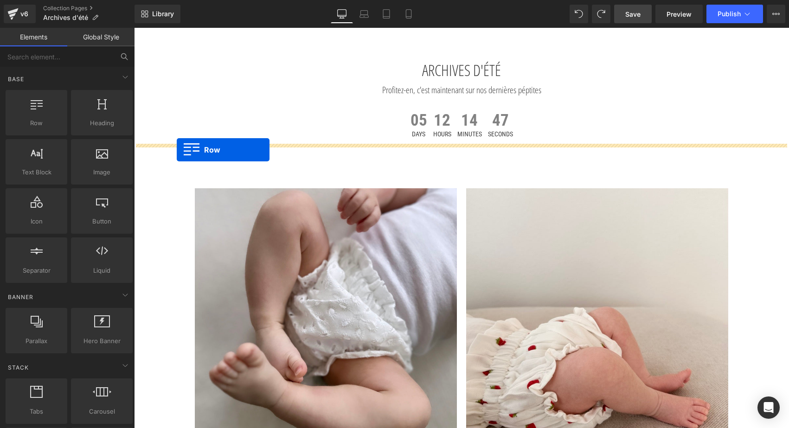
drag, startPoint x: 182, startPoint y: 146, endPoint x: 177, endPoint y: 150, distance: 6.3
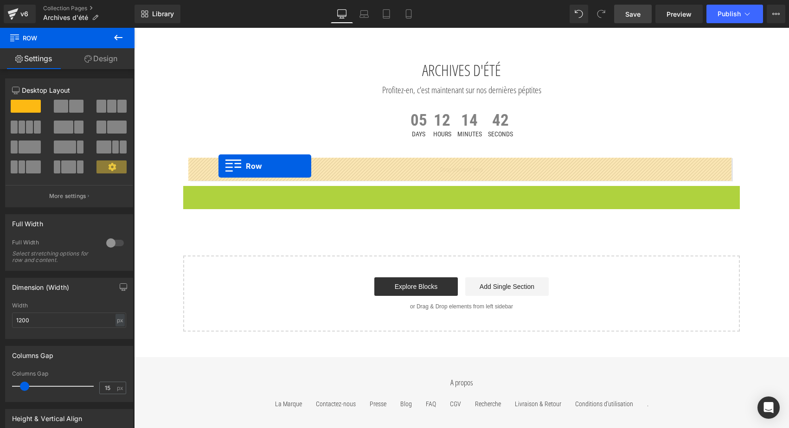
drag, startPoint x: 186, startPoint y: 191, endPoint x: 218, endPoint y: 166, distance: 40.9
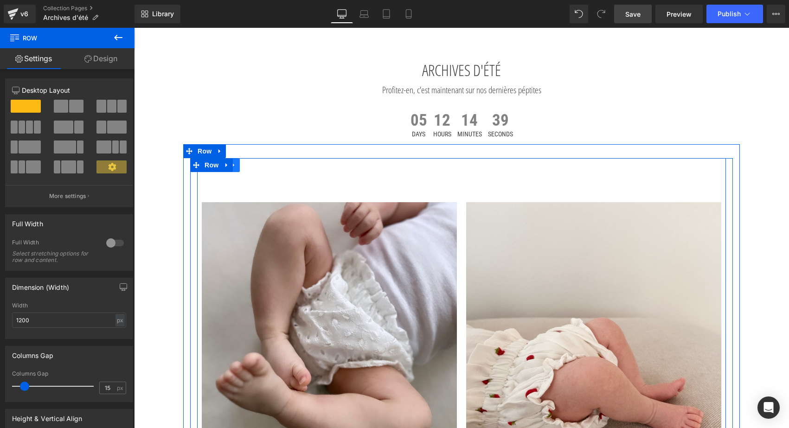
click at [234, 165] on icon at bounding box center [233, 165] width 6 height 7
click at [255, 163] on icon at bounding box center [258, 165] width 6 height 6
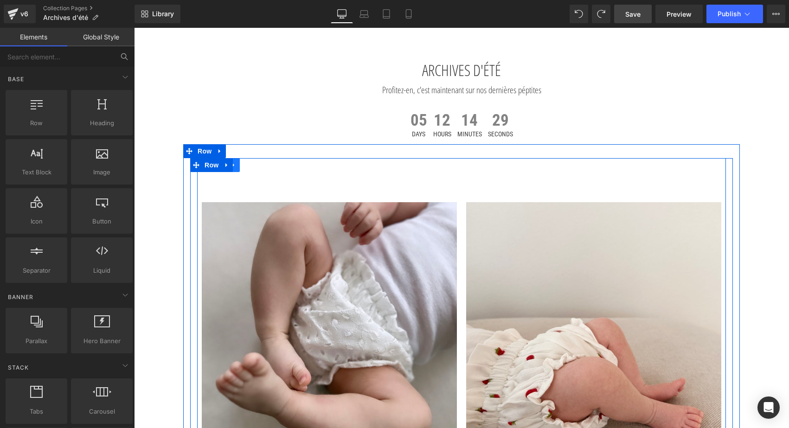
click at [236, 169] on link at bounding box center [234, 165] width 12 height 14
click at [258, 166] on icon at bounding box center [258, 165] width 6 height 6
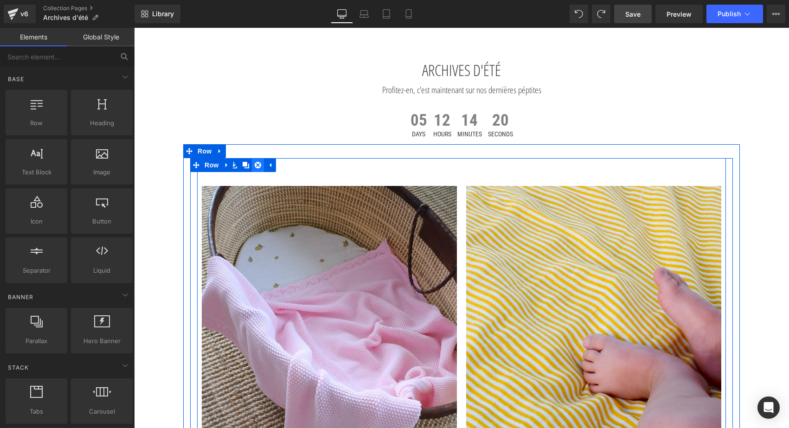
click at [256, 163] on icon at bounding box center [258, 165] width 6 height 6
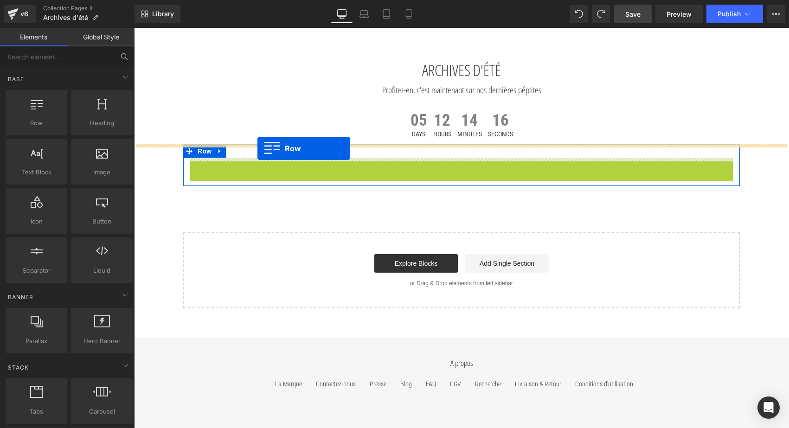
drag, startPoint x: 194, startPoint y: 166, endPoint x: 257, endPoint y: 148, distance: 65.8
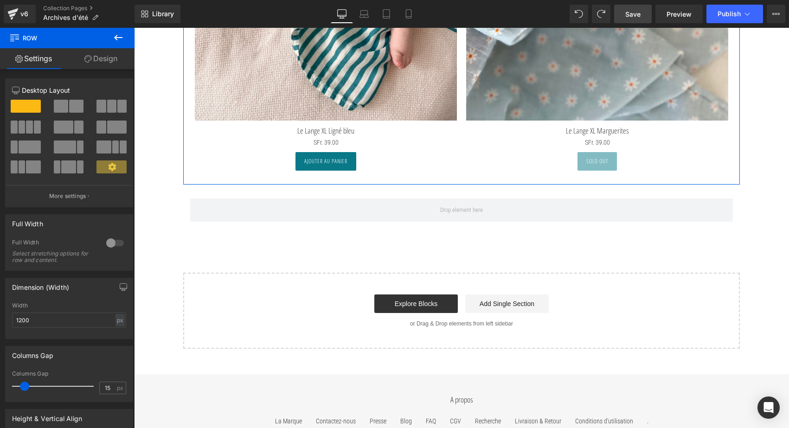
scroll to position [707, 0]
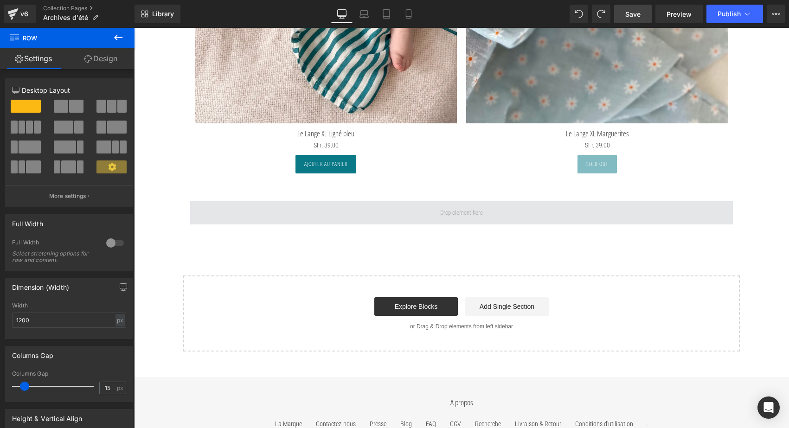
click at [250, 207] on span at bounding box center [461, 212] width 542 height 23
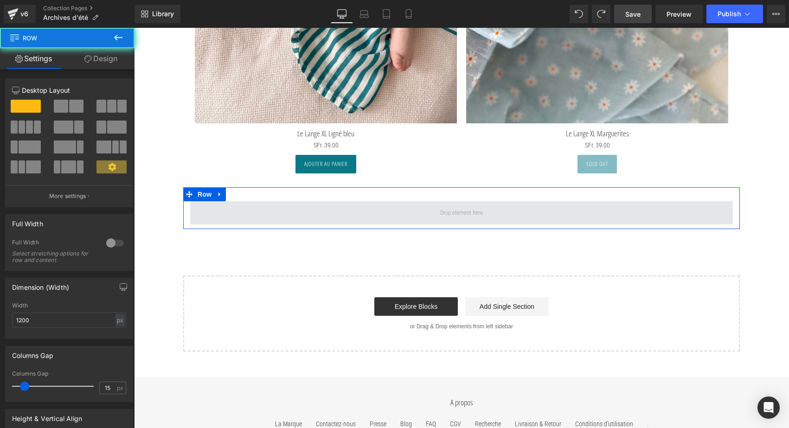
click at [250, 207] on span at bounding box center [461, 212] width 542 height 23
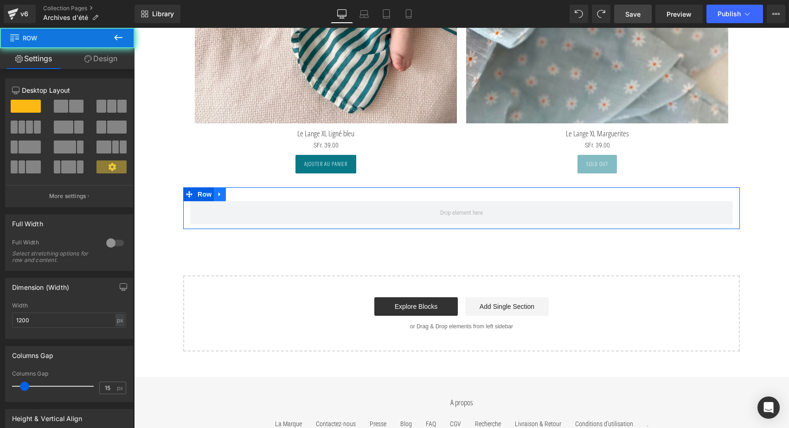
click at [219, 191] on icon at bounding box center [220, 194] width 6 height 7
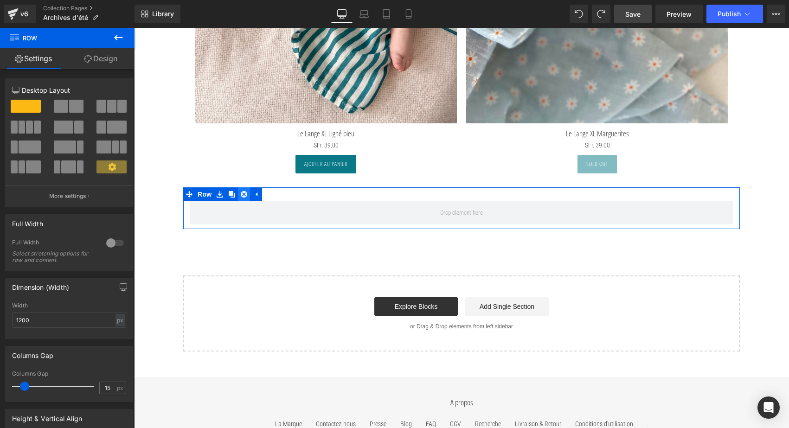
click at [246, 193] on link at bounding box center [244, 194] width 12 height 14
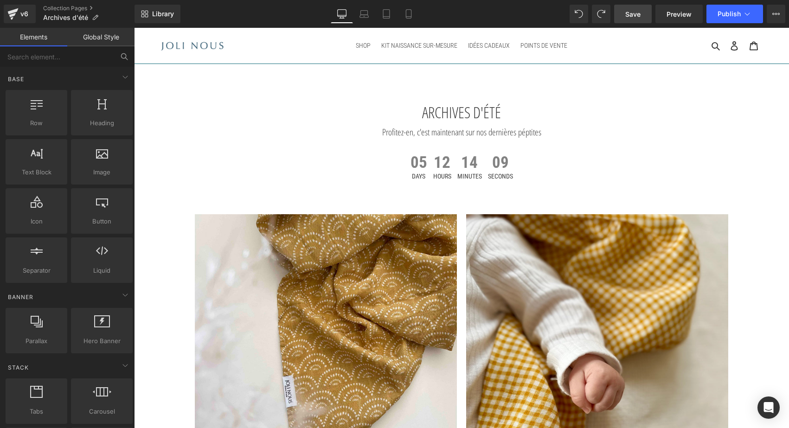
scroll to position [0, 0]
click at [267, 201] on div "Sale Off (P) Image Le Lange XL Arc-en-ciel Jaune (P) Title SFr. 0 SFr. 39.00 (P…" at bounding box center [325, 370] width 271 height 340
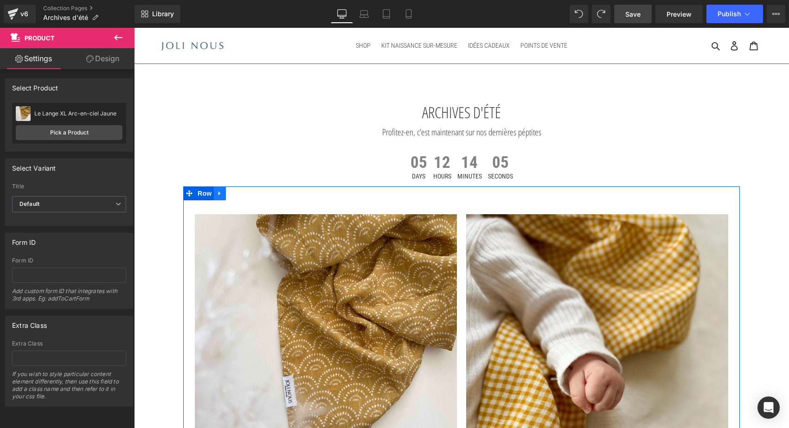
click at [219, 192] on icon at bounding box center [220, 193] width 6 height 7
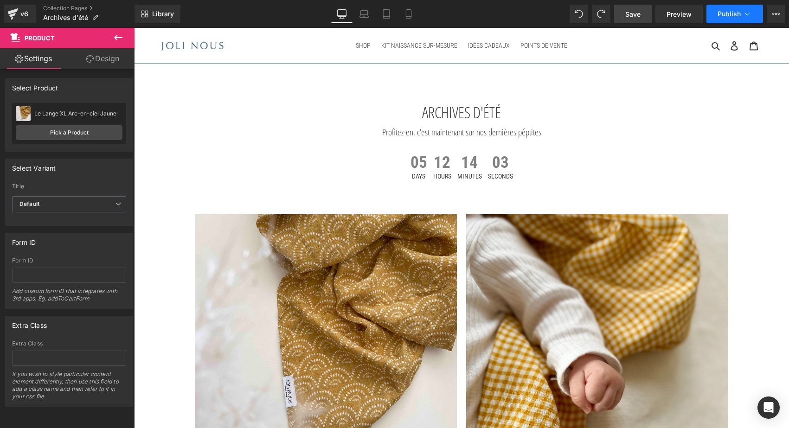
click at [734, 15] on span "Publish" at bounding box center [728, 13] width 23 height 7
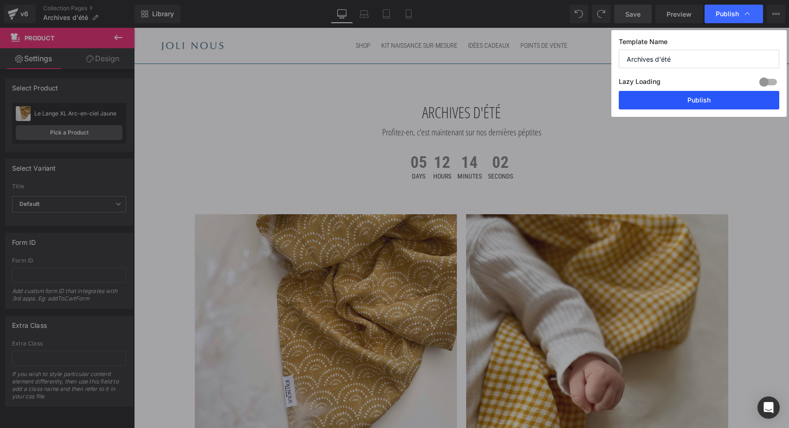
click at [690, 91] on button "Publish" at bounding box center [698, 100] width 160 height 19
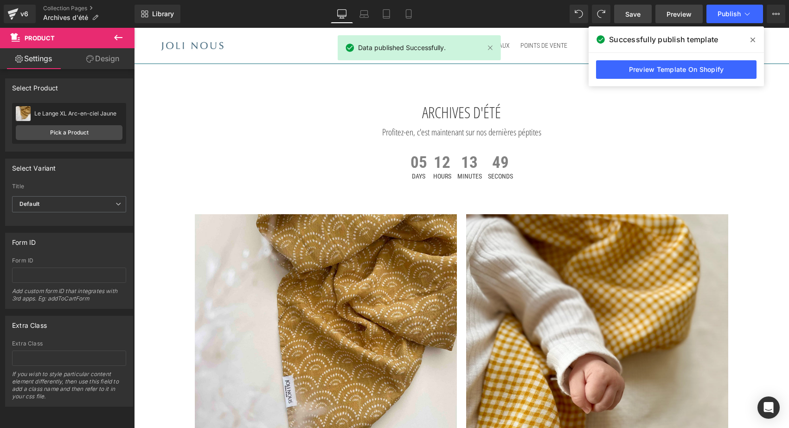
click at [671, 14] on span "Preview" at bounding box center [678, 14] width 25 height 10
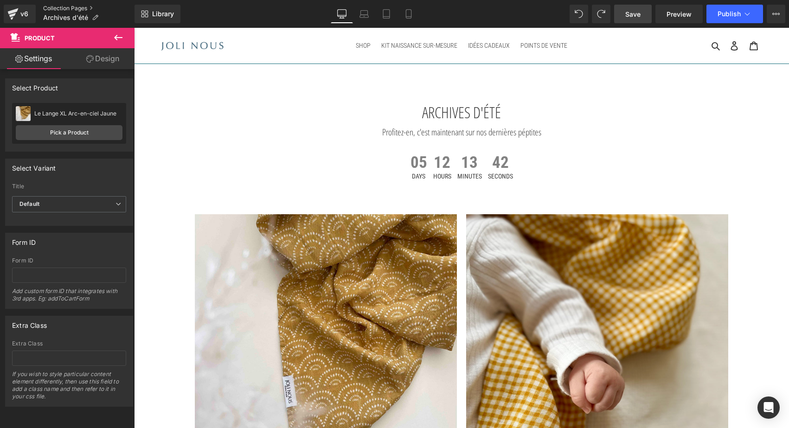
click at [71, 7] on link "Collection Pages" at bounding box center [88, 8] width 91 height 7
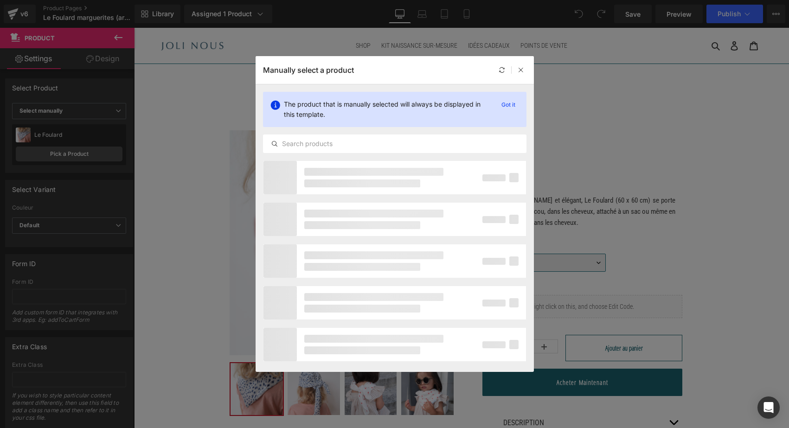
click at [319, 123] on div "The product that is manually selected will always be displayed in this template…" at bounding box center [394, 109] width 263 height 35
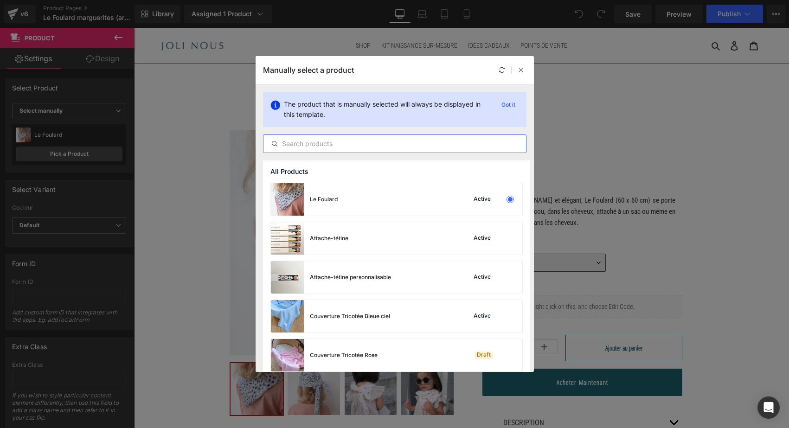
click at [307, 145] on input "text" at bounding box center [394, 143] width 262 height 11
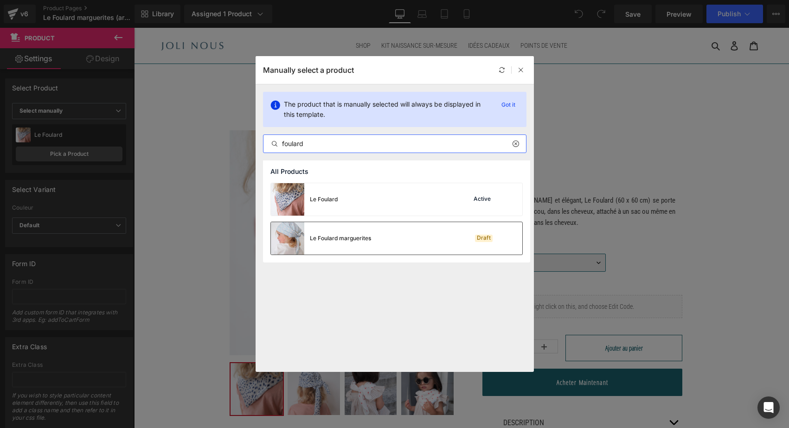
type input "foulard"
click at [361, 238] on div "Le Foulard marguerites" at bounding box center [340, 238] width 61 height 8
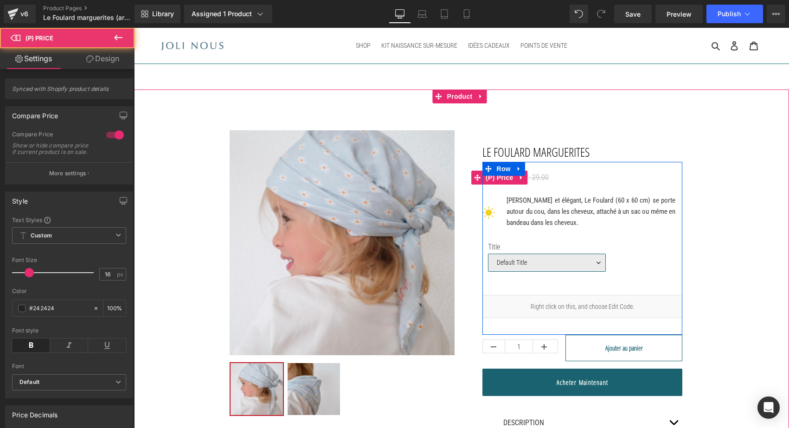
click at [536, 178] on span "SFr. 29.00" at bounding box center [534, 177] width 30 height 9
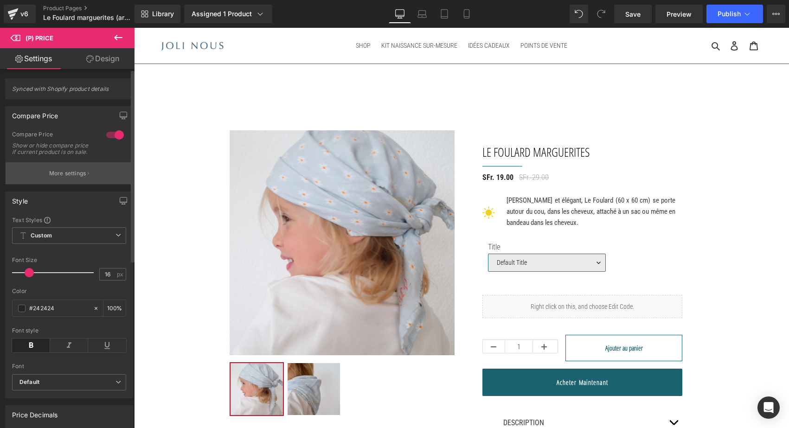
click at [81, 178] on p "More settings" at bounding box center [67, 173] width 37 height 8
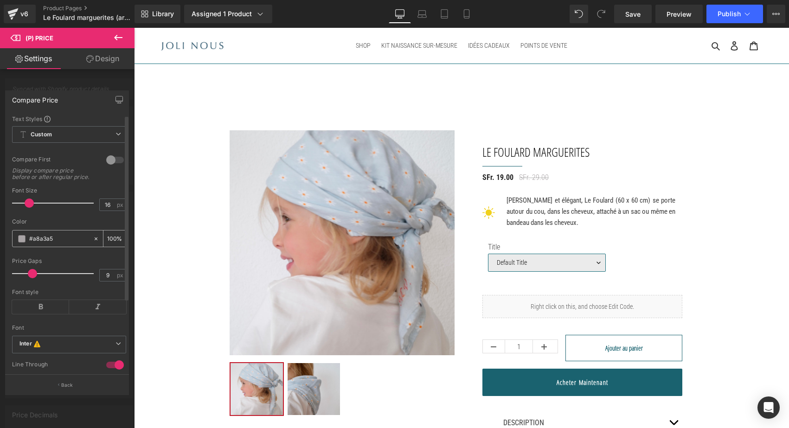
click at [24, 242] on span at bounding box center [21, 238] width 7 height 7
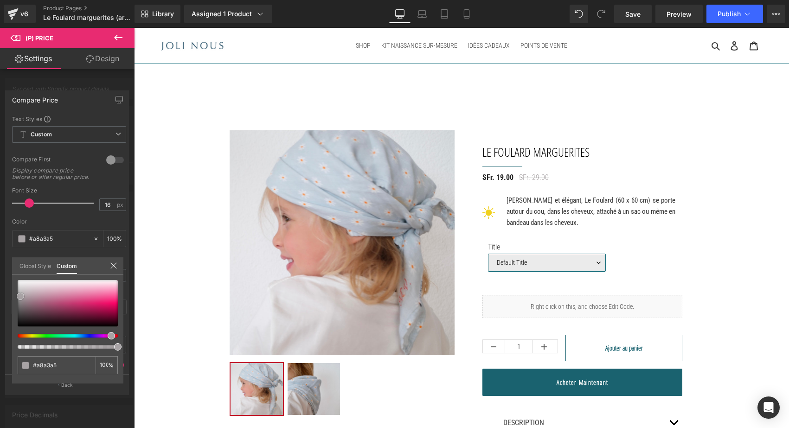
type input "#d75589"
type input "#d41f68"
type input "#6e012d"
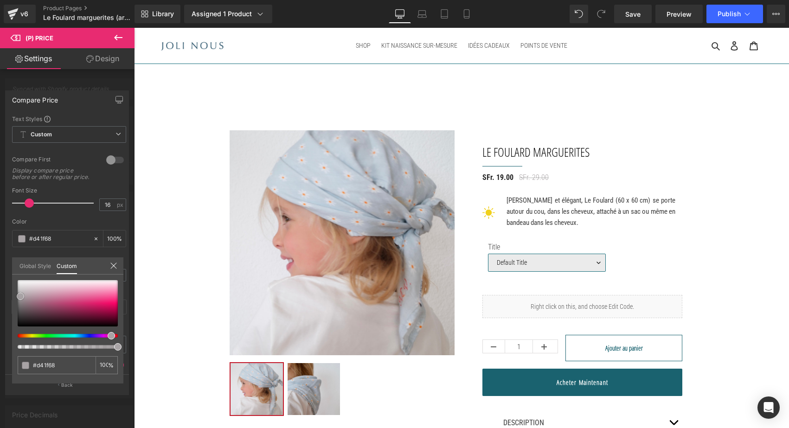
type input "#6e012d"
type input "#3d0018"
type input "#2d0012"
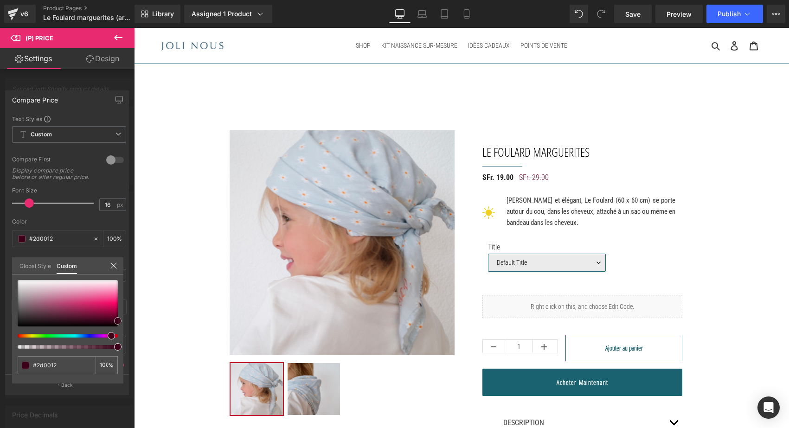
type input "#380016"
type input "#510020"
type input "#560022"
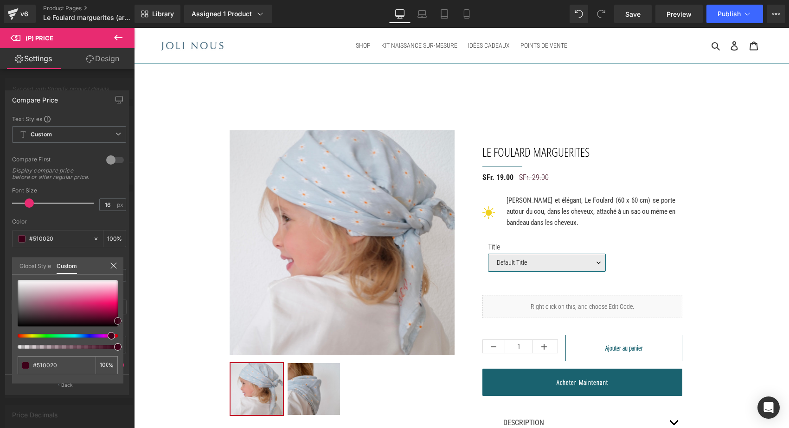
type input "#560022"
drag, startPoint x: 82, startPoint y: 299, endPoint x: 121, endPoint y: 319, distance: 44.4
click at [121, 319] on div "#560022 100 %" at bounding box center [67, 331] width 111 height 103
type input "#d8075b"
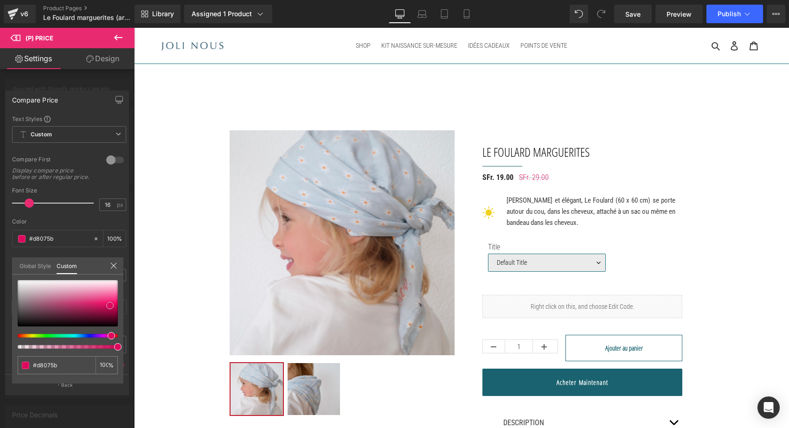
type input "#dd085d"
type input "#e70d64"
type input "#e91067"
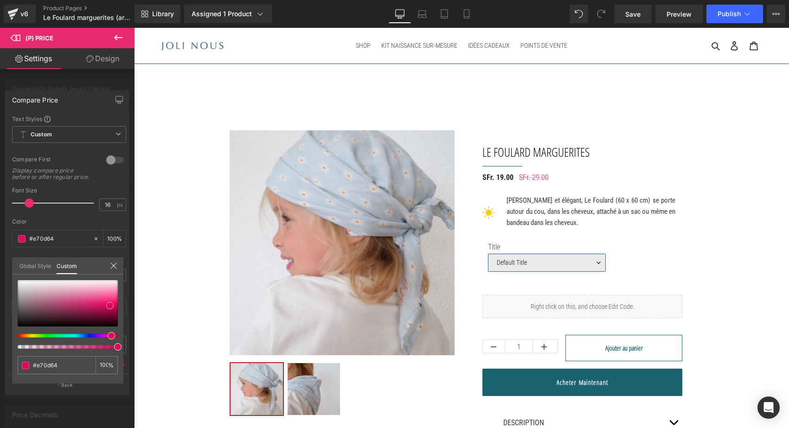
type input "#e91067"
type input "#ee1069"
type input "#ec0d66"
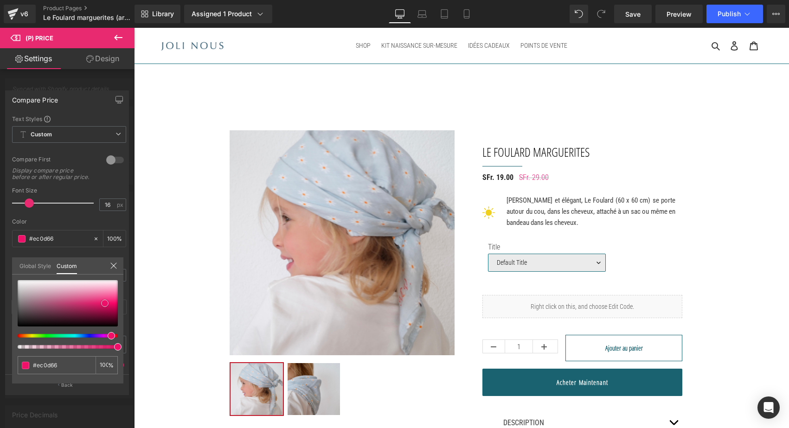
type input "#ed0c66"
type input "#e1095f"
type input "#dc095d"
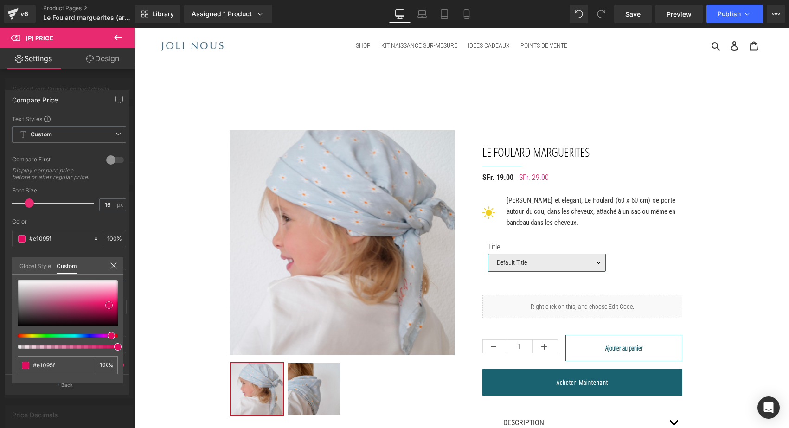
type input "#dc095d"
type input "#d7085b"
type input "#d8075b"
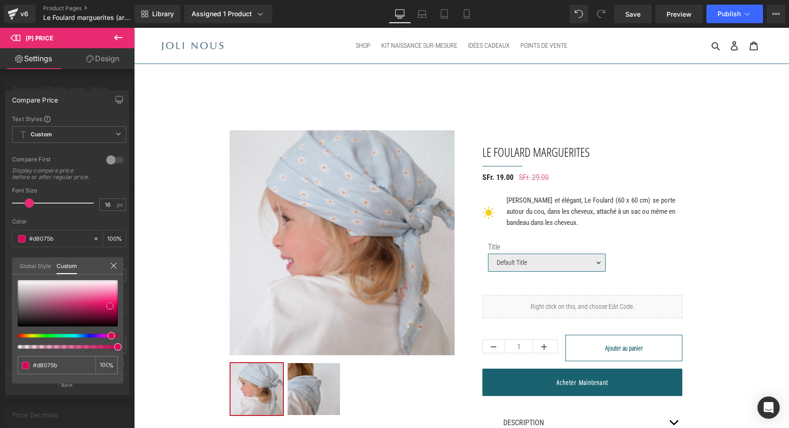
type input "#dd0c60"
type input "#e00f62"
type input "#e31165"
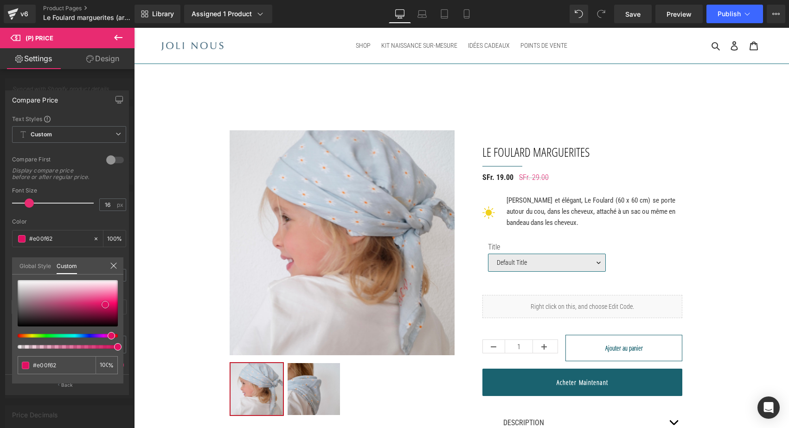
type input "#e31165"
drag, startPoint x: 110, startPoint y: 306, endPoint x: 104, endPoint y: 304, distance: 6.3
click at [104, 304] on div at bounding box center [68, 303] width 100 height 46
drag, startPoint x: 29, startPoint y: 339, endPoint x: 12, endPoint y: 338, distance: 17.6
click at [12, 338] on div "Compare Price Text Styles Custom Custom Setup Global Style Custom Setup Global …" at bounding box center [67, 238] width 134 height 311
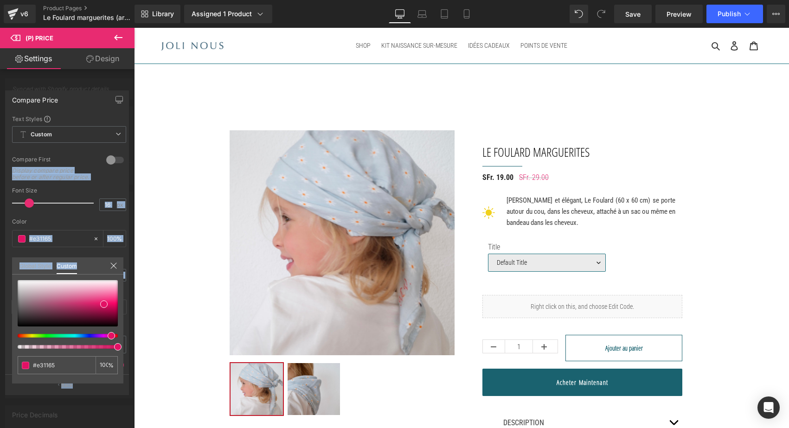
type input "#e3b611"
click at [27, 335] on div at bounding box center [64, 336] width 100 height 4
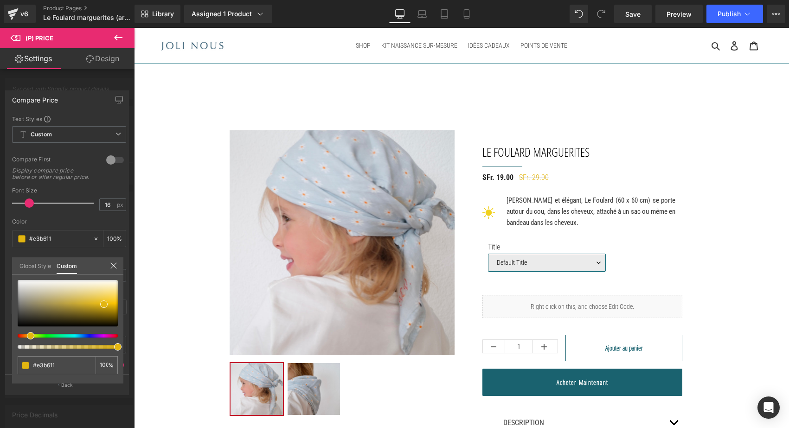
type input "#e3e011"
type input "#e39d11"
type input "#e34211"
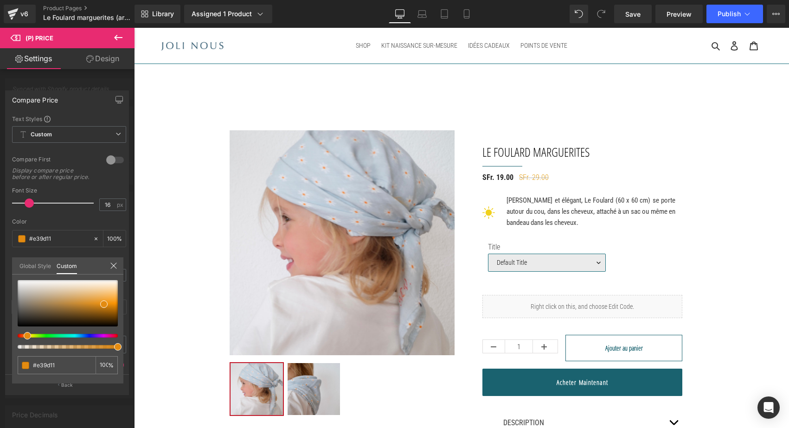
type input "#e34211"
type input "#e31111"
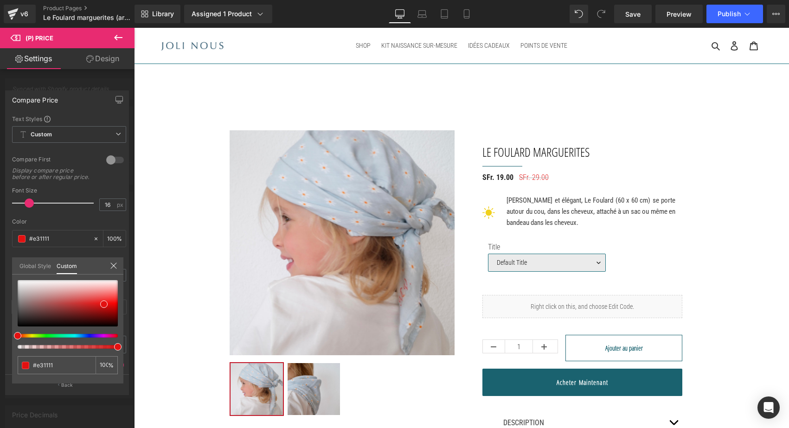
drag, startPoint x: 27, startPoint y: 335, endPoint x: 8, endPoint y: 335, distance: 18.5
click at [8, 335] on div "Compare Price Text Styles Custom Custom Setup Global Style Custom Setup Global …" at bounding box center [67, 238] width 134 height 311
type input "#dc1818"
type input "#d71717"
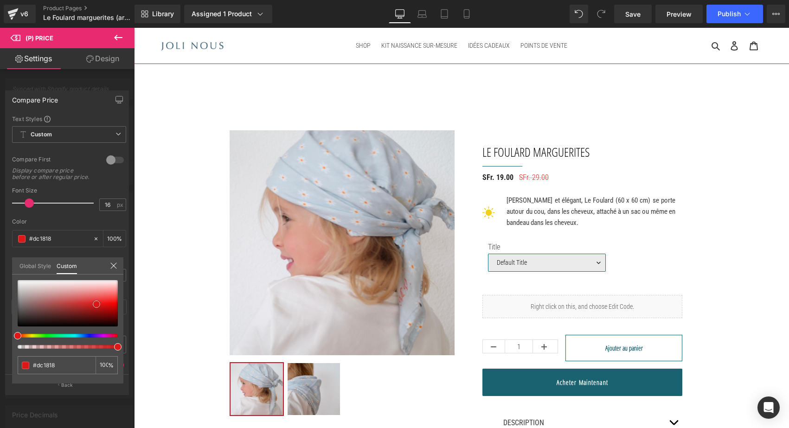
type input "#d71717"
type input "#cd1818"
type input "#c31818"
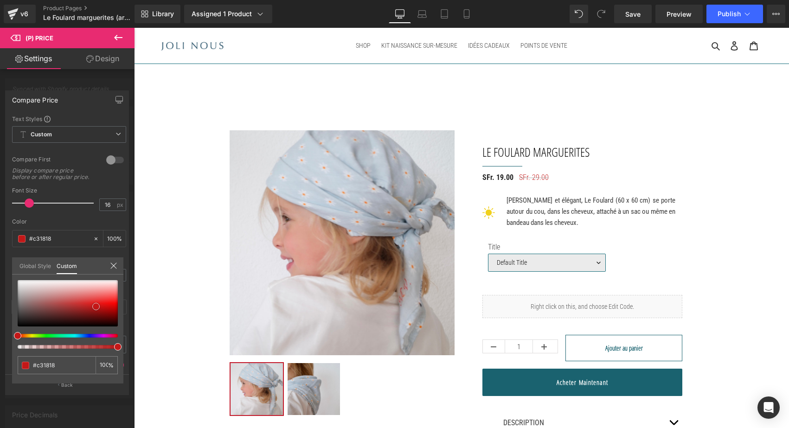
type input "#c01a1a"
drag, startPoint x: 101, startPoint y: 303, endPoint x: 91, endPoint y: 305, distance: 10.0
click at [91, 305] on span at bounding box center [93, 306] width 7 height 7
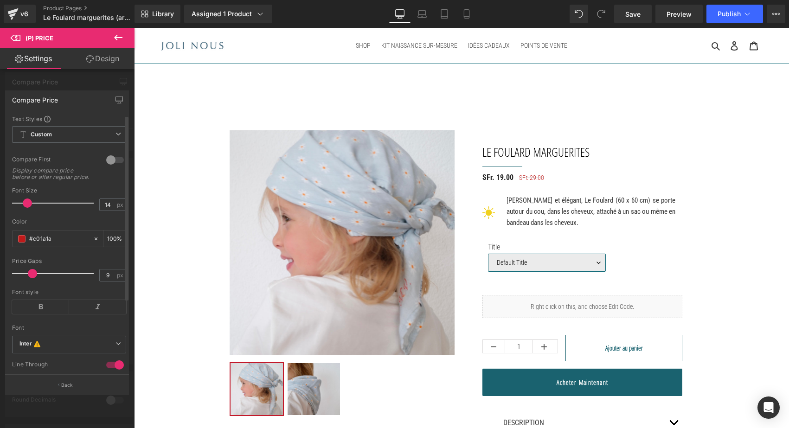
type input "15"
click at [27, 208] on span at bounding box center [28, 202] width 9 height 9
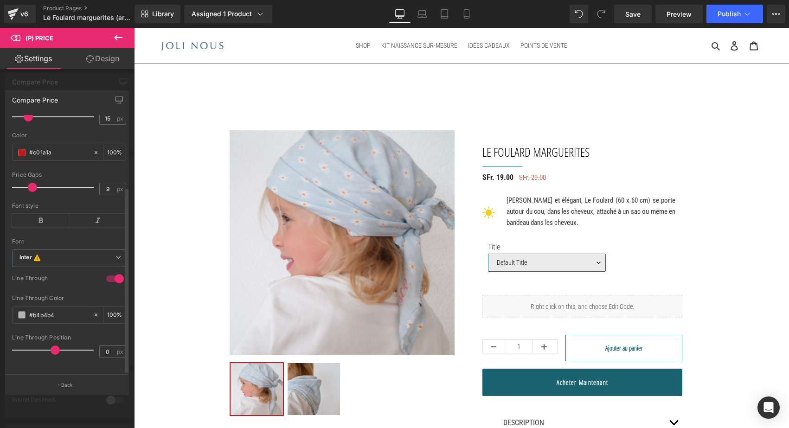
scroll to position [100, 0]
click at [53, 310] on input "#b4b4b4" at bounding box center [58, 315] width 59 height 10
click at [93, 312] on icon at bounding box center [96, 315] width 6 height 6
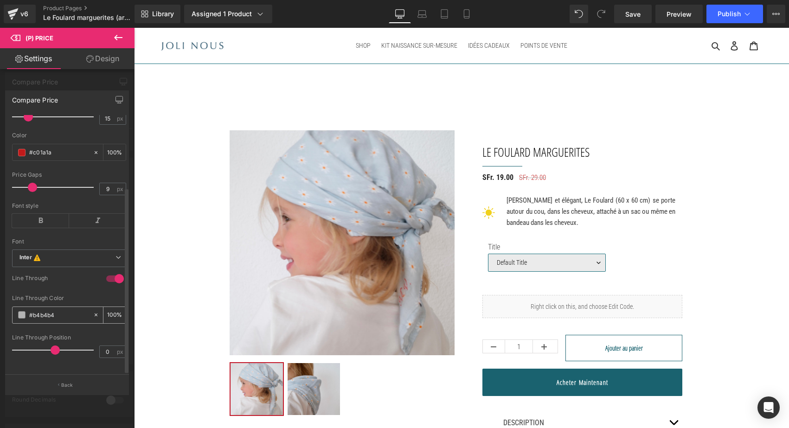
type input "none"
type input "0"
click at [55, 310] on input "none" at bounding box center [58, 315] width 59 height 10
click at [21, 311] on span at bounding box center [21, 314] width 7 height 7
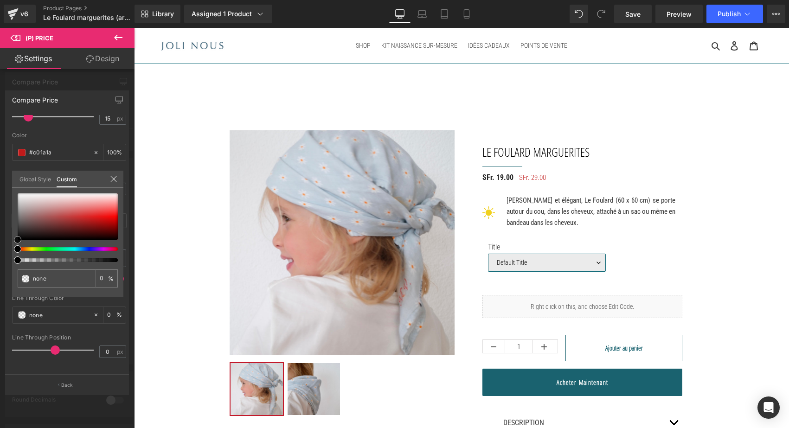
type input "#d74b4b"
type input "100"
type input "#d74b4b"
type input "100"
type input "#d64141"
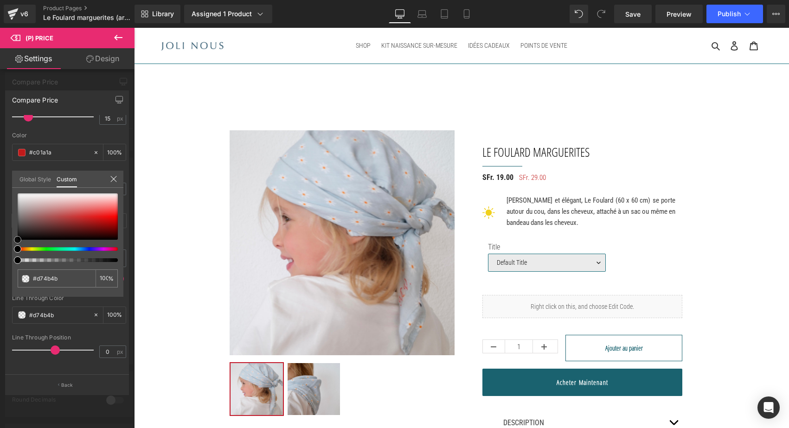
type input "#d64141"
type input "#b61515"
type input "#940909"
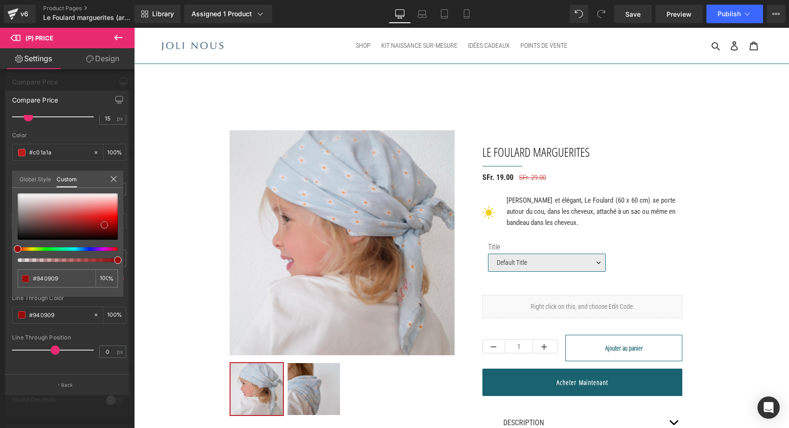
type input "#9d0a0a"
type input "#aa0c0c"
type input "#db0f0f"
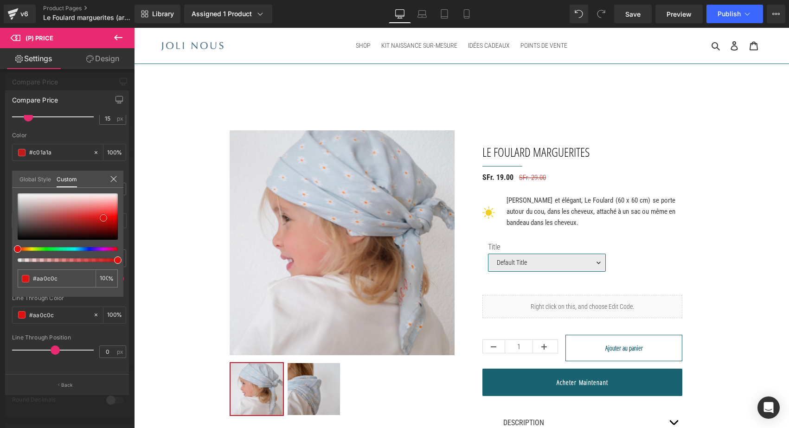
type input "#db0f0f"
type input "#e31111"
type input "#e21212"
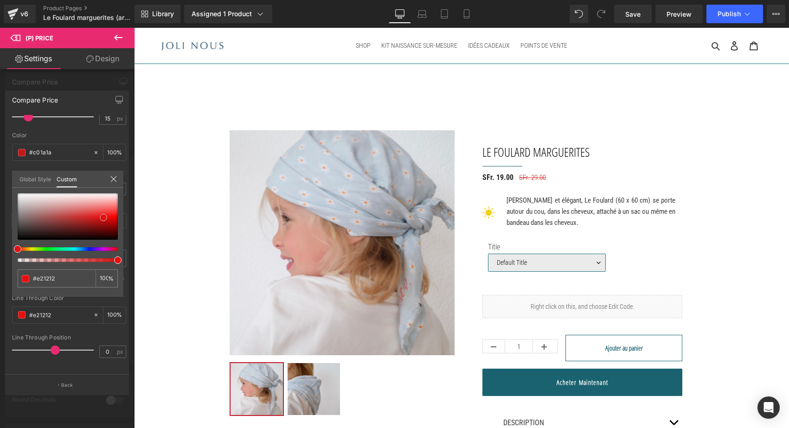
type input "#da1010"
drag, startPoint x: 94, startPoint y: 220, endPoint x: 103, endPoint y: 219, distance: 9.8
click at [103, 219] on div at bounding box center [68, 216] width 100 height 46
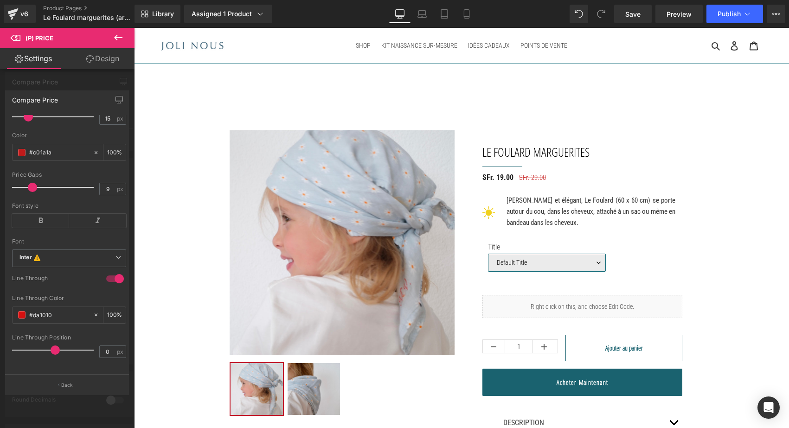
click at [129, 179] on div at bounding box center [67, 230] width 134 height 405
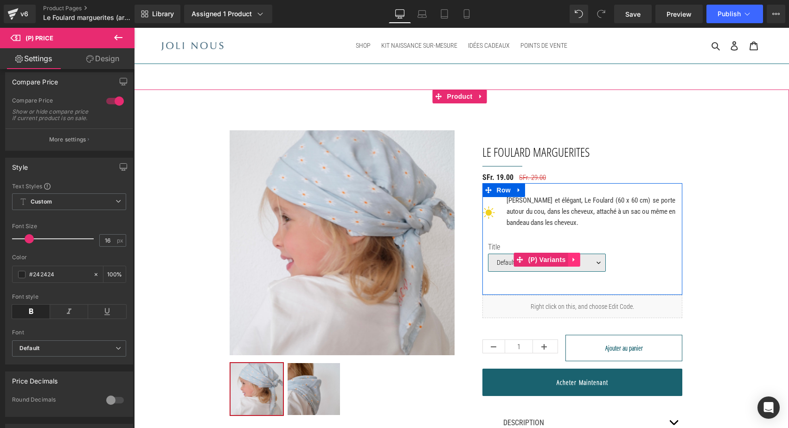
click at [571, 262] on icon at bounding box center [574, 259] width 6 height 7
click at [577, 261] on icon at bounding box center [580, 259] width 6 height 6
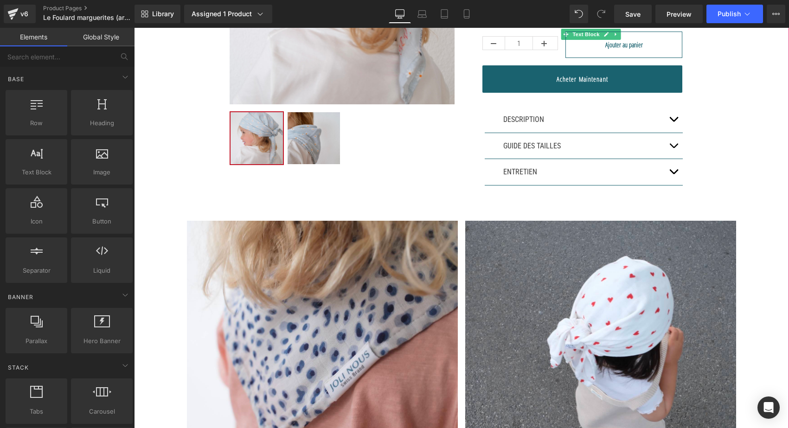
scroll to position [252, 0]
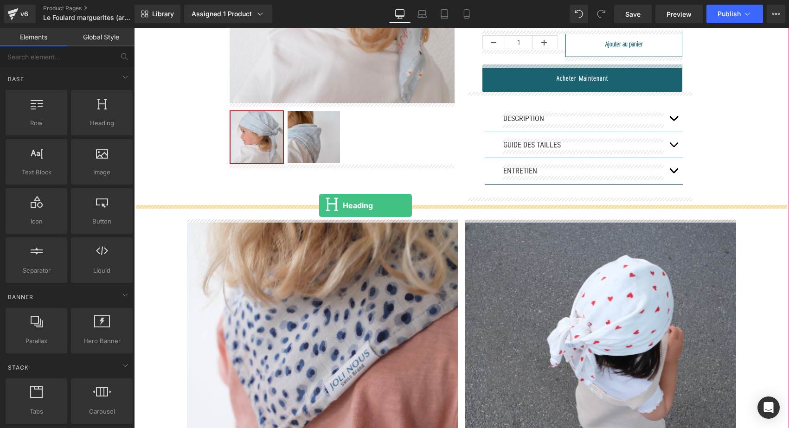
drag, startPoint x: 241, startPoint y: 136, endPoint x: 319, endPoint y: 205, distance: 104.8
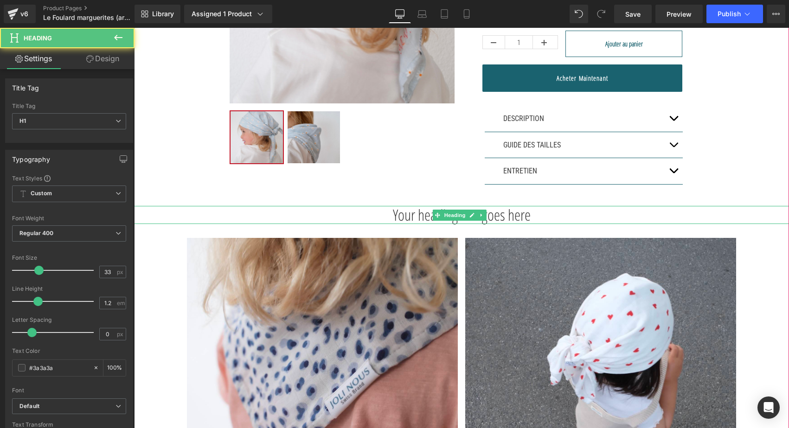
click at [396, 214] on h1 "Your heading text goes here" at bounding box center [461, 215] width 655 height 19
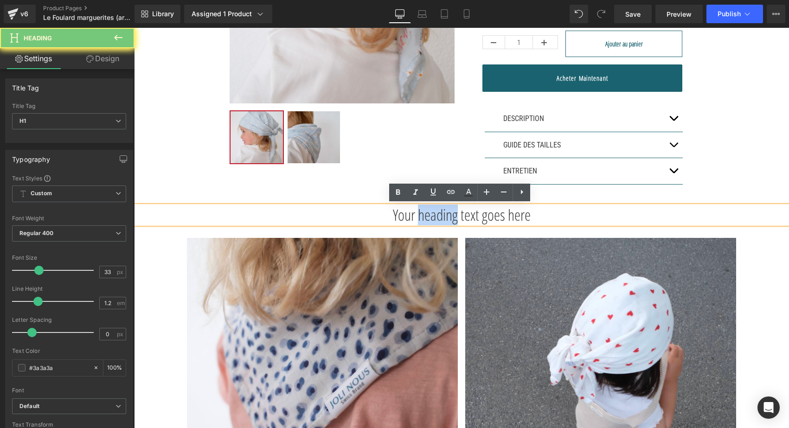
click at [396, 214] on h1 "Your heading text goes here" at bounding box center [461, 215] width 655 height 19
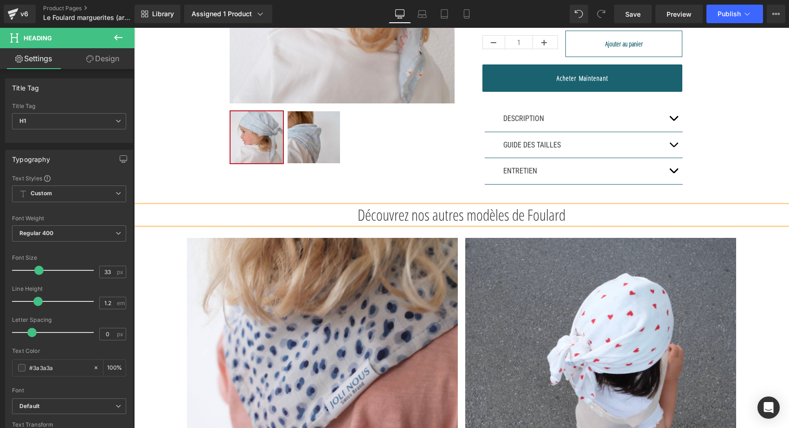
click at [370, 218] on h1 "Découvrez nos autres modèles de Foulard" at bounding box center [461, 215] width 655 height 19
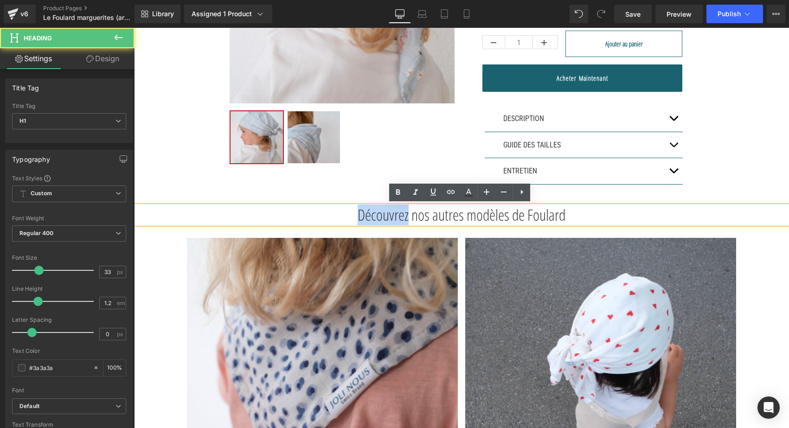
click at [370, 218] on h1 "Découvrez nos autres modèles de Foulard" at bounding box center [461, 215] width 655 height 19
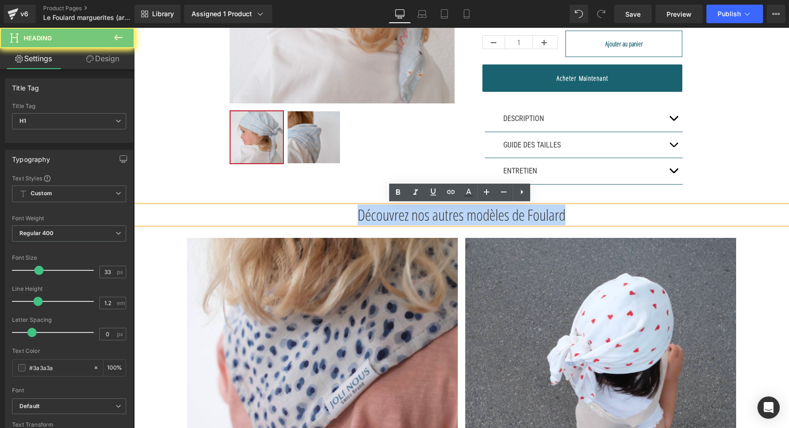
click at [370, 218] on h1 "Découvrez nos autres modèles de Foulard" at bounding box center [461, 215] width 655 height 19
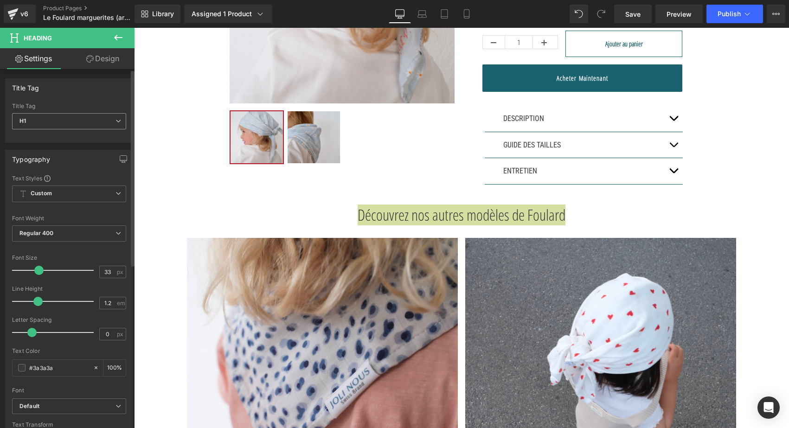
click at [95, 117] on span "H1" at bounding box center [69, 121] width 114 height 16
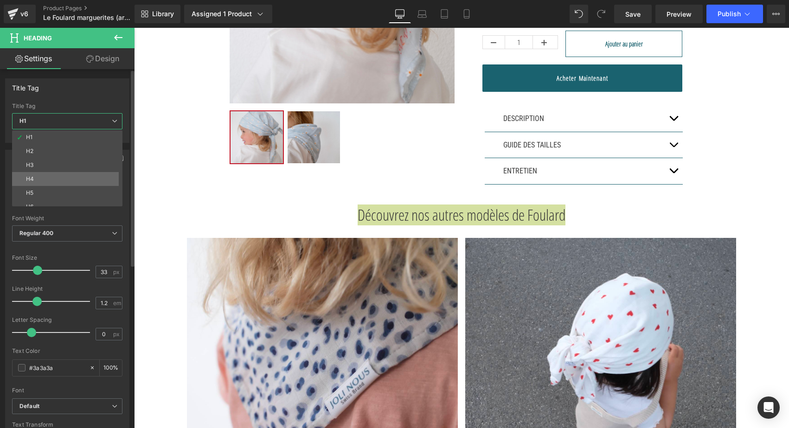
click at [52, 177] on li "H4" at bounding box center [69, 179] width 115 height 14
type input "17"
type input "100"
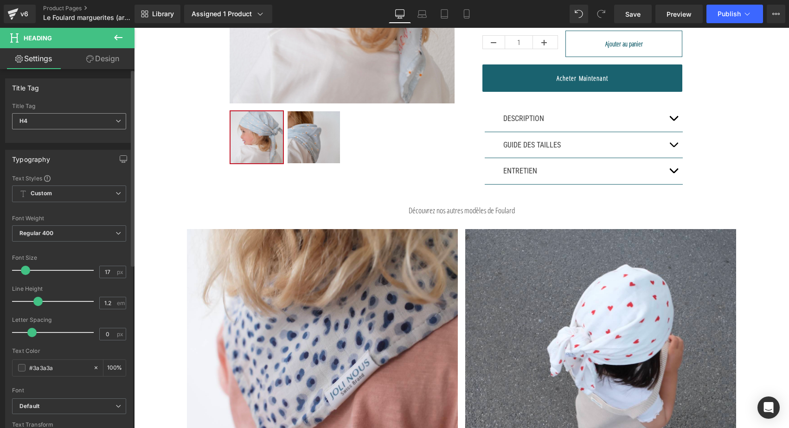
click at [65, 130] on div "H4 H1 H2 H3 H4 H5 H6" at bounding box center [69, 123] width 114 height 21
click at [61, 118] on span "H4" at bounding box center [69, 121] width 114 height 16
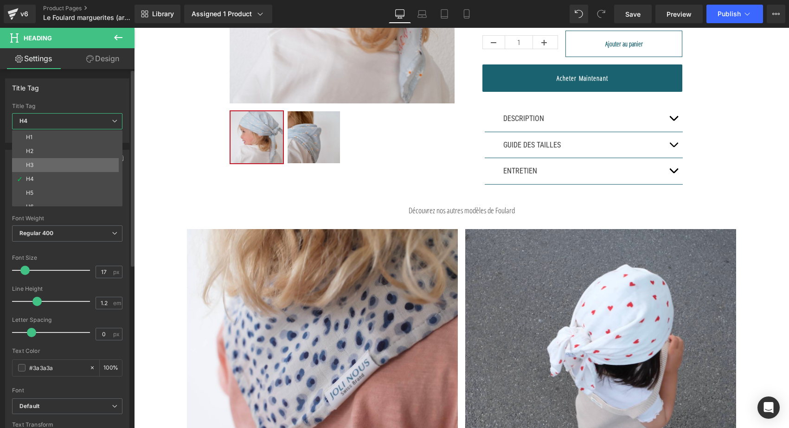
click at [46, 166] on li "H3" at bounding box center [69, 165] width 115 height 14
type input "25"
type input "100"
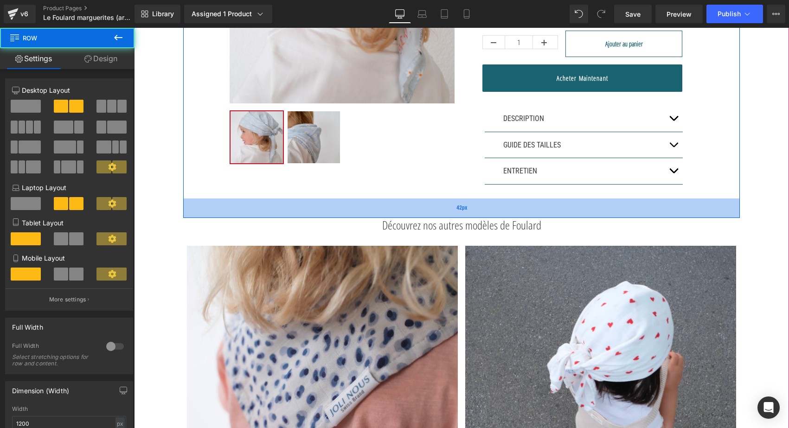
drag, startPoint x: 386, startPoint y: 201, endPoint x: 386, endPoint y: 213, distance: 12.1
click at [386, 213] on div "42px" at bounding box center [461, 207] width 556 height 19
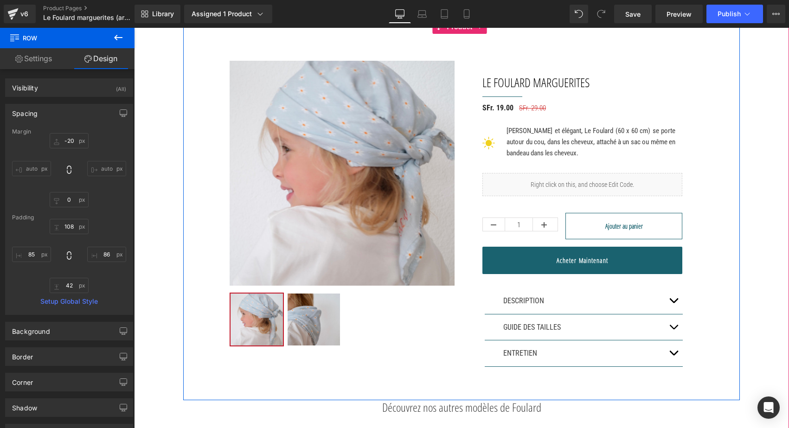
scroll to position [152, 0]
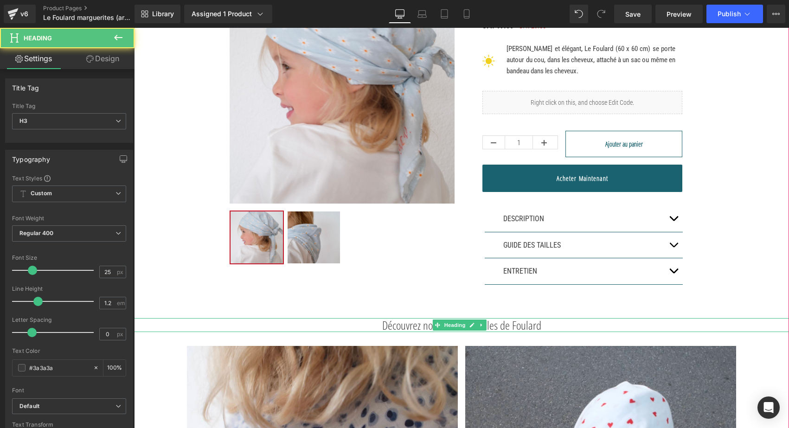
click at [432, 326] on h3 "Découvrez nos autres modèles de Foulard" at bounding box center [461, 325] width 655 height 14
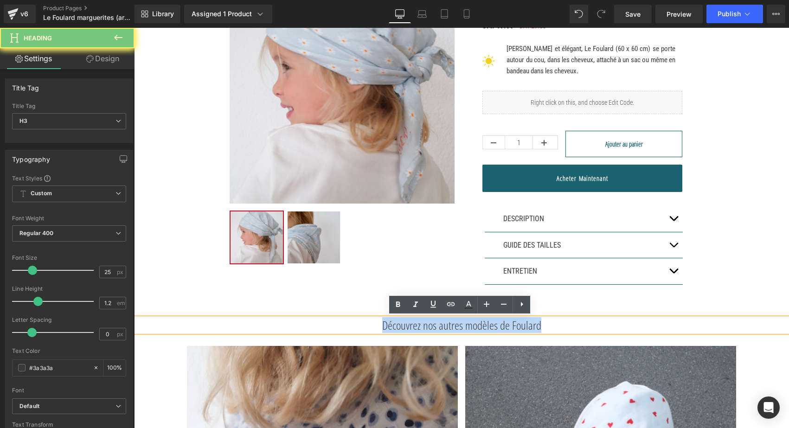
click at [432, 326] on h3 "Découvrez nos autres modèles de Foulard" at bounding box center [461, 325] width 655 height 14
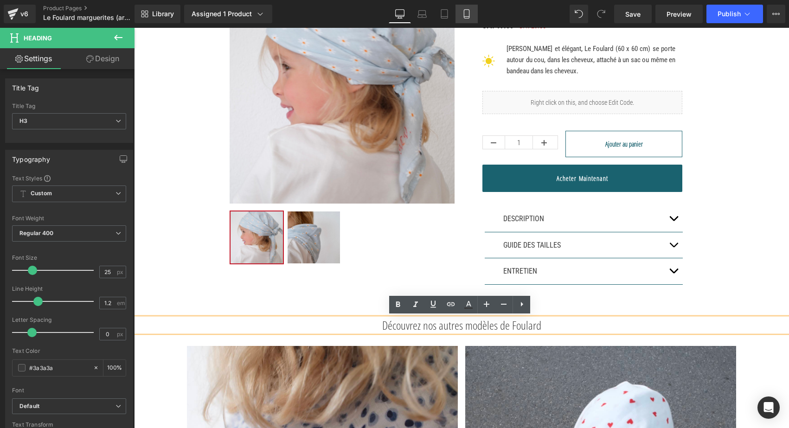
click at [459, 8] on link "Mobile" at bounding box center [466, 14] width 22 height 19
type input "19"
type input "100"
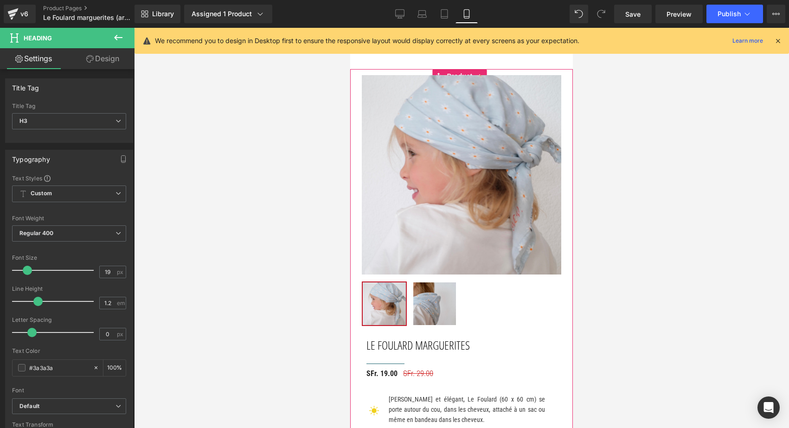
scroll to position [0, 0]
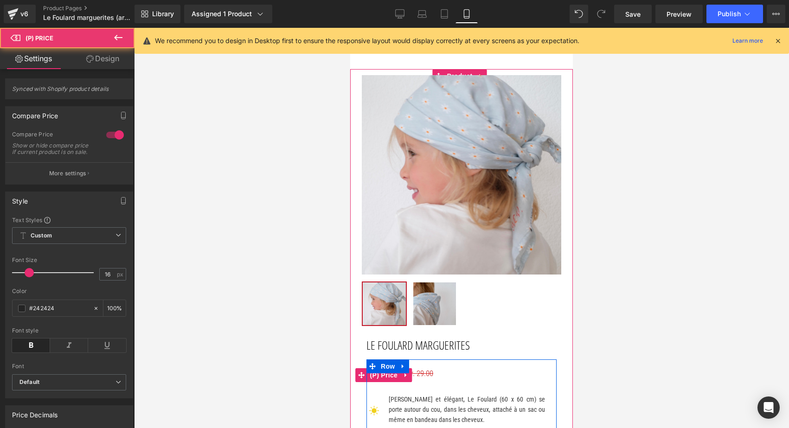
click at [430, 369] on span "SFr. 29.00" at bounding box center [418, 373] width 30 height 9
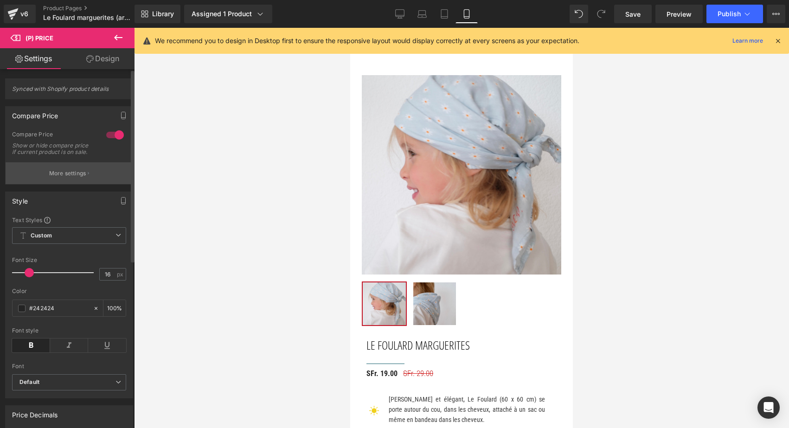
click at [70, 178] on p "More settings" at bounding box center [67, 173] width 37 height 8
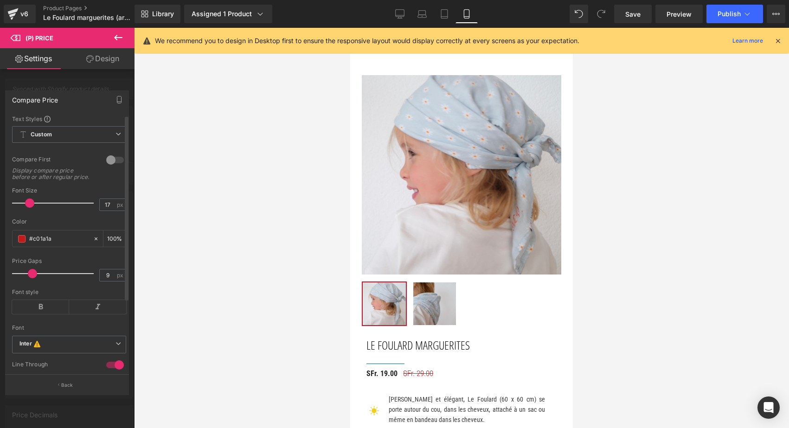
type input "16"
click at [30, 208] on span at bounding box center [29, 202] width 9 height 9
click at [734, 14] on span "Publish" at bounding box center [728, 13] width 23 height 7
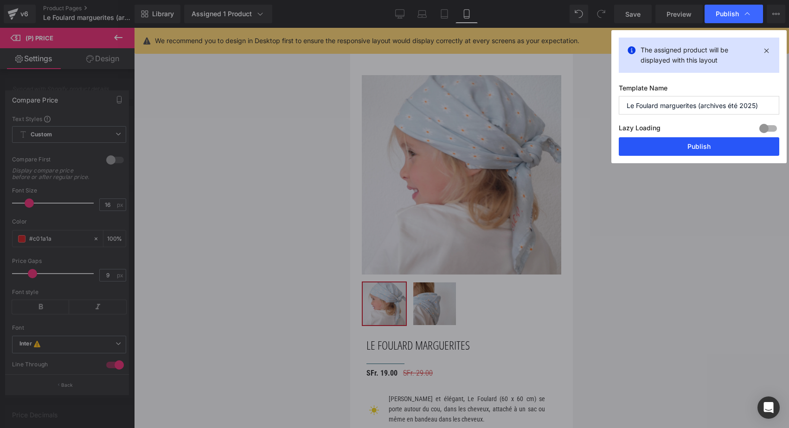
click at [691, 145] on button "Publish" at bounding box center [698, 146] width 160 height 19
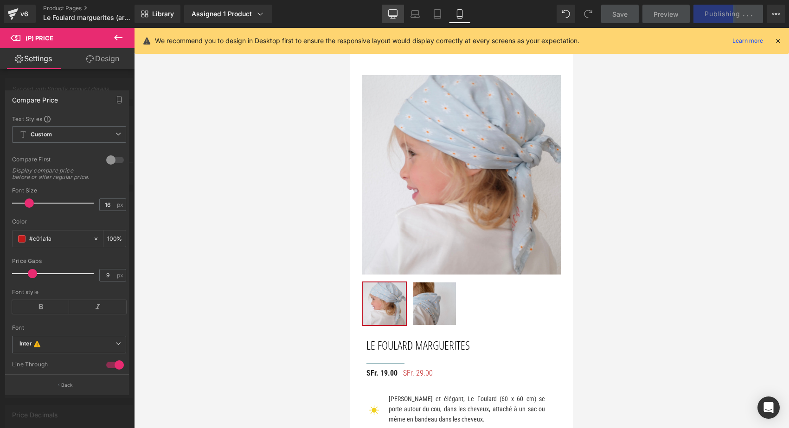
click at [392, 7] on link "Desktop" at bounding box center [393, 14] width 22 height 19
type input "100"
type input "15"
type input "100"
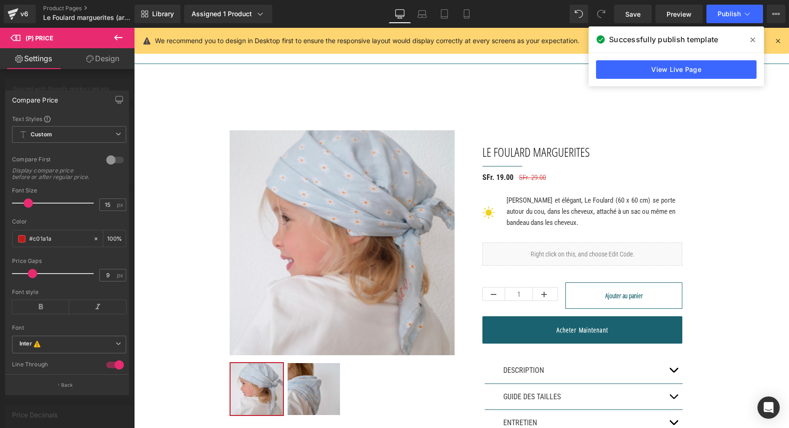
click at [748, 34] on span at bounding box center [752, 39] width 15 height 15
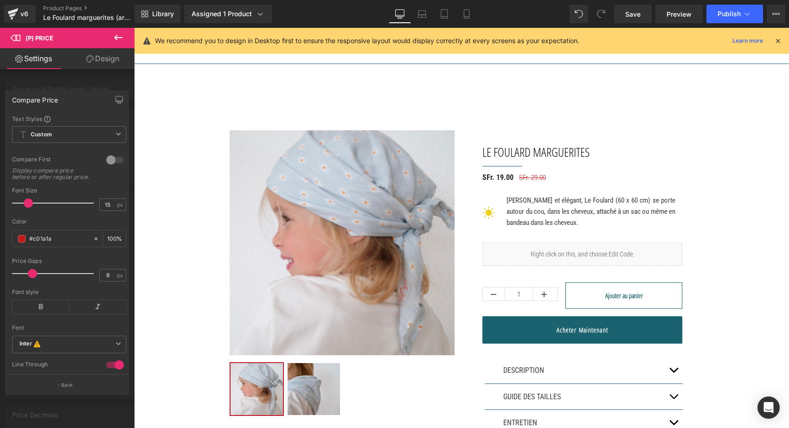
click at [778, 40] on icon at bounding box center [777, 41] width 8 height 8
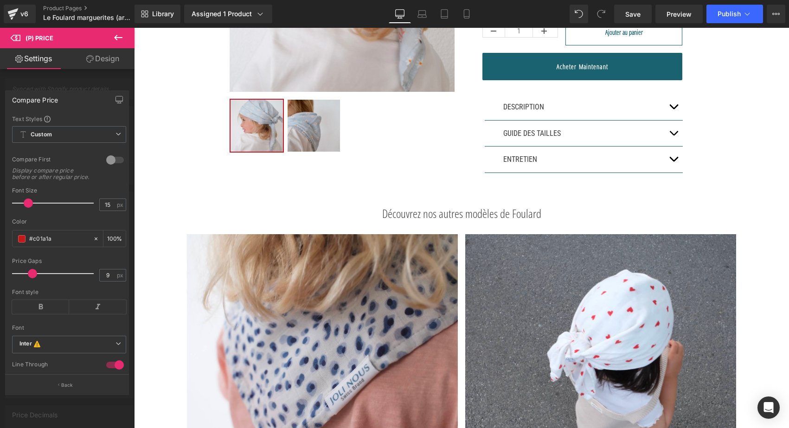
scroll to position [289, 0]
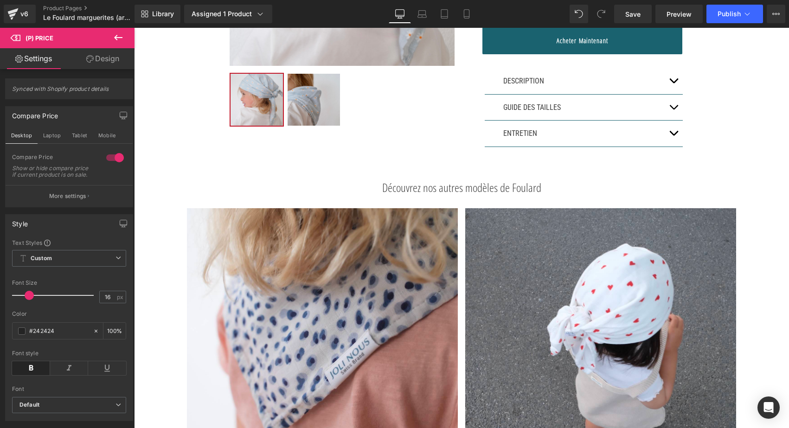
click at [670, 77] on button "button" at bounding box center [673, 81] width 19 height 26
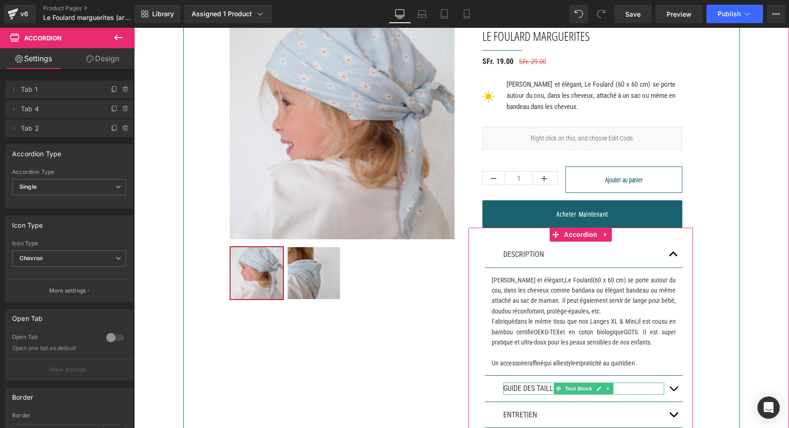
scroll to position [45, 0]
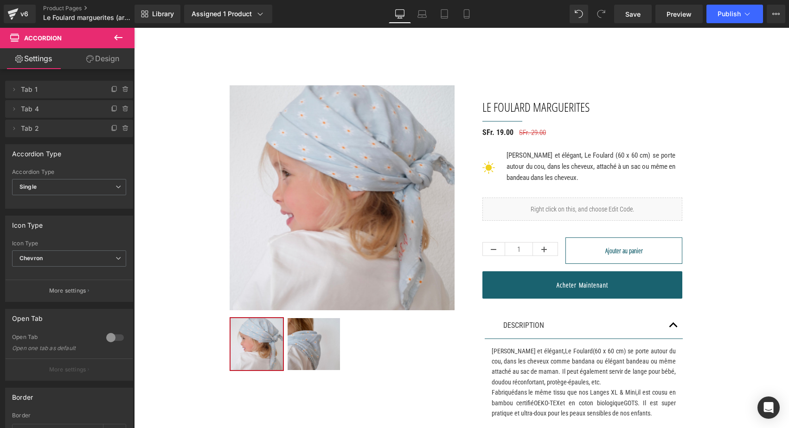
click at [479, 15] on div "Library Assigned 1 Product Product Preview Le Foulard marguerites Manage assign…" at bounding box center [461, 14] width 654 height 19
click at [473, 15] on link "Mobile" at bounding box center [466, 14] width 22 height 19
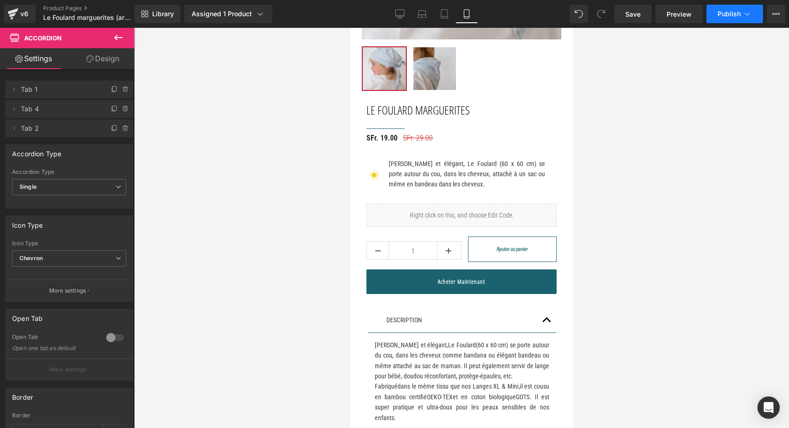
click at [730, 15] on span "Publish" at bounding box center [728, 13] width 23 height 7
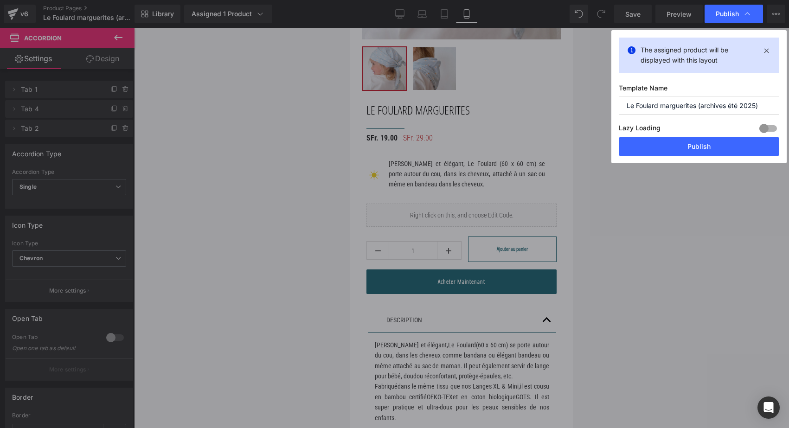
click at [772, 156] on div "The assigned product will be displayed with this layout Template Name Le Foular…" at bounding box center [698, 96] width 175 height 133
click at [771, 152] on button "Publish" at bounding box center [698, 146] width 160 height 19
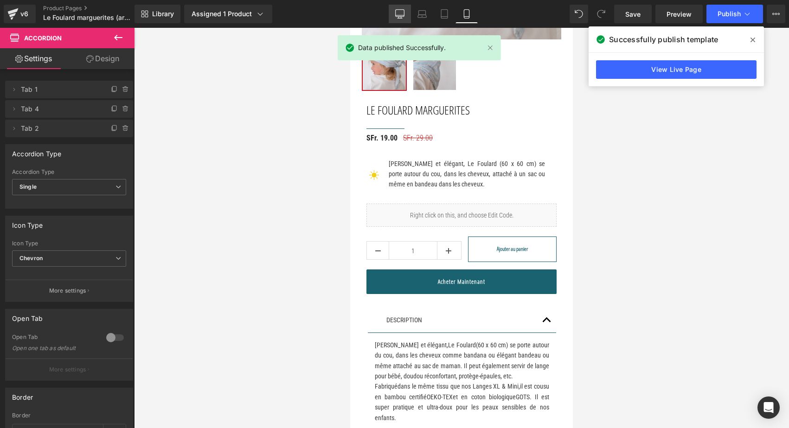
click at [389, 16] on link "Desktop" at bounding box center [400, 14] width 22 height 19
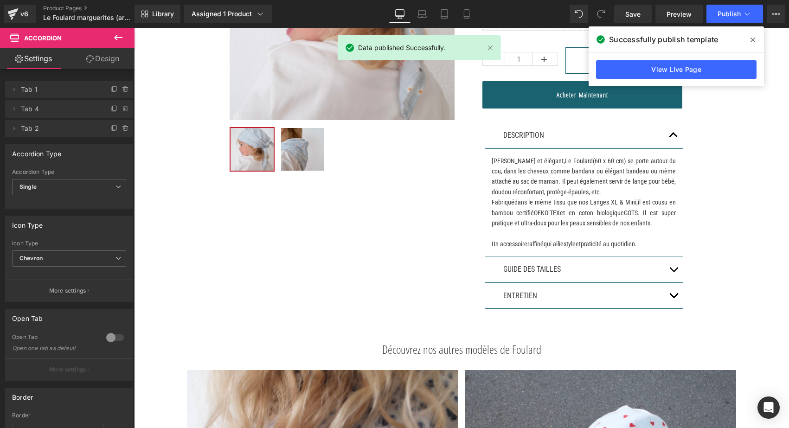
scroll to position [54, 0]
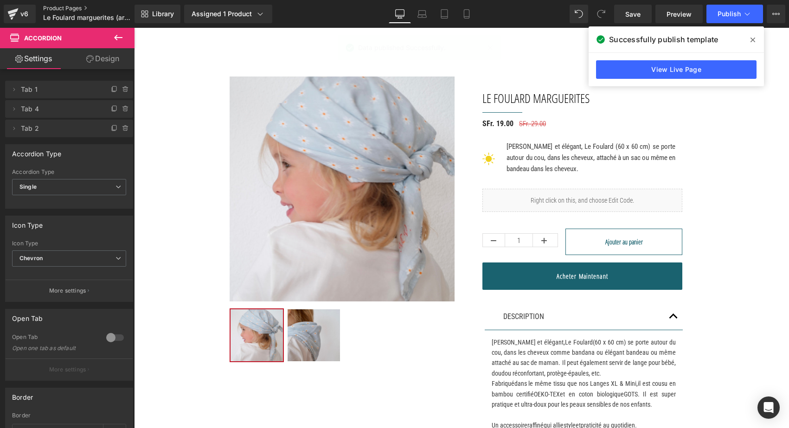
click at [54, 8] on link "Product Pages" at bounding box center [96, 8] width 107 height 7
